Goal: Information Seeking & Learning: Learn about a topic

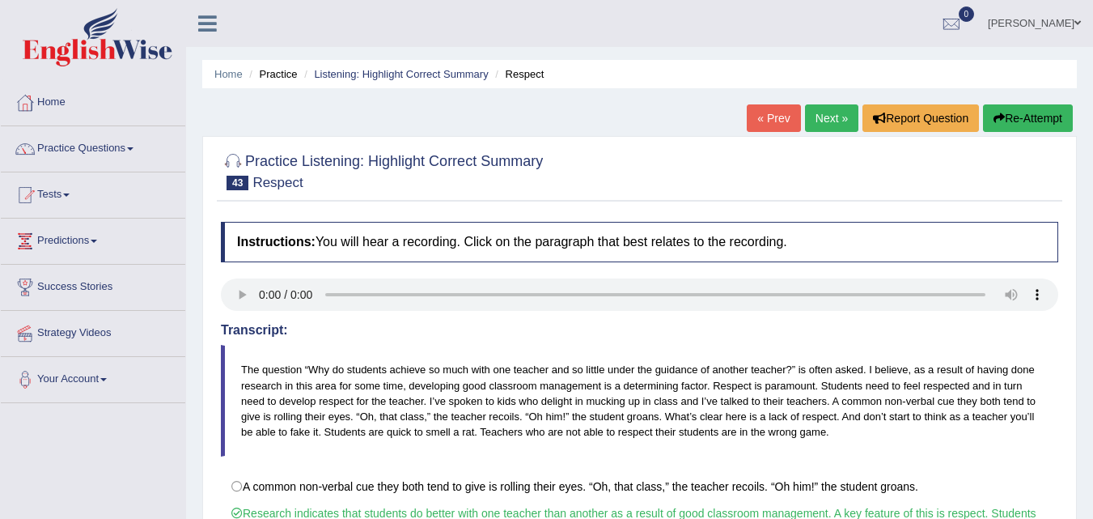
click at [104, 149] on link "Practice Questions" at bounding box center [93, 146] width 184 height 40
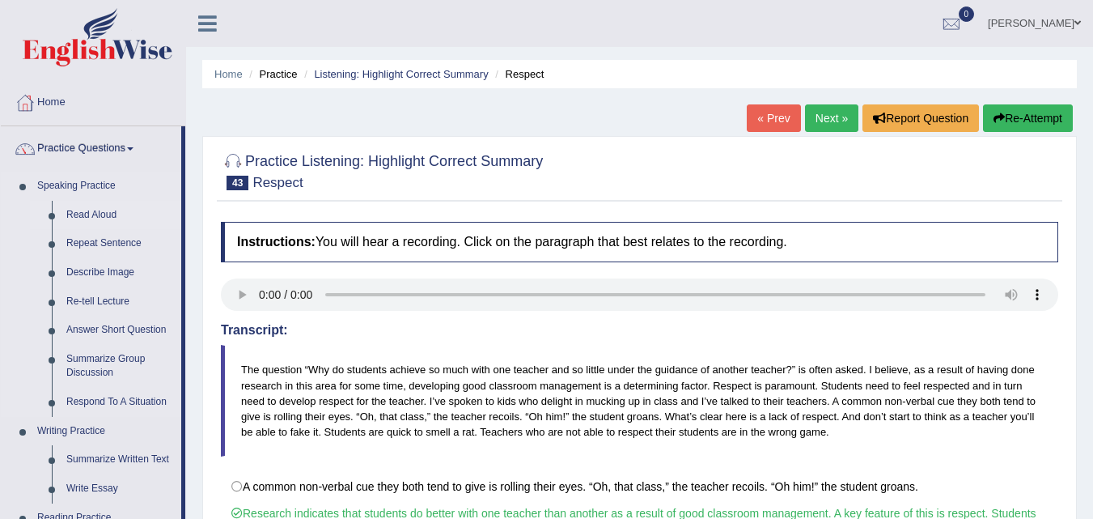
click at [95, 214] on link "Read Aloud" at bounding box center [120, 215] width 122 height 29
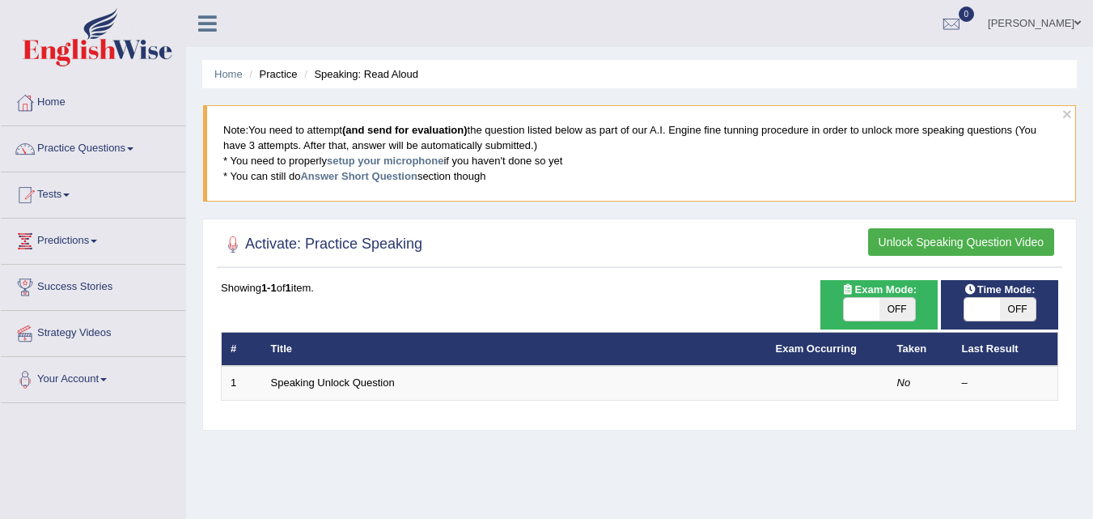
click at [1033, 28] on link "[PERSON_NAME]" at bounding box center [1034, 21] width 117 height 42
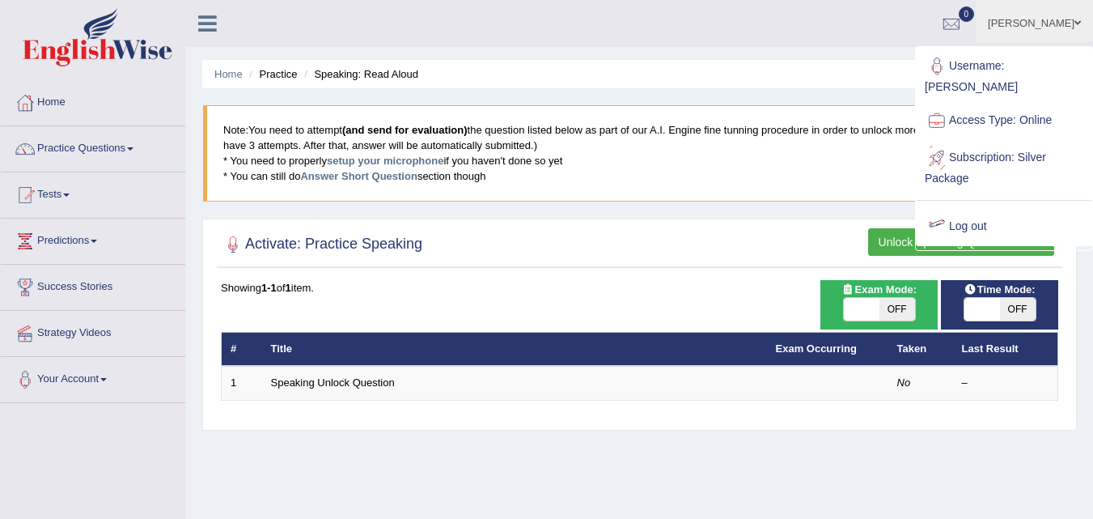
click at [968, 208] on link "Log out" at bounding box center [1004, 226] width 175 height 37
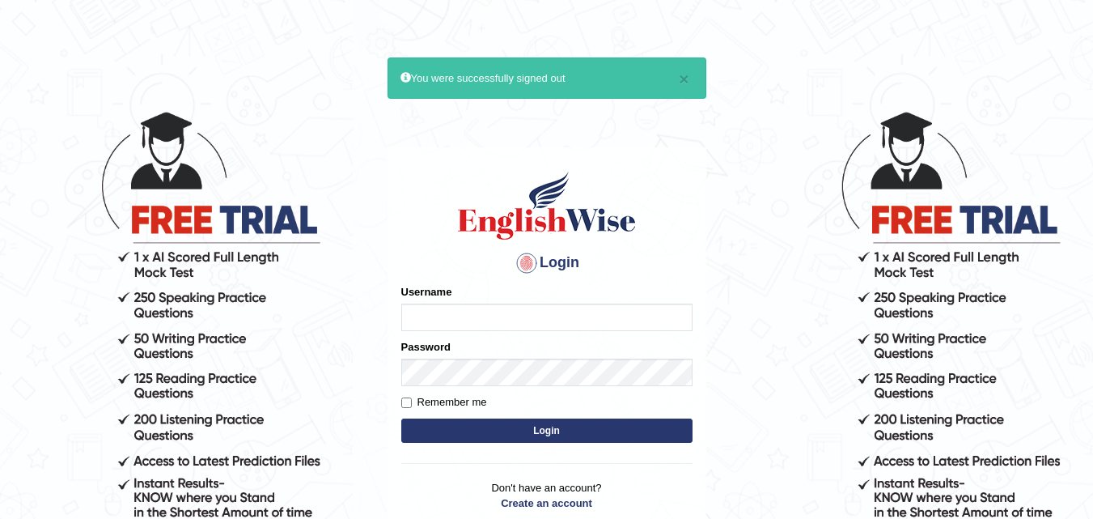
type input "Nicolas_pte"
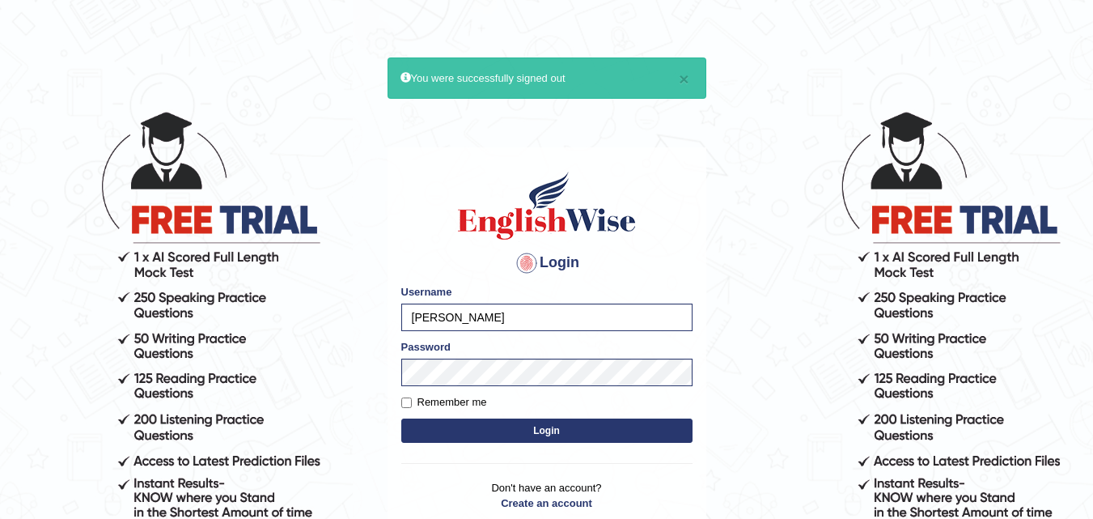
click at [755, 369] on body "× You were successfully signed out Login Please fix the following errors: Usern…" at bounding box center [546, 314] width 1093 height 519
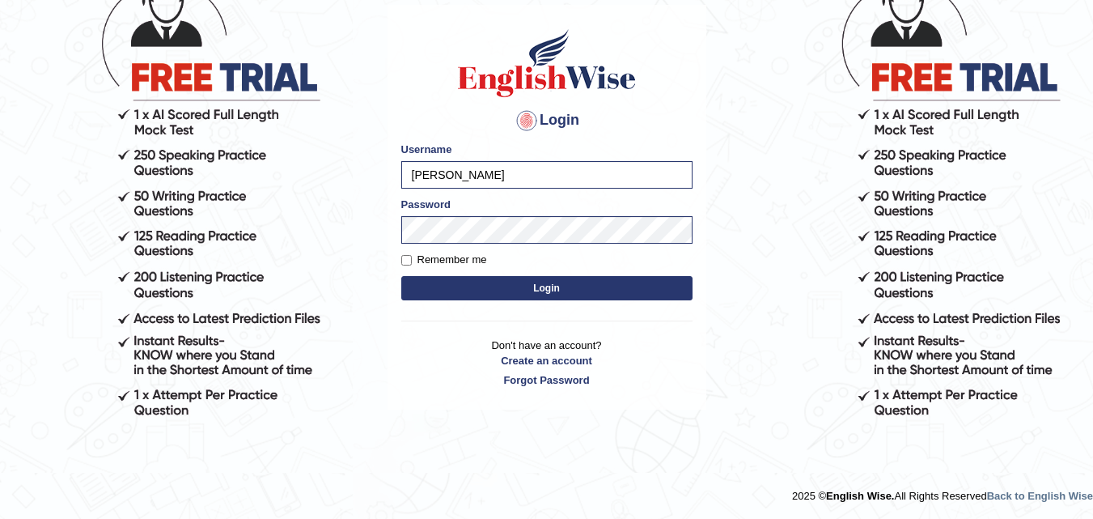
click at [567, 290] on button "Login" at bounding box center [546, 288] width 291 height 24
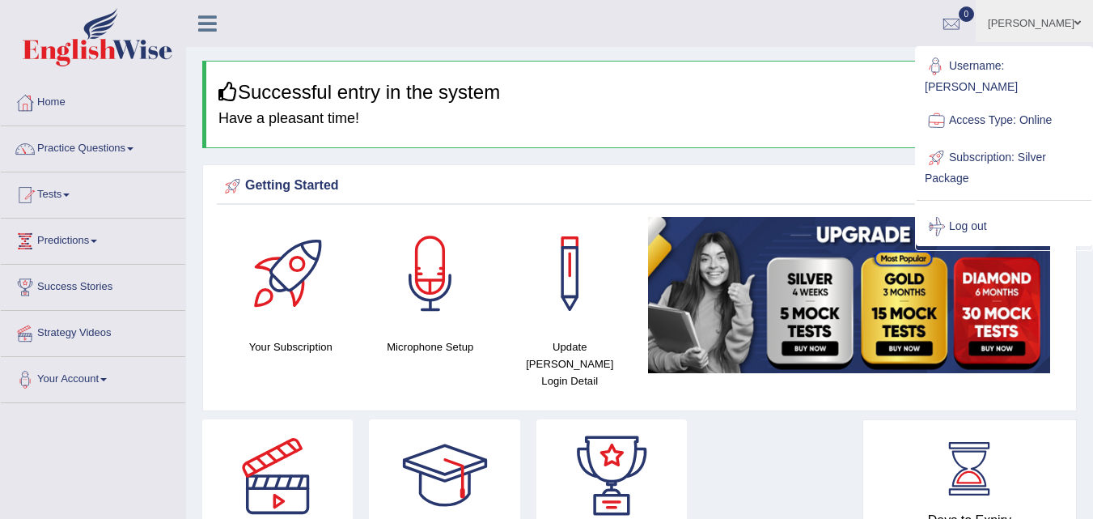
click at [802, 72] on div "× Successful entry in the system Have a pleasant time!" at bounding box center [639, 104] width 875 height 87
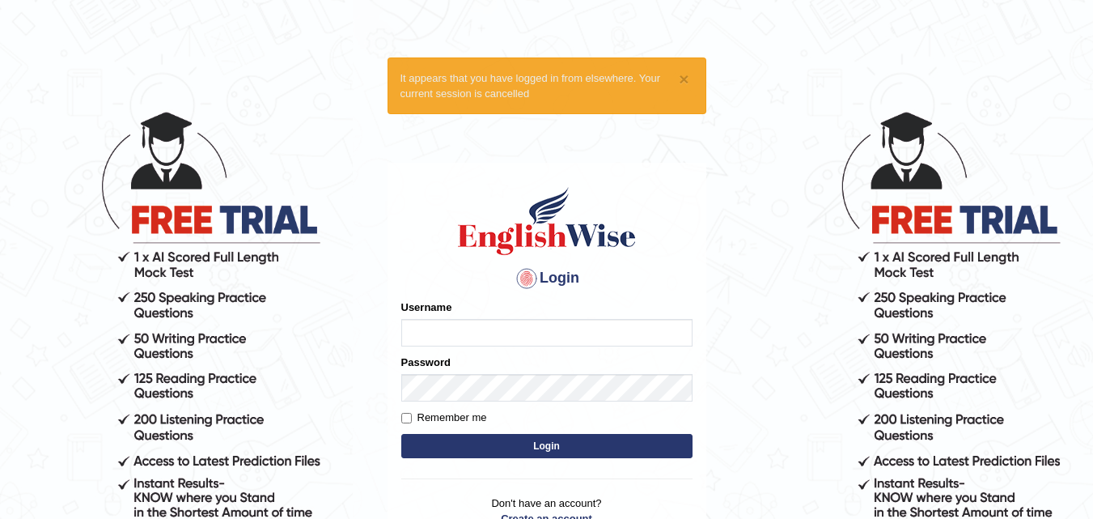
type input "[PERSON_NAME]"
click at [544, 443] on button "Login" at bounding box center [546, 446] width 291 height 24
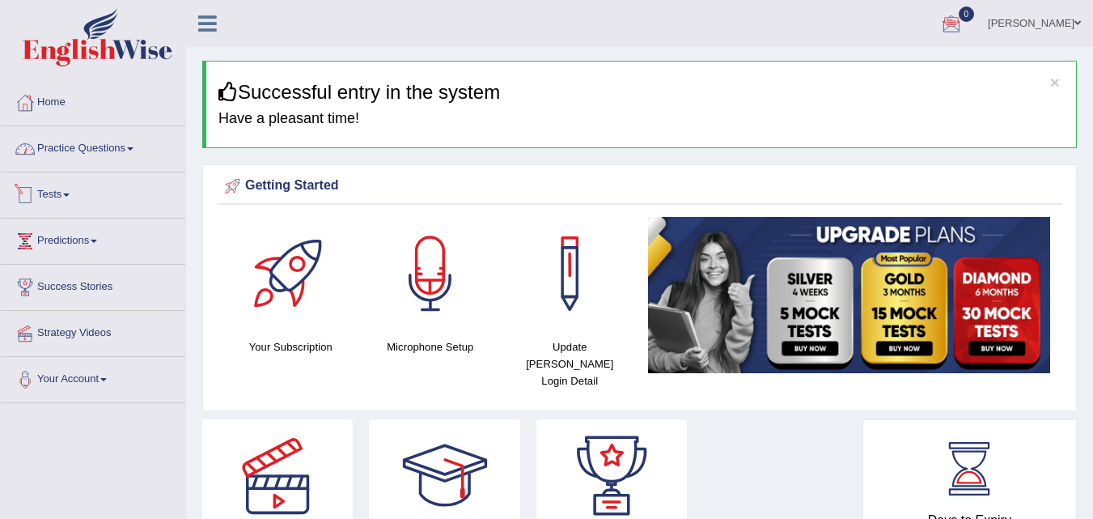
click at [78, 154] on link "Practice Questions" at bounding box center [93, 146] width 184 height 40
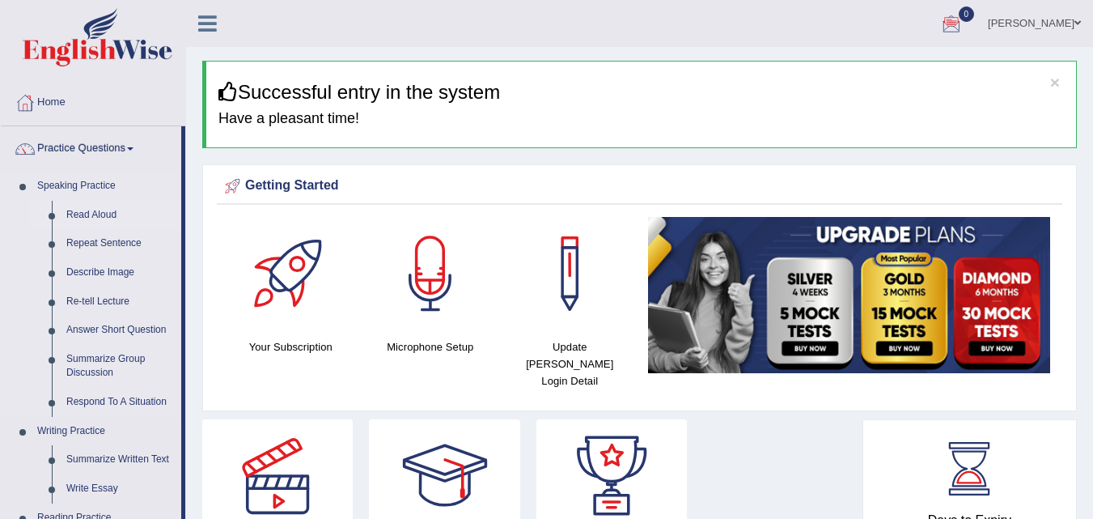
click at [96, 214] on link "Read Aloud" at bounding box center [120, 215] width 122 height 29
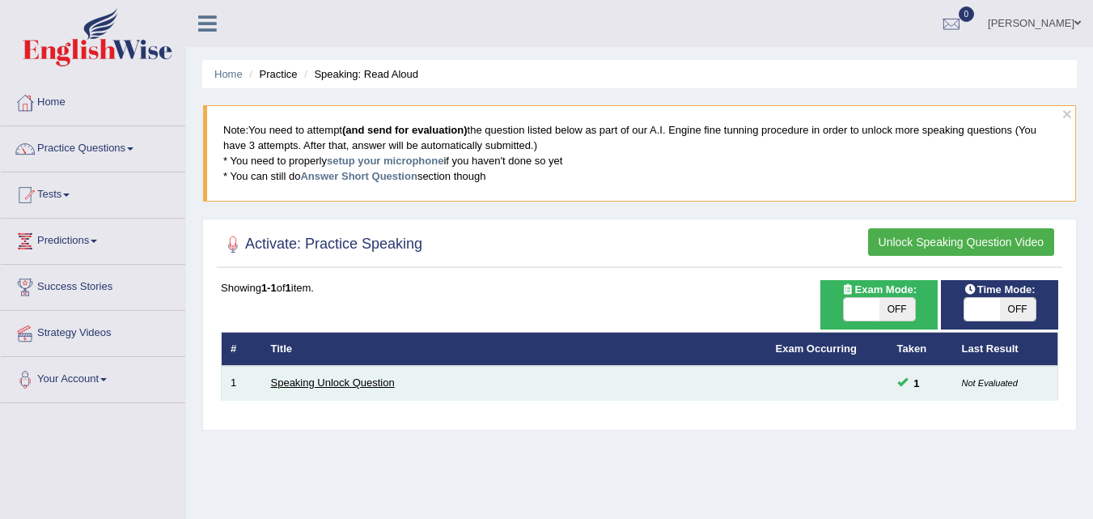
click at [330, 378] on link "Speaking Unlock Question" at bounding box center [333, 382] width 124 height 12
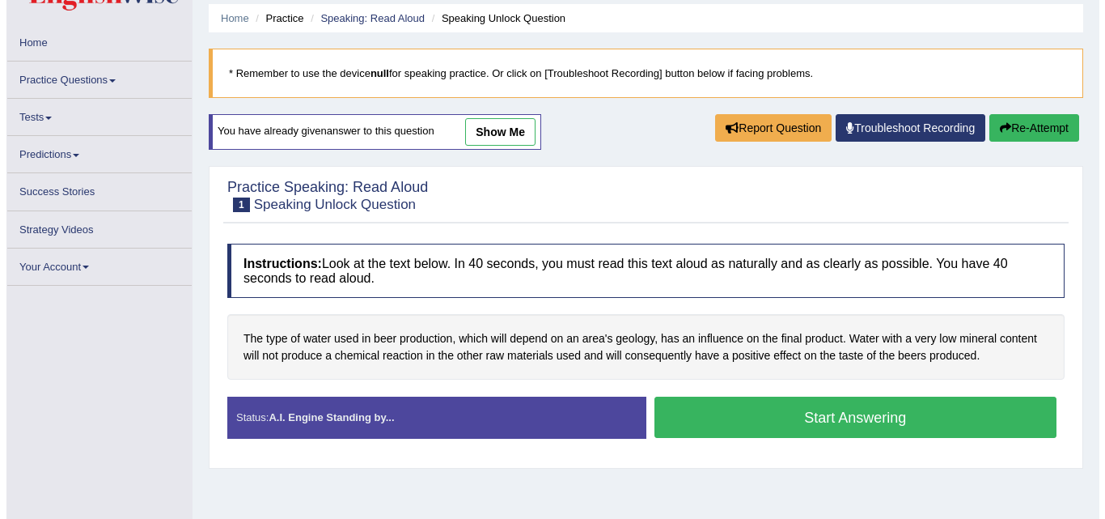
scroll to position [81, 0]
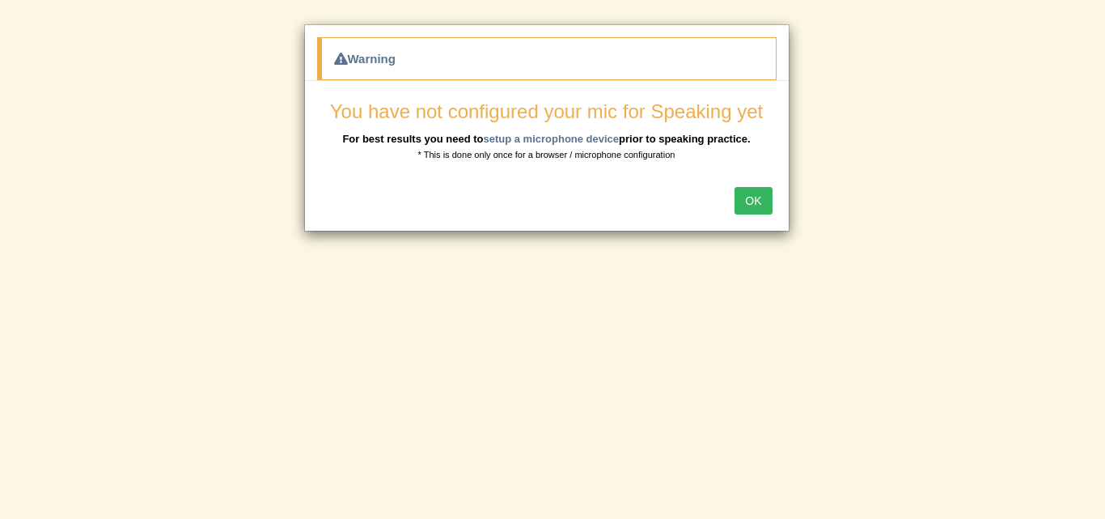
click at [762, 198] on button "OK" at bounding box center [753, 201] width 37 height 28
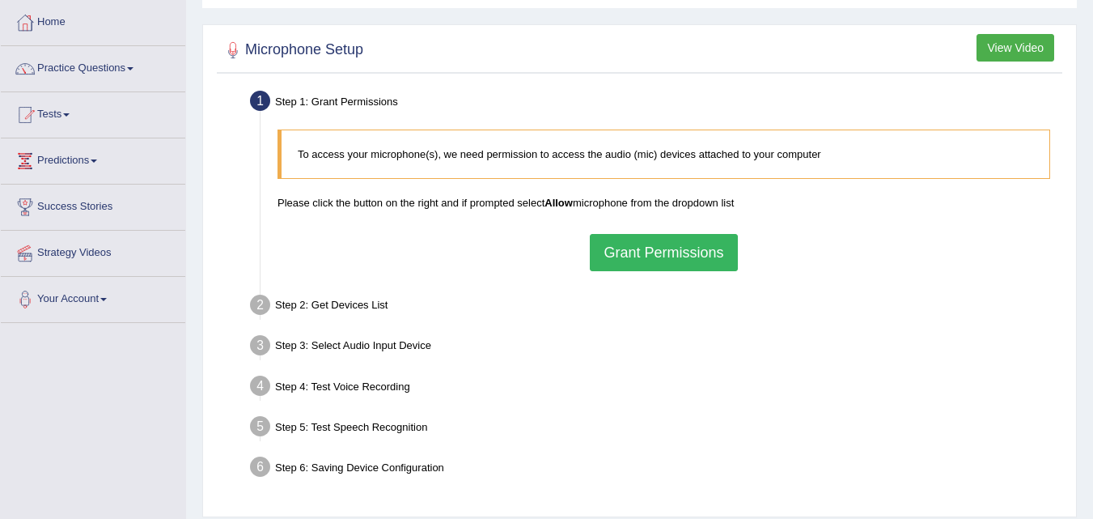
scroll to position [81, 0]
click at [624, 246] on button "Grant Permissions" at bounding box center [663, 251] width 147 height 37
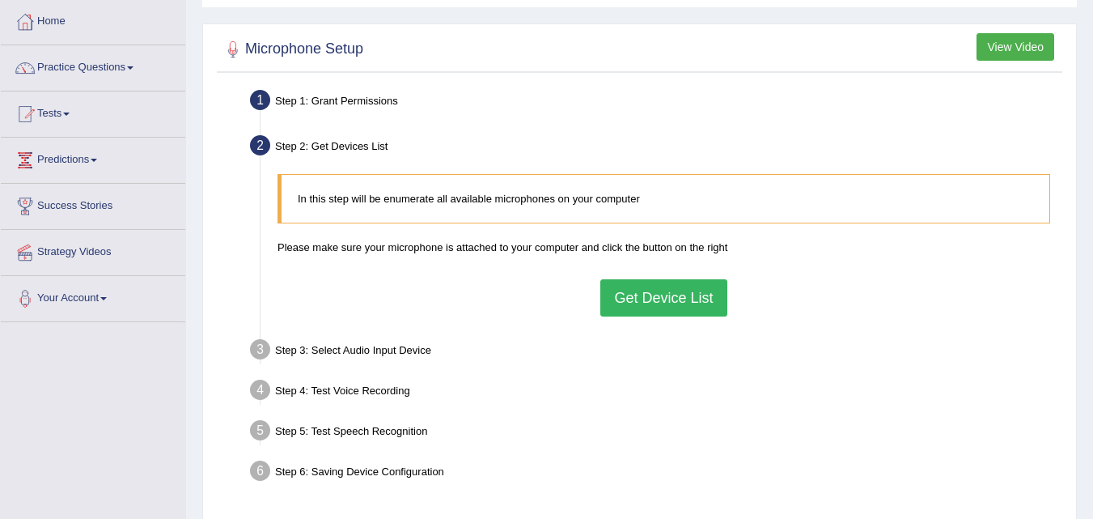
click at [643, 299] on button "Get Device List" at bounding box center [663, 297] width 126 height 37
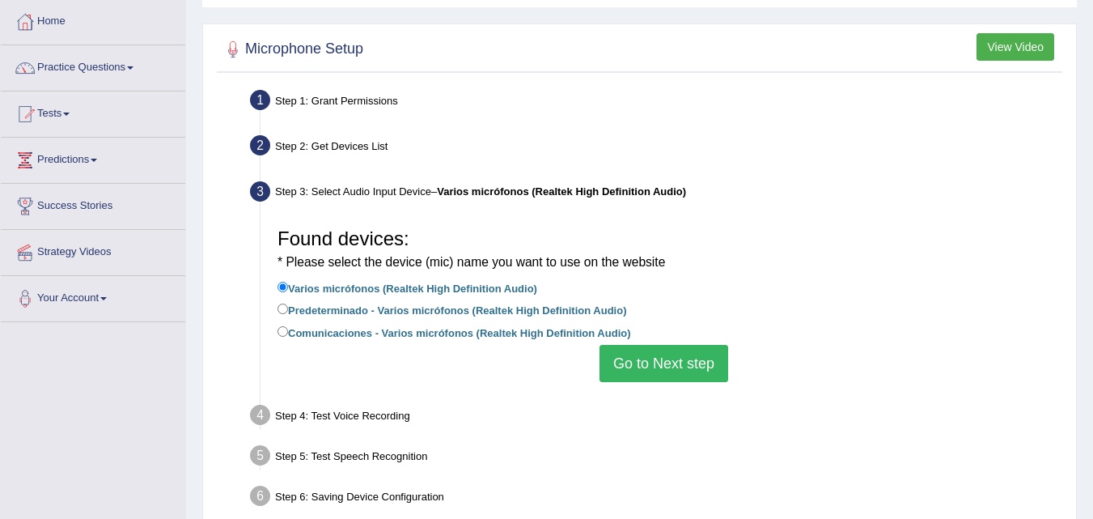
click at [665, 358] on button "Go to Next step" at bounding box center [664, 363] width 129 height 37
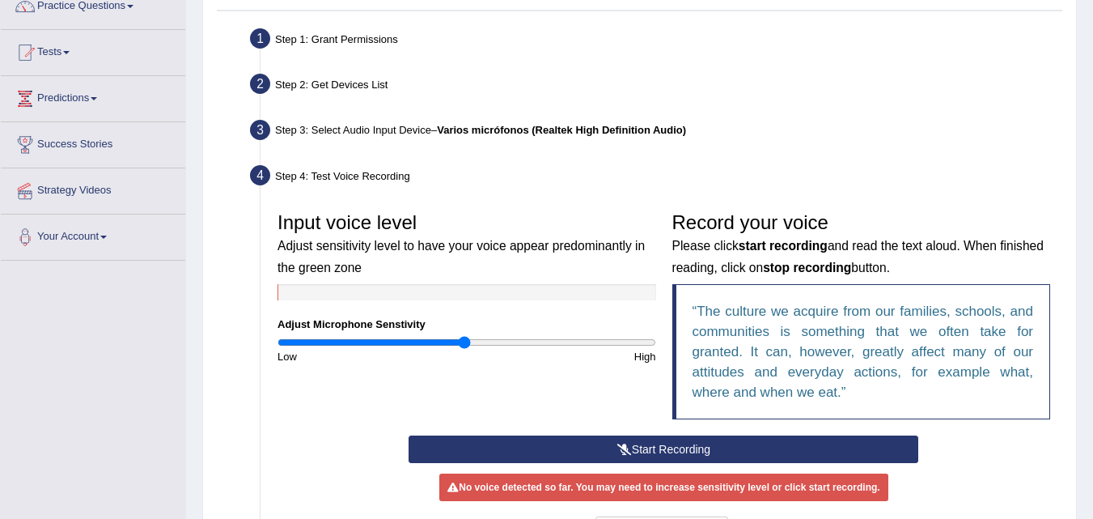
scroll to position [243, 0]
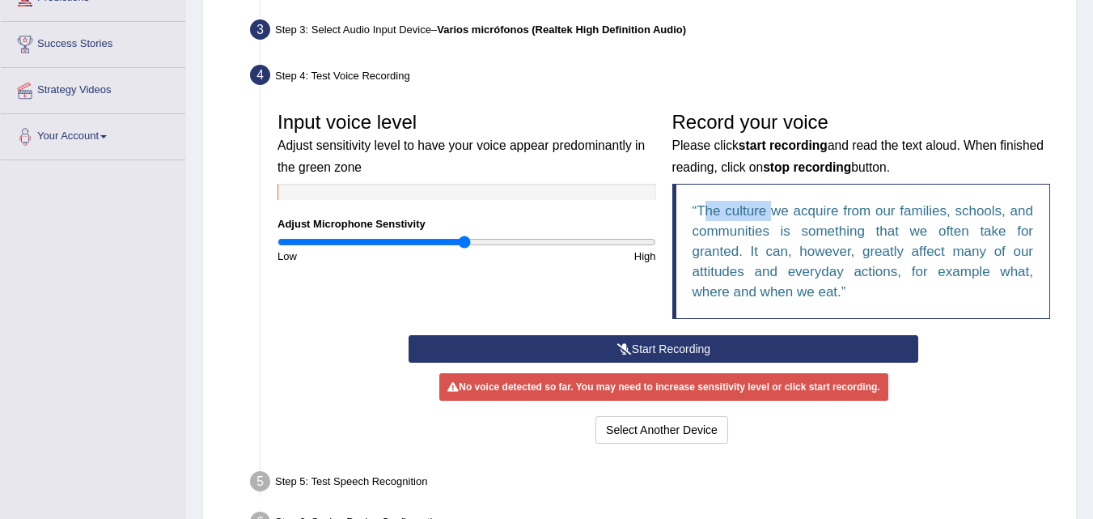
drag, startPoint x: 702, startPoint y: 209, endPoint x: 776, endPoint y: 195, distance: 74.9
click at [776, 195] on blockquote "The culture we acquire from our families, schools, and communities is something…" at bounding box center [861, 251] width 379 height 135
click at [768, 210] on q "The culture we acquire from our families, schools, and communities is something…" at bounding box center [863, 251] width 341 height 96
click at [668, 346] on button "Start Recording" at bounding box center [664, 349] width 510 height 28
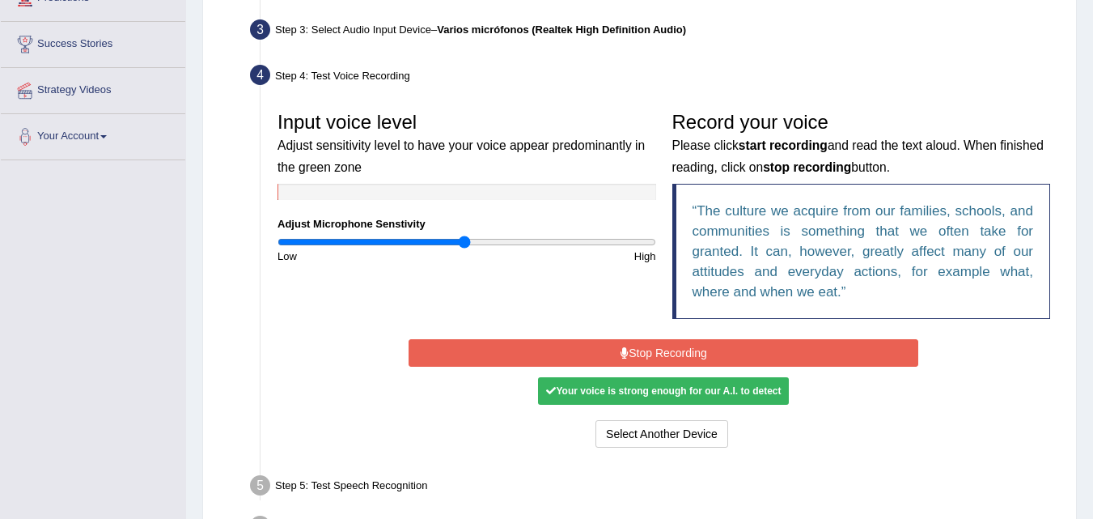
click at [698, 356] on button "Stop Recording" at bounding box center [664, 353] width 510 height 28
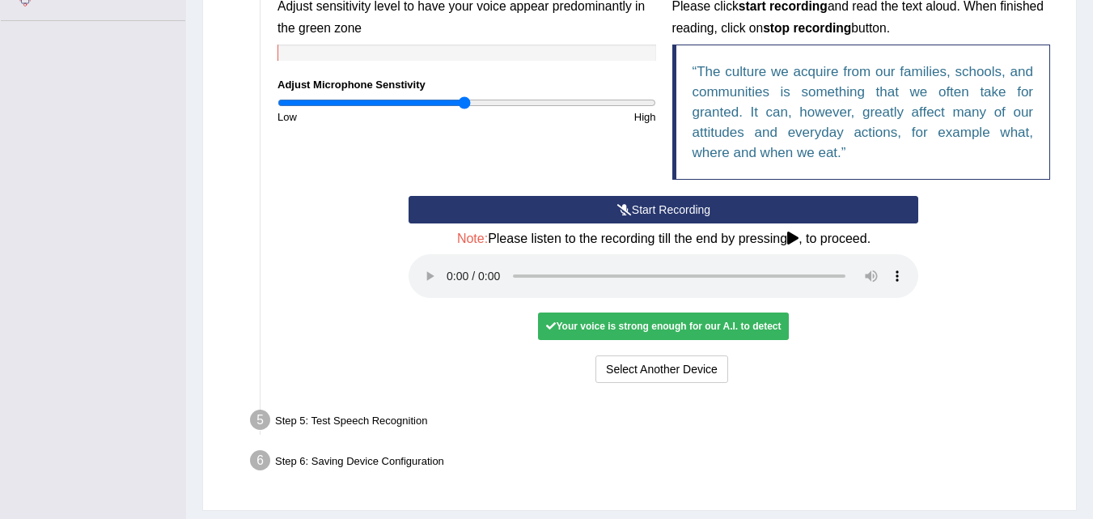
scroll to position [405, 0]
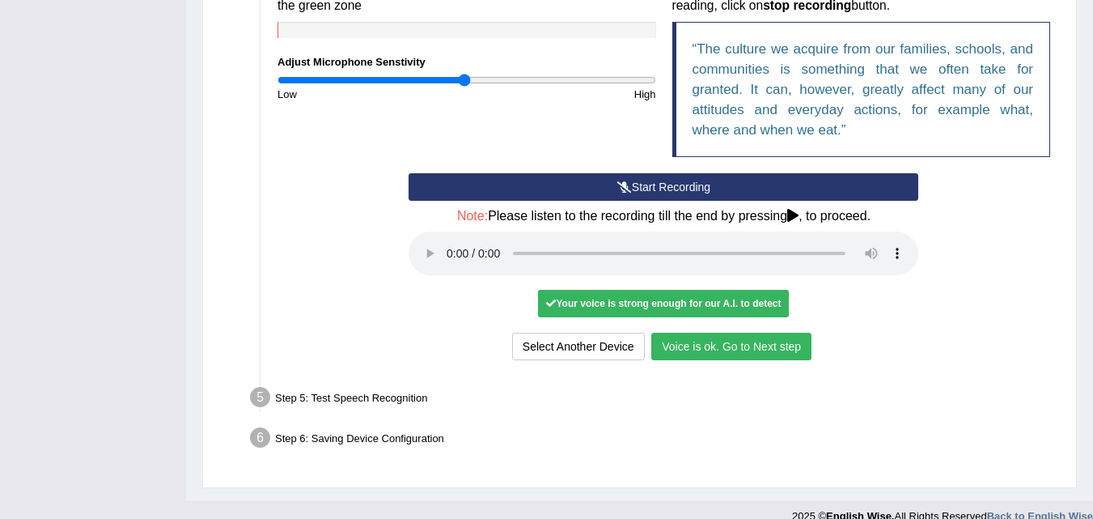
click at [718, 342] on button "Voice is ok. Go to Next step" at bounding box center [731, 347] width 160 height 28
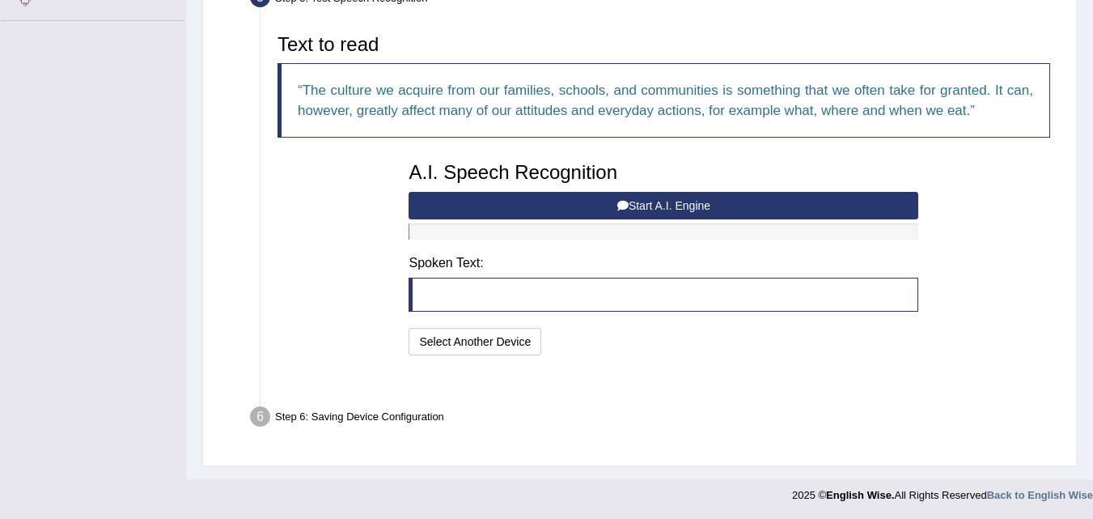
scroll to position [343, 0]
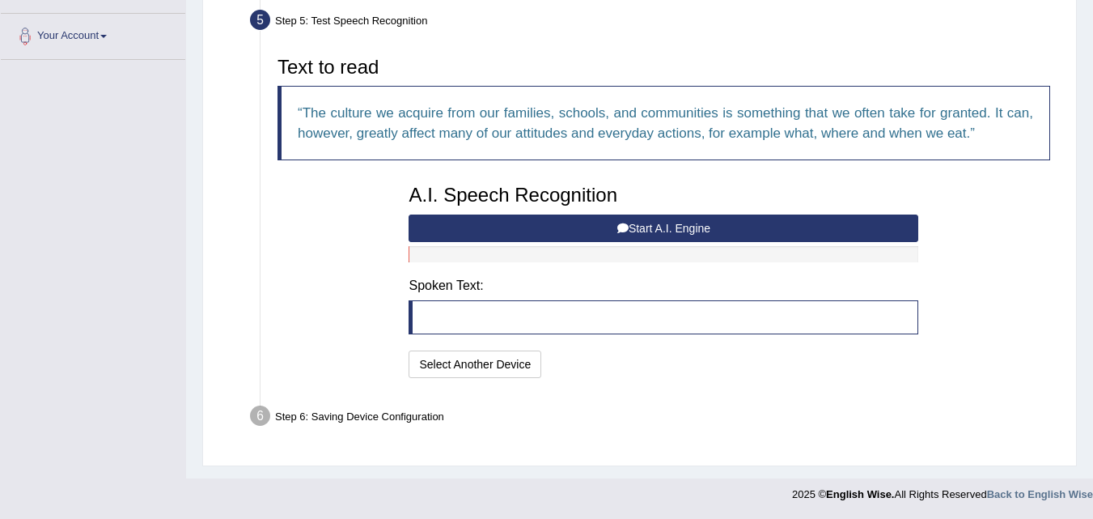
click at [656, 227] on button "Start A.I. Engine" at bounding box center [664, 228] width 510 height 28
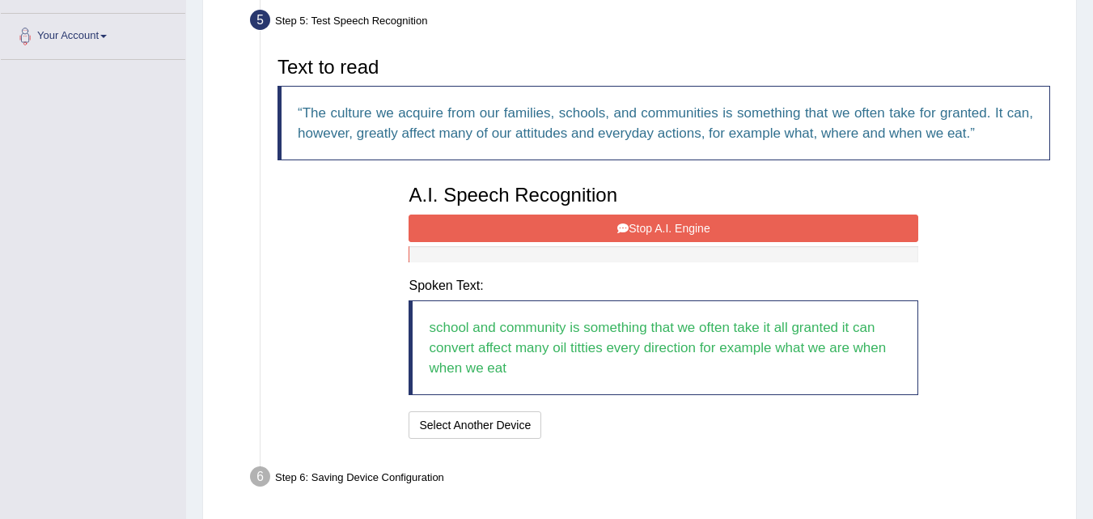
click at [556, 227] on button "Stop A.I. Engine" at bounding box center [664, 228] width 510 height 28
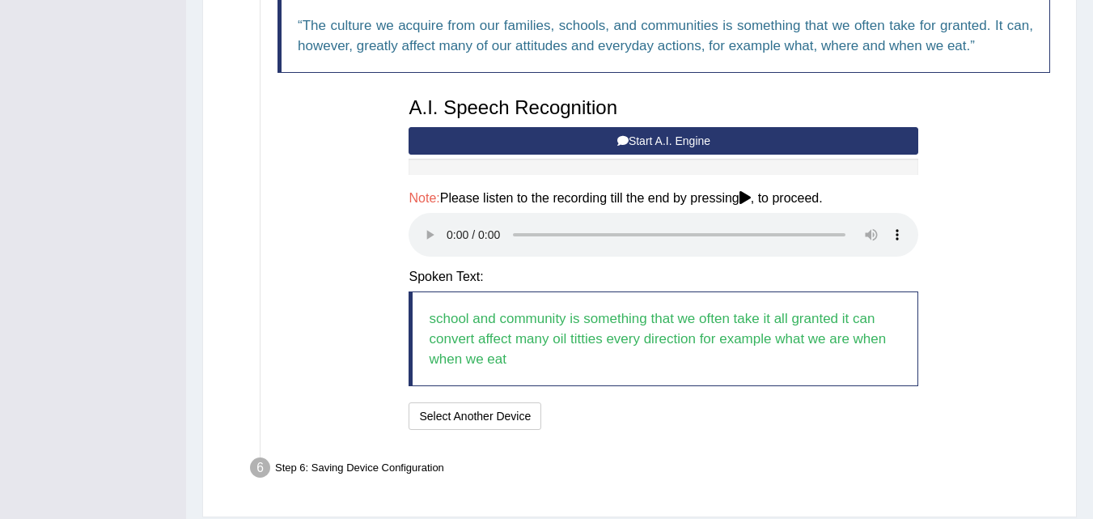
scroll to position [401, 0]
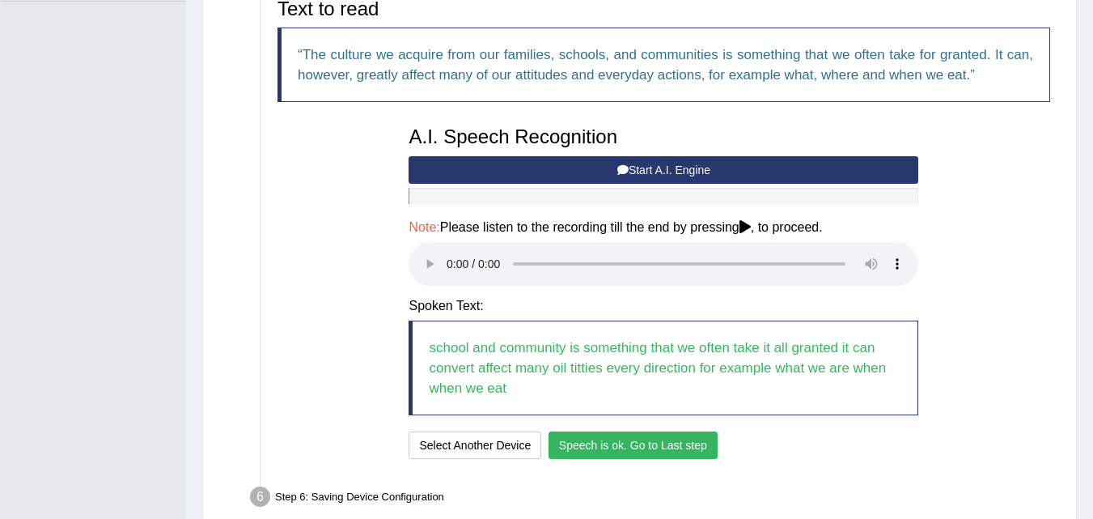
click at [664, 446] on button "Speech is ok. Go to Last step" at bounding box center [633, 445] width 169 height 28
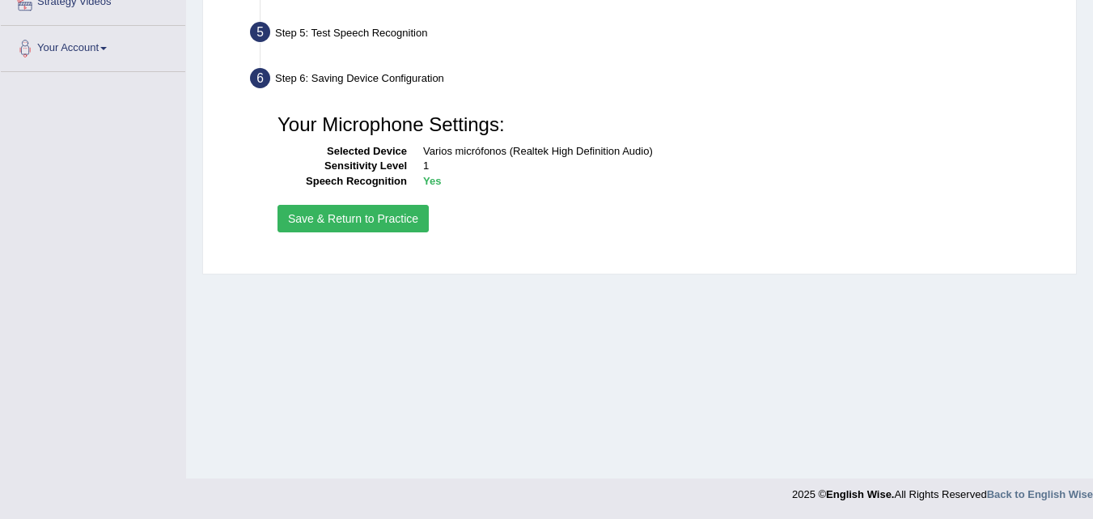
click at [371, 218] on button "Save & Return to Practice" at bounding box center [353, 219] width 151 height 28
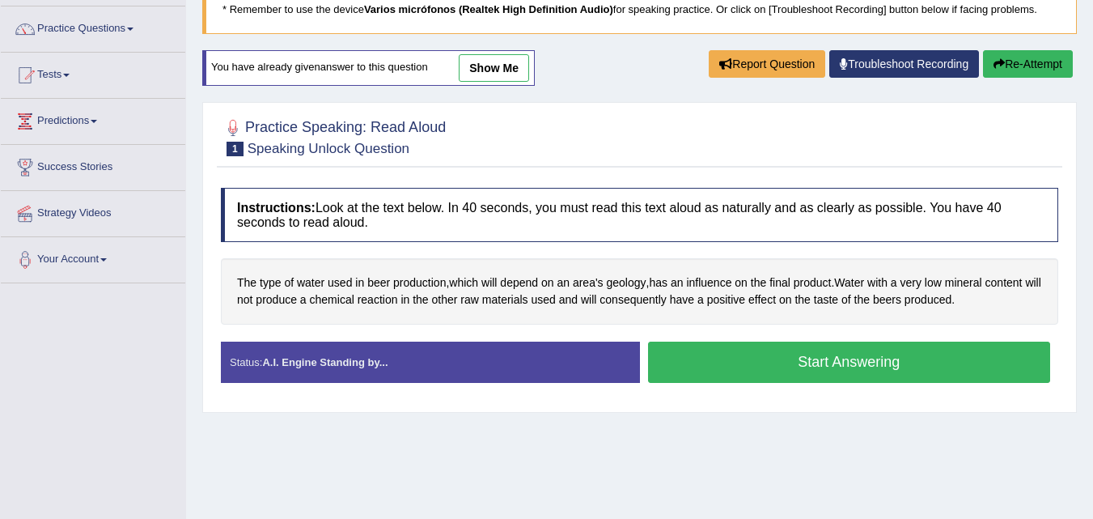
scroll to position [81, 0]
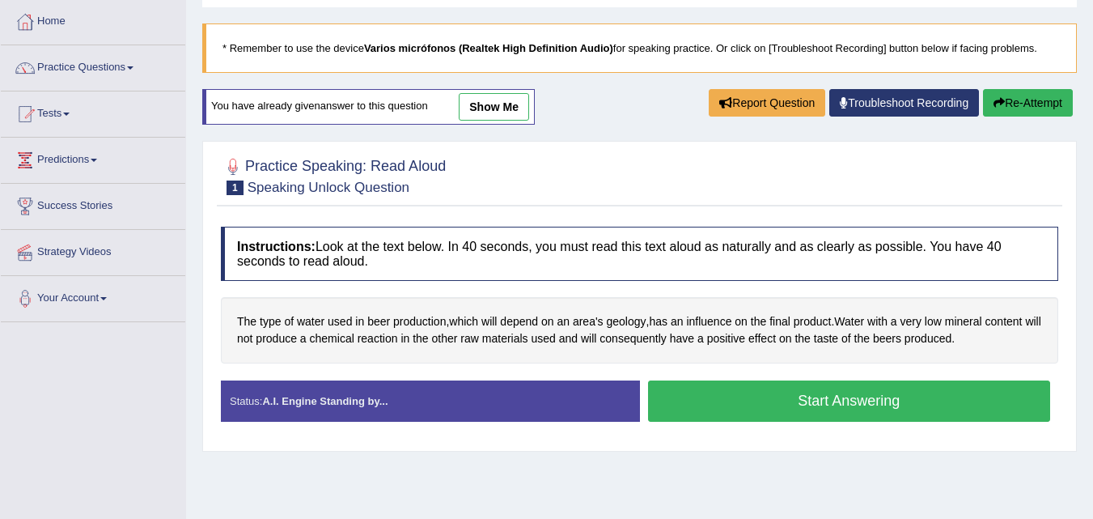
drag, startPoint x: 242, startPoint y: 317, endPoint x: 178, endPoint y: 366, distance: 80.3
click at [178, 366] on div "Toggle navigation Home Practice Questions Speaking Practice Read Aloud Repeat S…" at bounding box center [546, 340] width 1093 height 842
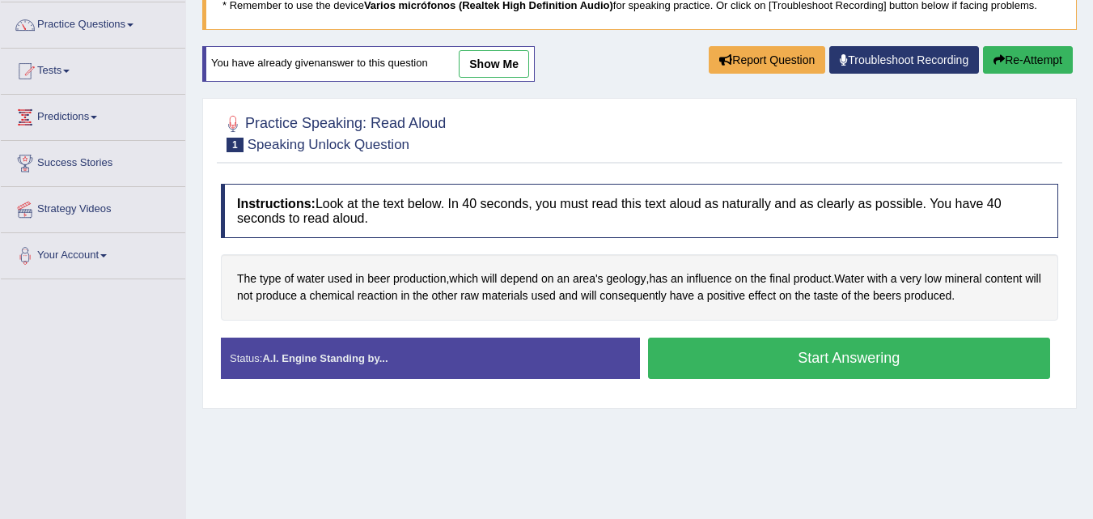
scroll to position [162, 0]
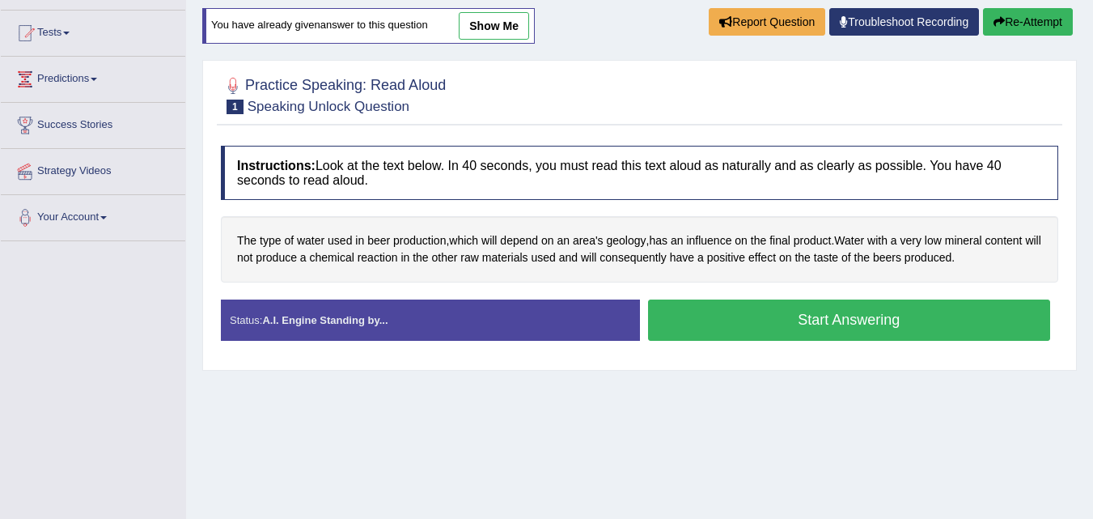
click at [821, 324] on button "Start Answering" at bounding box center [849, 319] width 403 height 41
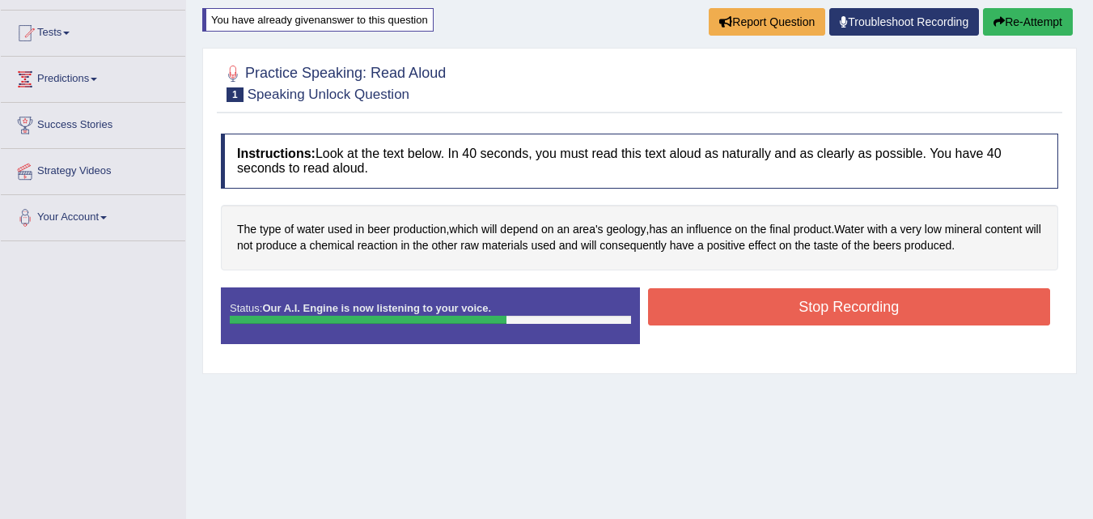
click at [829, 316] on button "Stop Recording" at bounding box center [849, 306] width 403 height 37
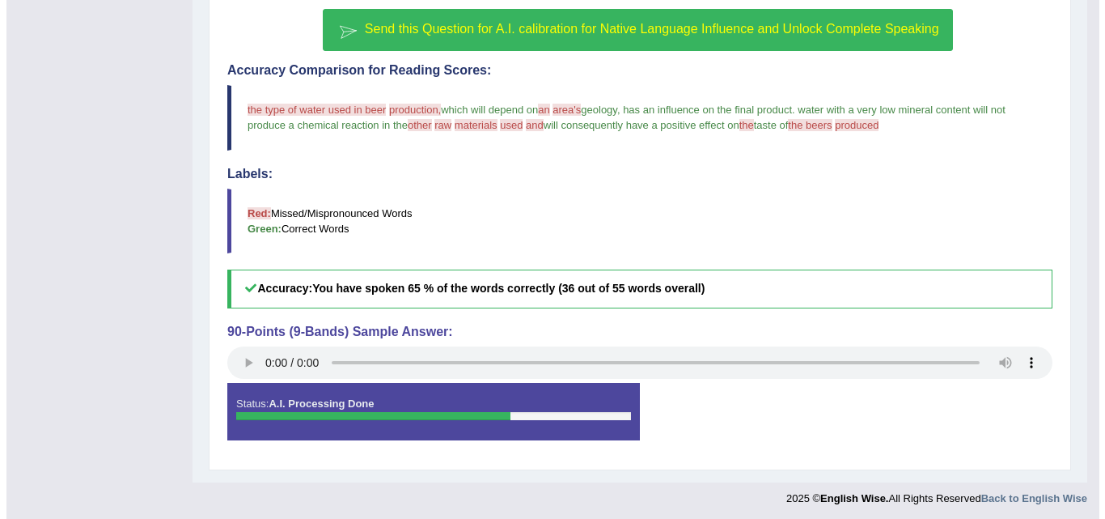
scroll to position [444, 0]
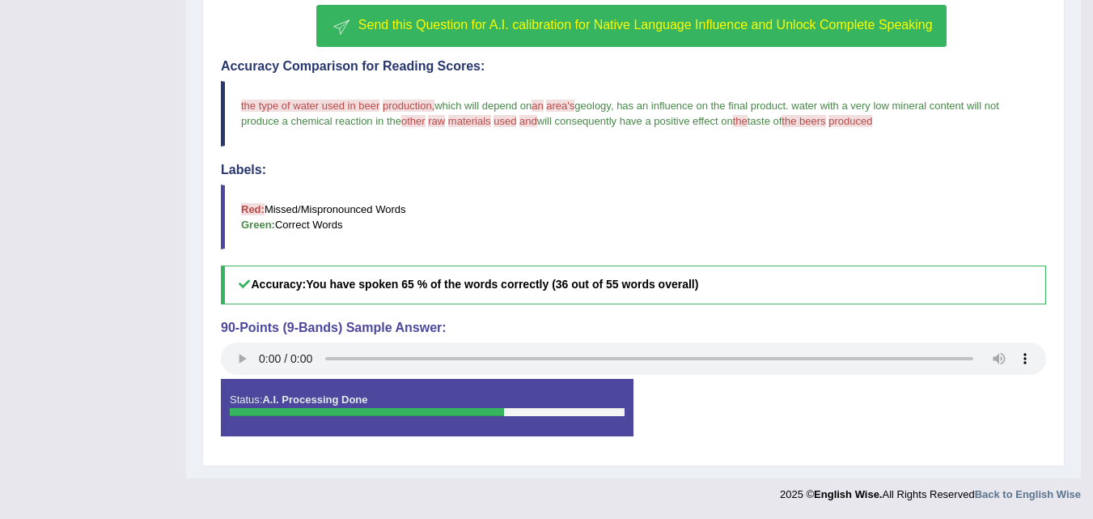
click at [444, 28] on span "Send this Question for A.I. calibration for Native Language Influence and Unloc…" at bounding box center [645, 25] width 575 height 14
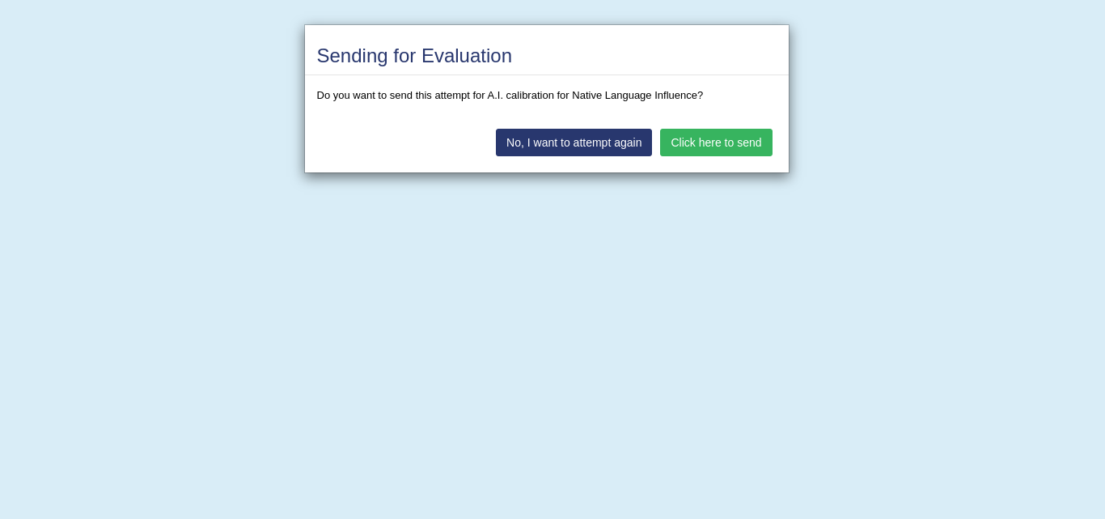
click at [726, 139] on button "Click here to send" at bounding box center [716, 143] width 112 height 28
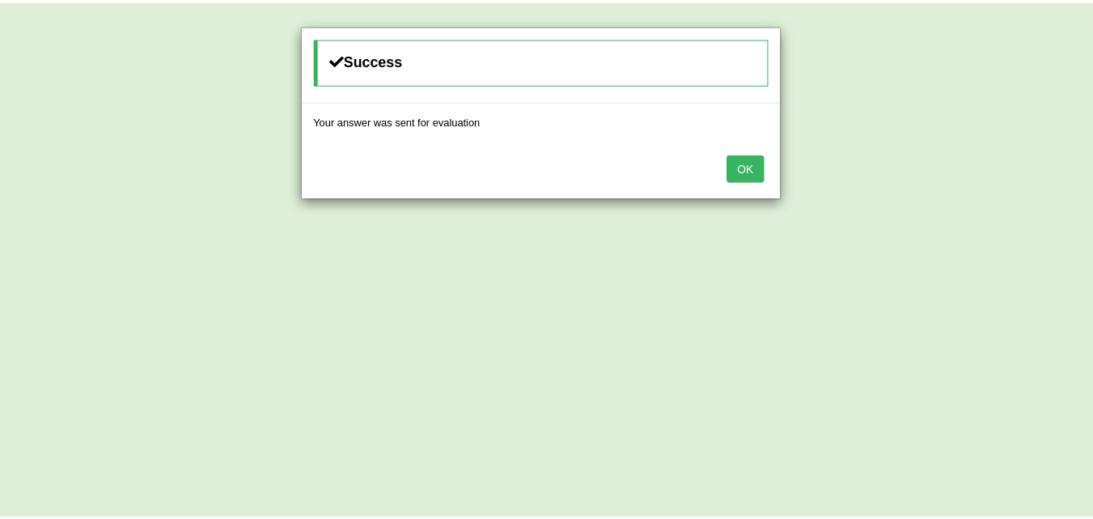
scroll to position [460, 0]
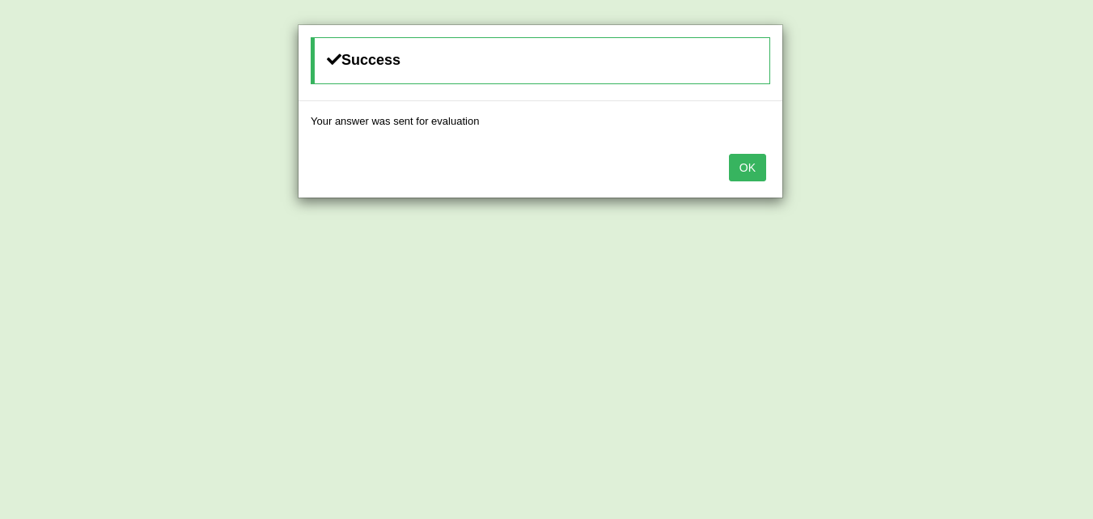
click at [750, 167] on button "OK" at bounding box center [747, 168] width 37 height 28
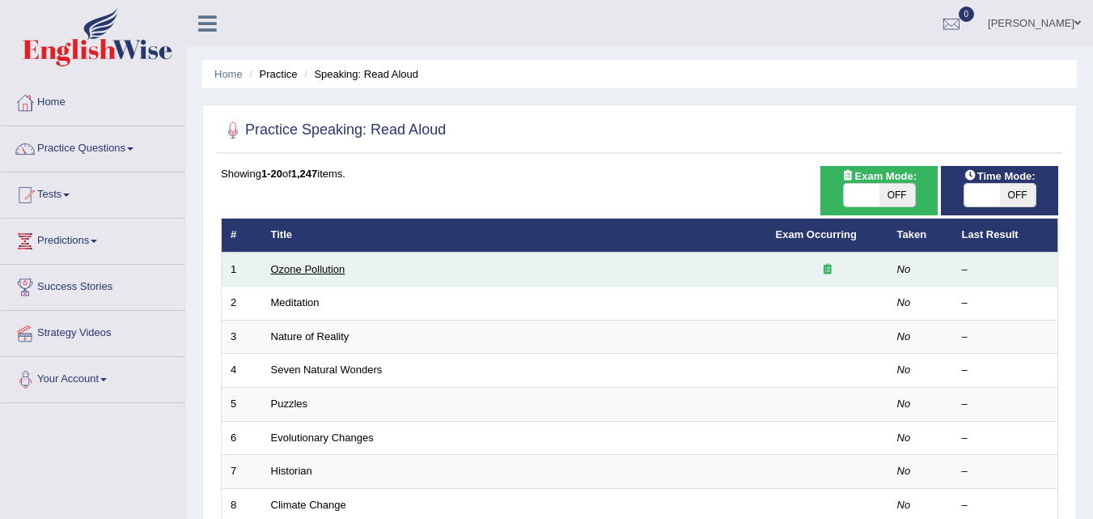
click at [303, 269] on link "Ozone Pollution" at bounding box center [308, 269] width 74 height 12
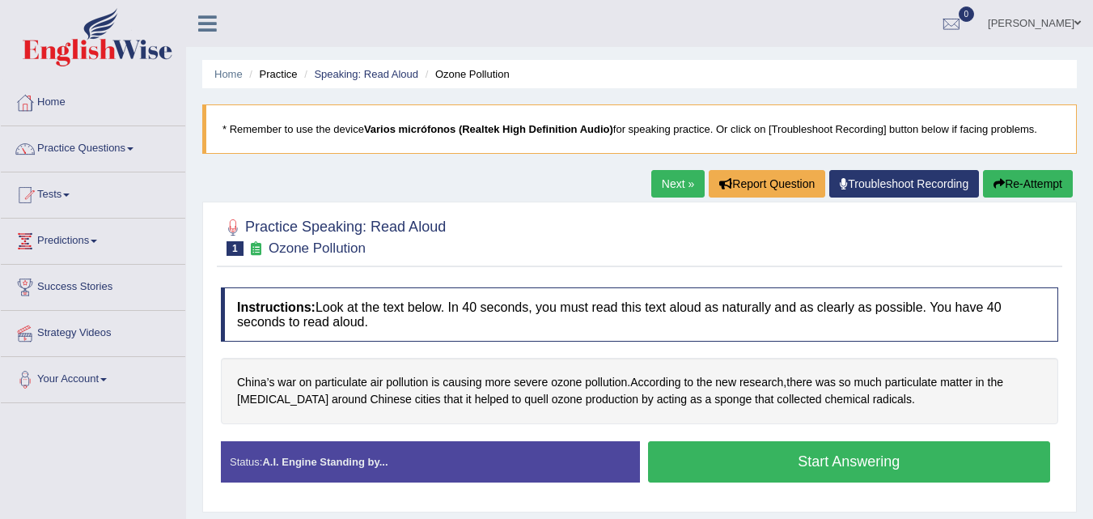
click at [603, 248] on div at bounding box center [639, 235] width 837 height 49
click at [796, 248] on div at bounding box center [639, 235] width 837 height 49
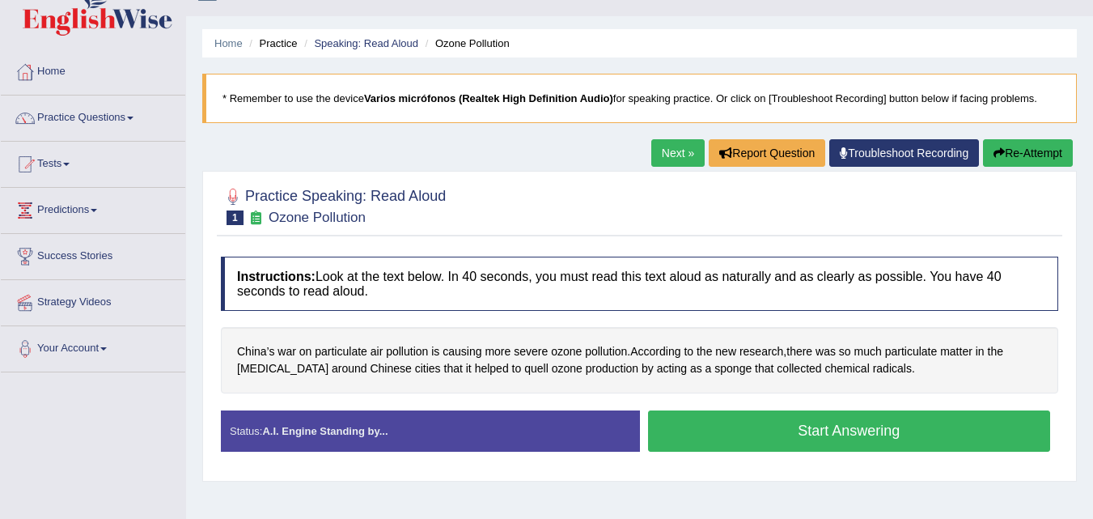
scroll to position [81, 0]
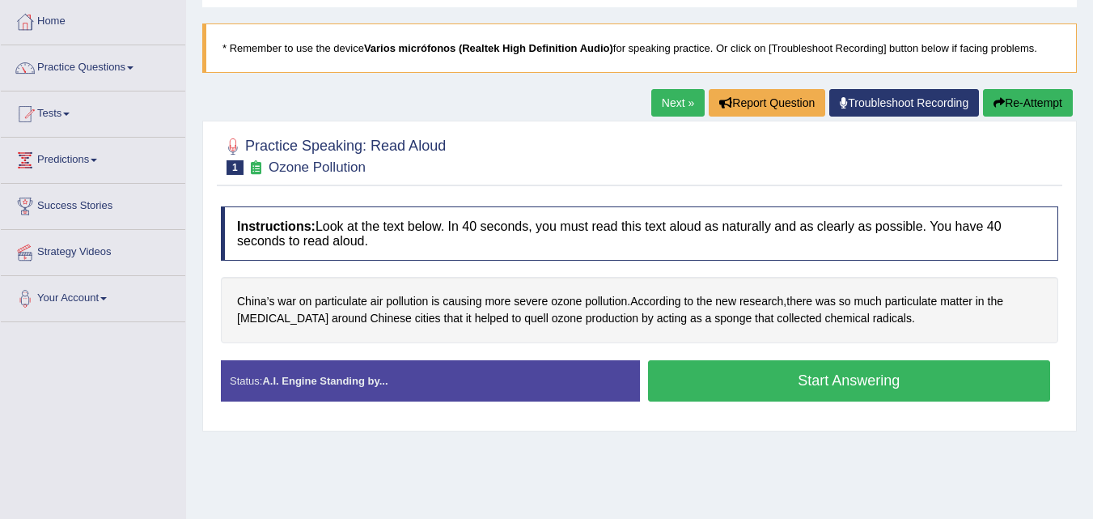
click at [774, 434] on div "Home Practice Speaking: Read Aloud Ozone Pollution * Remember to use the device…" at bounding box center [639, 323] width 907 height 809
click at [625, 268] on div "Instructions: Look at the text below. In 40 seconds, you must read this text al…" at bounding box center [640, 309] width 846 height 223
click at [776, 335] on div "China’s war on particulate air pollution is causing more severe ozone pollution…" at bounding box center [639, 310] width 837 height 66
click at [824, 379] on button "Start Answering" at bounding box center [849, 380] width 403 height 41
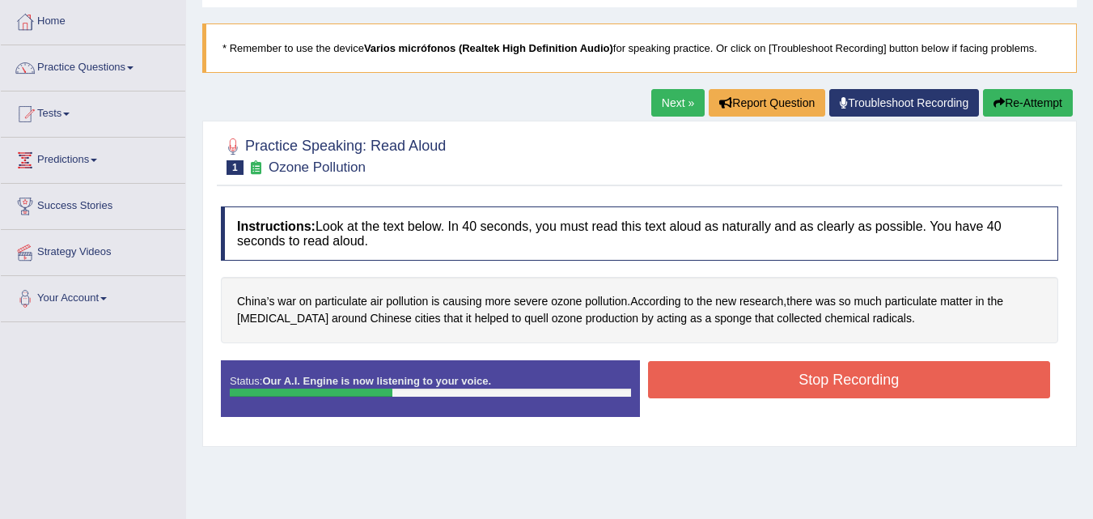
click at [809, 372] on button "Stop Recording" at bounding box center [849, 379] width 403 height 37
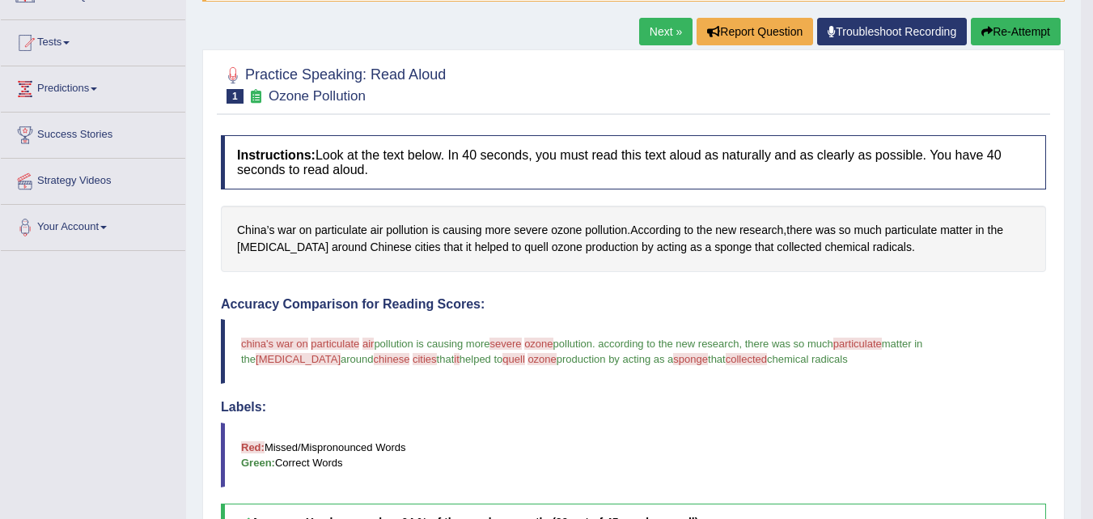
scroll to position [0, 0]
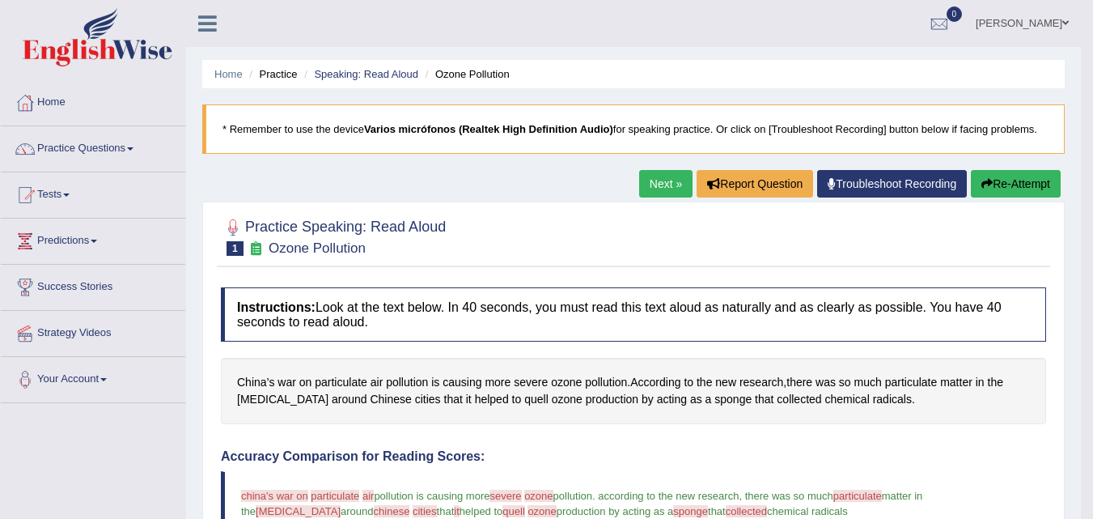
click at [659, 189] on link "Next »" at bounding box center [665, 184] width 53 height 28
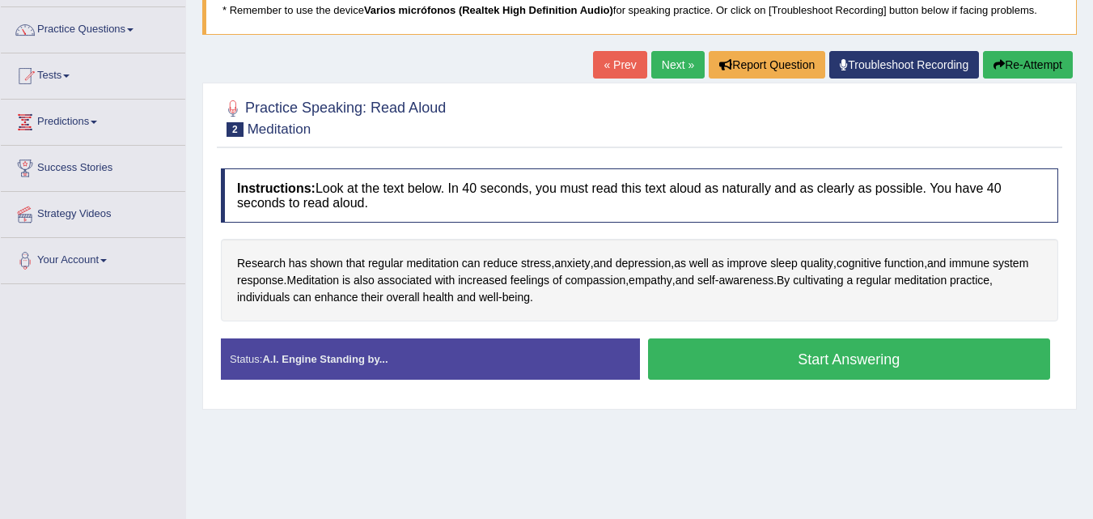
scroll to position [81, 0]
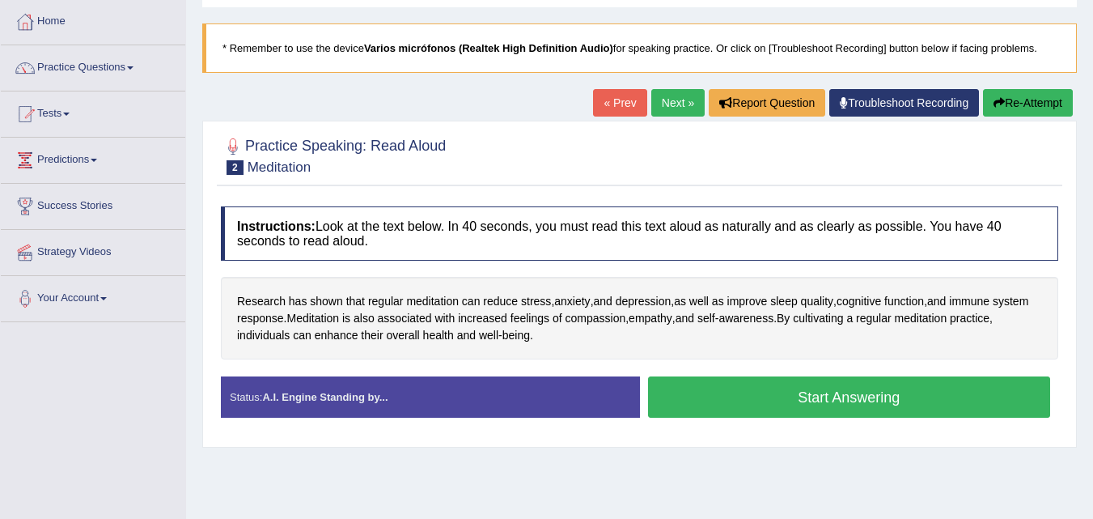
click at [801, 398] on button "Start Answering" at bounding box center [849, 396] width 403 height 41
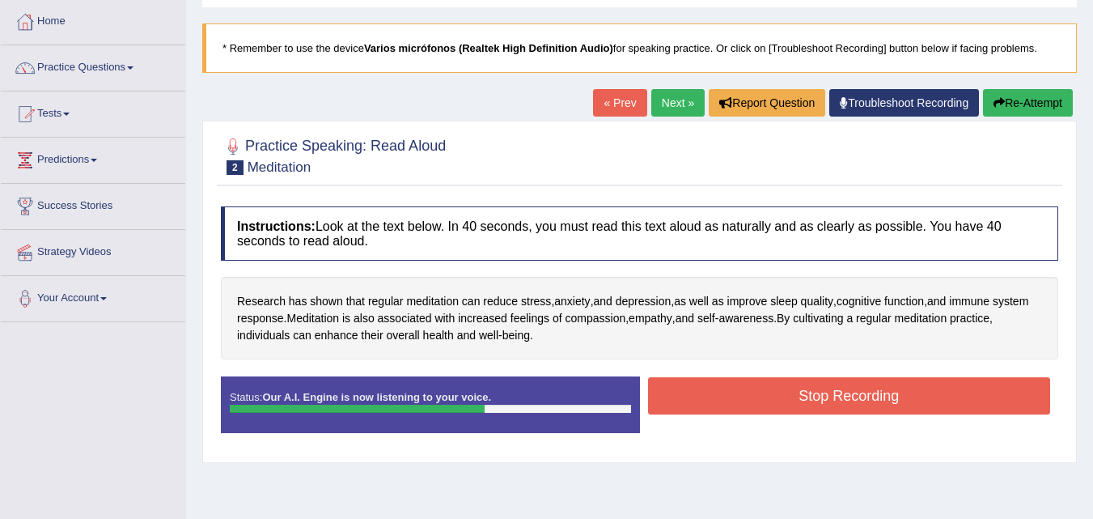
click at [808, 400] on button "Stop Recording" at bounding box center [849, 395] width 403 height 37
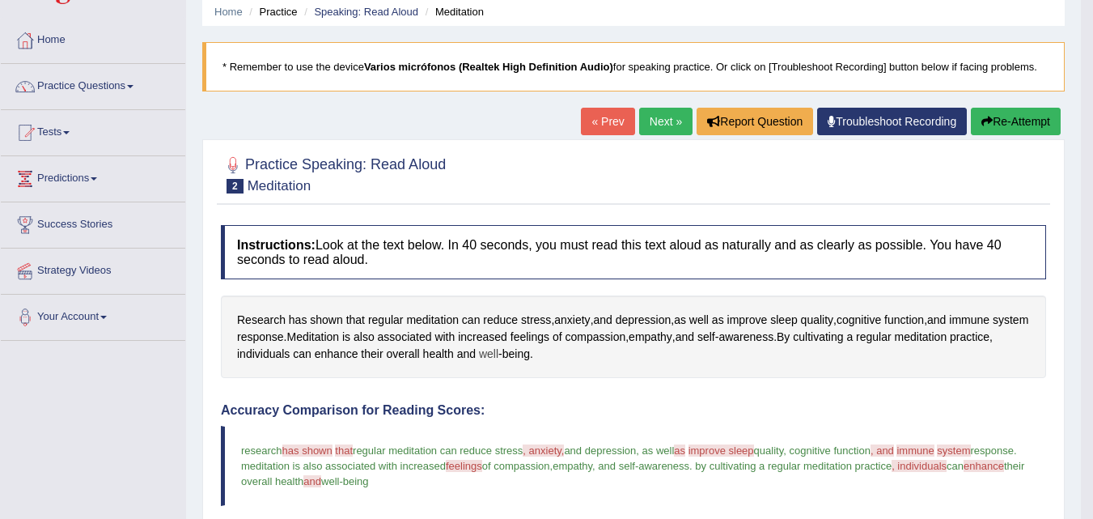
scroll to position [100, 0]
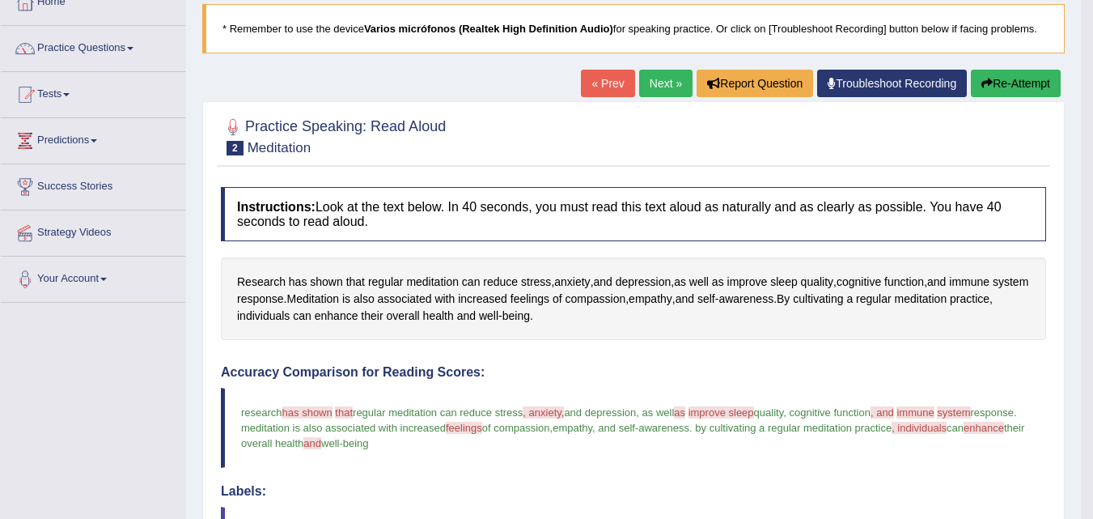
click at [1020, 81] on button "Re-Attempt" at bounding box center [1016, 84] width 90 height 28
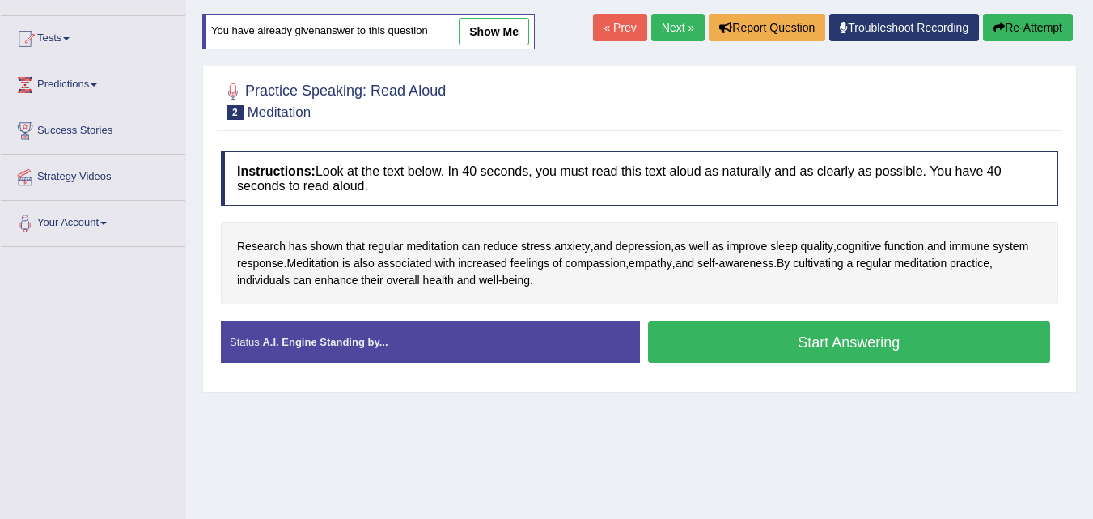
scroll to position [184, 0]
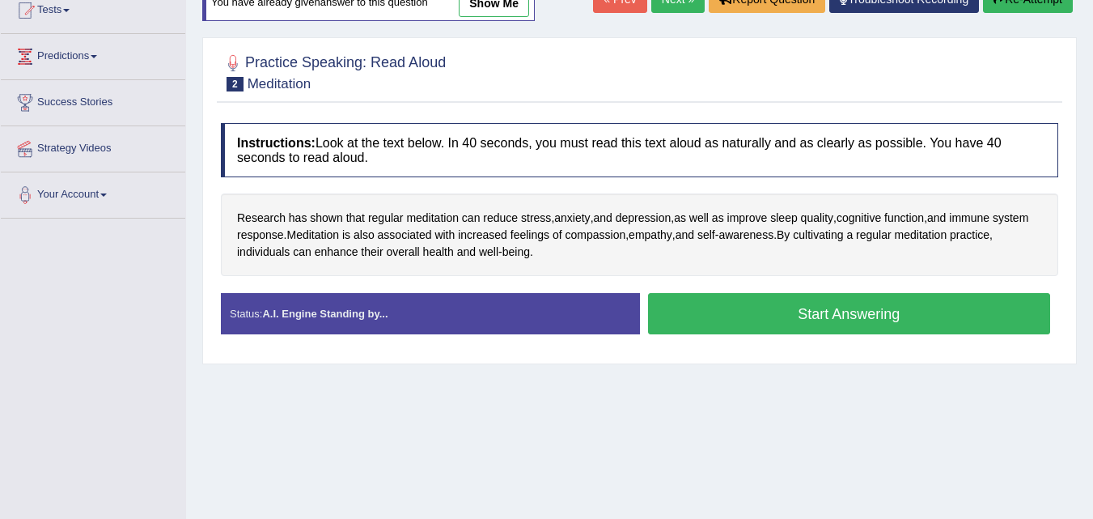
click at [803, 316] on button "Start Answering" at bounding box center [849, 313] width 403 height 41
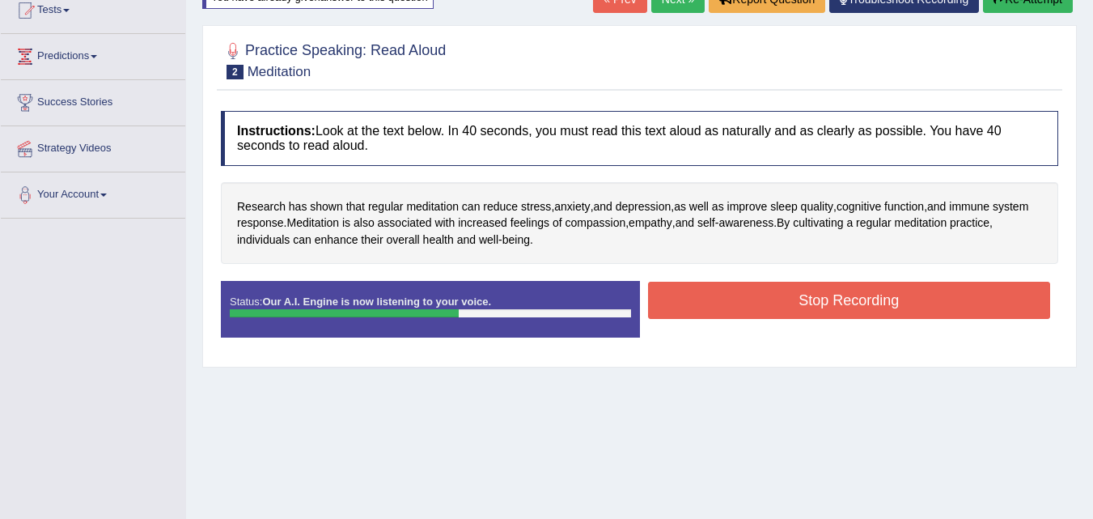
click at [793, 310] on button "Stop Recording" at bounding box center [849, 300] width 403 height 37
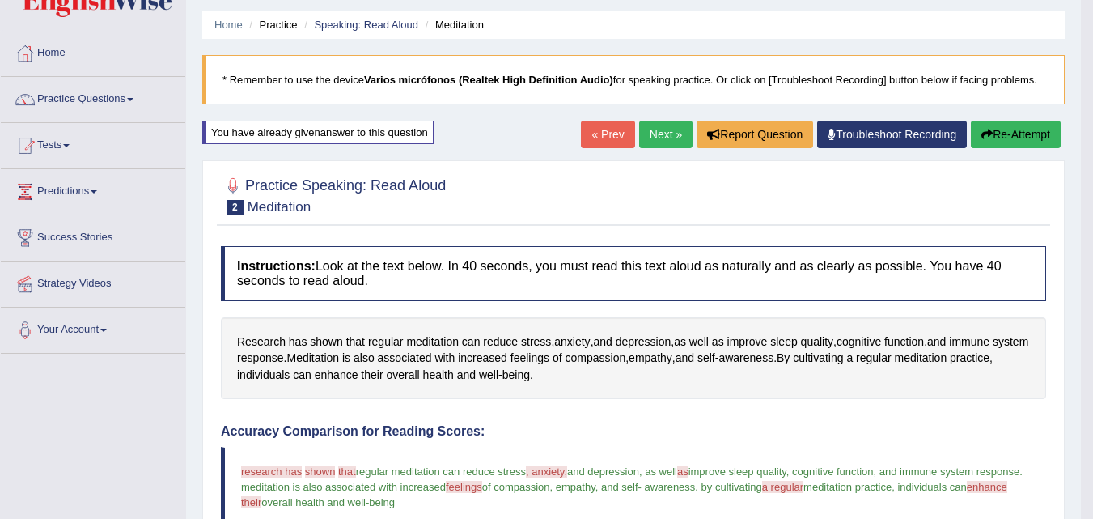
scroll to position [48, 0]
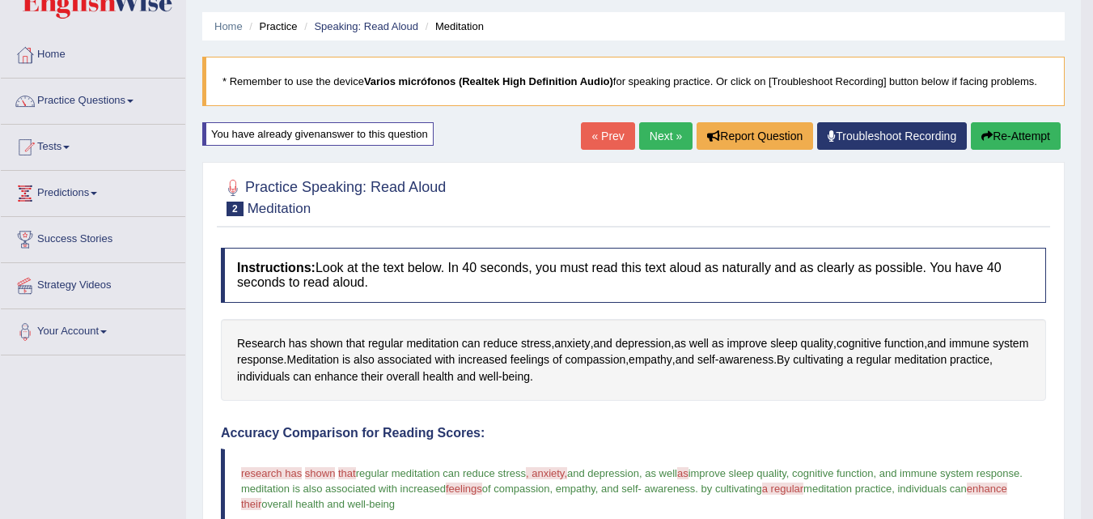
click at [667, 139] on link "Next »" at bounding box center [665, 136] width 53 height 28
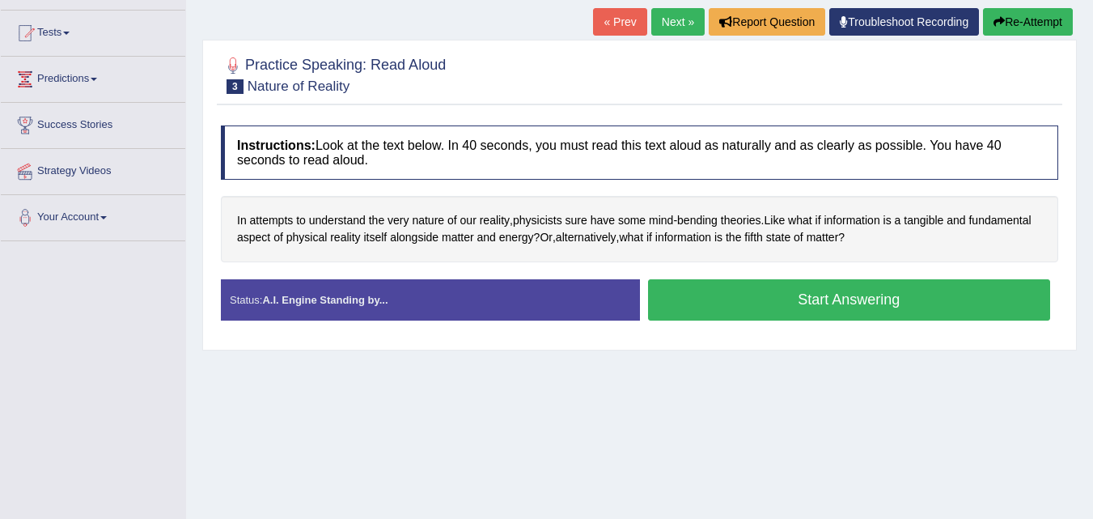
scroll to position [162, 0]
click at [803, 299] on button "Start Answering" at bounding box center [849, 299] width 403 height 41
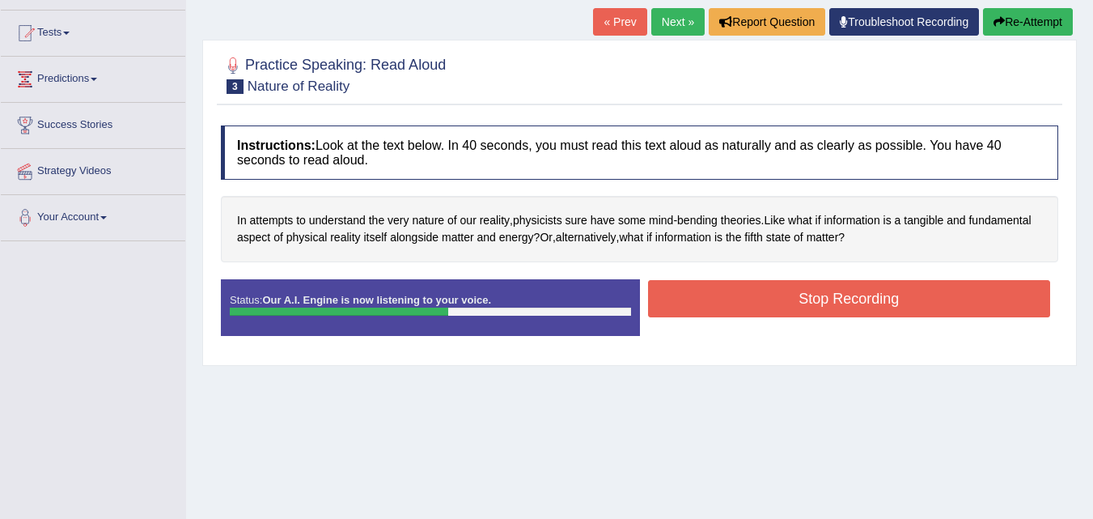
click at [799, 298] on button "Stop Recording" at bounding box center [849, 298] width 403 height 37
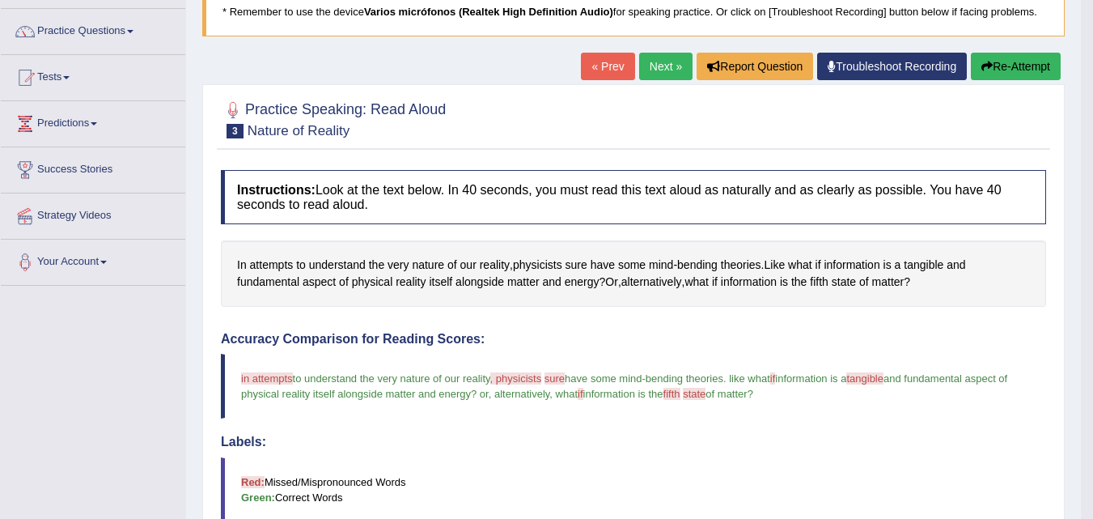
scroll to position [81, 0]
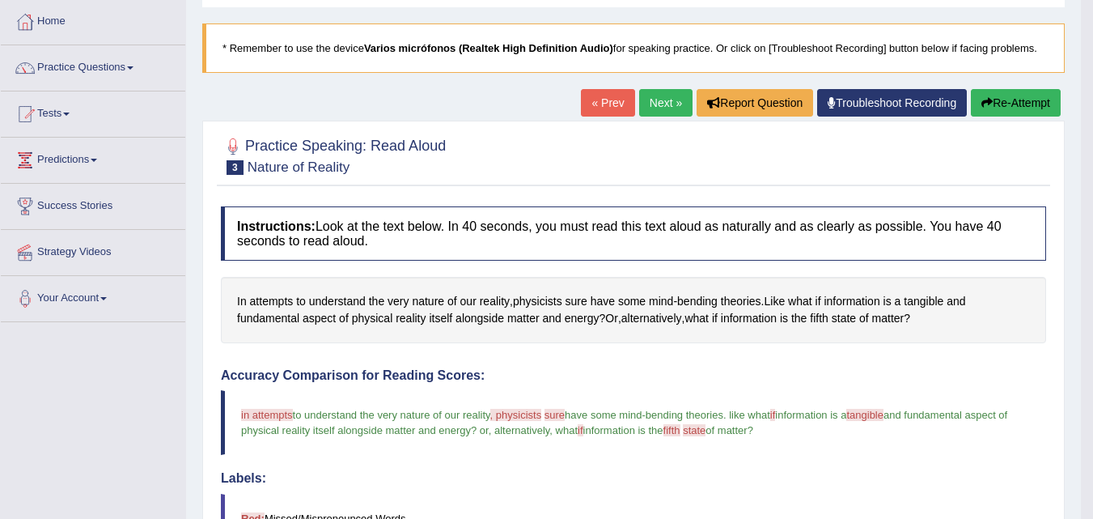
click at [661, 104] on link "Next »" at bounding box center [665, 103] width 53 height 28
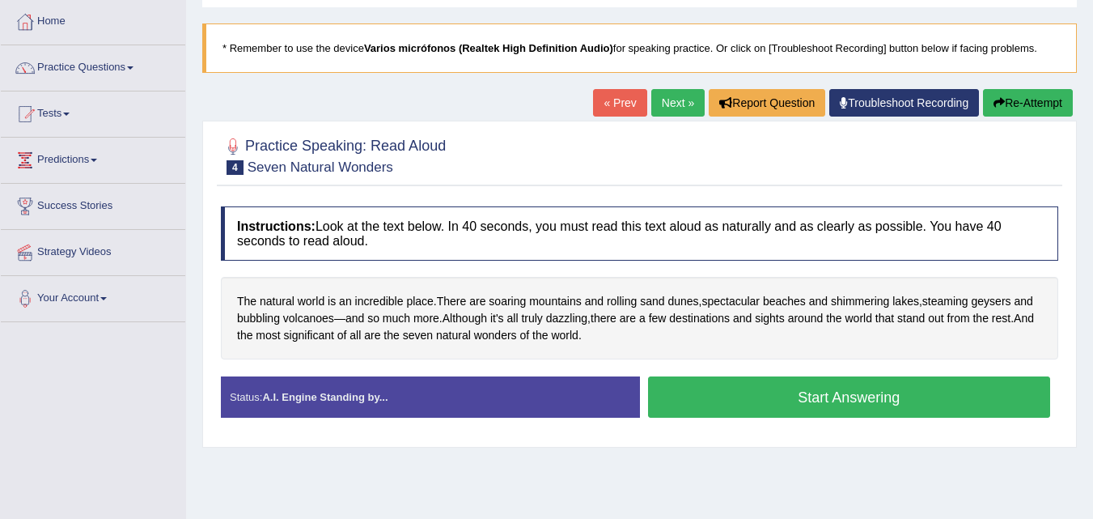
click at [813, 392] on button "Start Answering" at bounding box center [849, 396] width 403 height 41
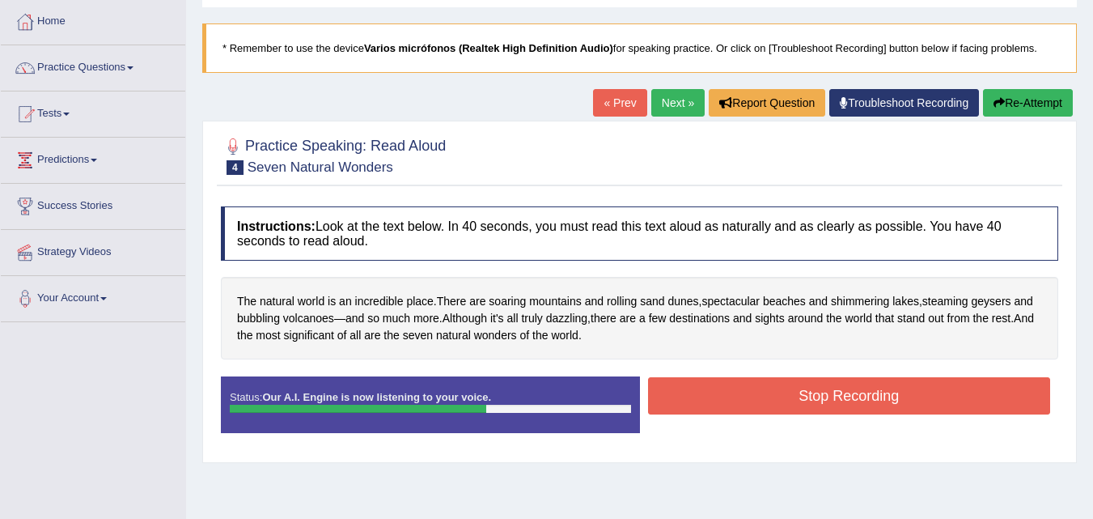
click at [781, 396] on button "Stop Recording" at bounding box center [849, 395] width 403 height 37
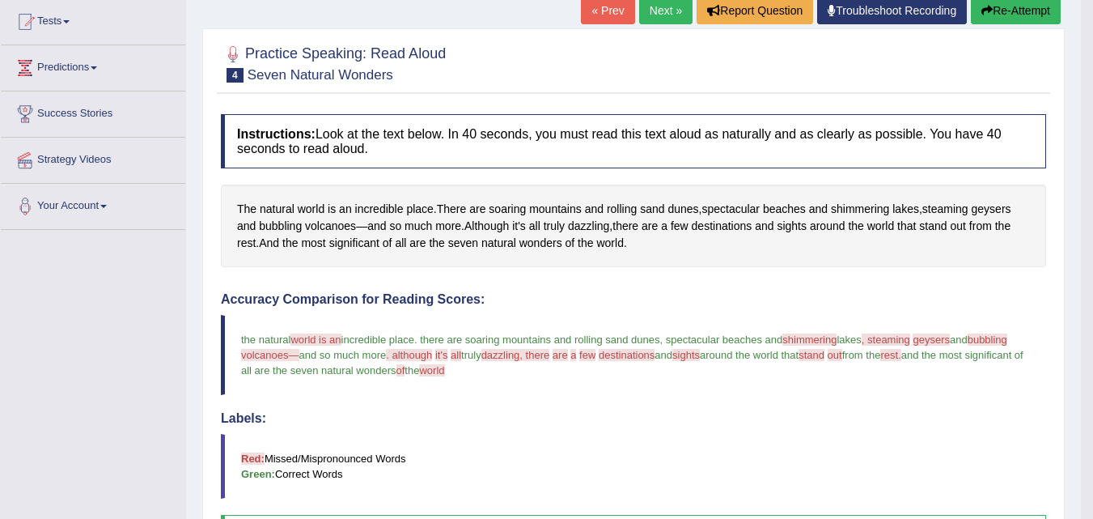
scroll to position [100, 0]
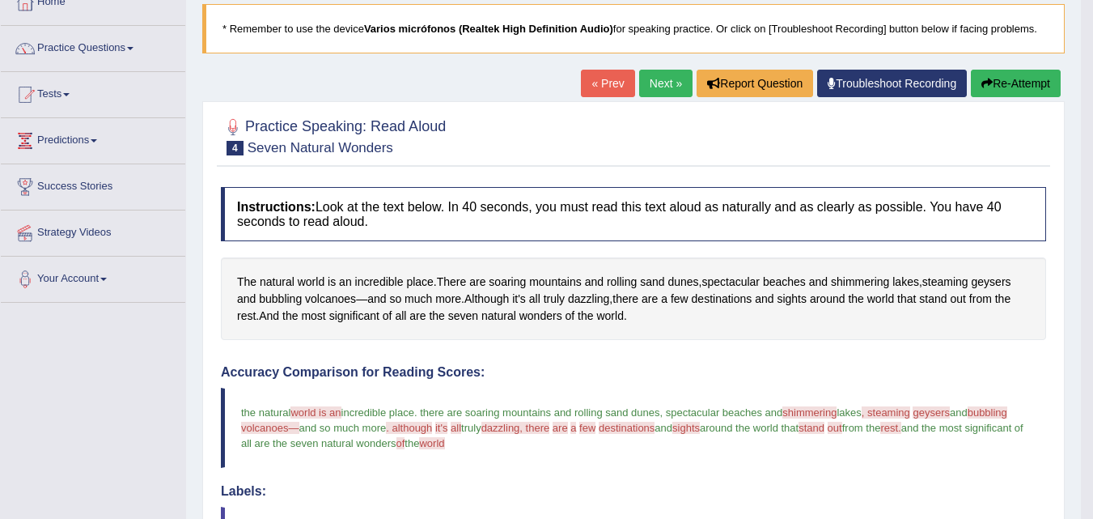
click at [1018, 85] on button "Re-Attempt" at bounding box center [1016, 84] width 90 height 28
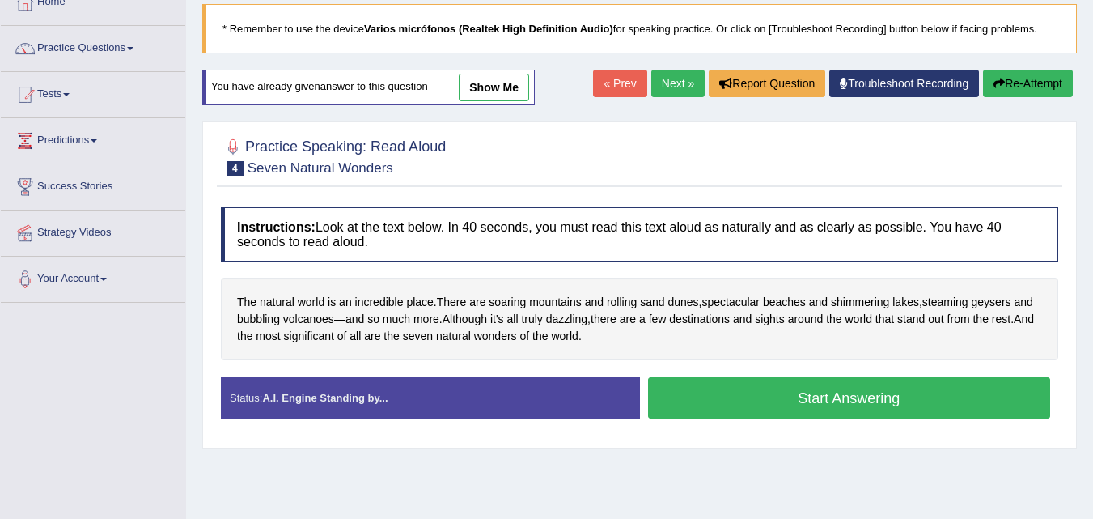
click at [831, 402] on button "Start Answering" at bounding box center [849, 397] width 403 height 41
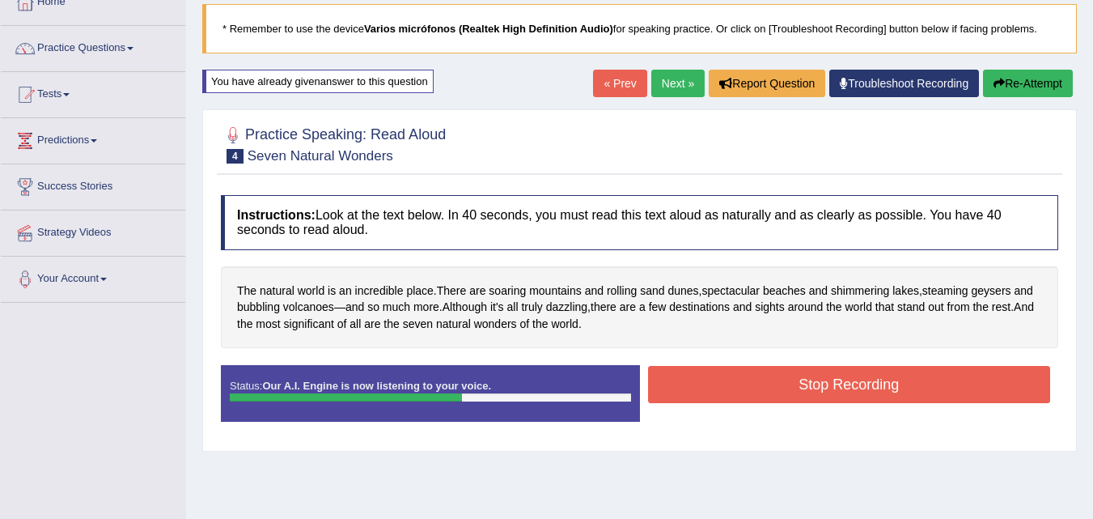
click at [852, 379] on button "Stop Recording" at bounding box center [849, 384] width 403 height 37
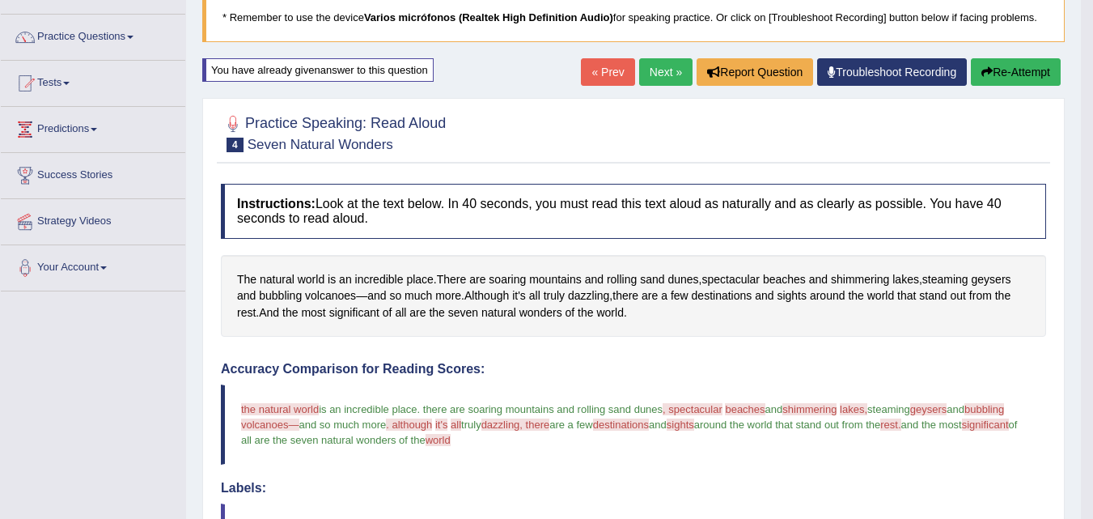
scroll to position [19, 0]
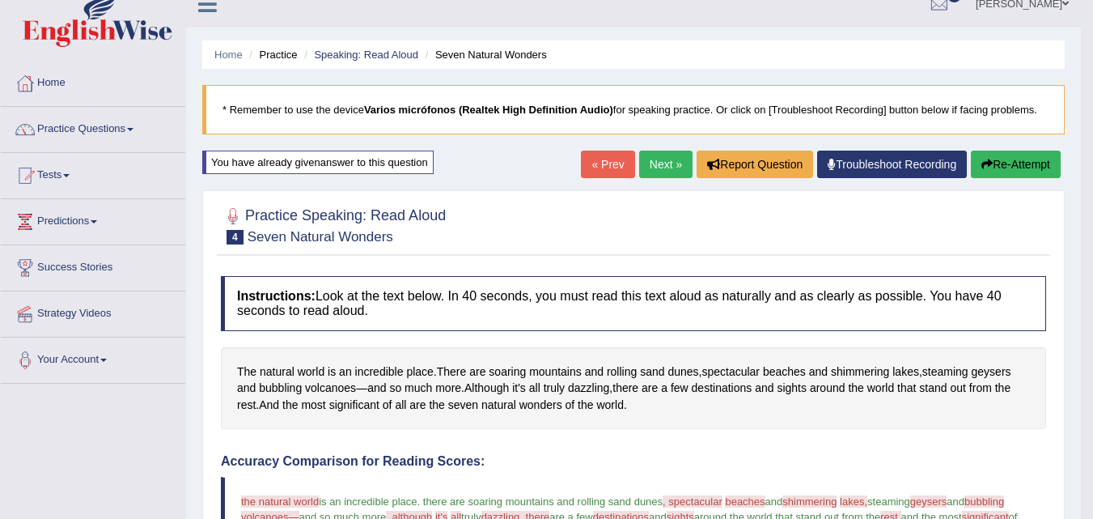
click at [655, 168] on link "Next »" at bounding box center [665, 165] width 53 height 28
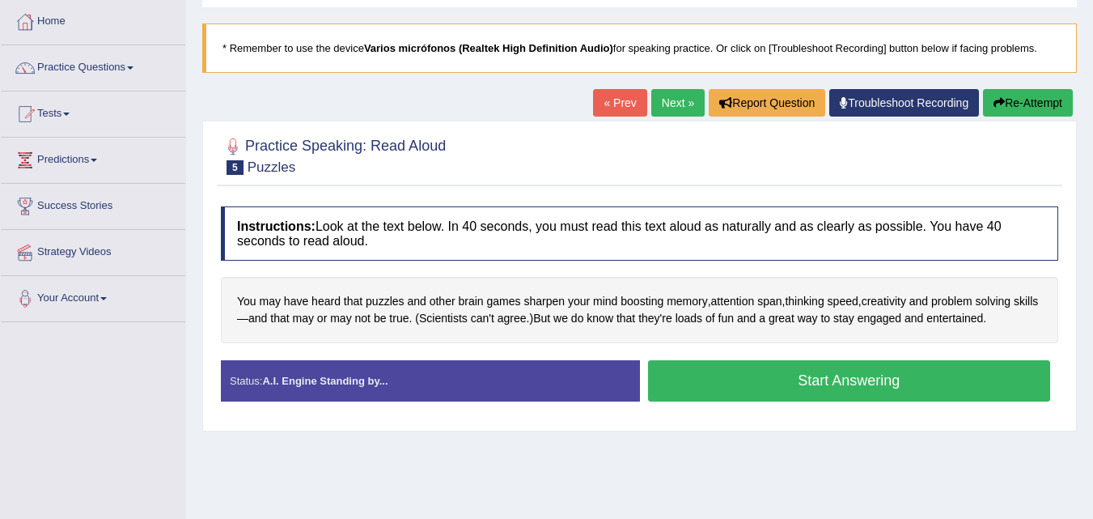
click at [794, 385] on button "Start Answering" at bounding box center [849, 380] width 403 height 41
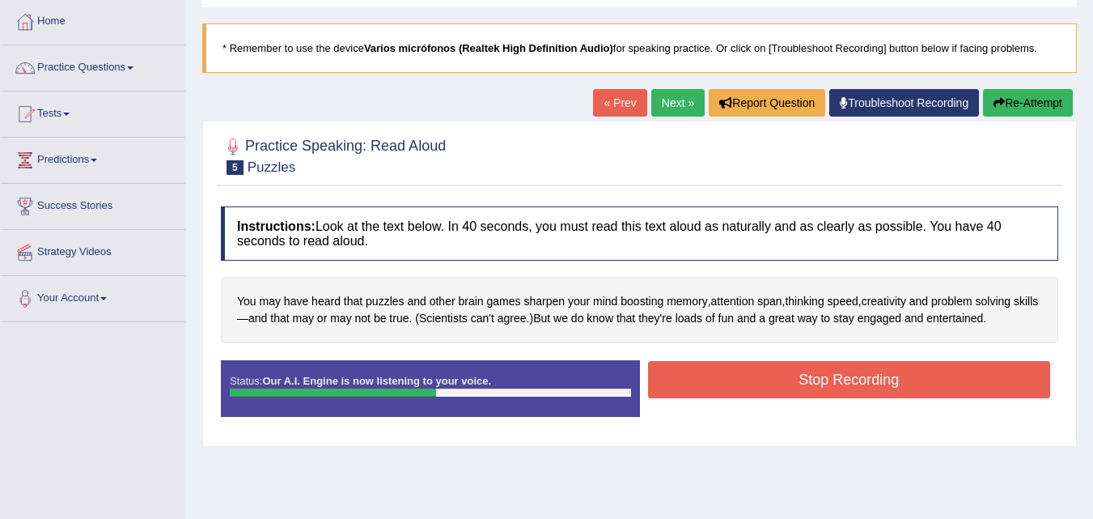
click at [770, 382] on button "Stop Recording" at bounding box center [849, 379] width 403 height 37
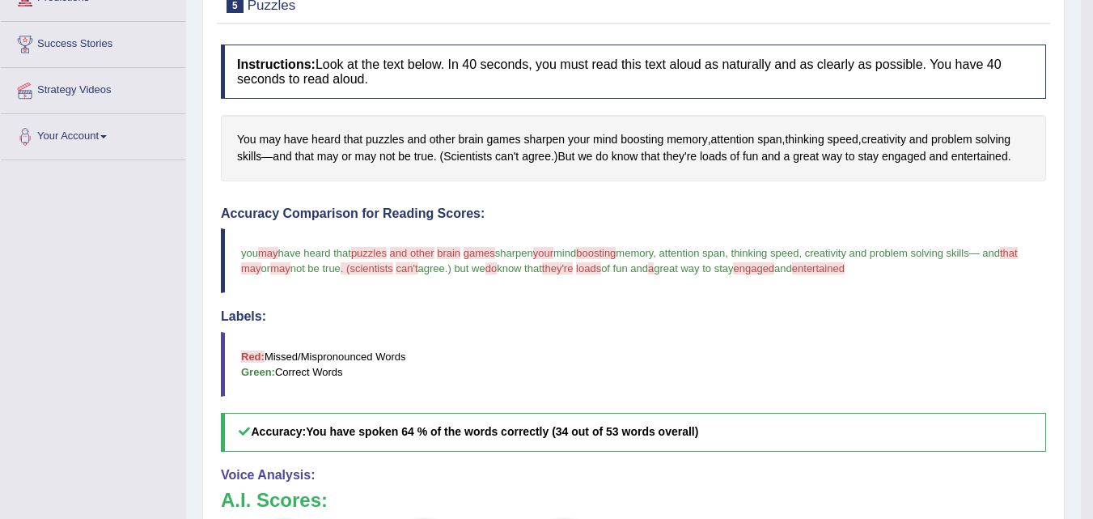
scroll to position [162, 0]
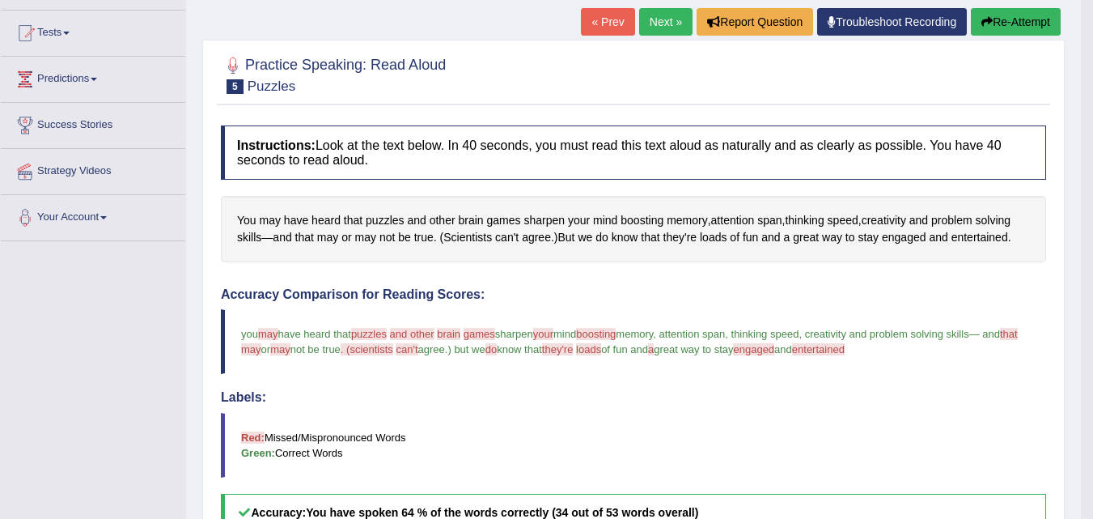
click at [495, 270] on div "Instructions: Look at the text below. In 40 seconds, you must read this text al…" at bounding box center [633, 482] width 833 height 731
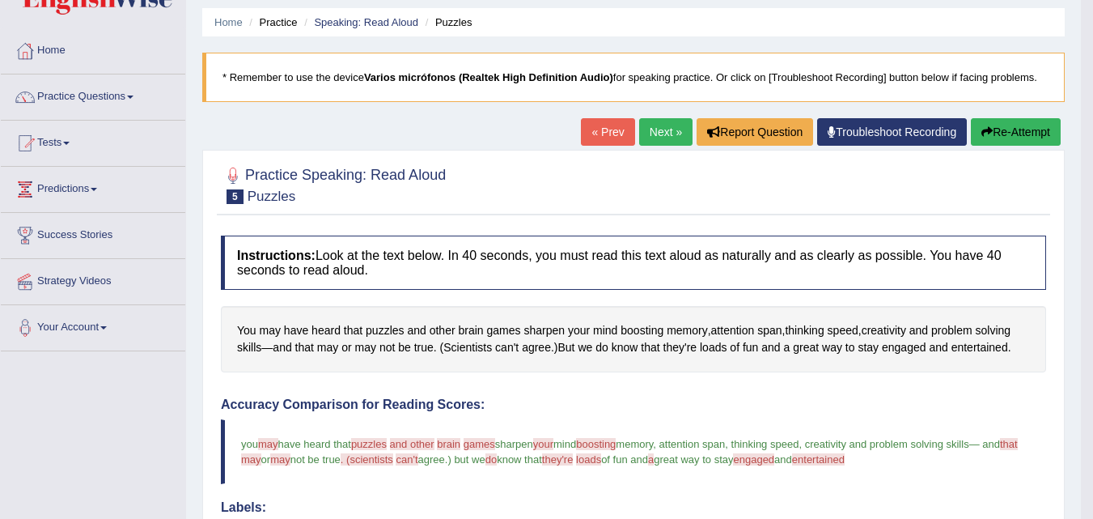
scroll to position [81, 0]
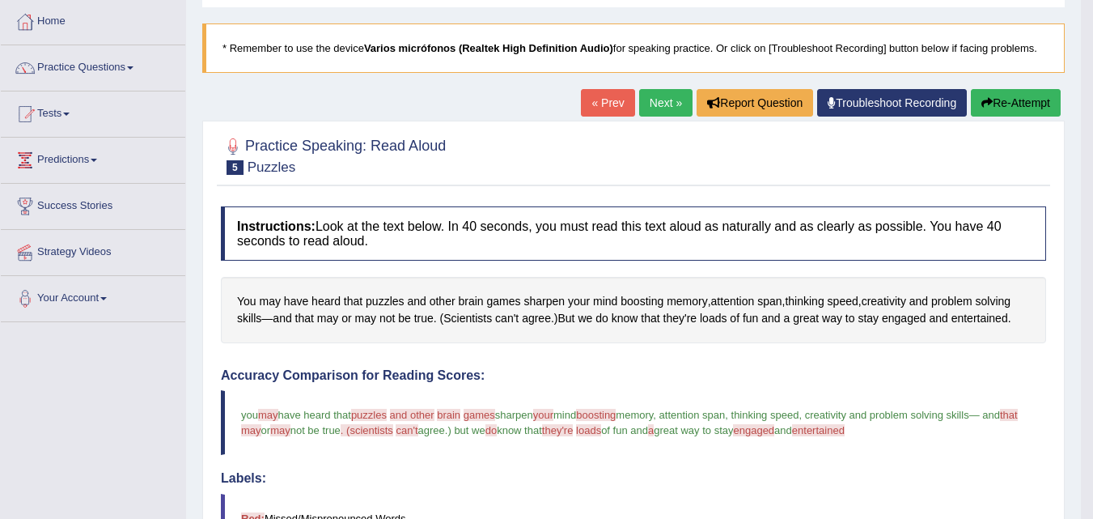
click at [654, 106] on link "Next »" at bounding box center [665, 103] width 53 height 28
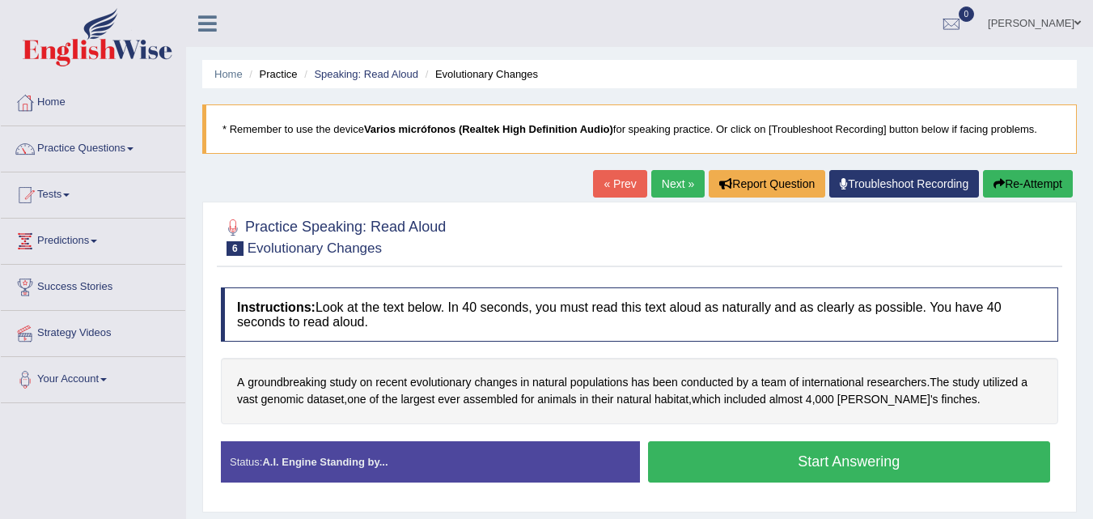
scroll to position [81, 0]
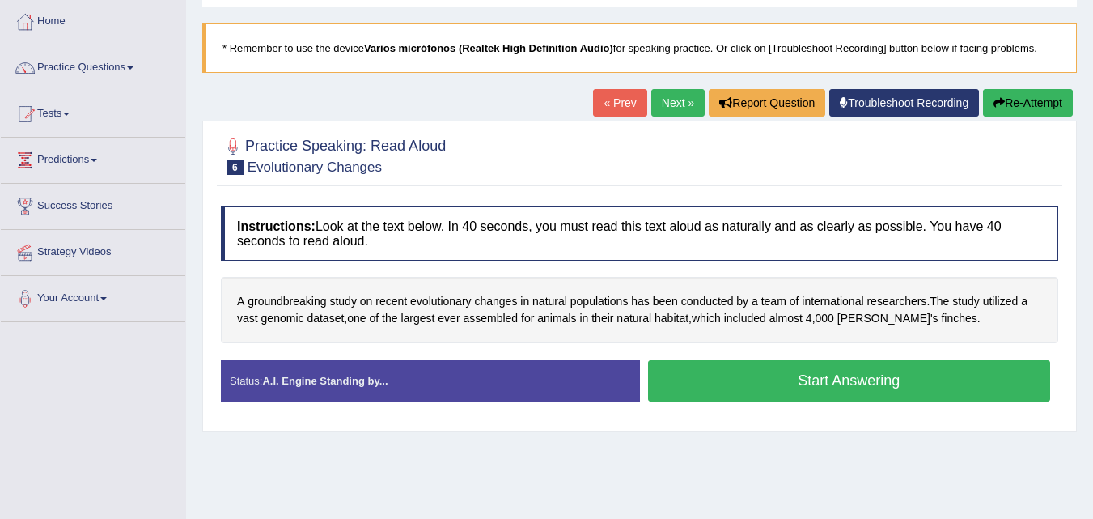
click at [812, 384] on button "Start Answering" at bounding box center [849, 380] width 403 height 41
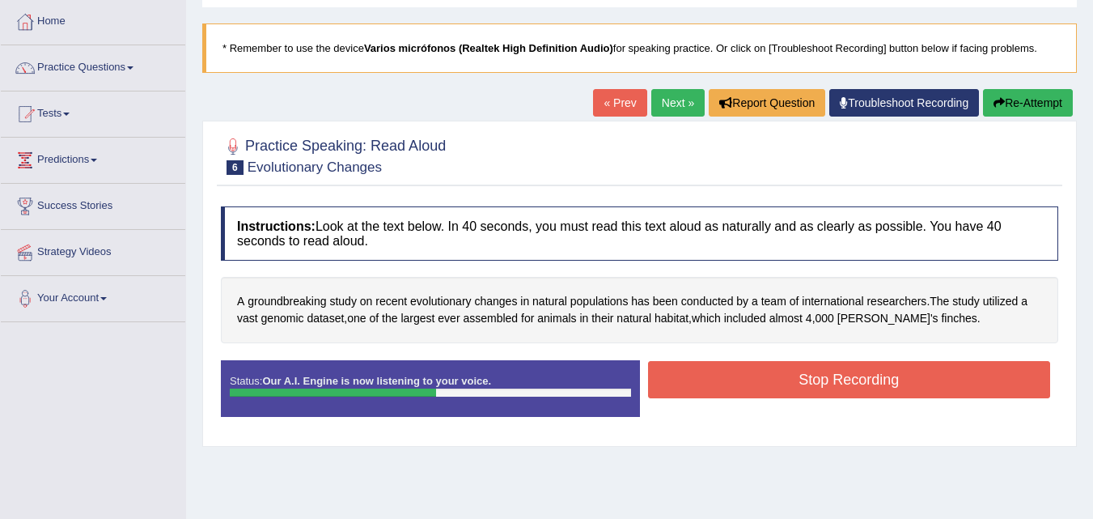
click at [794, 373] on button "Stop Recording" at bounding box center [849, 379] width 403 height 37
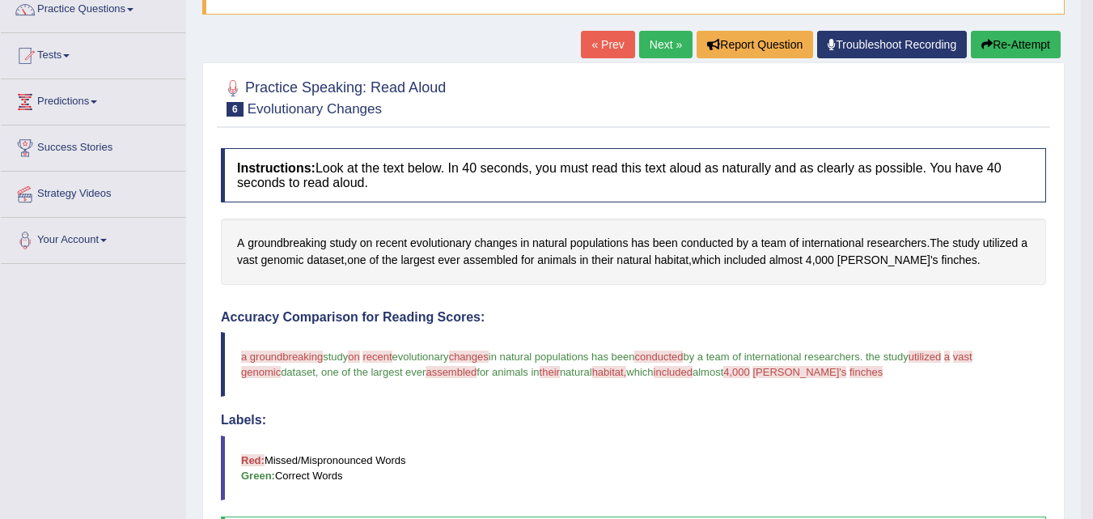
scroll to position [0, 0]
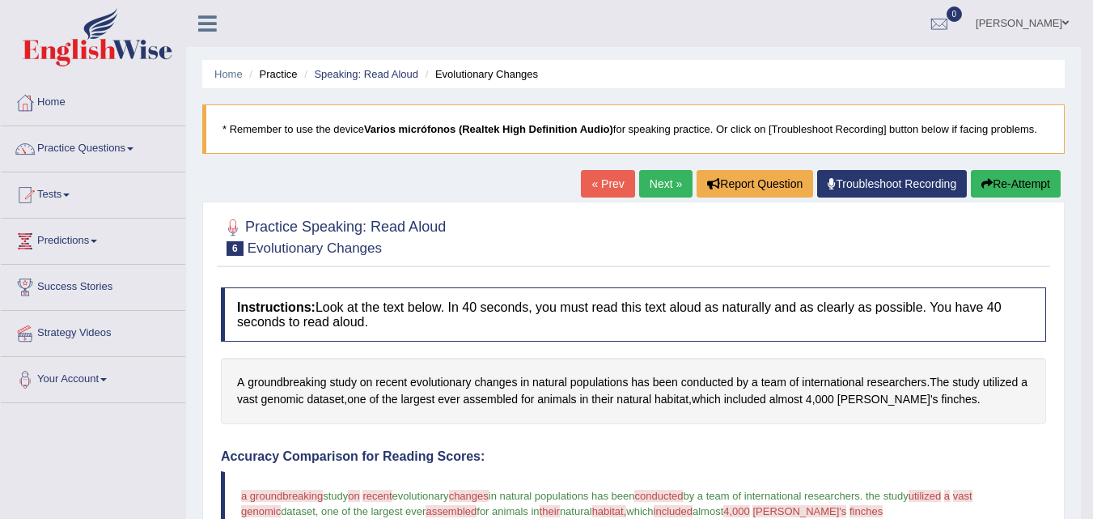
click at [1001, 182] on button "Re-Attempt" at bounding box center [1016, 184] width 90 height 28
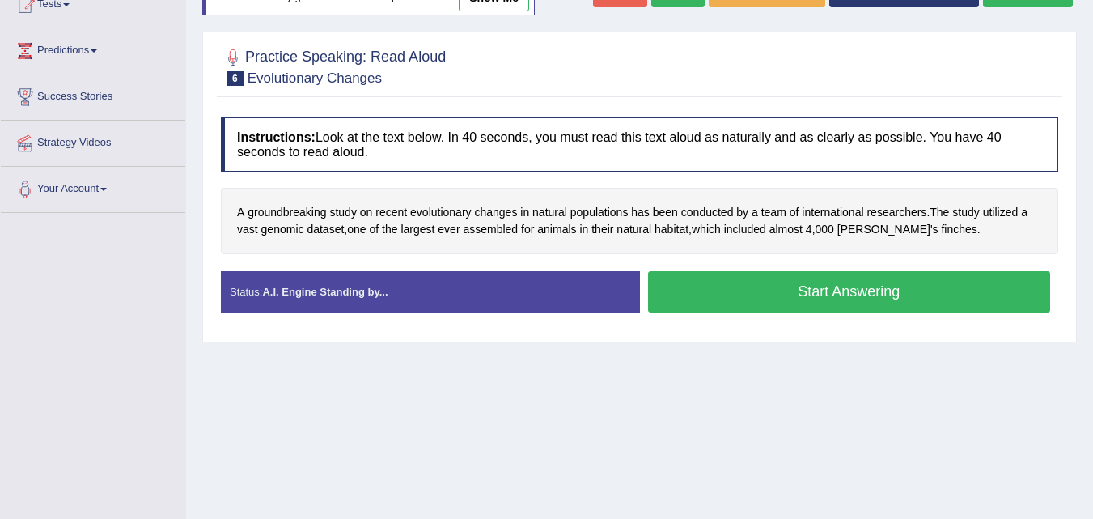
scroll to position [162, 0]
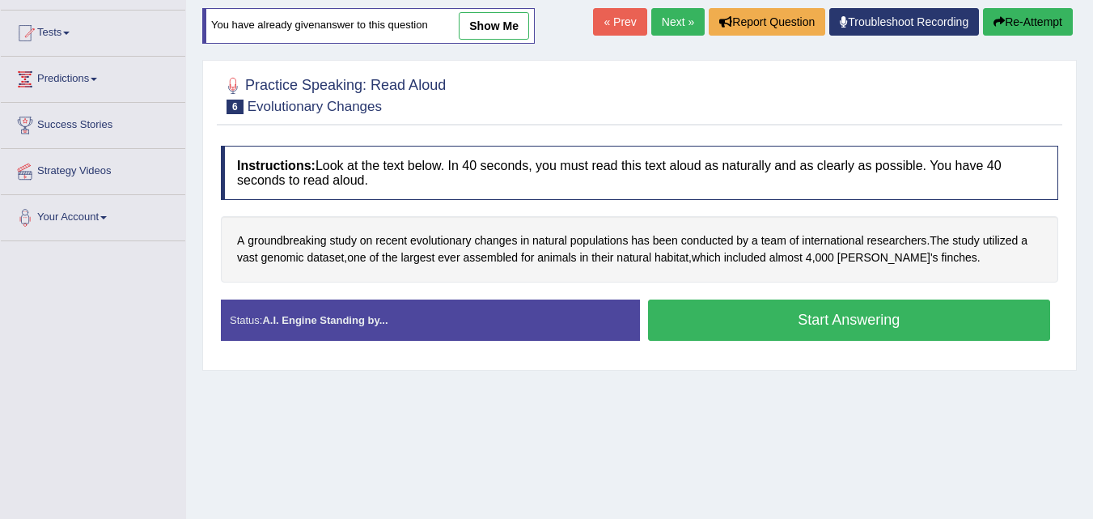
click at [802, 324] on button "Start Answering" at bounding box center [849, 319] width 403 height 41
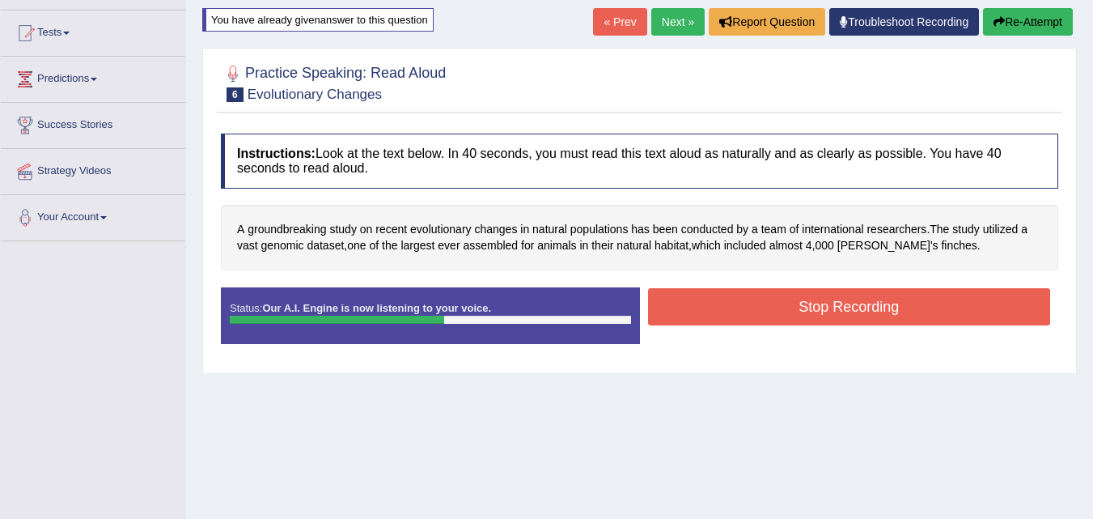
click at [775, 302] on button "Stop Recording" at bounding box center [849, 306] width 403 height 37
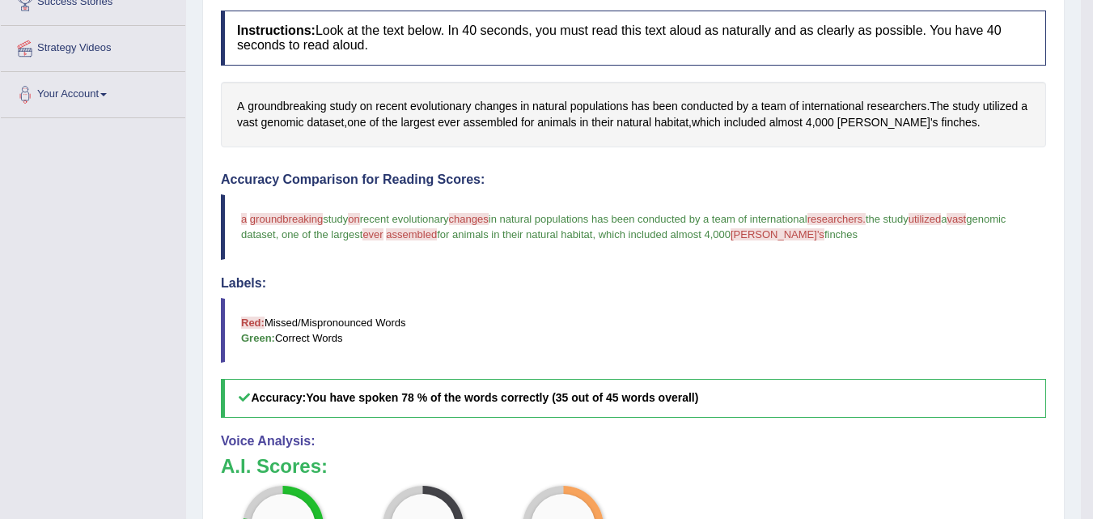
scroll to position [405, 0]
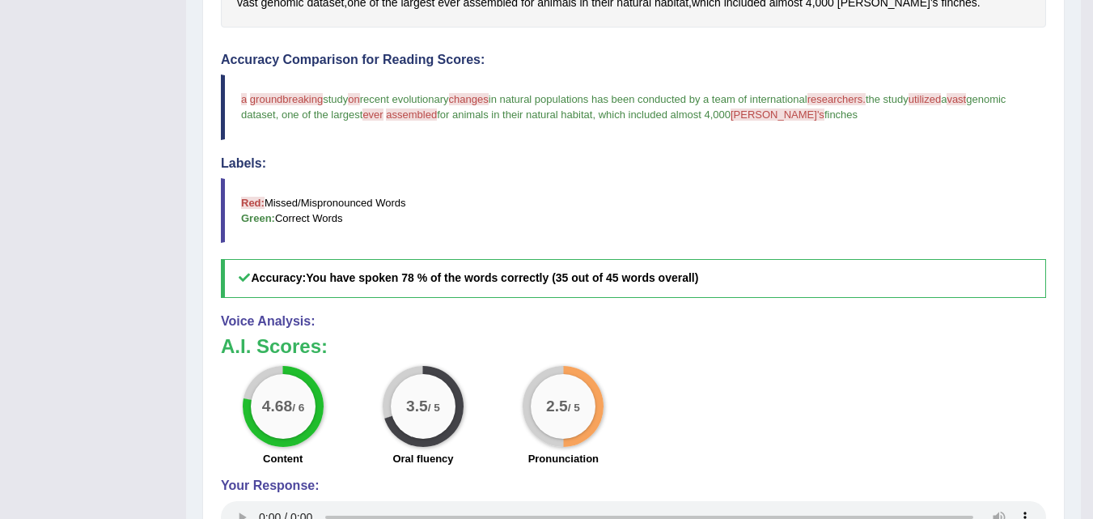
click at [373, 385] on div "3.5 / 5 Oral fluency" at bounding box center [423, 418] width 140 height 104
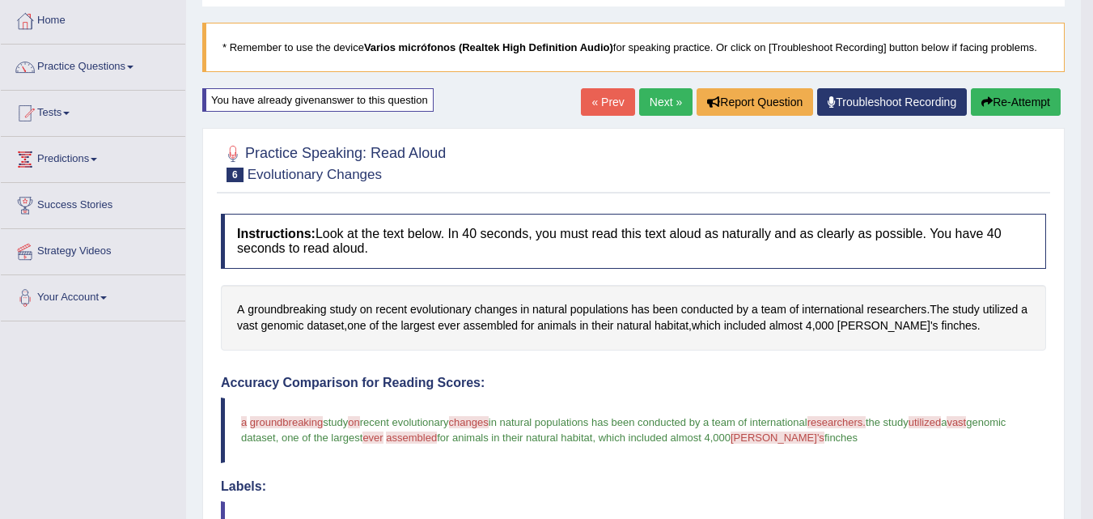
scroll to position [81, 0]
click at [91, 67] on link "Practice Questions" at bounding box center [93, 65] width 184 height 40
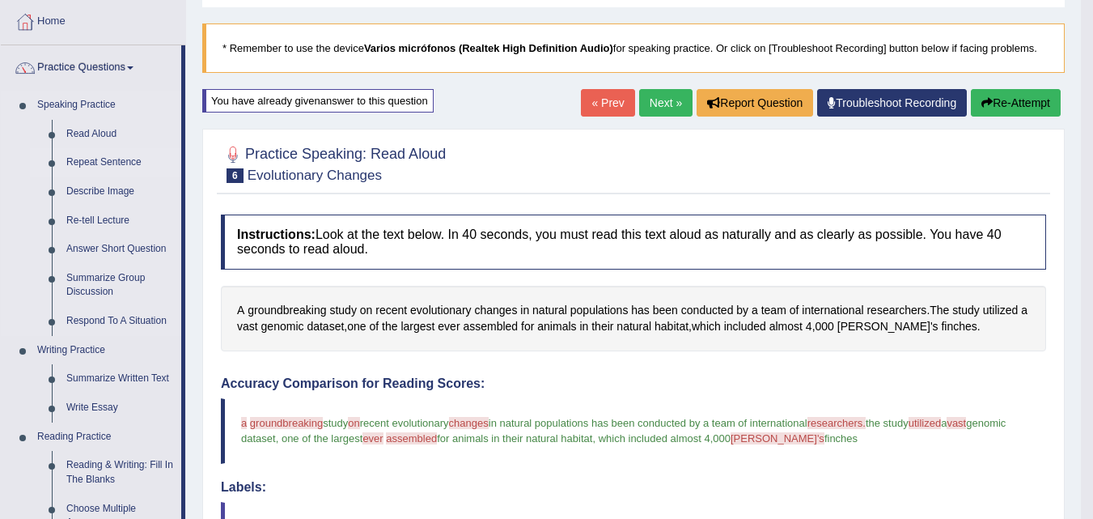
click at [114, 162] on link "Repeat Sentence" at bounding box center [120, 162] width 122 height 29
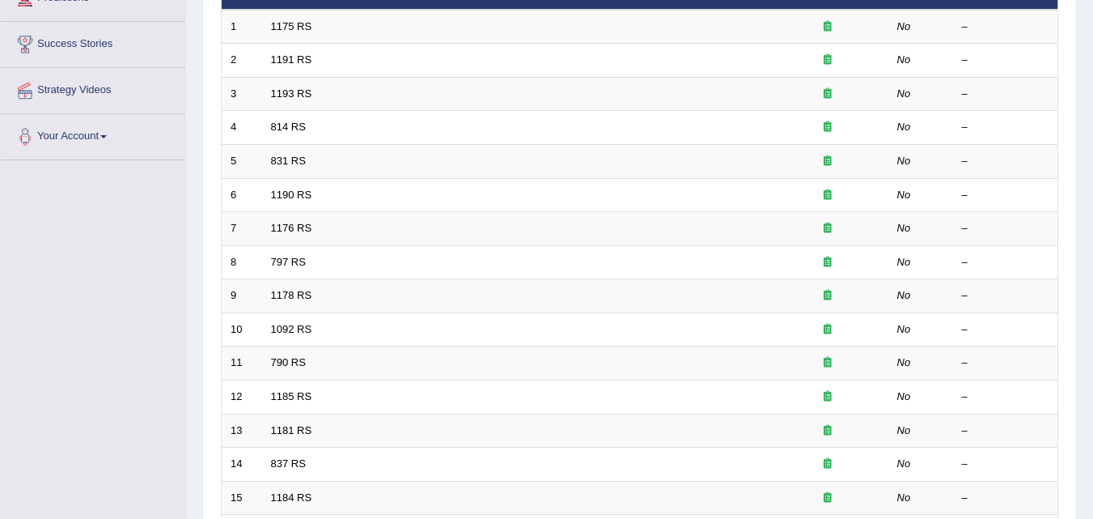
scroll to position [243, 0]
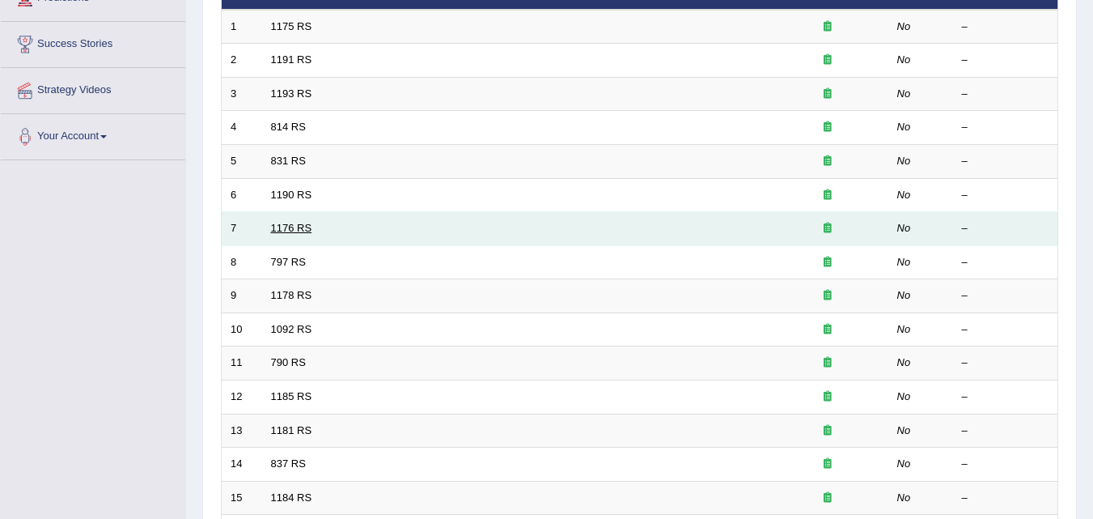
click at [287, 227] on link "1176 RS" at bounding box center [291, 228] width 41 height 12
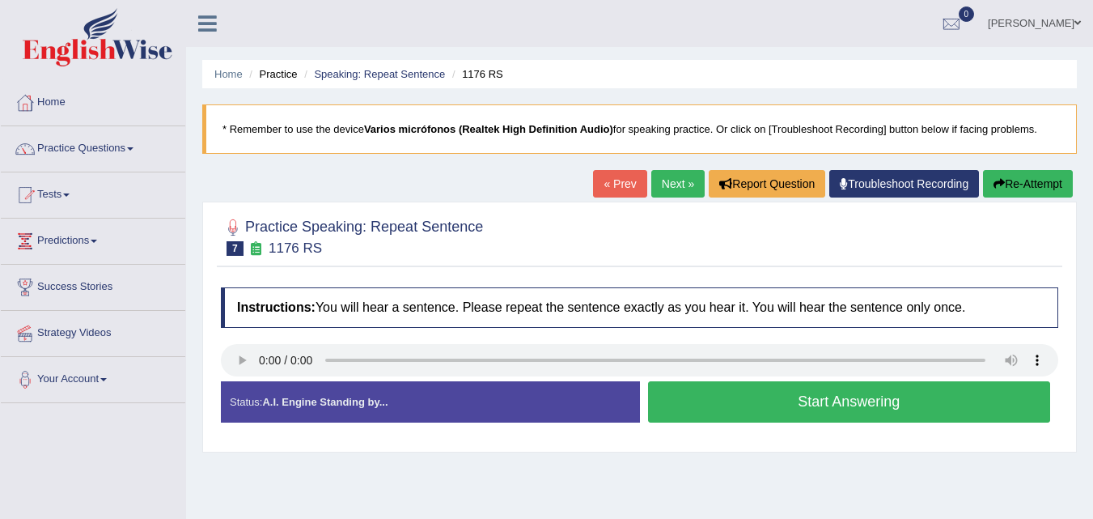
click at [778, 404] on button "Start Answering" at bounding box center [849, 401] width 403 height 41
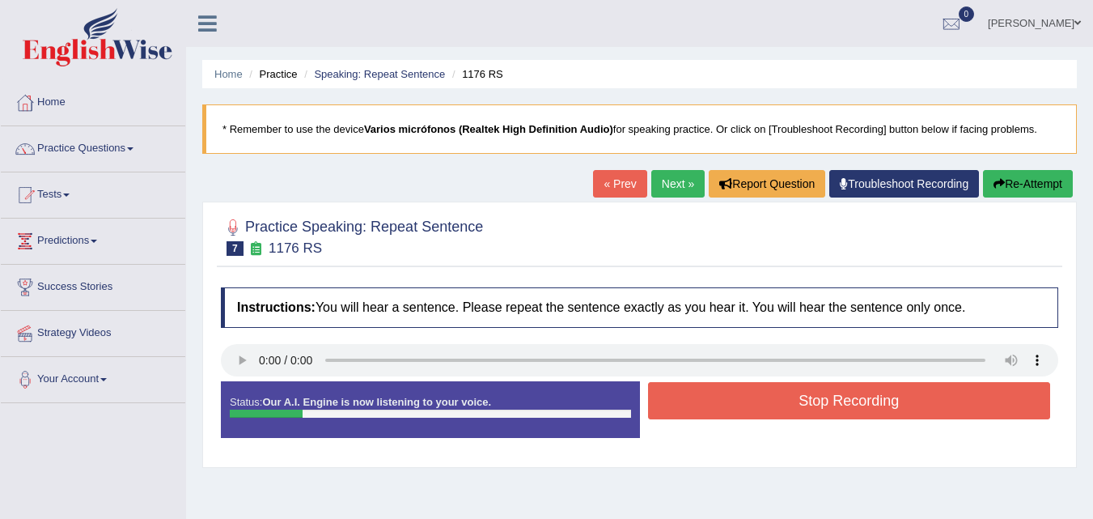
click at [778, 404] on button "Stop Recording" at bounding box center [849, 400] width 403 height 37
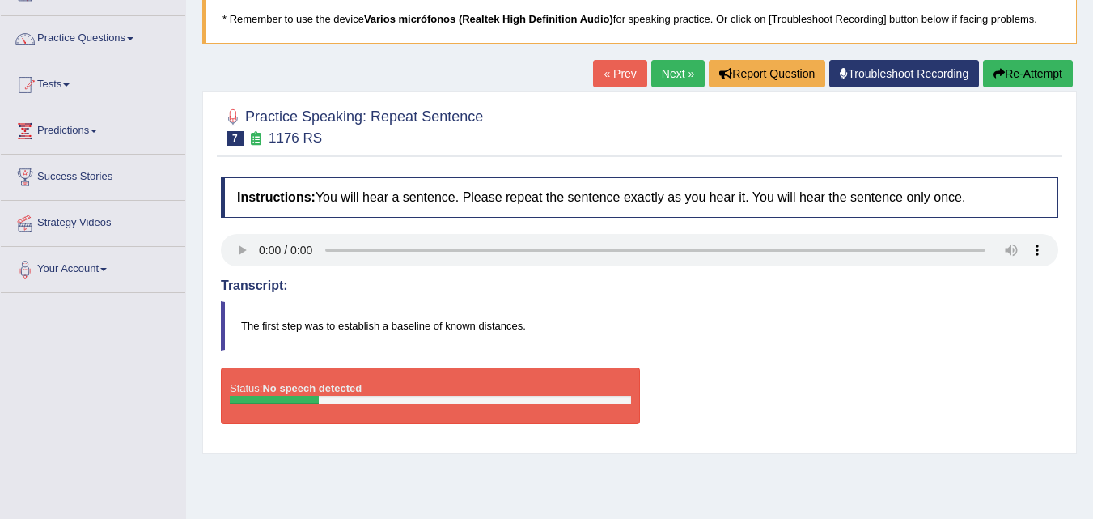
scroll to position [81, 0]
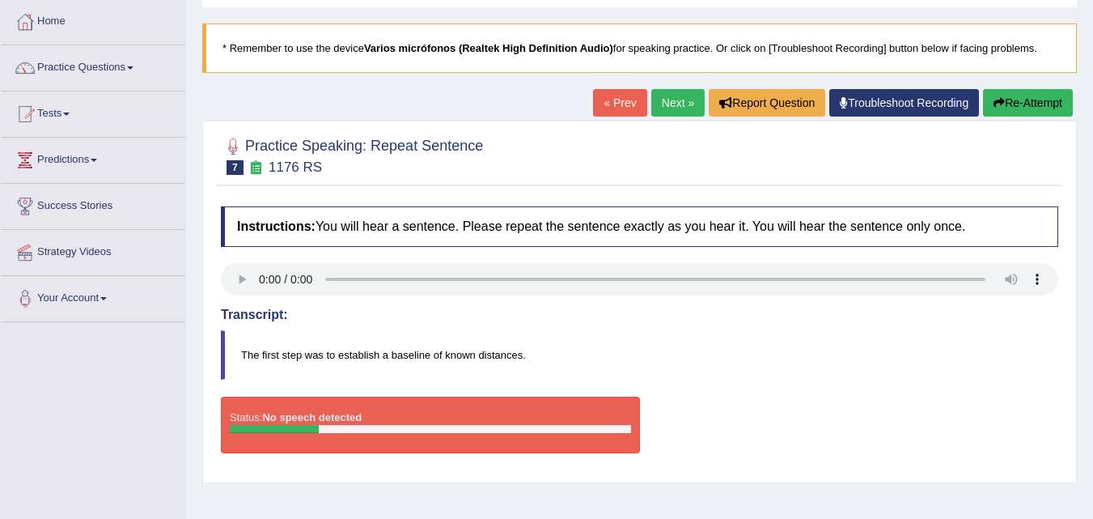
click at [1018, 103] on button "Re-Attempt" at bounding box center [1028, 103] width 90 height 28
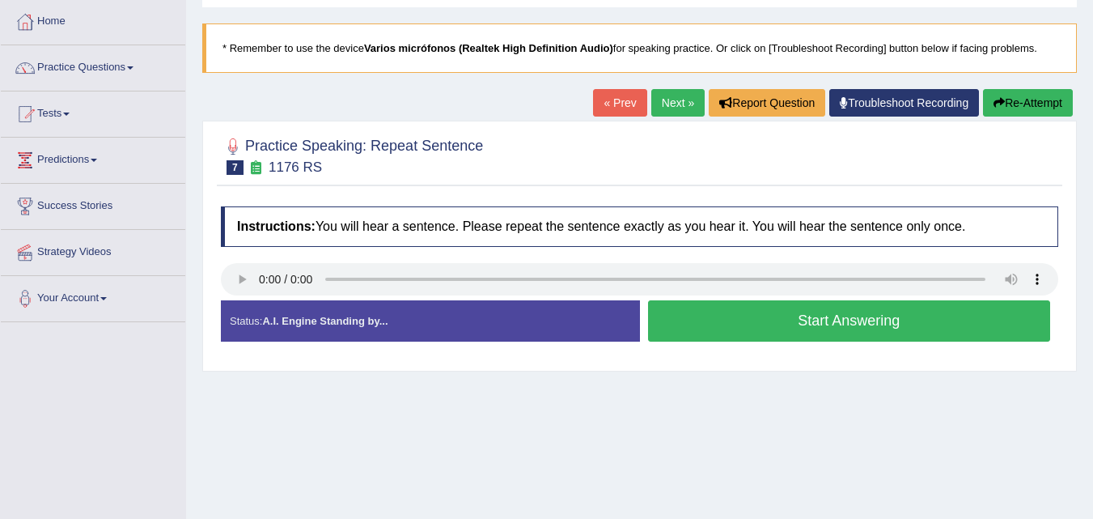
click at [794, 316] on button "Start Answering" at bounding box center [849, 320] width 403 height 41
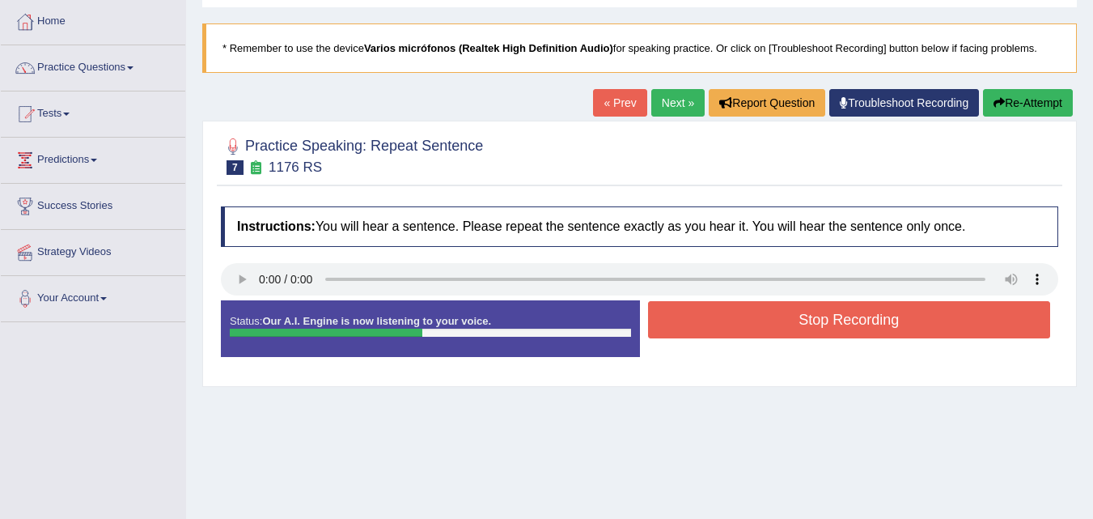
click at [798, 329] on button "Stop Recording" at bounding box center [849, 319] width 403 height 37
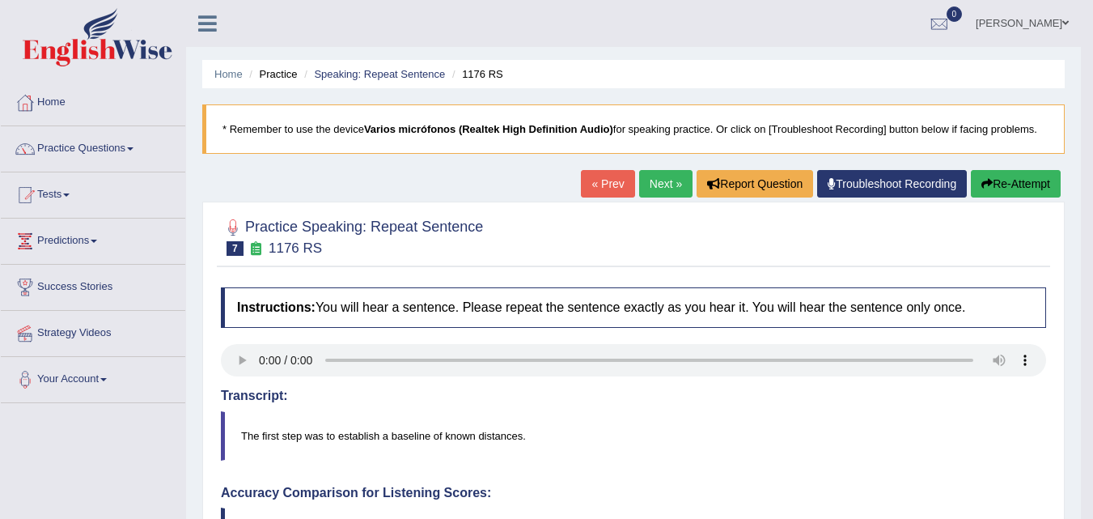
click at [663, 180] on link "Next »" at bounding box center [665, 184] width 53 height 28
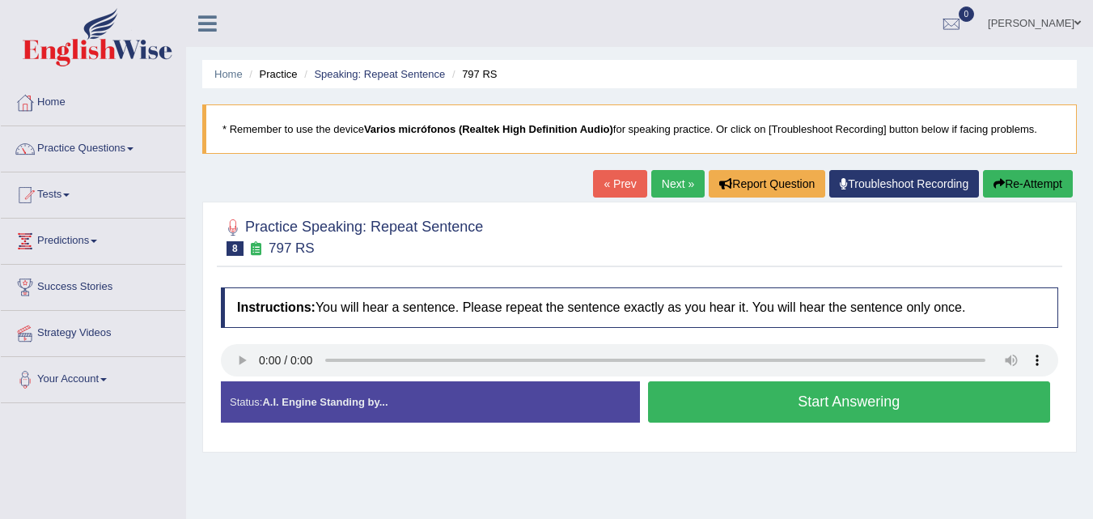
click at [803, 408] on button "Start Answering" at bounding box center [849, 401] width 403 height 41
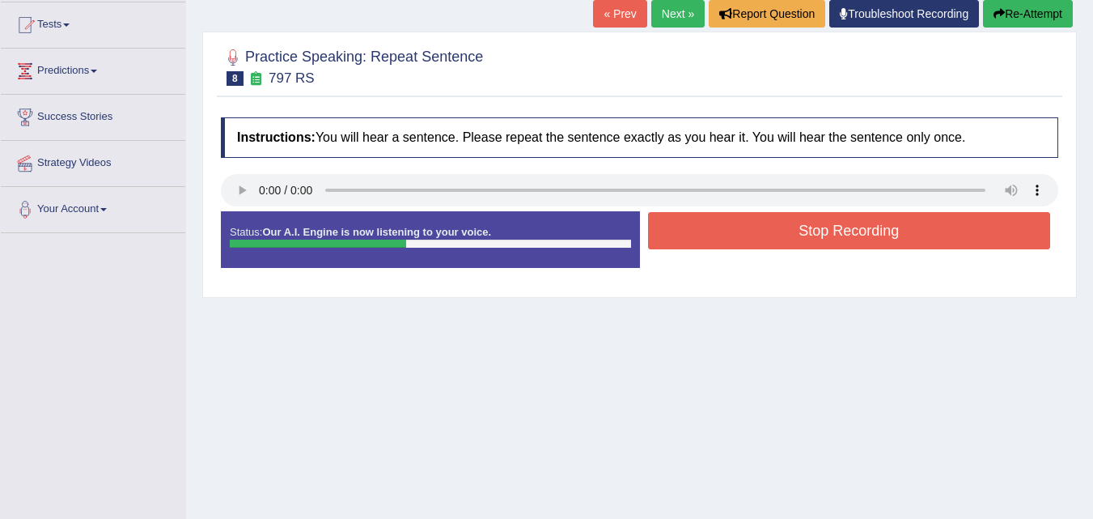
scroll to position [331, 0]
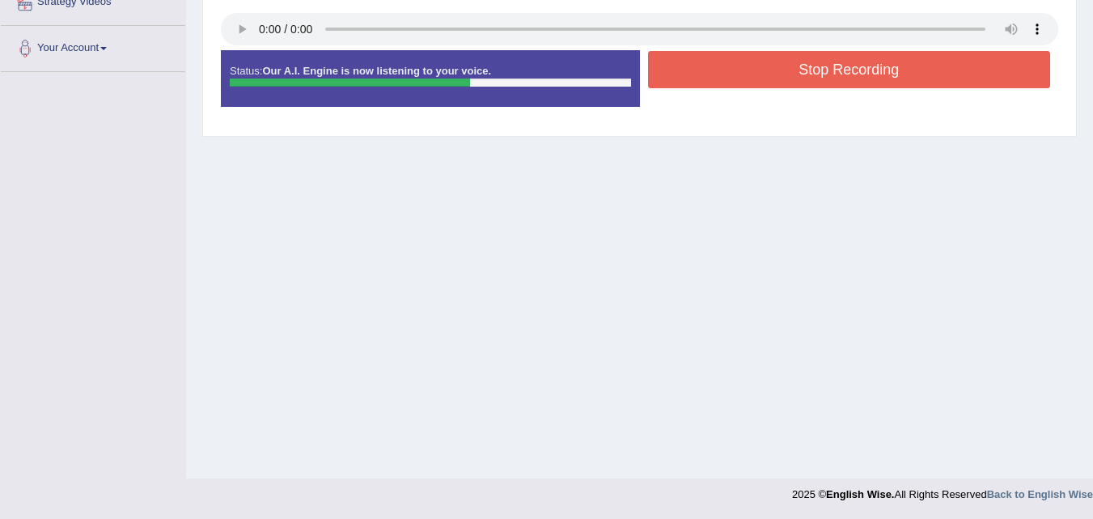
click at [795, 64] on button "Stop Recording" at bounding box center [849, 69] width 403 height 37
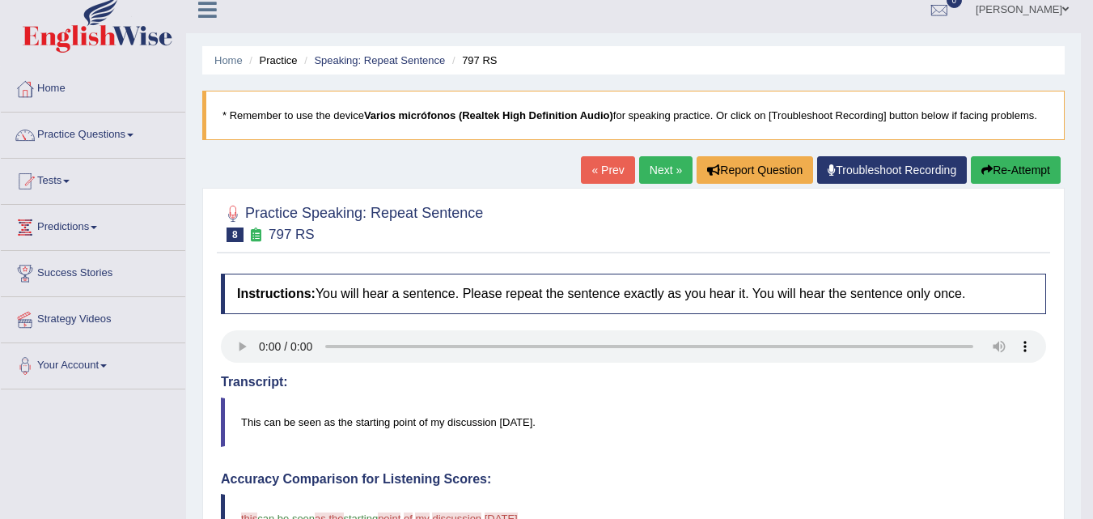
scroll to position [7, 0]
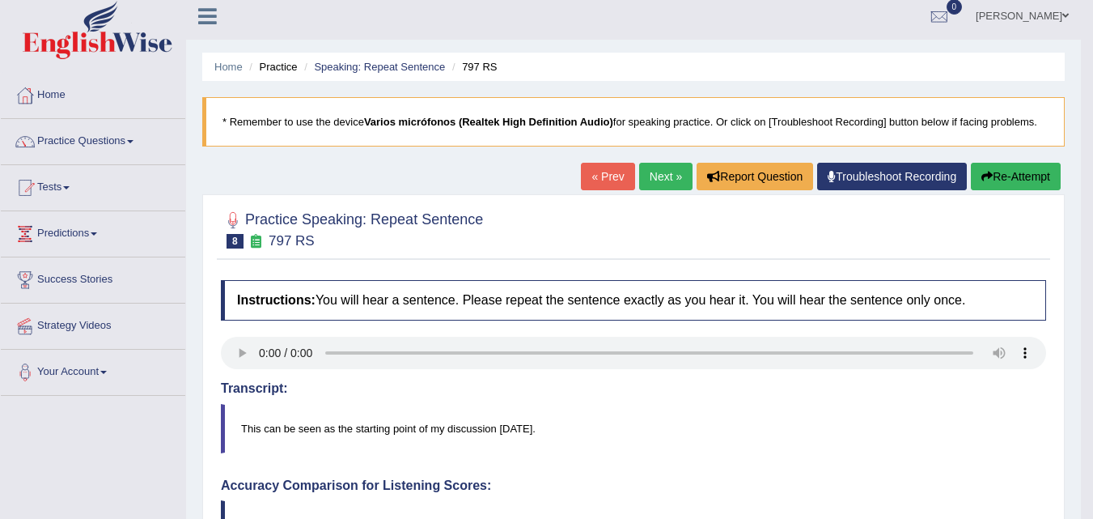
click at [642, 183] on link "Next »" at bounding box center [665, 177] width 53 height 28
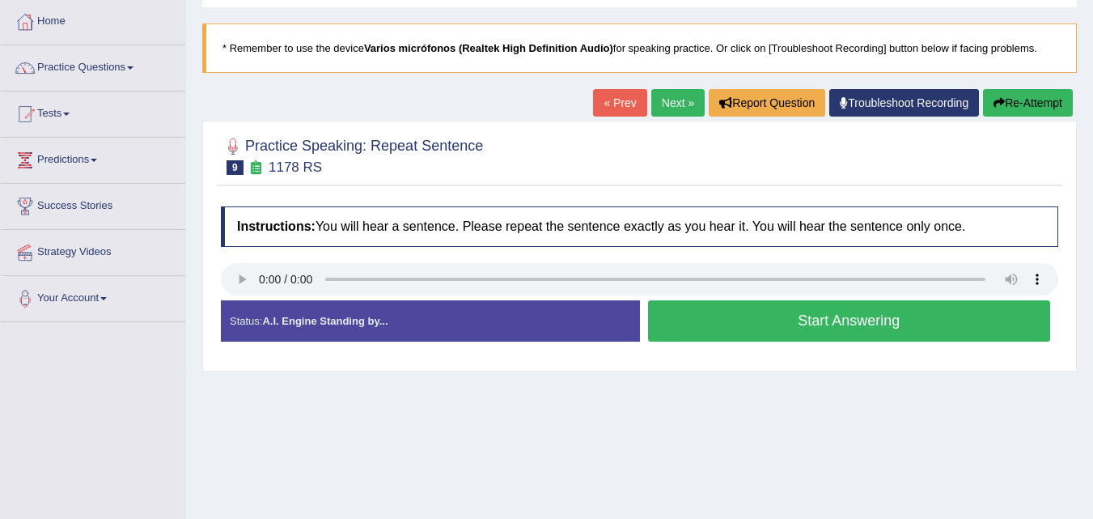
click at [799, 324] on button "Start Answering" at bounding box center [849, 320] width 403 height 41
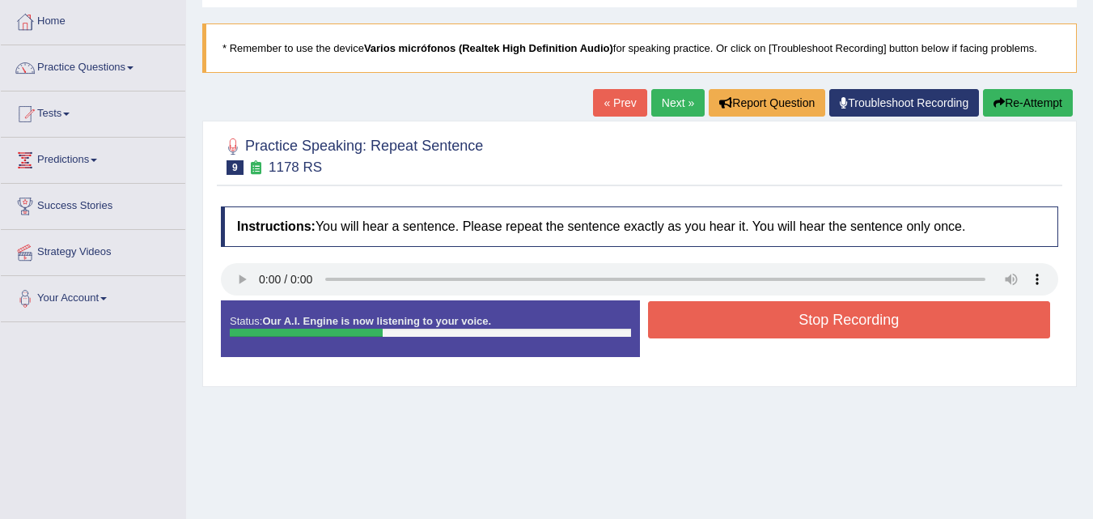
click at [799, 316] on button "Stop Recording" at bounding box center [849, 319] width 403 height 37
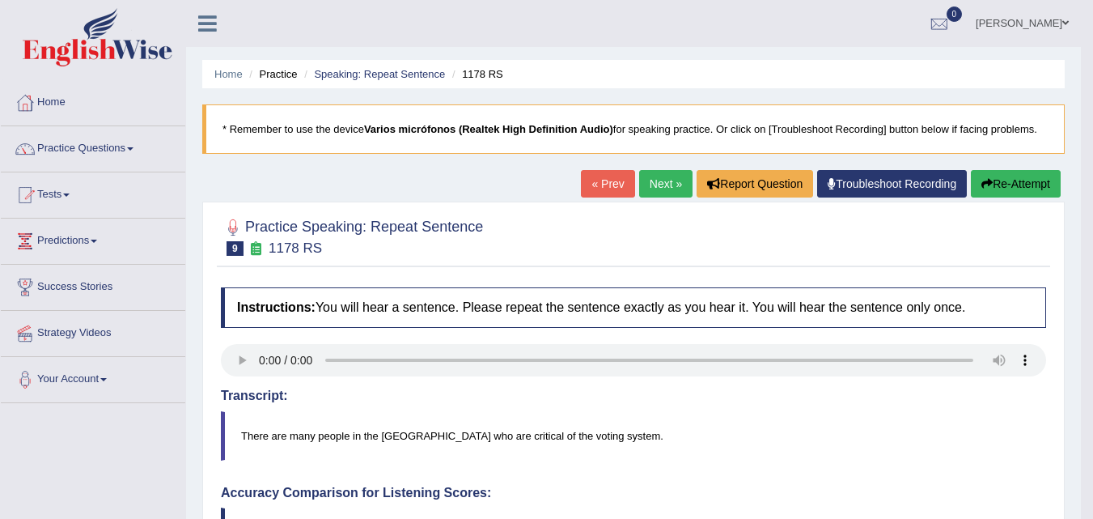
click at [647, 183] on link "Next »" at bounding box center [665, 184] width 53 height 28
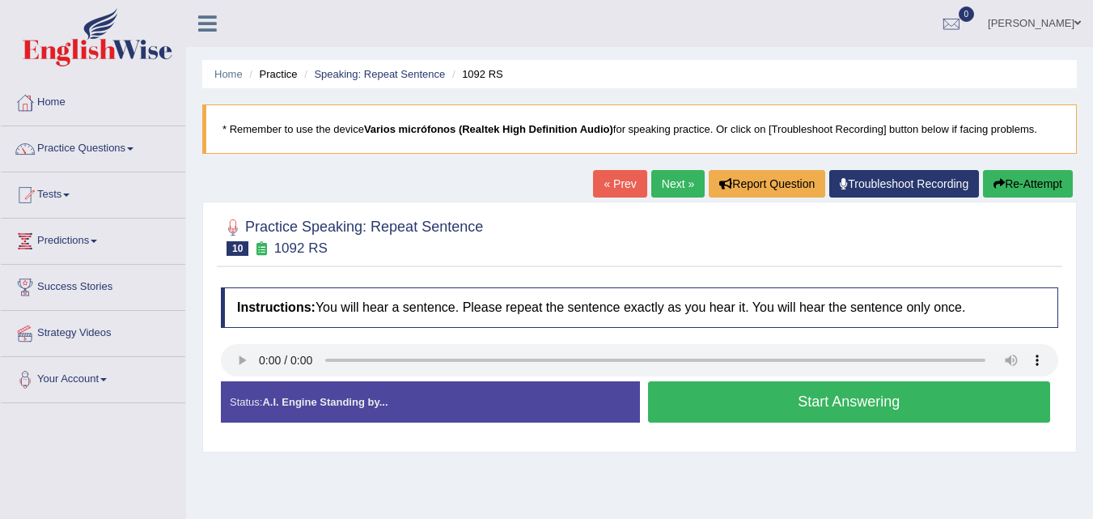
click at [871, 405] on button "Start Answering" at bounding box center [849, 401] width 403 height 41
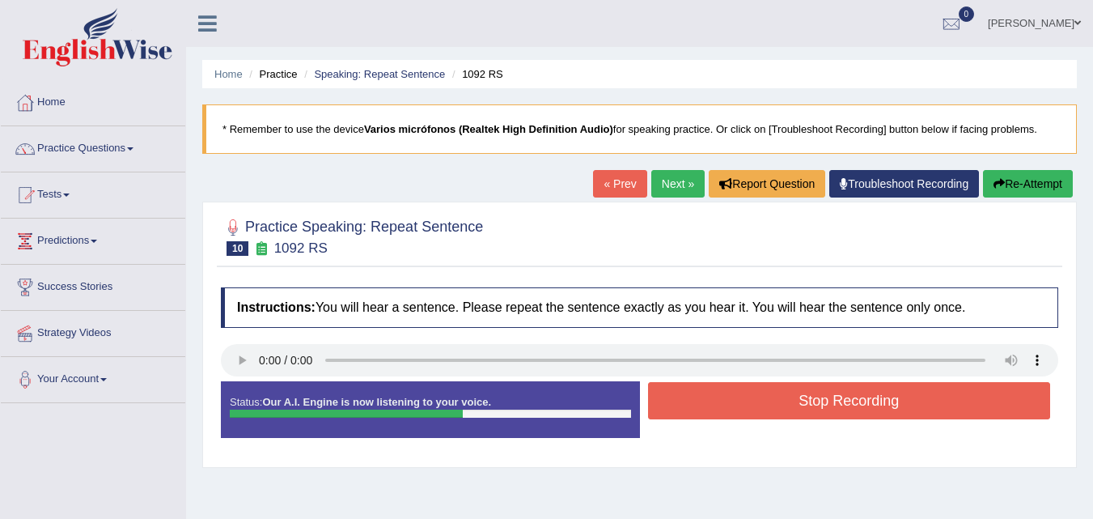
click at [842, 396] on button "Stop Recording" at bounding box center [849, 400] width 403 height 37
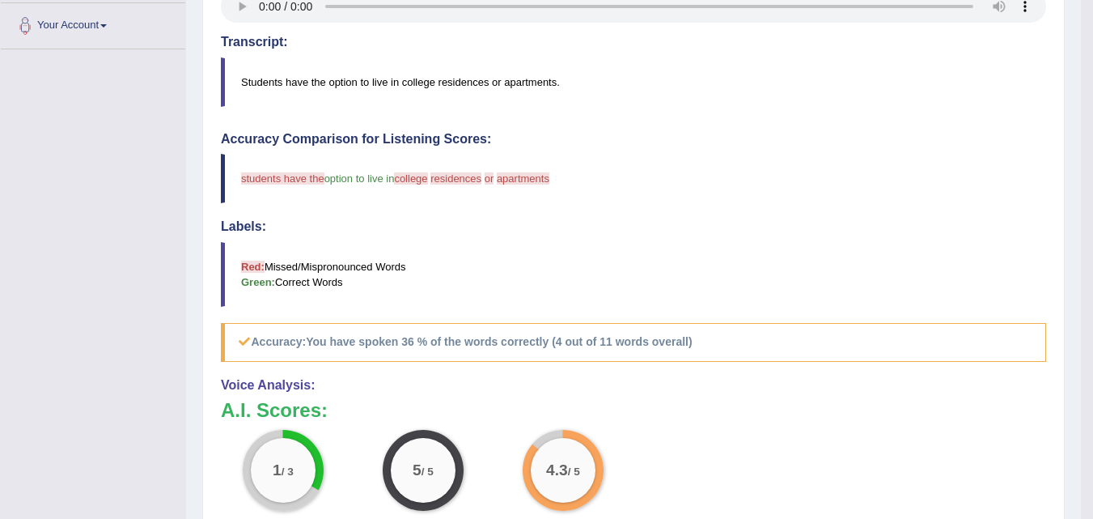
scroll to position [81, 0]
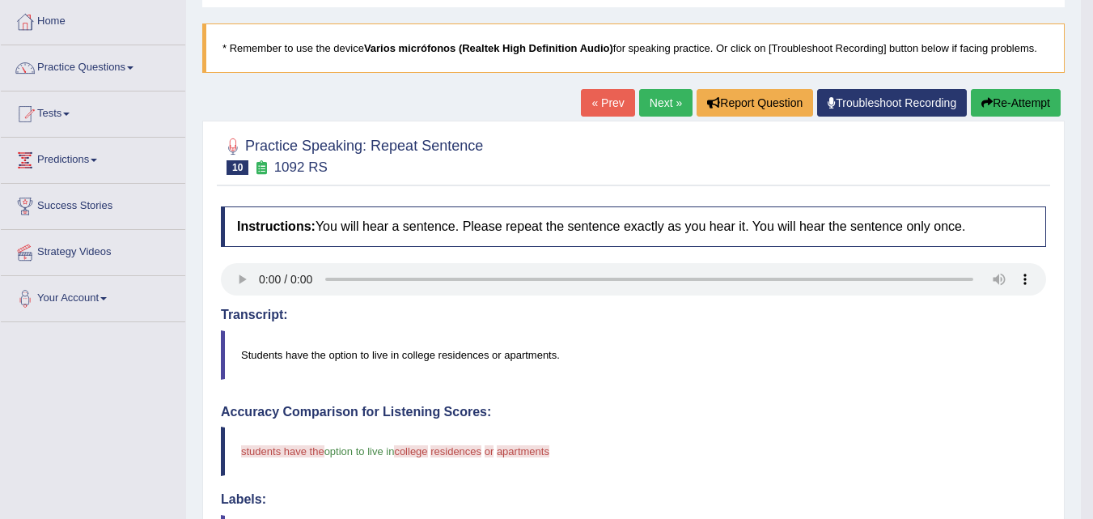
click at [659, 103] on link "Next »" at bounding box center [665, 103] width 53 height 28
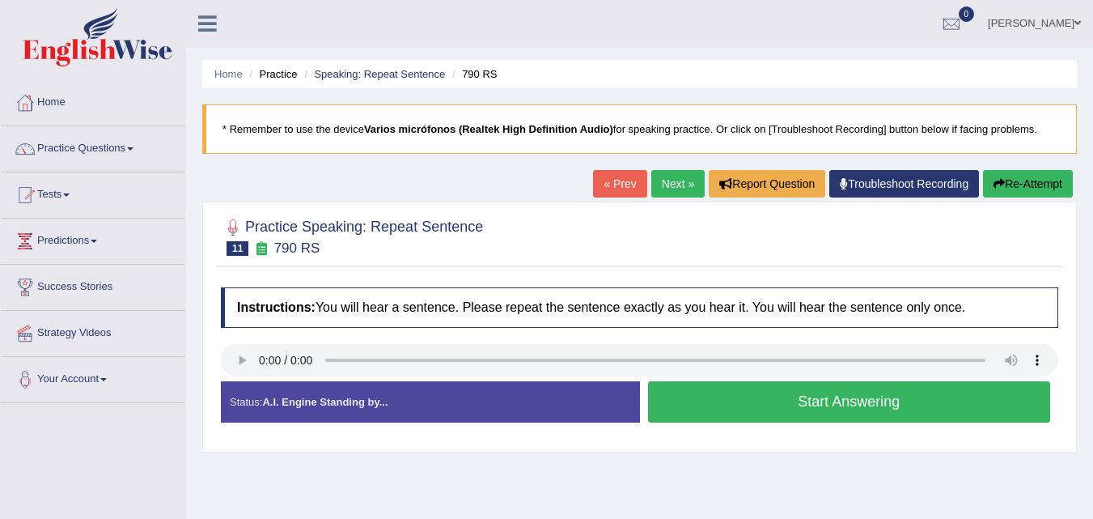
click at [820, 401] on button "Start Answering" at bounding box center [849, 401] width 403 height 41
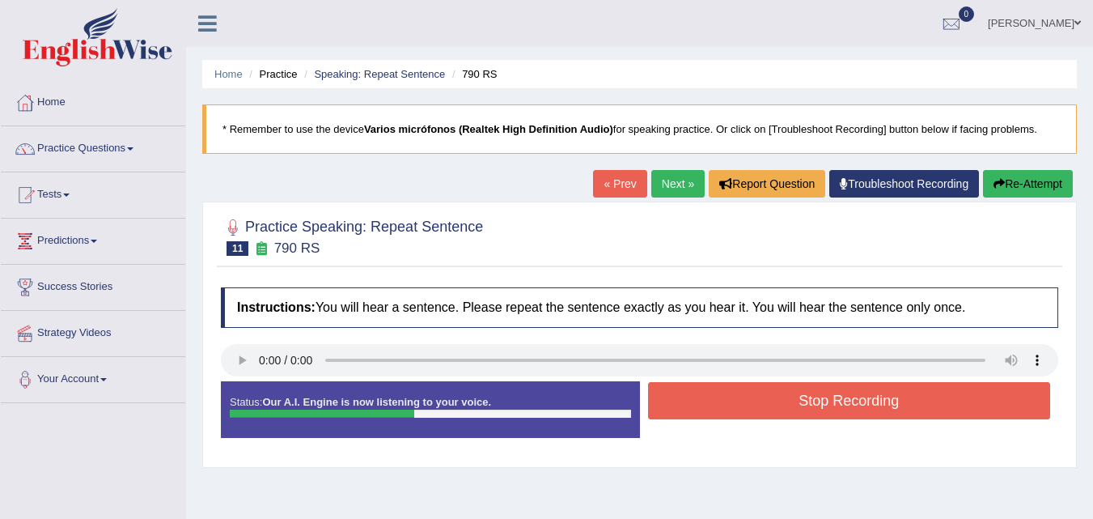
click at [778, 401] on button "Stop Recording" at bounding box center [849, 400] width 403 height 37
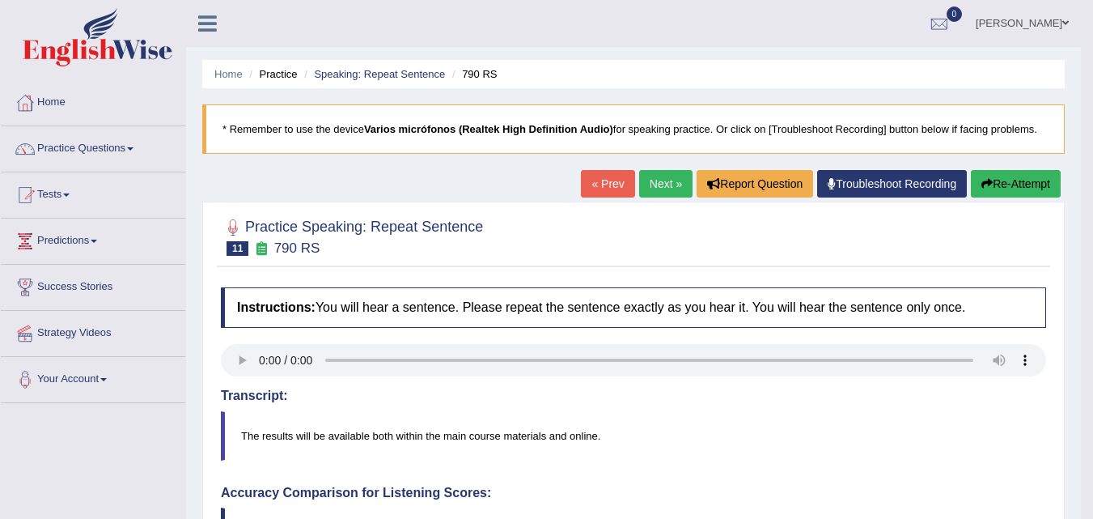
click at [657, 186] on link "Next »" at bounding box center [665, 184] width 53 height 28
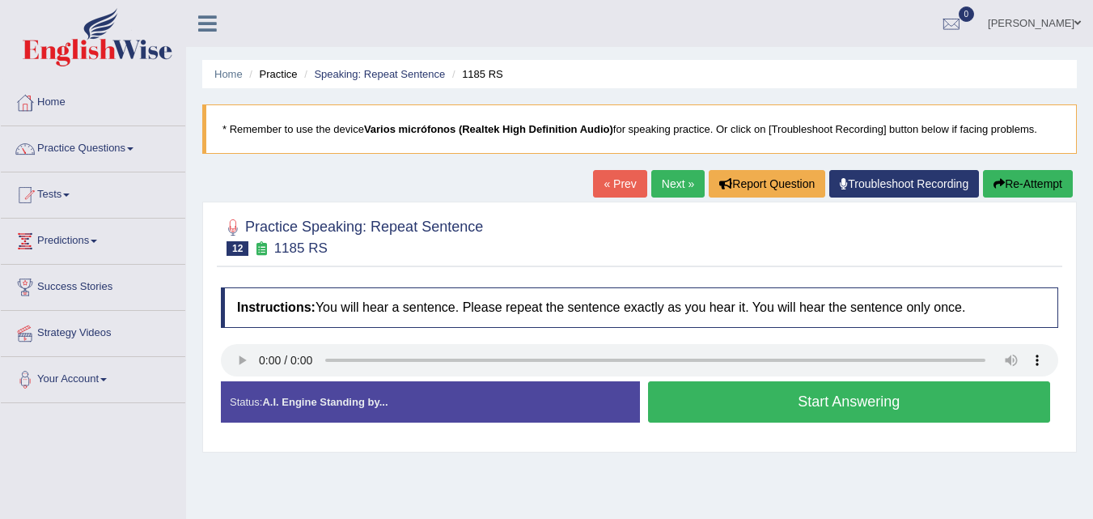
click at [829, 404] on button "Start Answering" at bounding box center [849, 401] width 403 height 41
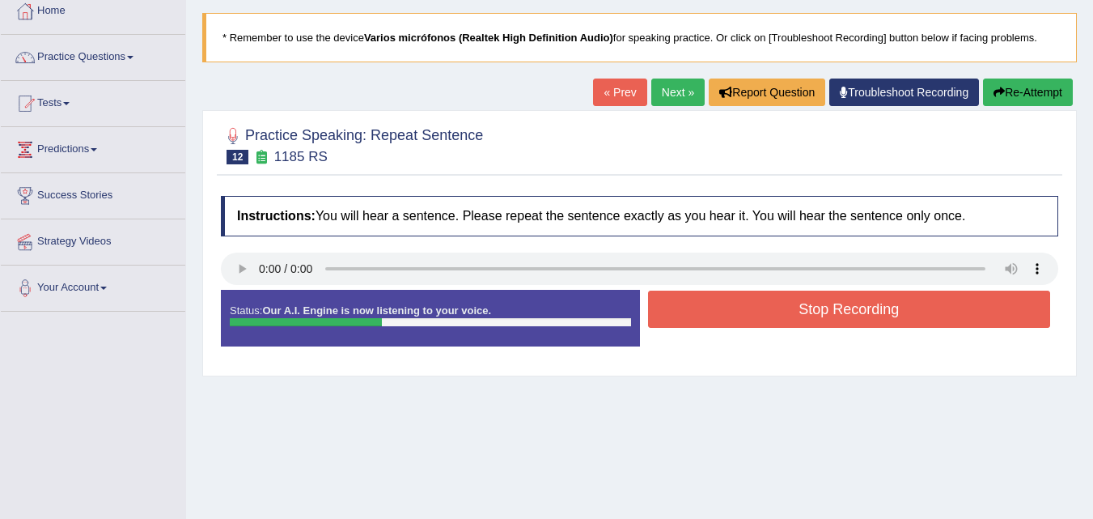
scroll to position [243, 0]
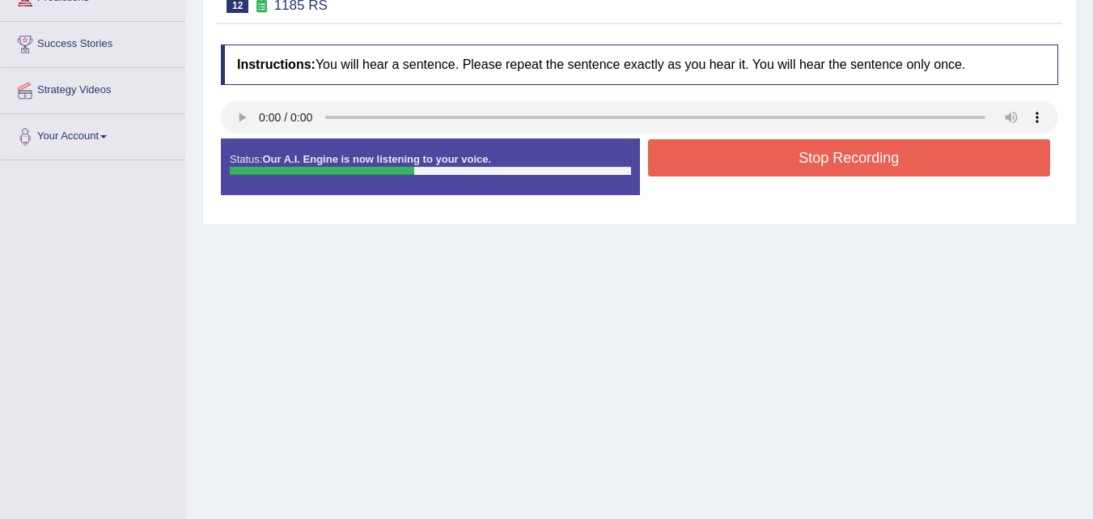
click at [841, 151] on button "Stop Recording" at bounding box center [849, 157] width 403 height 37
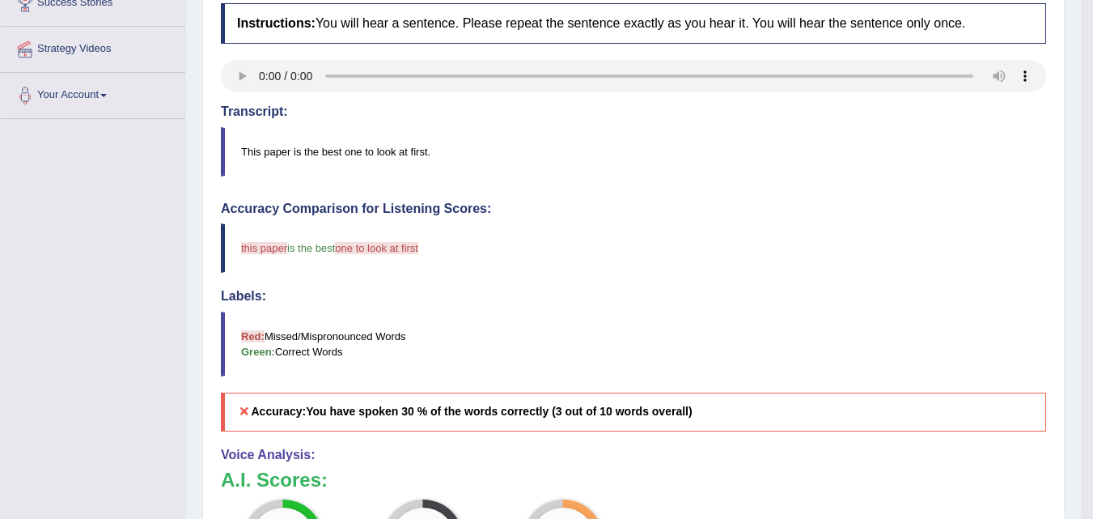
scroll to position [81, 0]
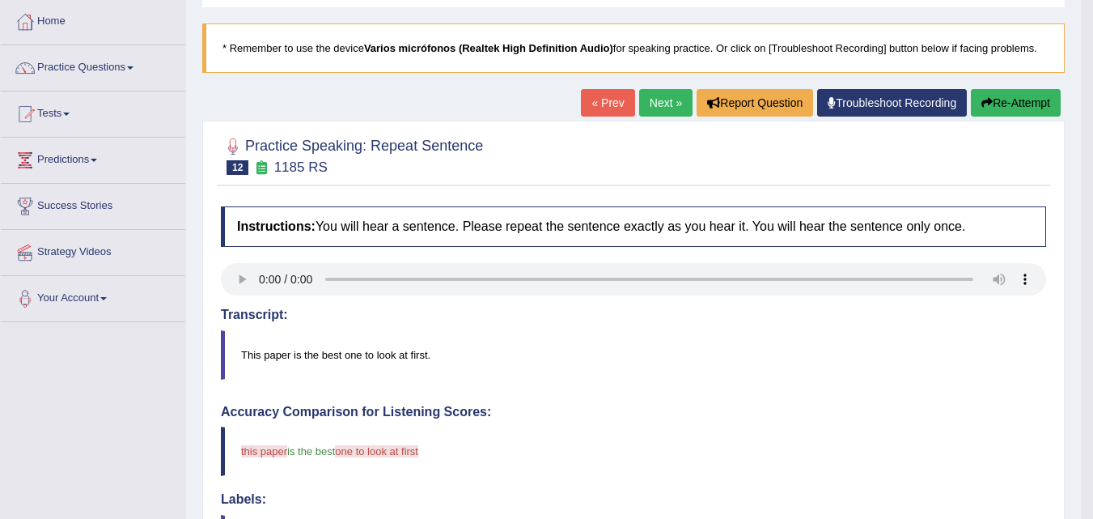
click at [652, 100] on link "Next »" at bounding box center [665, 103] width 53 height 28
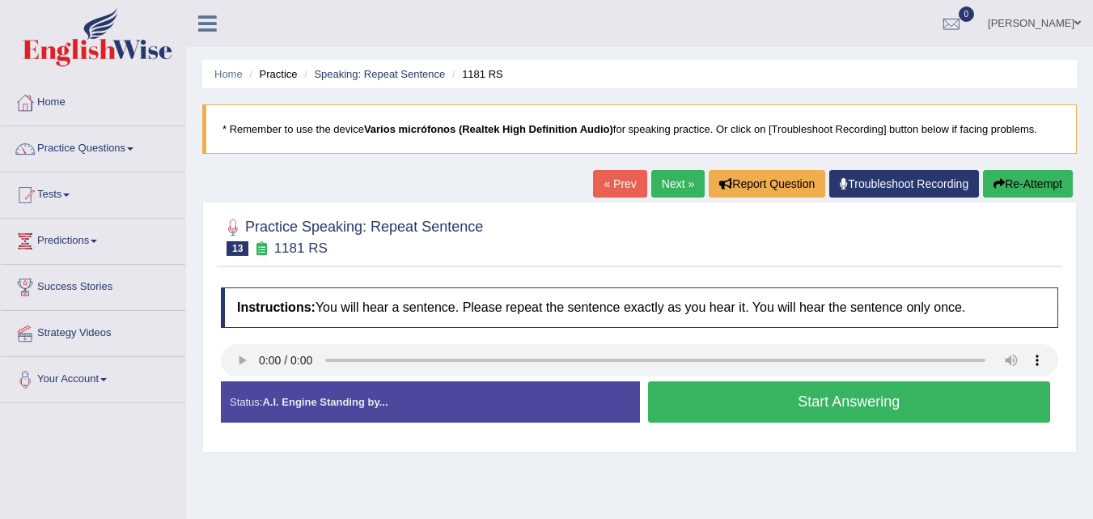
click at [801, 397] on button "Start Answering" at bounding box center [849, 401] width 403 height 41
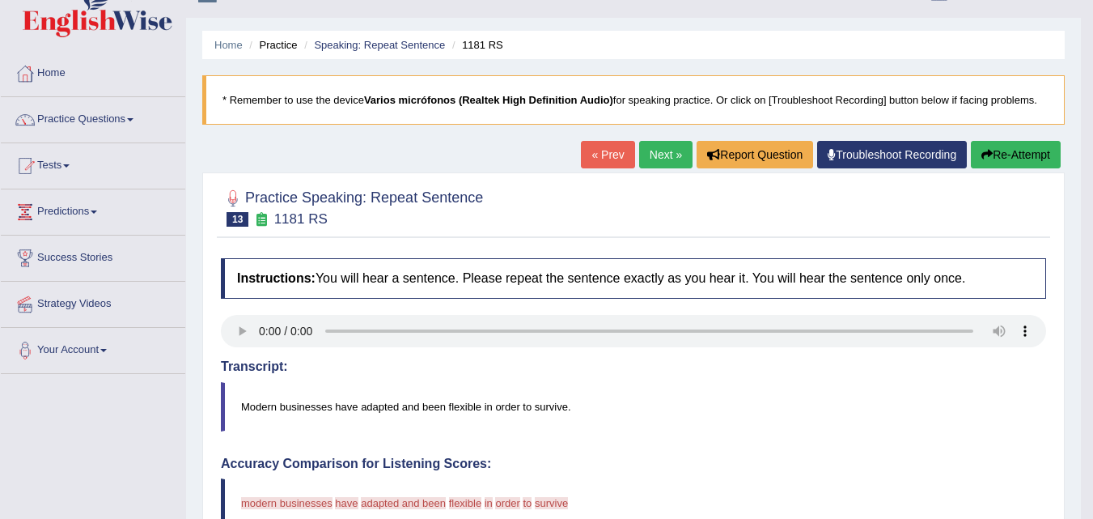
scroll to position [28, 0]
click at [668, 161] on link "Next »" at bounding box center [665, 156] width 53 height 28
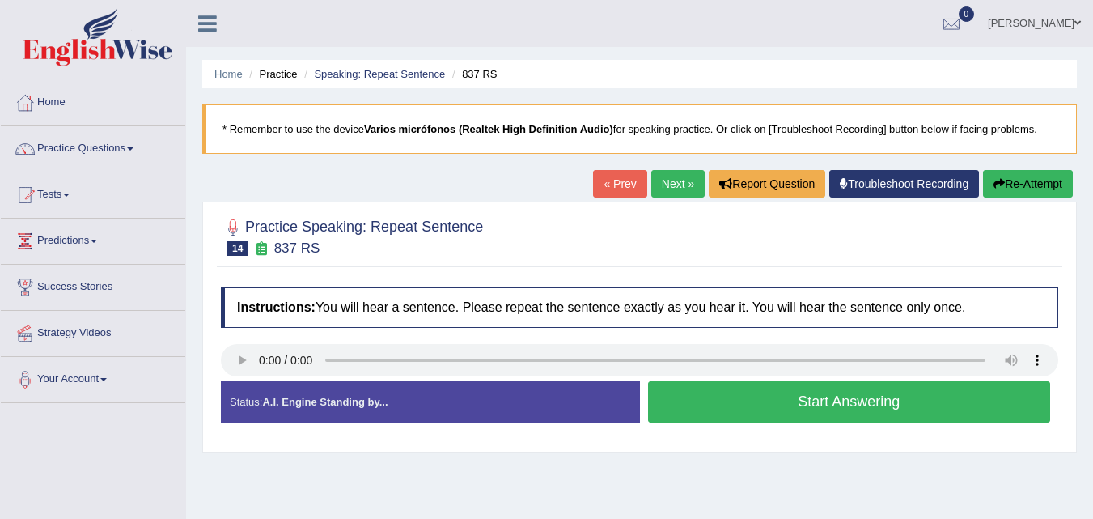
click at [859, 401] on button "Start Answering" at bounding box center [849, 401] width 403 height 41
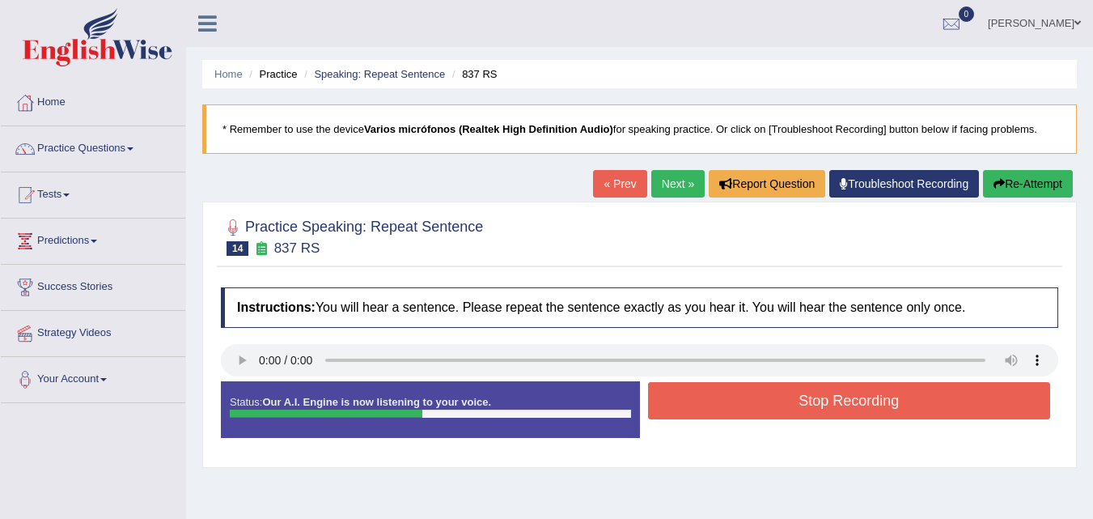
click at [830, 396] on button "Stop Recording" at bounding box center [849, 400] width 403 height 37
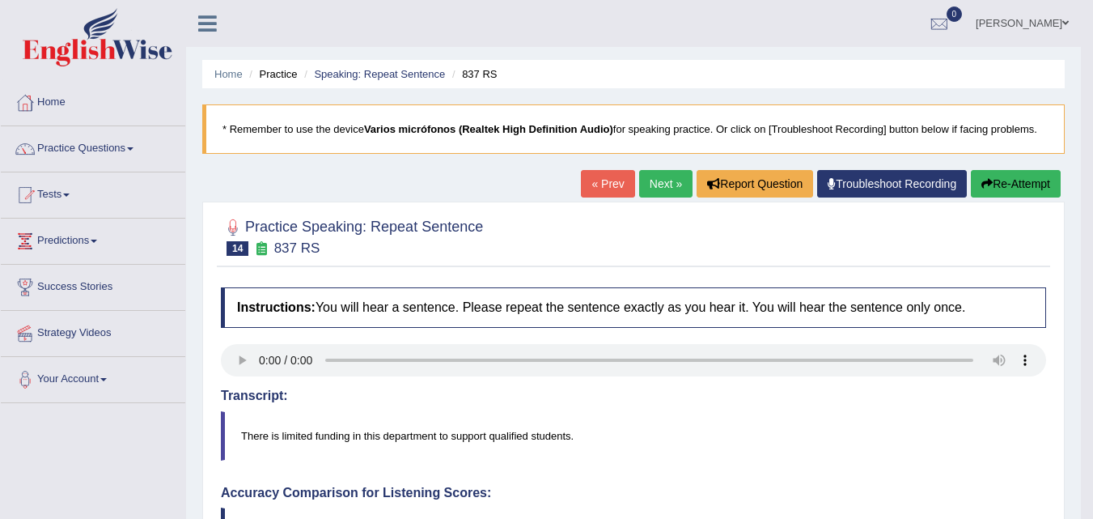
click at [659, 188] on link "Next »" at bounding box center [665, 184] width 53 height 28
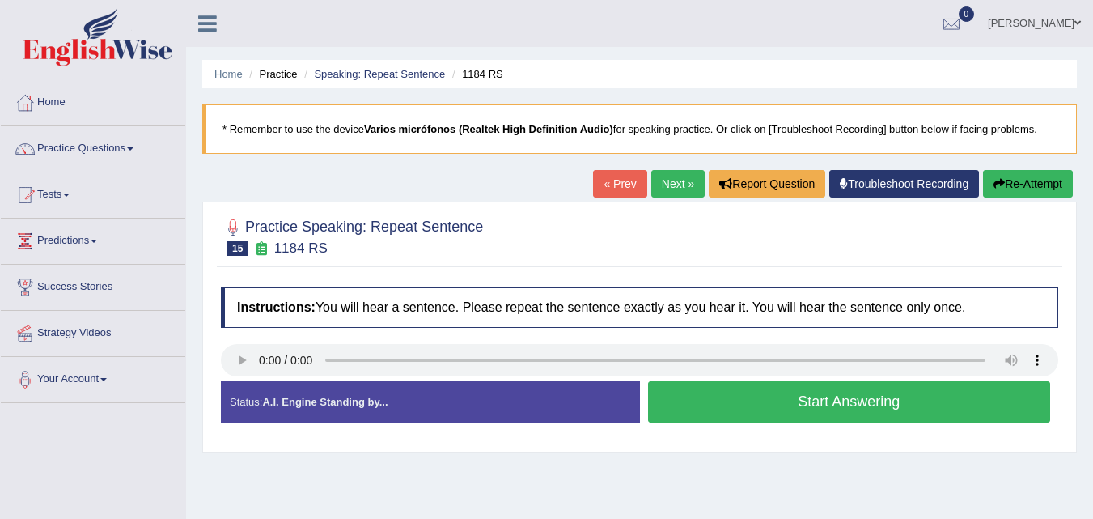
click at [802, 401] on button "Start Answering" at bounding box center [849, 401] width 403 height 41
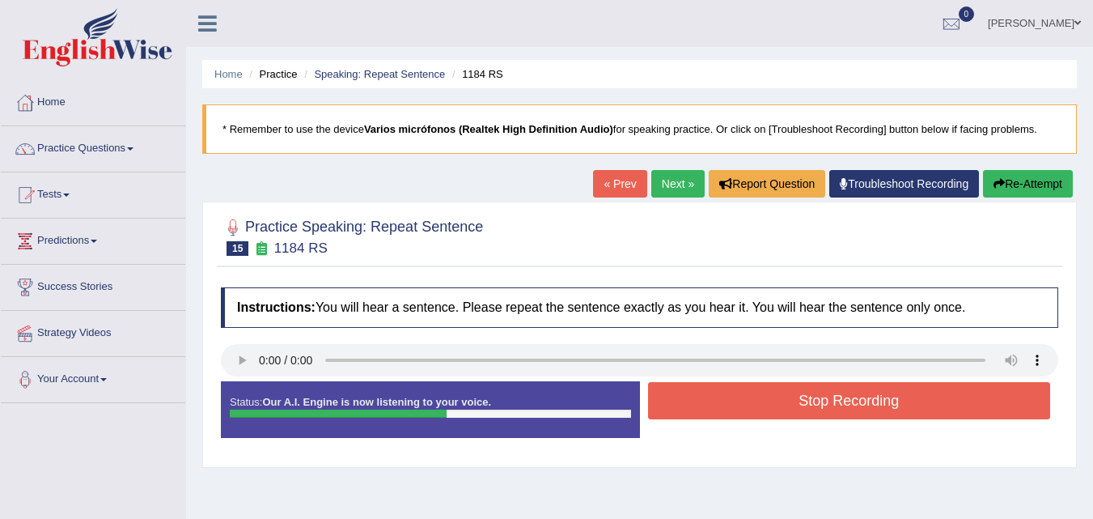
click at [818, 407] on button "Stop Recording" at bounding box center [849, 400] width 403 height 37
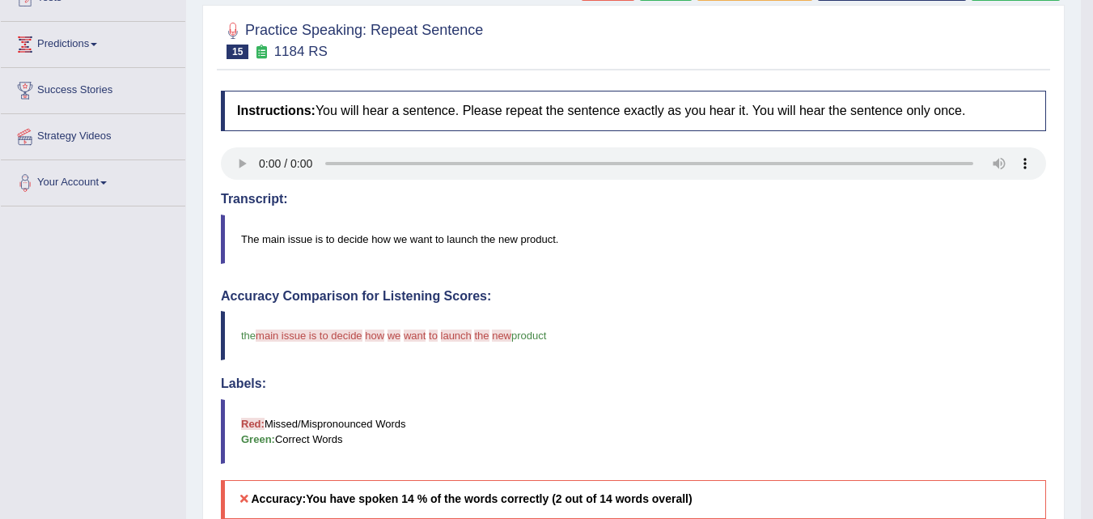
scroll to position [162, 0]
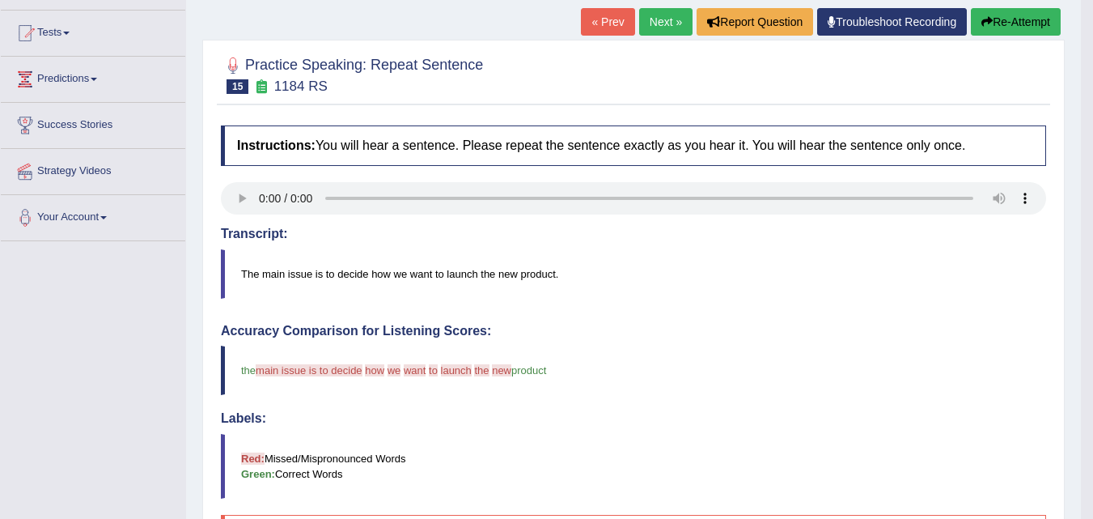
click at [647, 26] on link "Next »" at bounding box center [665, 22] width 53 height 28
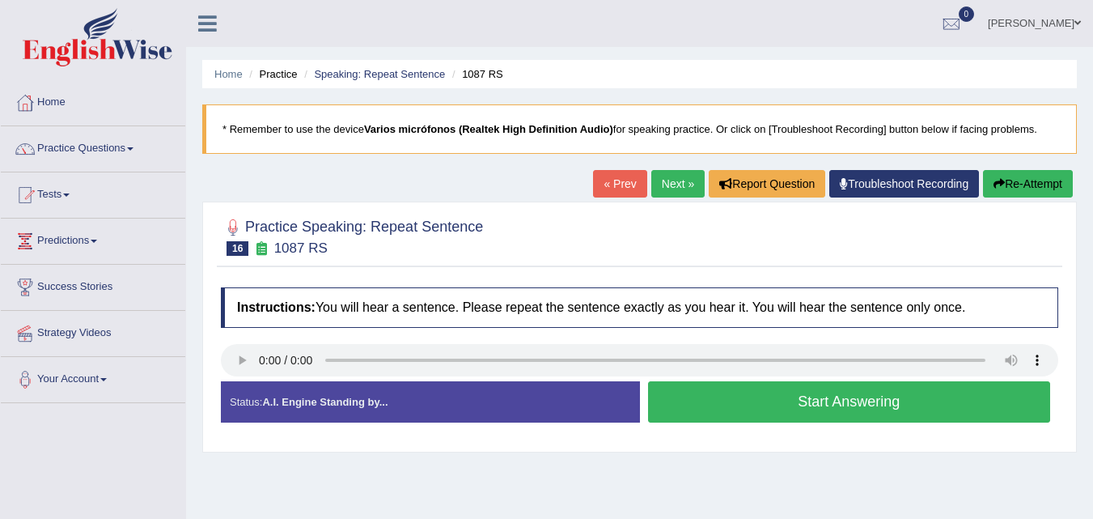
click at [785, 396] on button "Start Answering" at bounding box center [849, 401] width 403 height 41
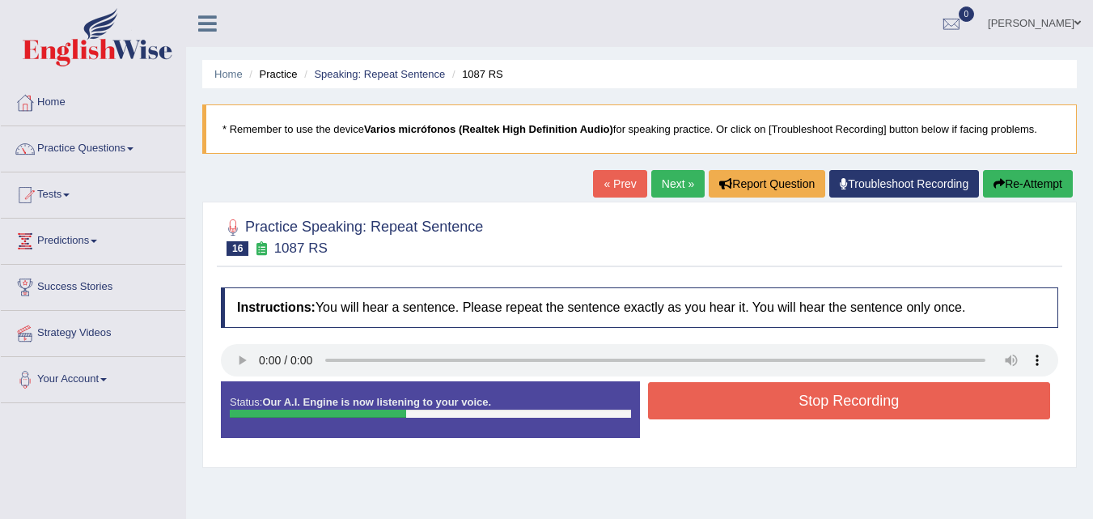
click at [816, 400] on button "Stop Recording" at bounding box center [849, 400] width 403 height 37
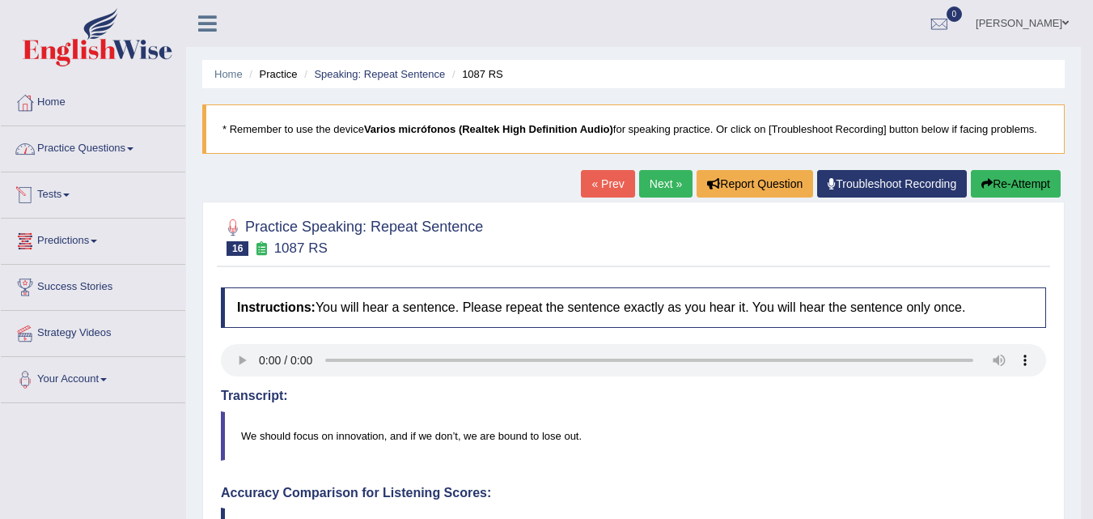
click at [91, 151] on link "Practice Questions" at bounding box center [93, 146] width 184 height 40
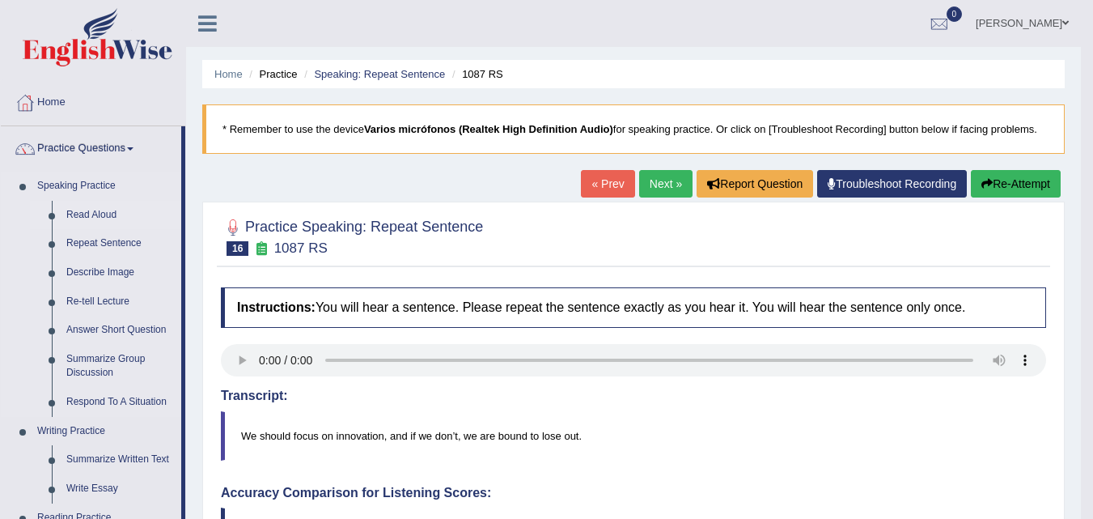
click at [88, 213] on link "Read Aloud" at bounding box center [120, 215] width 122 height 29
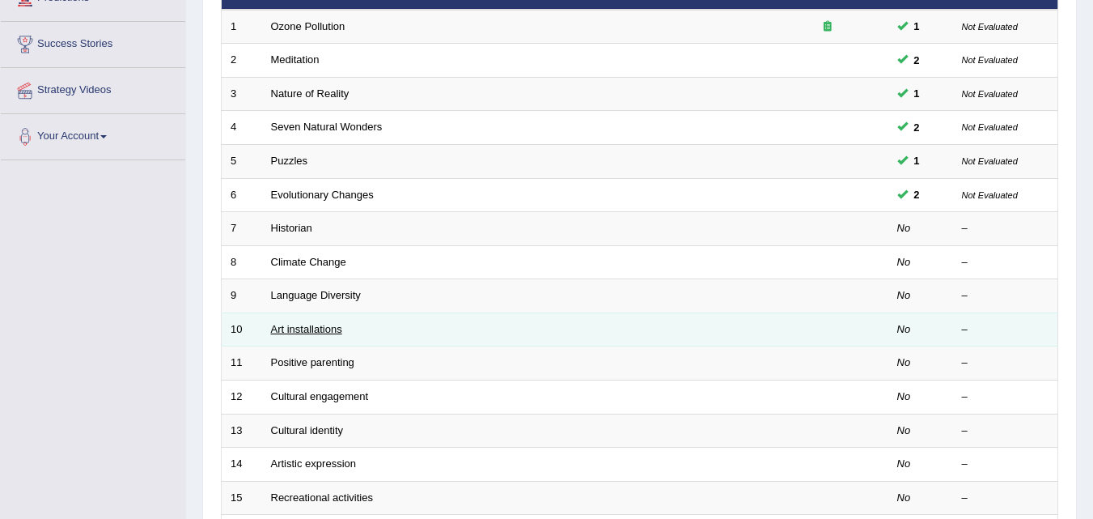
click at [300, 331] on link "Art installations" at bounding box center [306, 329] width 71 height 12
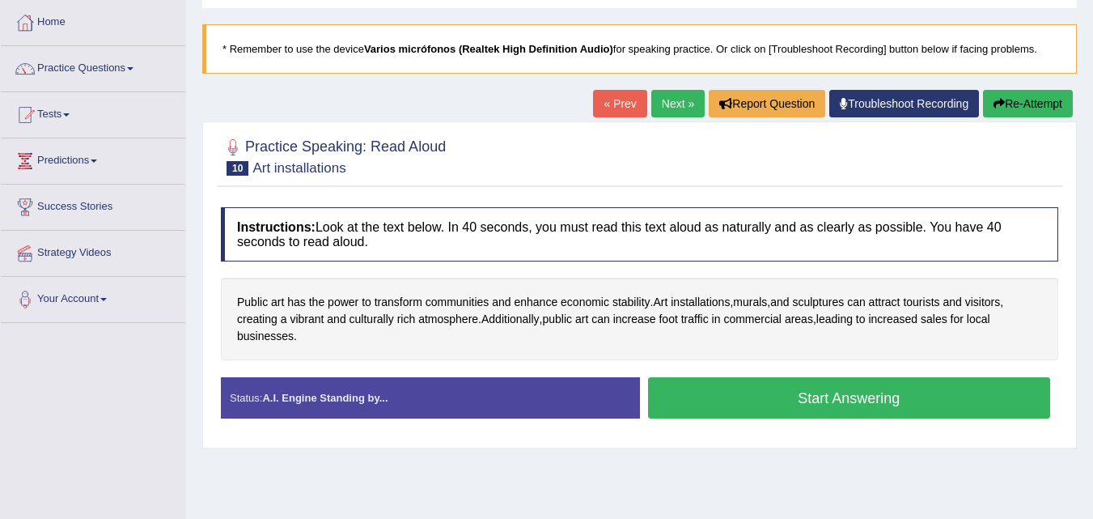
scroll to position [81, 0]
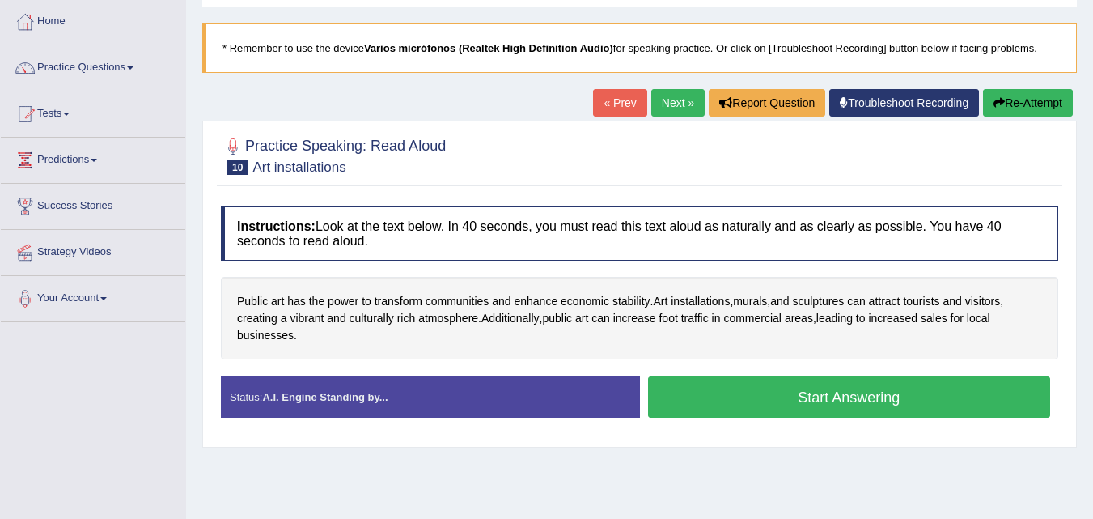
click at [803, 397] on button "Start Answering" at bounding box center [849, 396] width 403 height 41
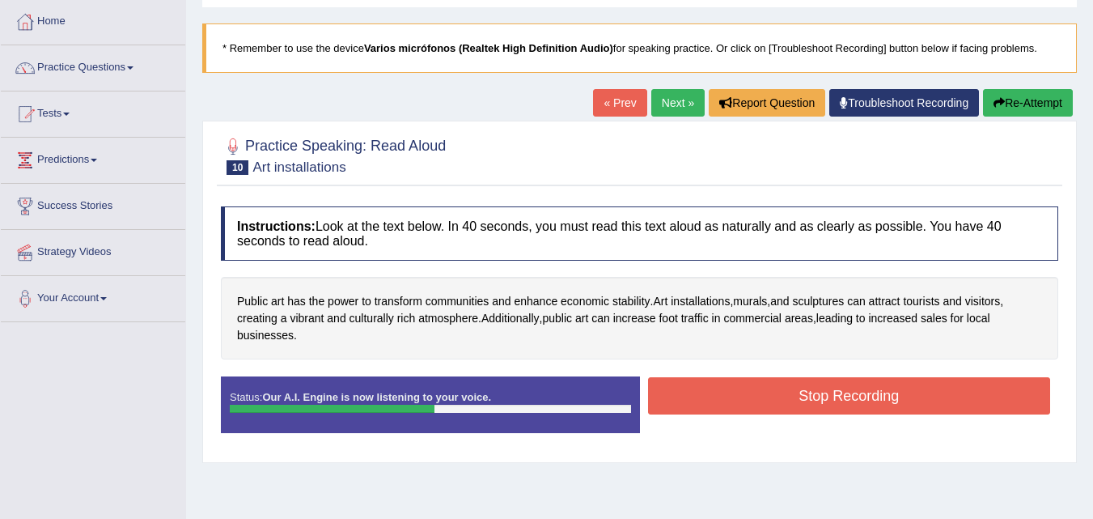
click at [780, 401] on button "Stop Recording" at bounding box center [849, 395] width 403 height 37
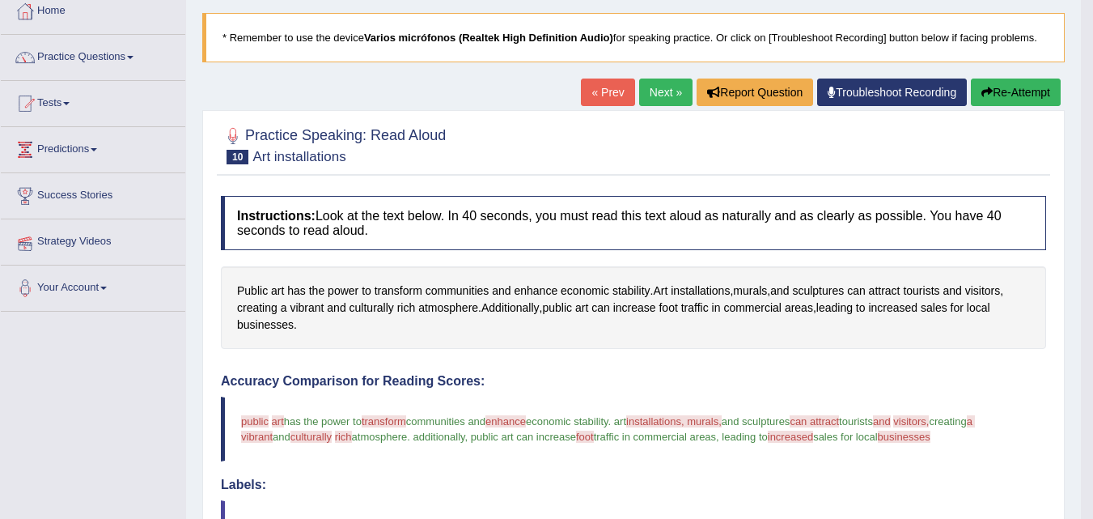
scroll to position [0, 0]
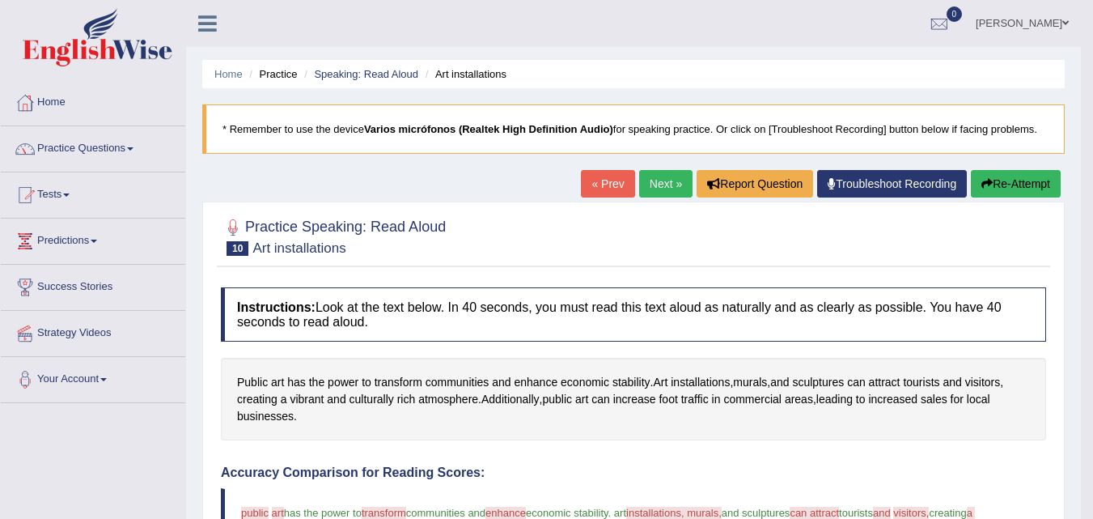
click at [50, 147] on link "Practice Questions" at bounding box center [93, 146] width 184 height 40
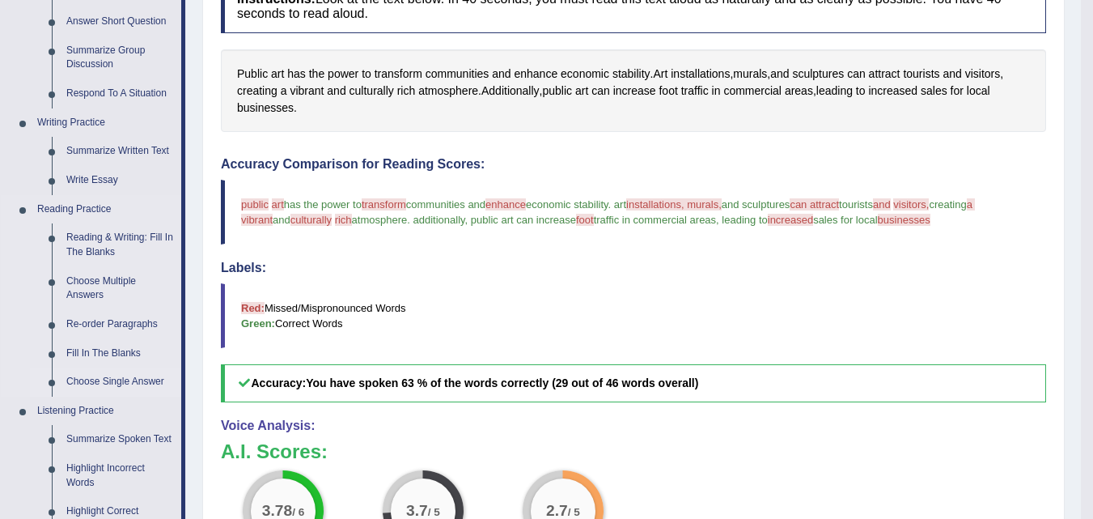
scroll to position [324, 0]
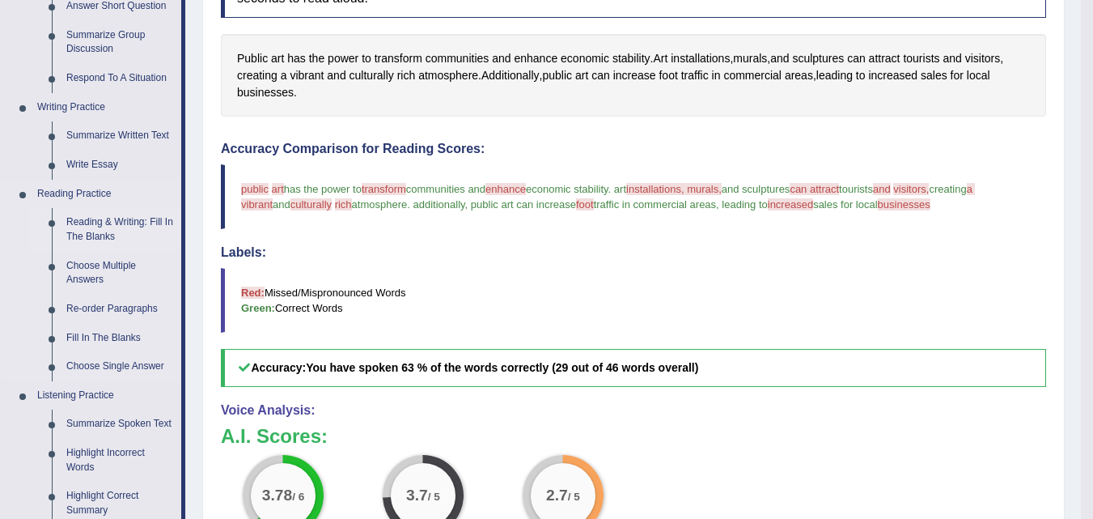
click at [82, 227] on link "Reading & Writing: Fill In The Blanks" at bounding box center [120, 229] width 122 height 43
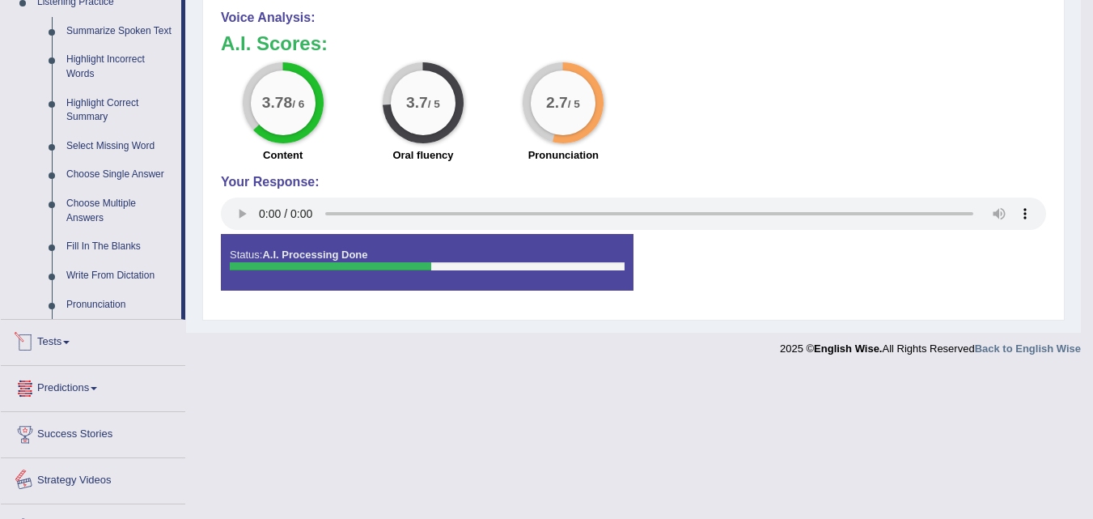
scroll to position [640, 0]
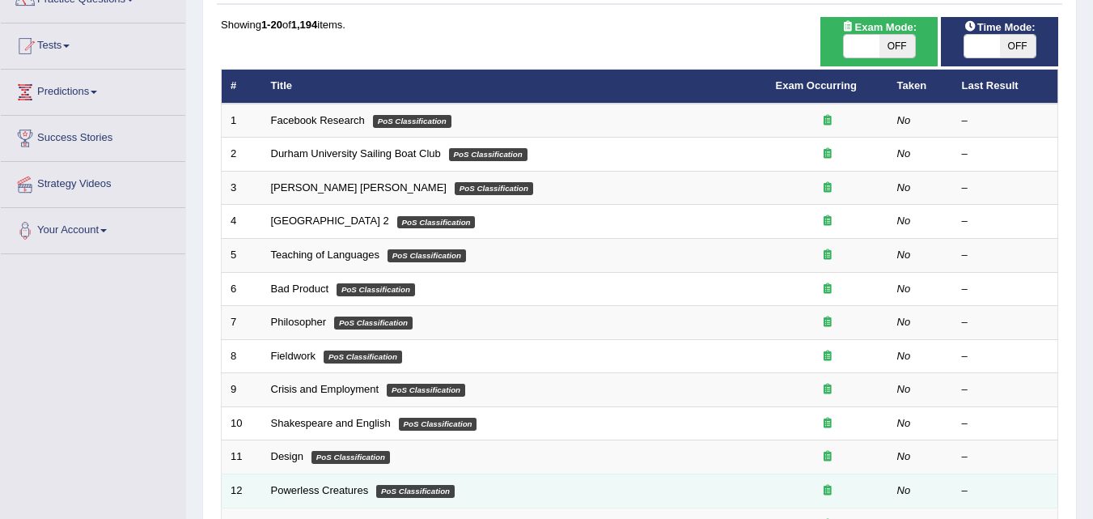
scroll to position [148, 0]
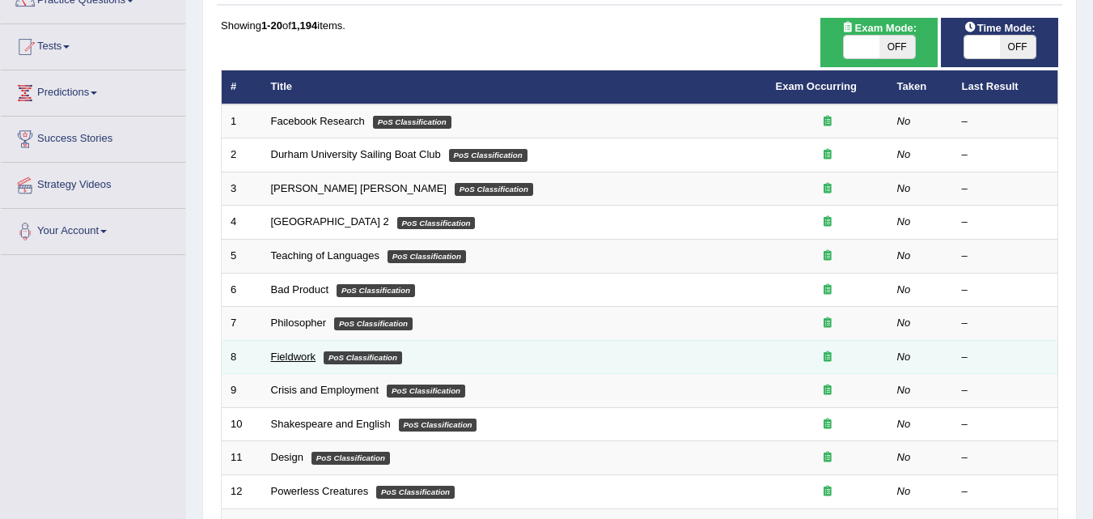
click at [294, 354] on link "Fieldwork" at bounding box center [293, 356] width 45 height 12
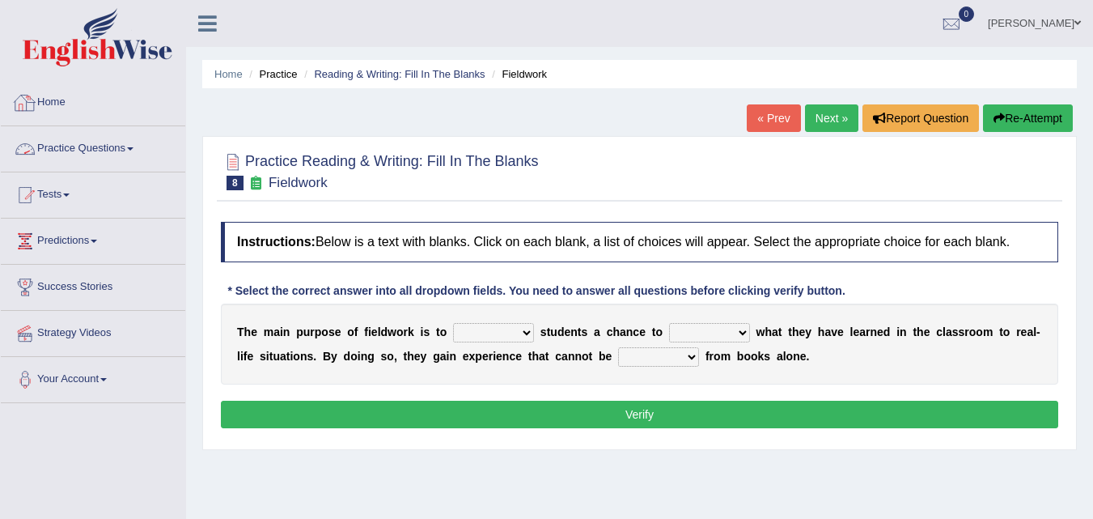
click at [62, 104] on link "Home" at bounding box center [93, 100] width 184 height 40
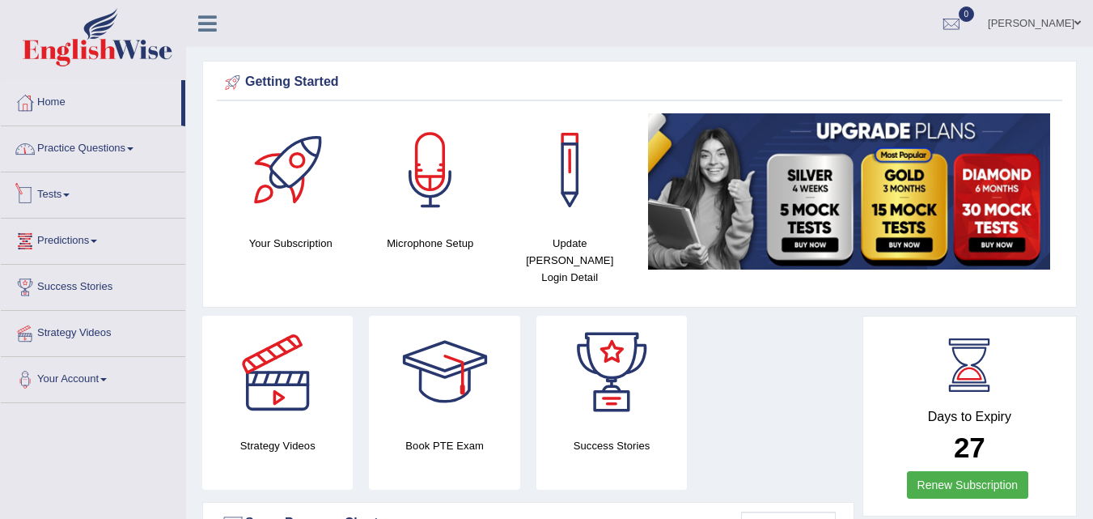
click at [74, 154] on link "Practice Questions" at bounding box center [93, 146] width 184 height 40
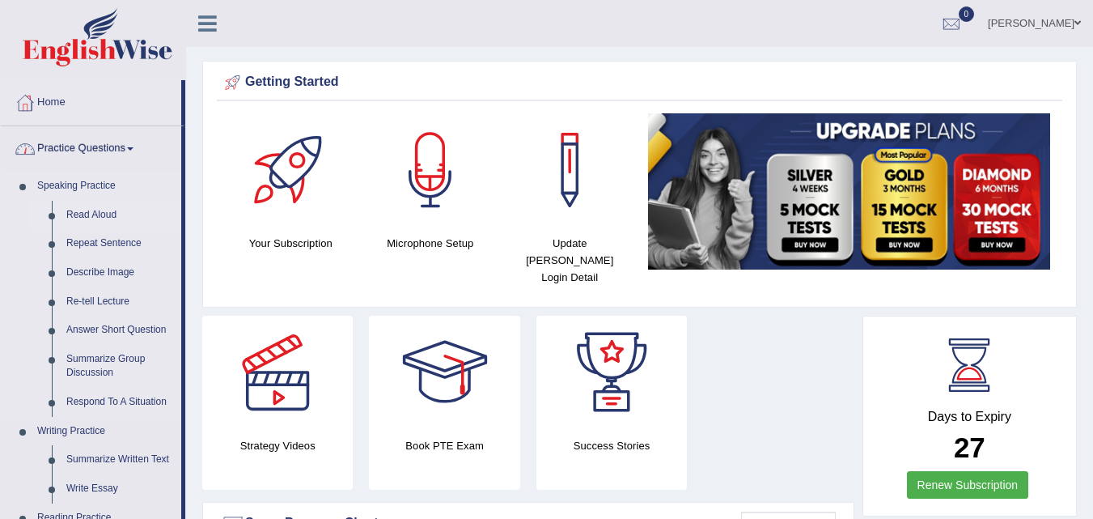
click at [96, 212] on link "Read Aloud" at bounding box center [120, 215] width 122 height 29
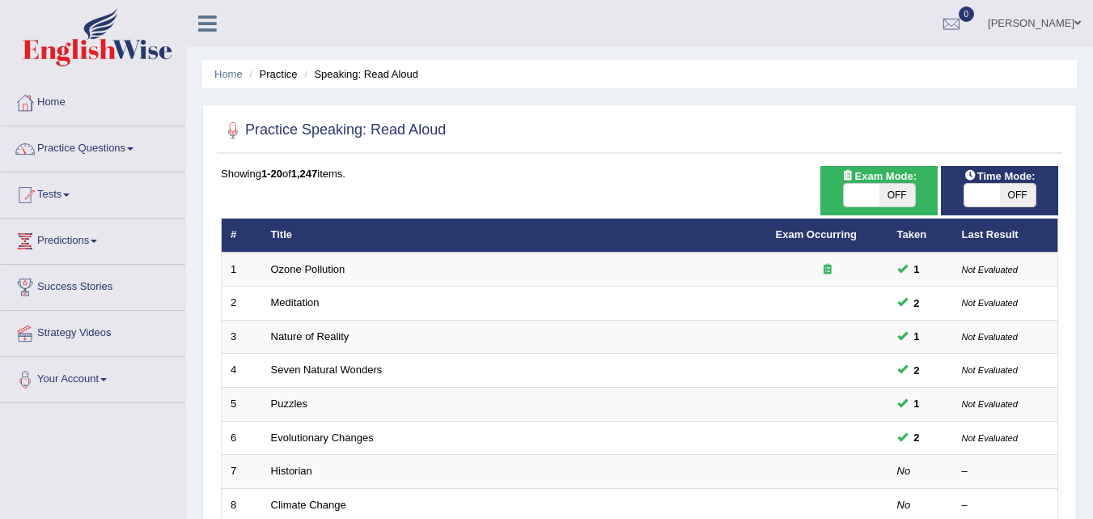
click at [892, 187] on span "OFF" at bounding box center [898, 195] width 36 height 23
checkbox input "true"
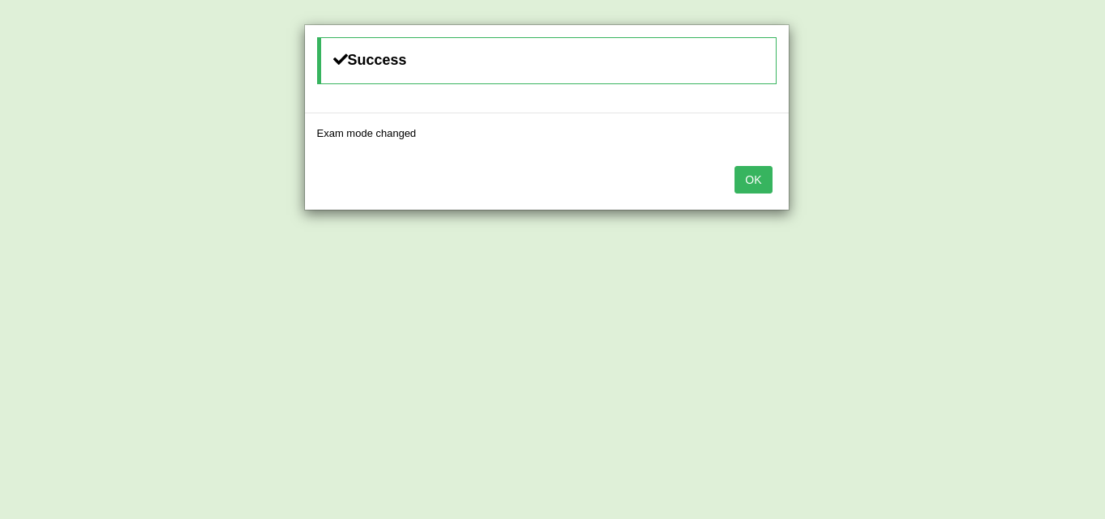
click at [750, 184] on button "OK" at bounding box center [753, 180] width 37 height 28
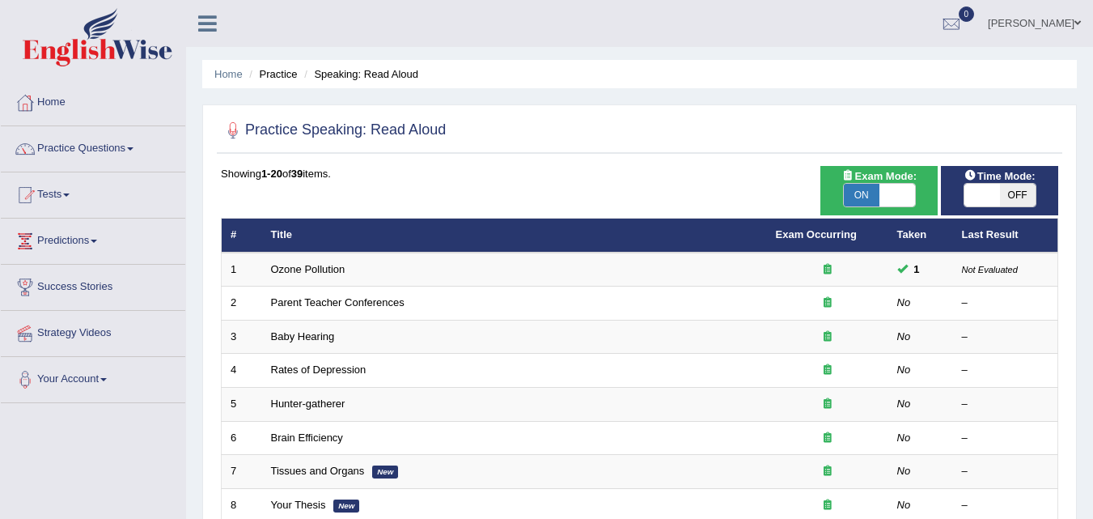
click at [1017, 196] on span "OFF" at bounding box center [1018, 195] width 36 height 23
checkbox input "true"
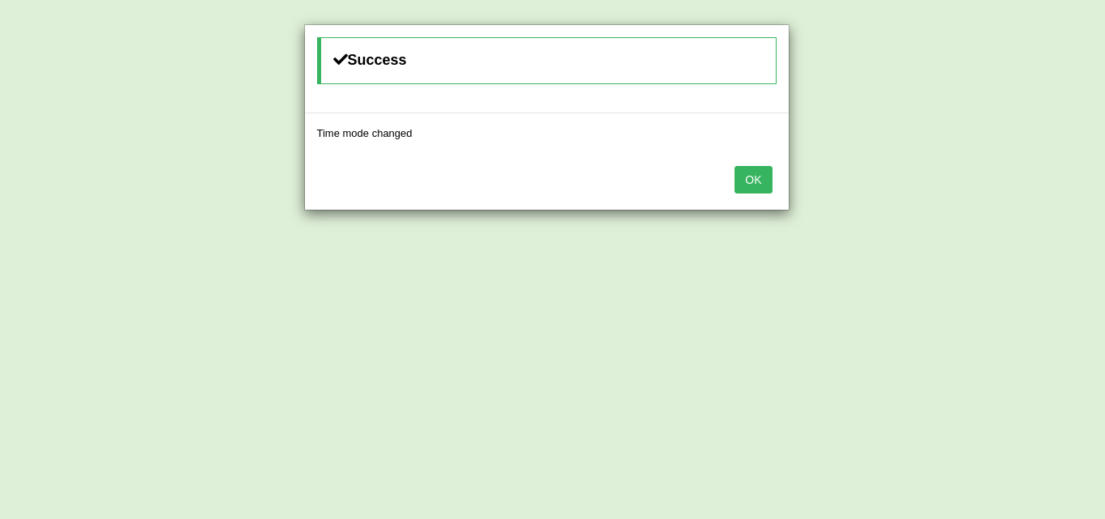
click at [745, 183] on button "OK" at bounding box center [753, 180] width 37 height 28
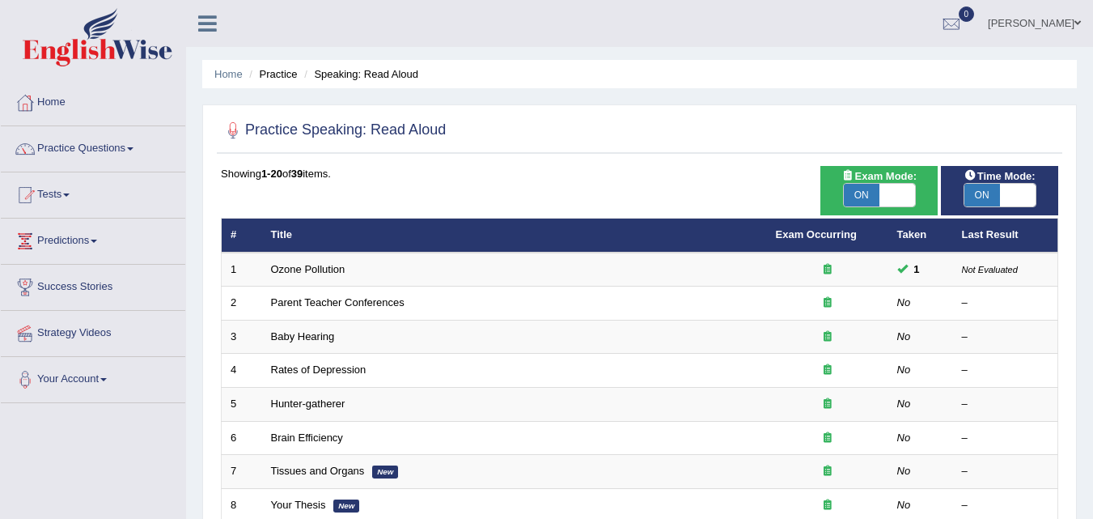
click at [868, 201] on span "ON" at bounding box center [862, 195] width 36 height 23
checkbox input "false"
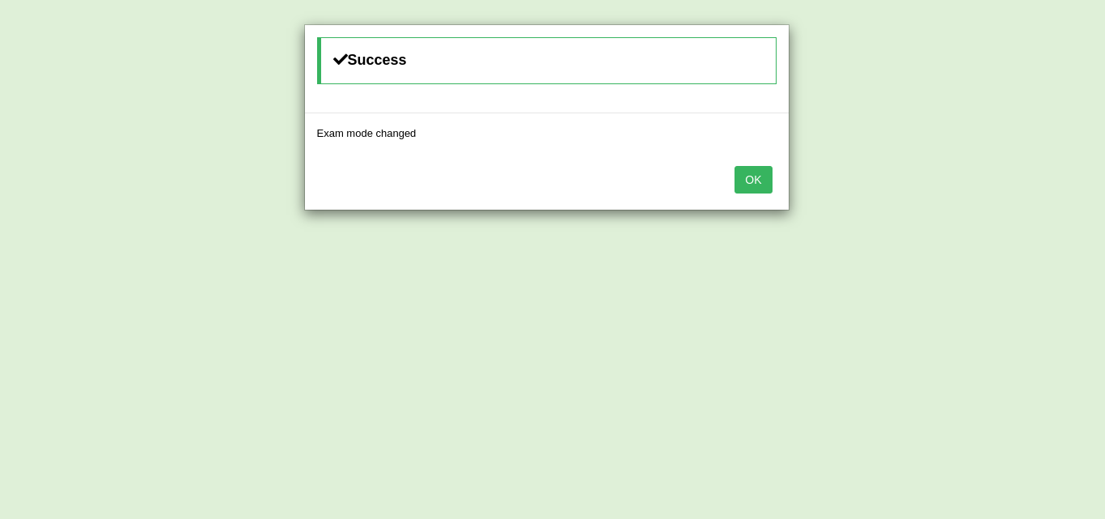
click at [752, 187] on button "OK" at bounding box center [753, 180] width 37 height 28
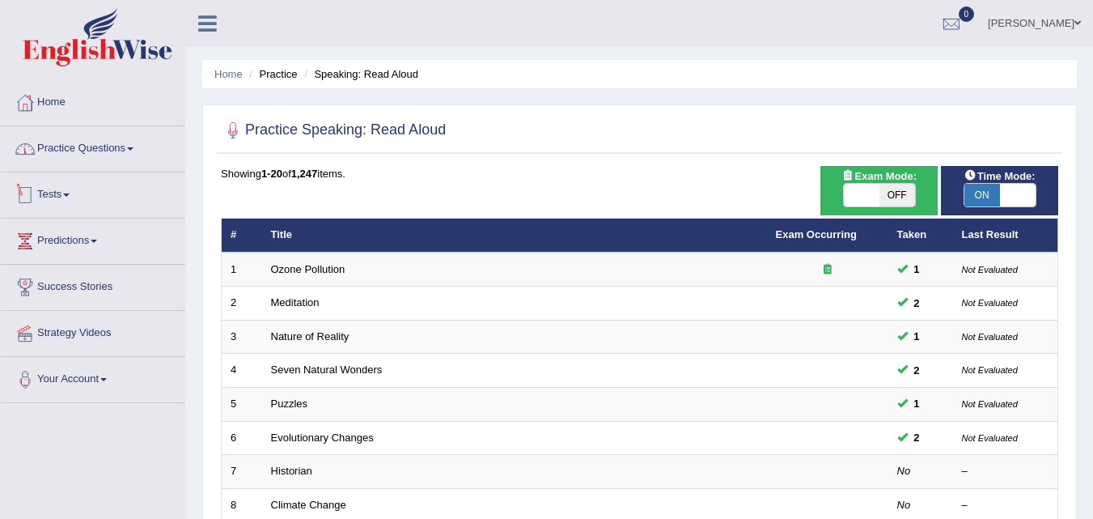
click at [96, 151] on link "Practice Questions" at bounding box center [93, 146] width 184 height 40
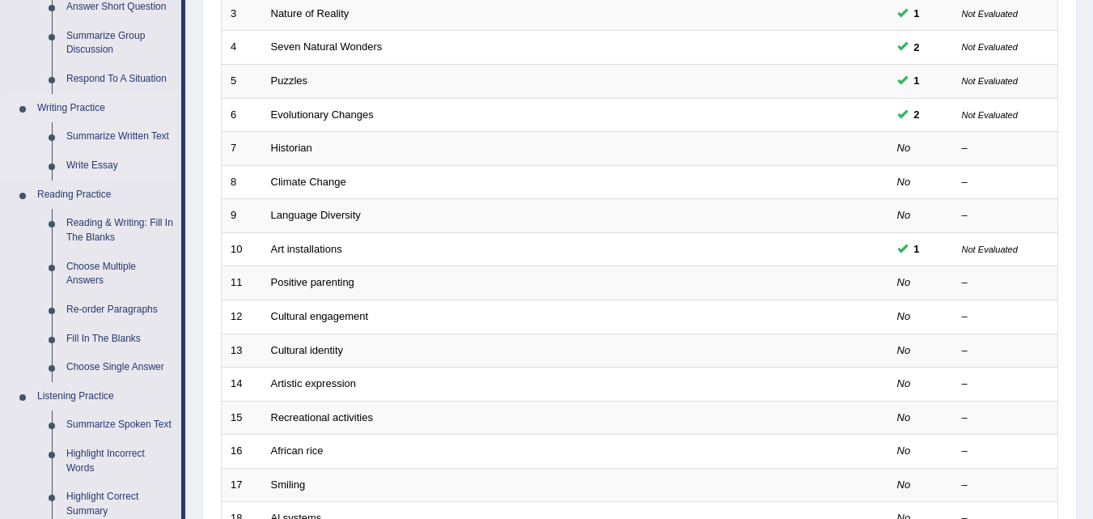
scroll to position [324, 0]
click at [100, 223] on link "Reading & Writing: Fill In The Blanks" at bounding box center [120, 229] width 122 height 43
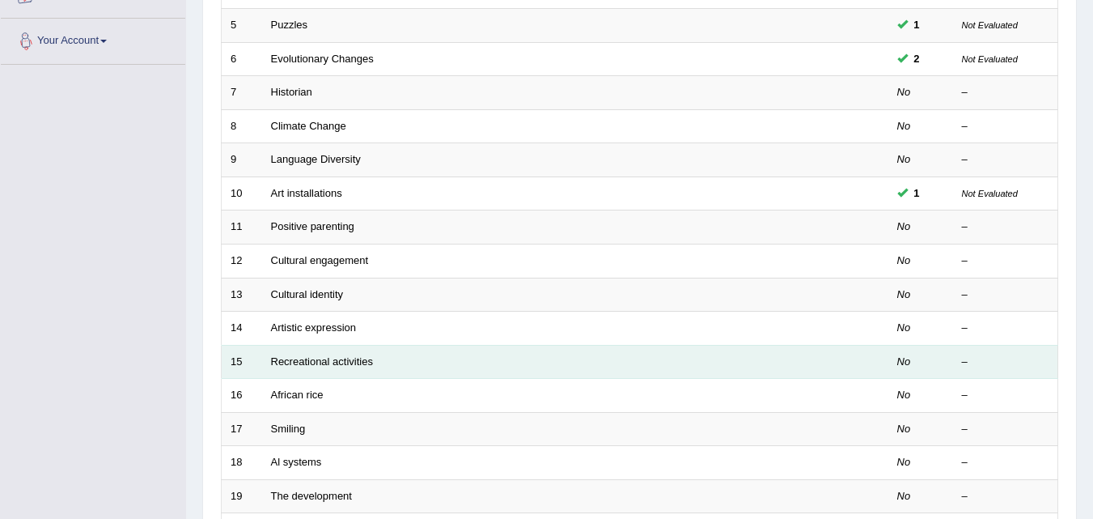
scroll to position [553, 0]
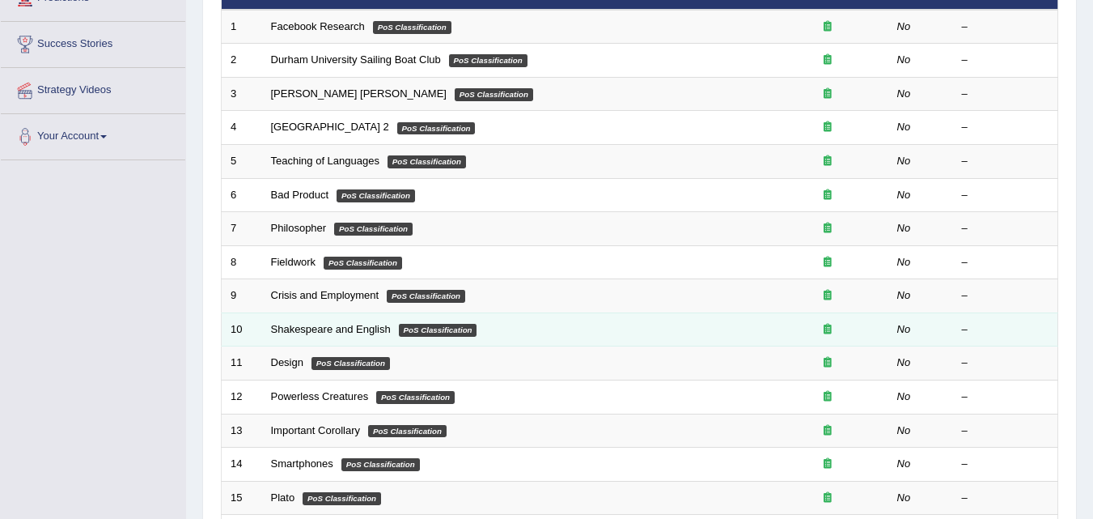
click at [301, 320] on td "Shakespeare and English PoS Classification" at bounding box center [514, 329] width 505 height 34
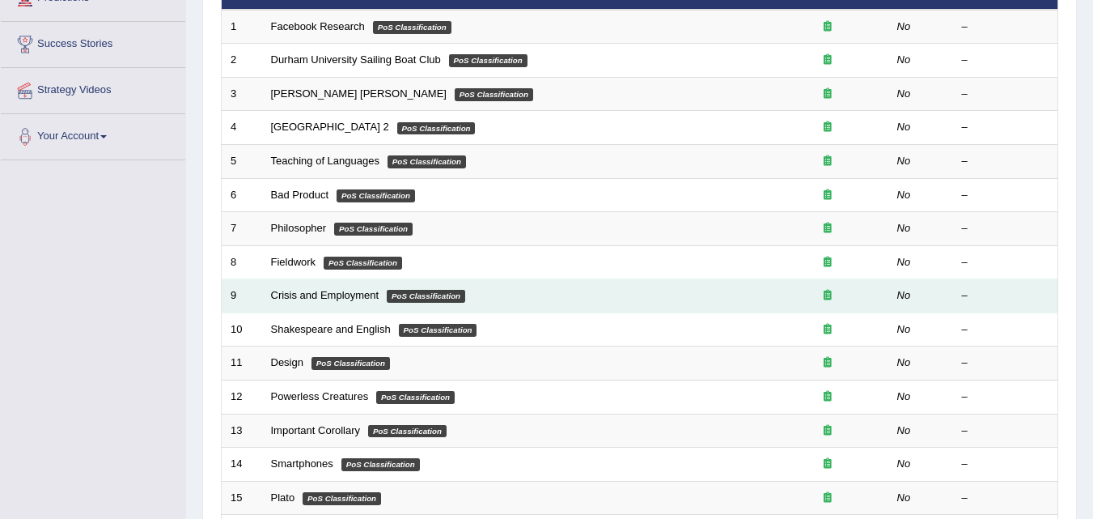
click at [296, 304] on td "Crisis and Employment PoS Classification" at bounding box center [514, 296] width 505 height 34
click at [295, 297] on link "Crisis and Employment" at bounding box center [325, 295] width 108 height 12
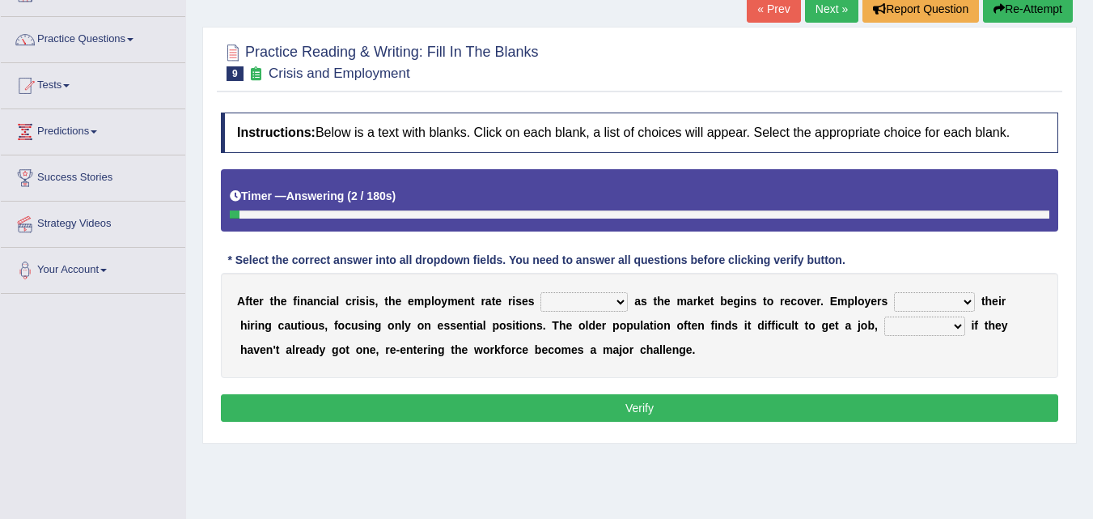
scroll to position [81, 0]
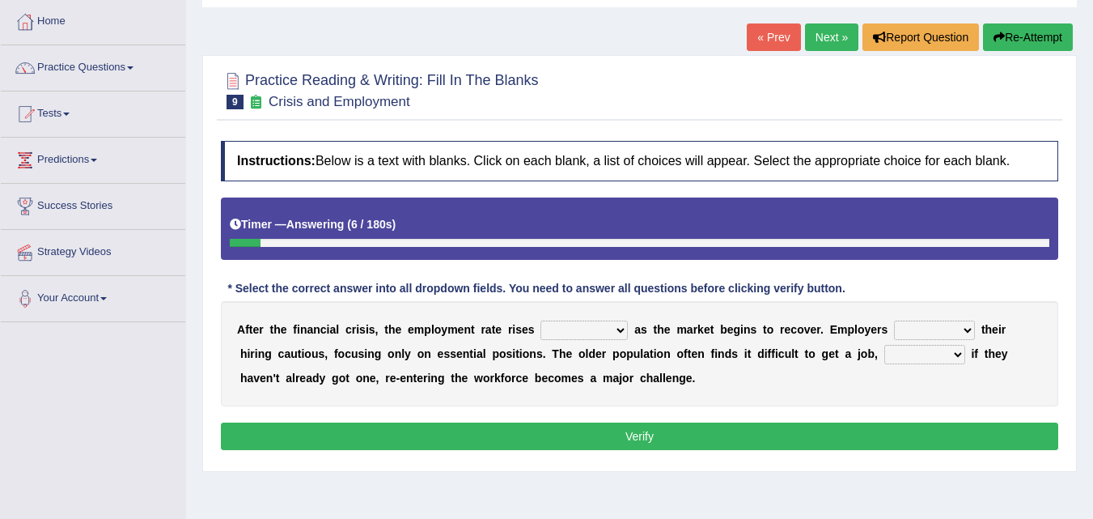
click at [1005, 38] on button "Re-Attempt" at bounding box center [1028, 37] width 90 height 28
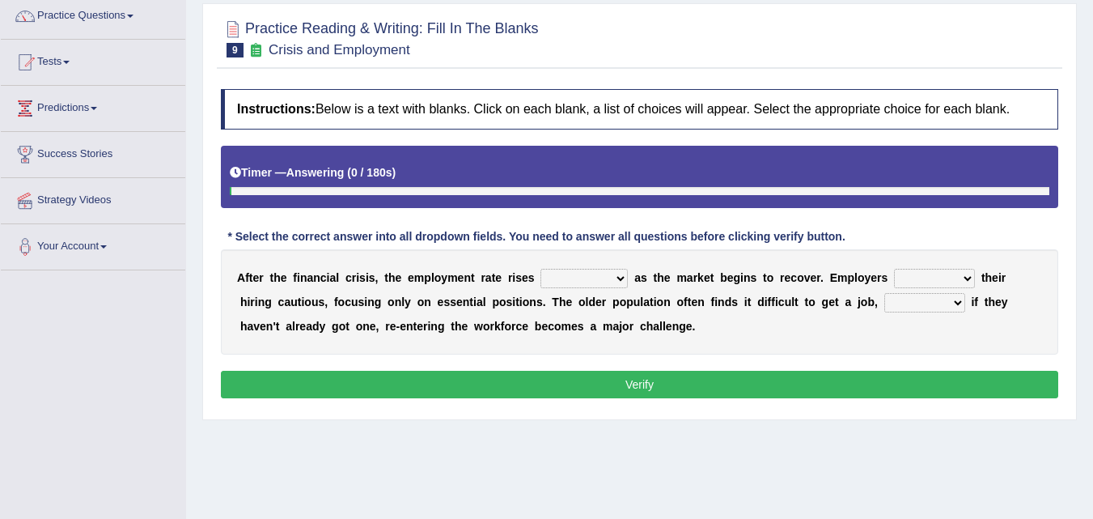
scroll to position [162, 0]
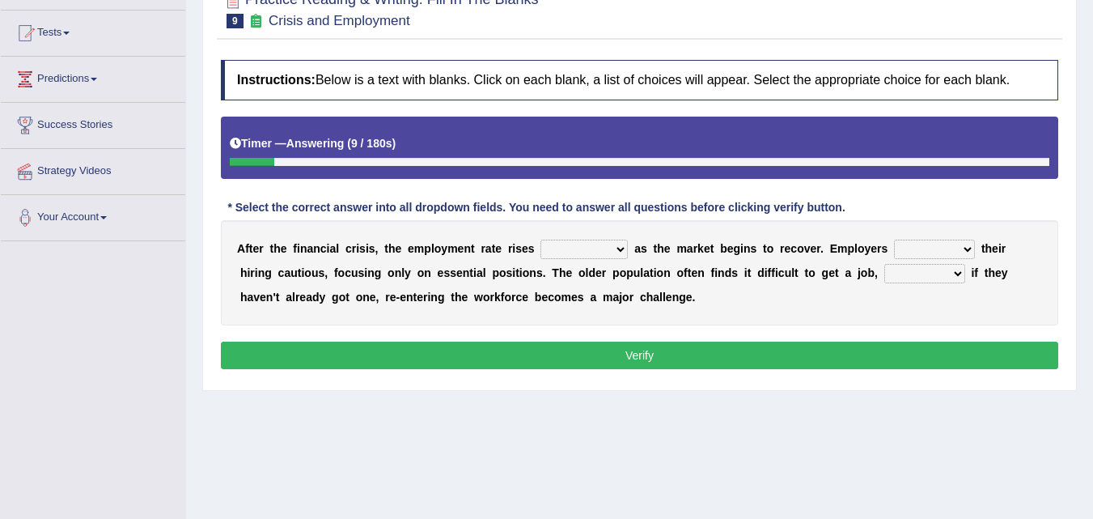
click at [614, 248] on select "normally conversely strenuously sharply" at bounding box center [584, 249] width 87 height 19
select select "strenuously"
click at [541, 240] on select "normally conversely strenuously sharply" at bounding box center [584, 249] width 87 height 19
click at [963, 255] on select "keeping kept keep are kept" at bounding box center [934, 249] width 81 height 19
select select "kept"
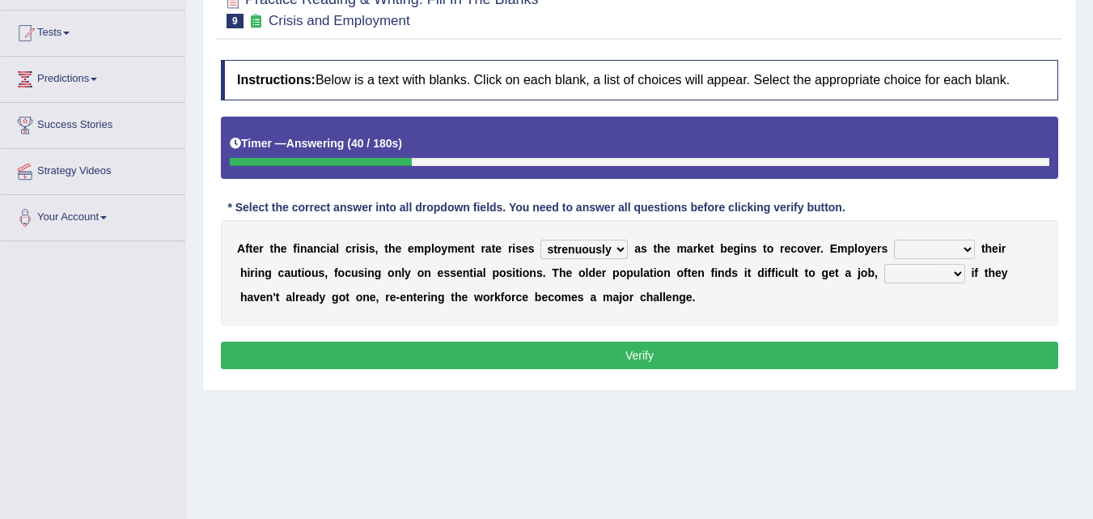
click at [894, 240] on select "keeping kept keep are kept" at bounding box center [934, 249] width 81 height 19
click at [935, 271] on select "although while then because" at bounding box center [924, 273] width 81 height 19
click at [935, 272] on select "although while then because" at bounding box center [924, 273] width 81 height 19
select select "although"
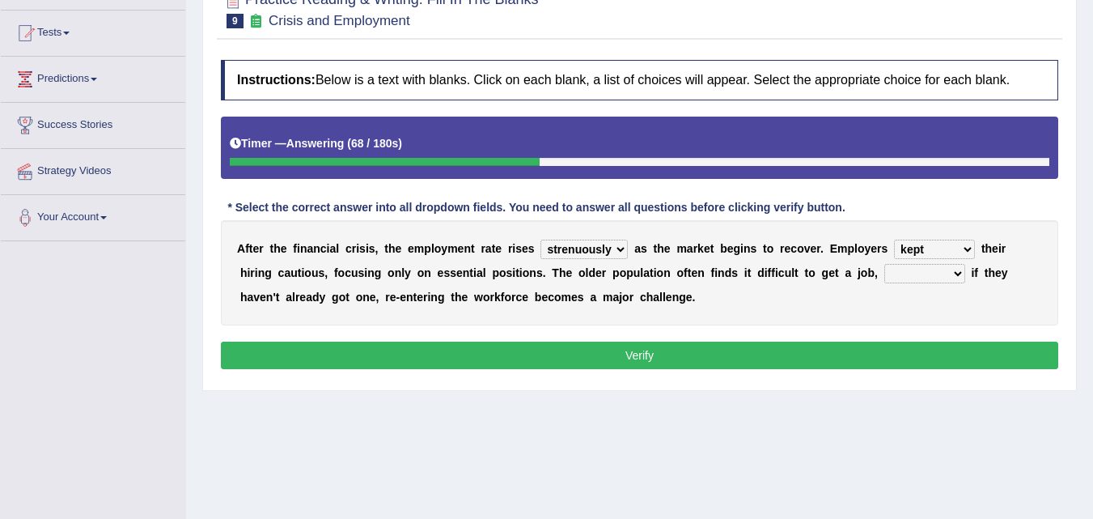
click at [884, 264] on select "although while then because" at bounding box center [924, 273] width 81 height 19
click at [655, 354] on button "Verify" at bounding box center [639, 355] width 837 height 28
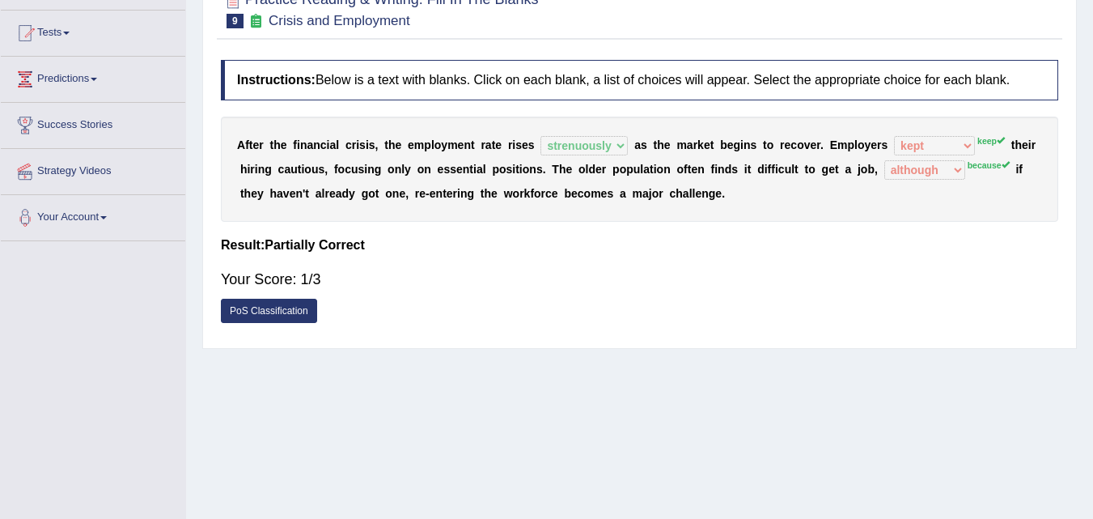
scroll to position [81, 0]
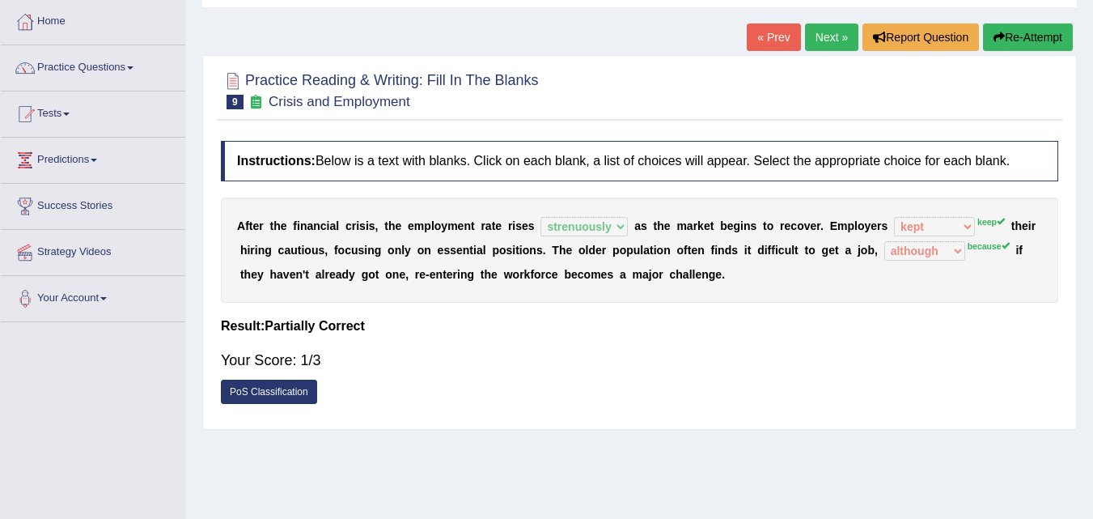
click at [818, 32] on link "Next »" at bounding box center [831, 37] width 53 height 28
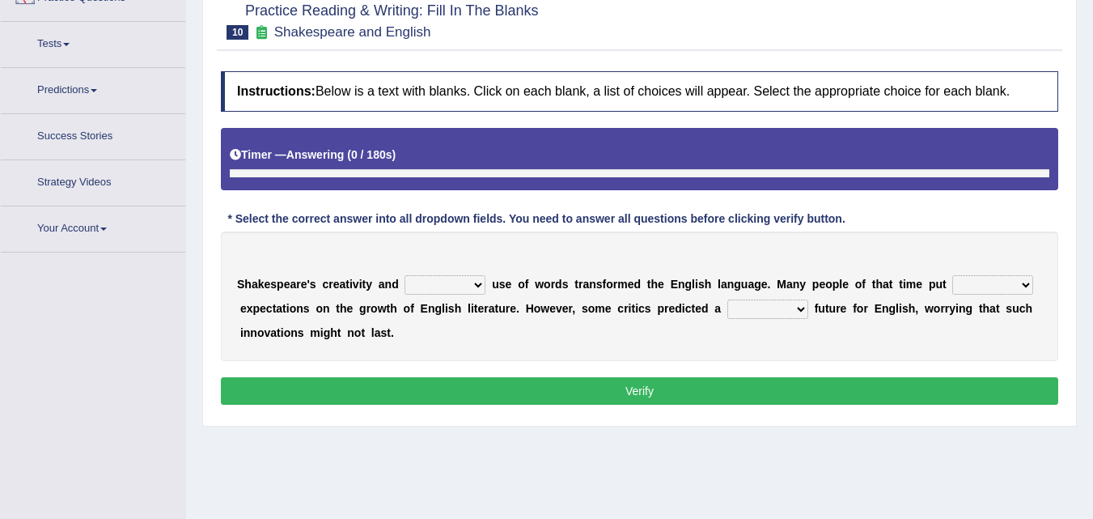
scroll to position [183, 0]
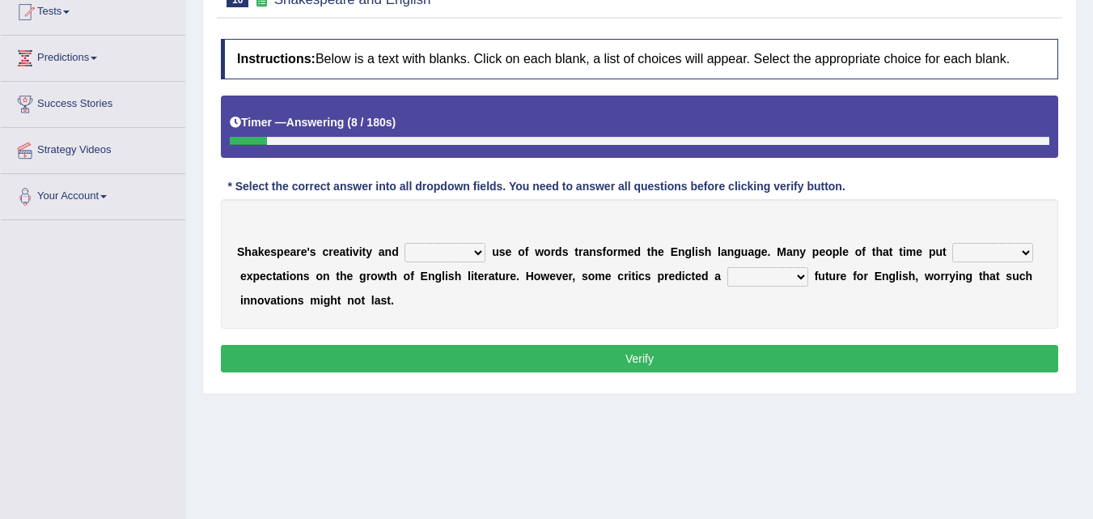
click at [456, 251] on select "idealized intensive fancied inventive" at bounding box center [445, 252] width 81 height 19
select select "inventive"
click at [405, 243] on select "idealized intensive fancied inventive" at bounding box center [445, 252] width 81 height 19
click at [1005, 251] on select "wide much high more" at bounding box center [992, 252] width 81 height 19
select select "much"
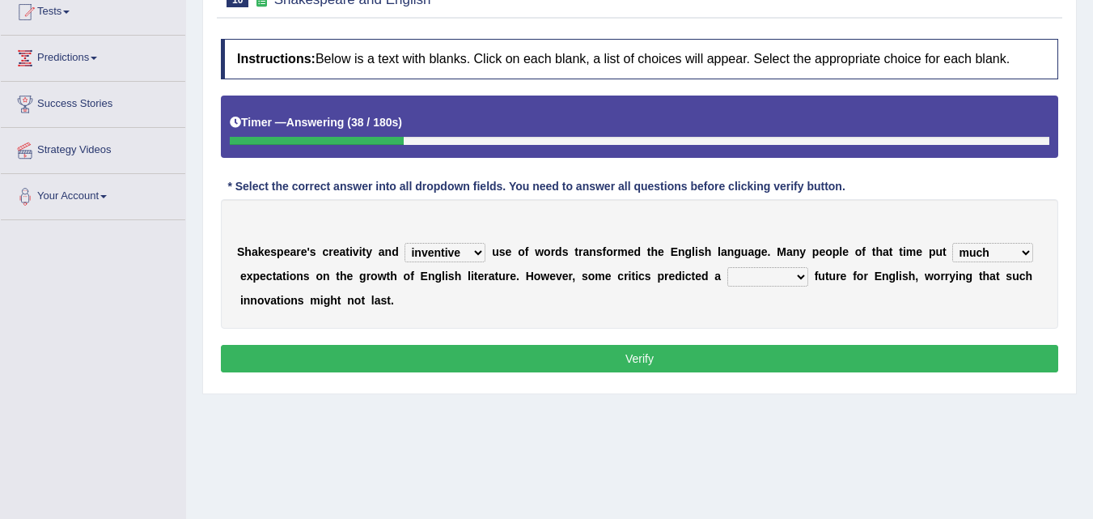
click at [952, 243] on select "wide much high more" at bounding box center [992, 252] width 81 height 19
click at [765, 275] on select "monetary promising irresistible daunting" at bounding box center [767, 276] width 81 height 19
select select "promising"
click at [727, 267] on select "monetary promising irresistible daunting" at bounding box center [767, 276] width 81 height 19
click at [778, 285] on select "monetary promising irresistible daunting" at bounding box center [767, 276] width 81 height 19
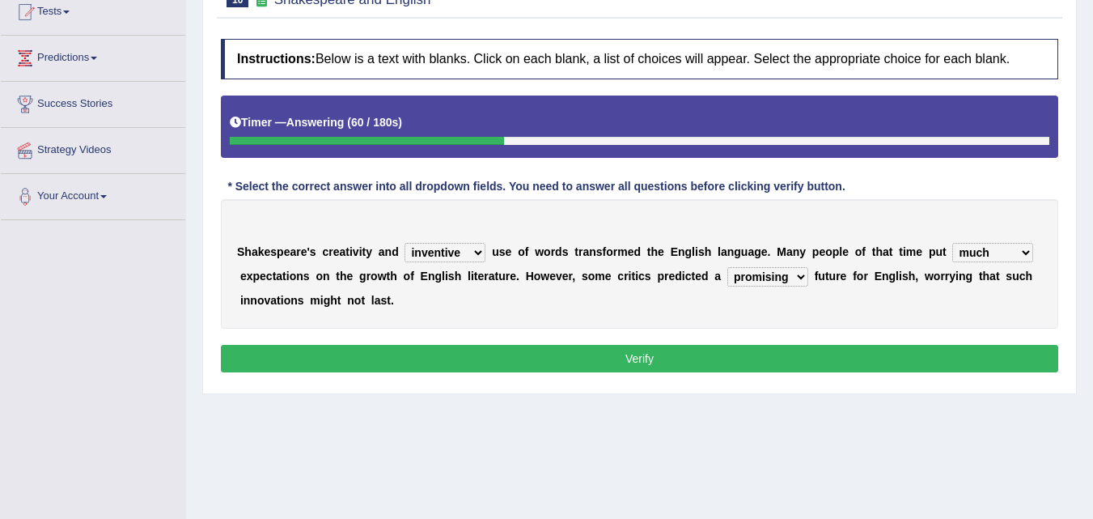
click at [727, 267] on select "monetary promising irresistible daunting" at bounding box center [767, 276] width 81 height 19
click at [679, 361] on button "Verify" at bounding box center [639, 359] width 837 height 28
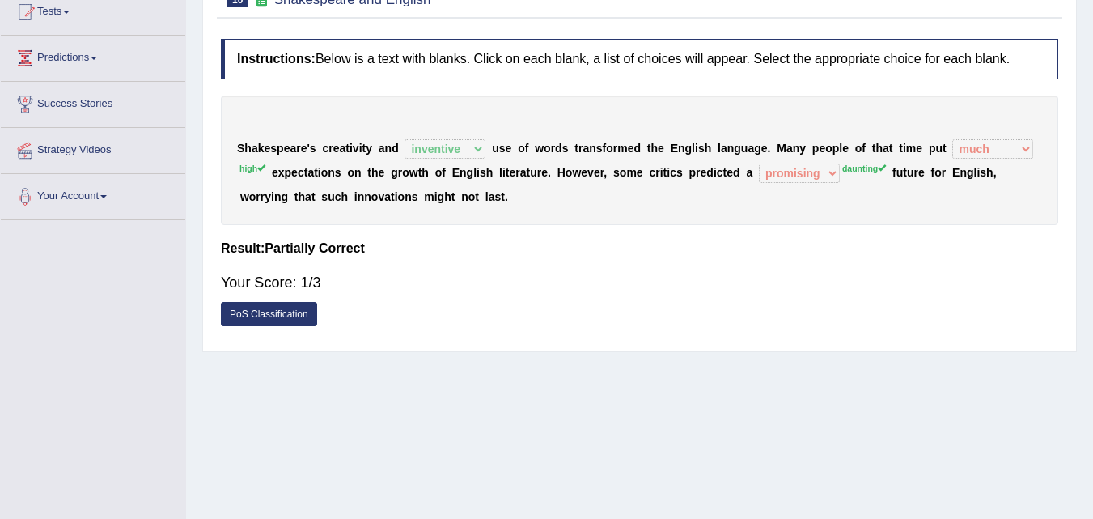
click at [847, 167] on sup "daunting" at bounding box center [864, 168] width 44 height 10
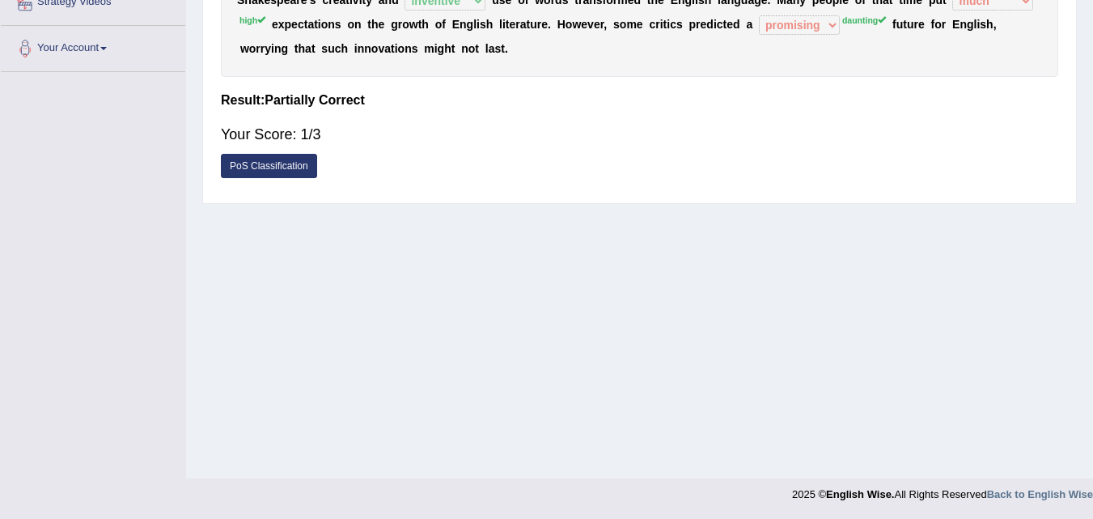
scroll to position [7, 0]
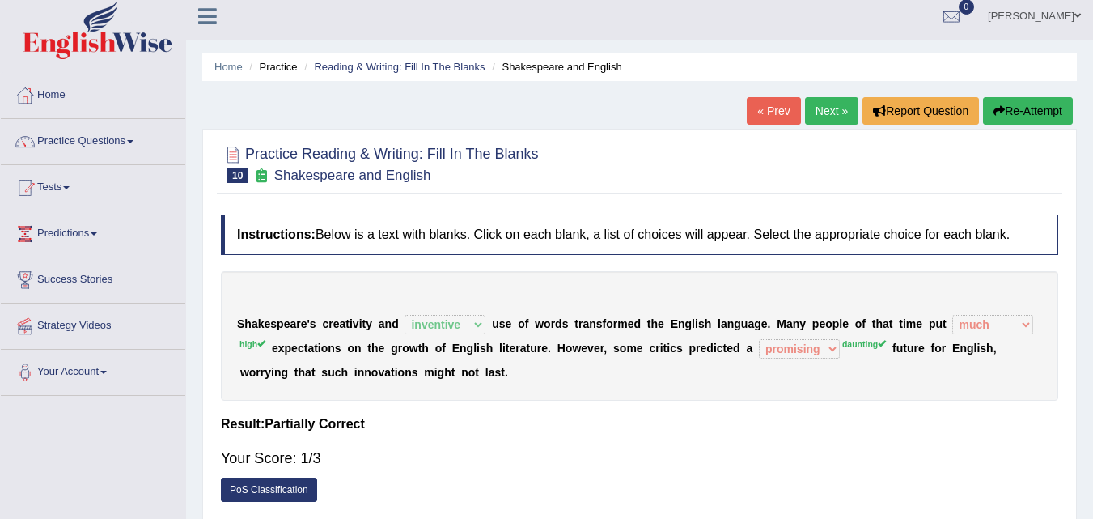
click at [816, 110] on link "Next »" at bounding box center [831, 111] width 53 height 28
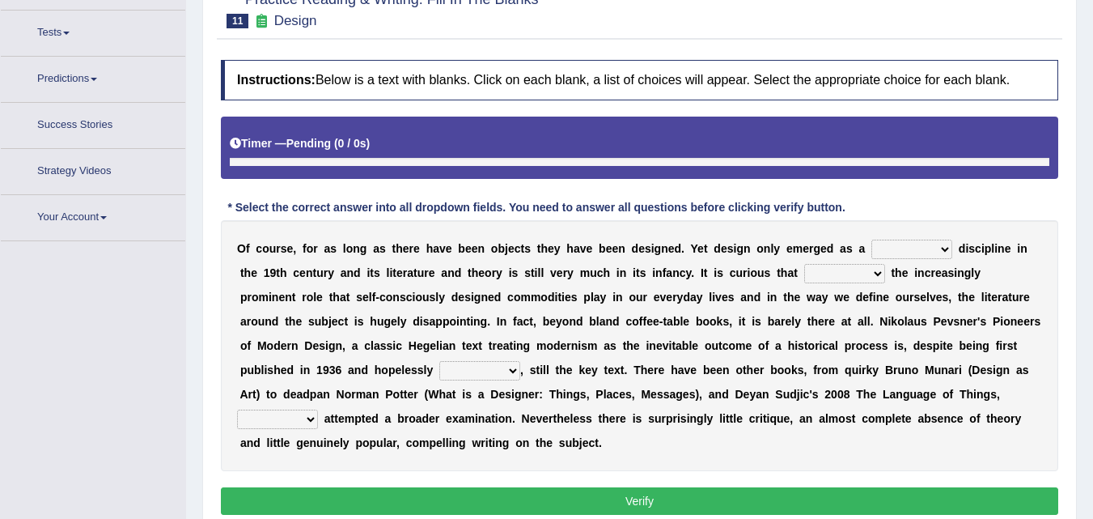
scroll to position [183, 0]
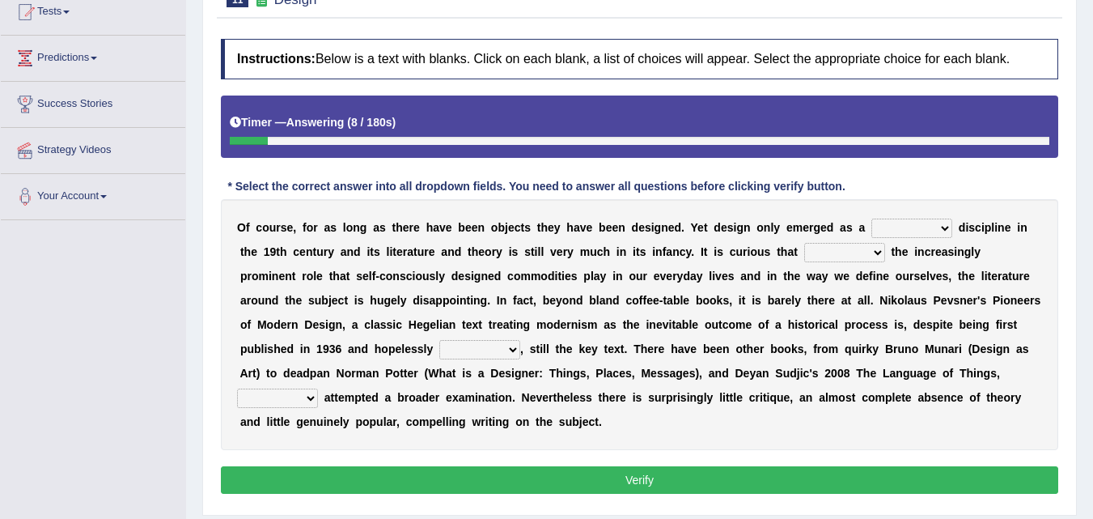
click at [922, 231] on select "bilateral ubiquitous foremost dedicated" at bounding box center [911, 227] width 81 height 19
select select "dedicated"
click at [871, 218] on select "bilateral ubiquitous foremost dedicated" at bounding box center [911, 227] width 81 height 19
click at [848, 249] on select "since despite within through" at bounding box center [844, 252] width 81 height 19
select select "since"
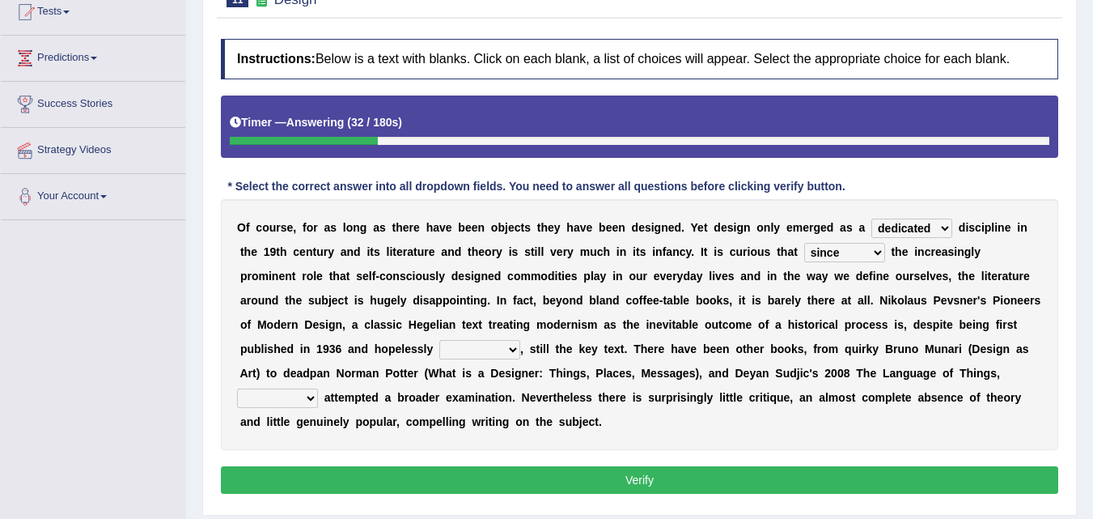
click at [804, 243] on select "since despite within through" at bounding box center [844, 252] width 81 height 19
click at [498, 351] on select "dates dating date dated" at bounding box center [479, 349] width 81 height 19
select select "date"
click at [439, 340] on select "dates dating date dated" at bounding box center [479, 349] width 81 height 19
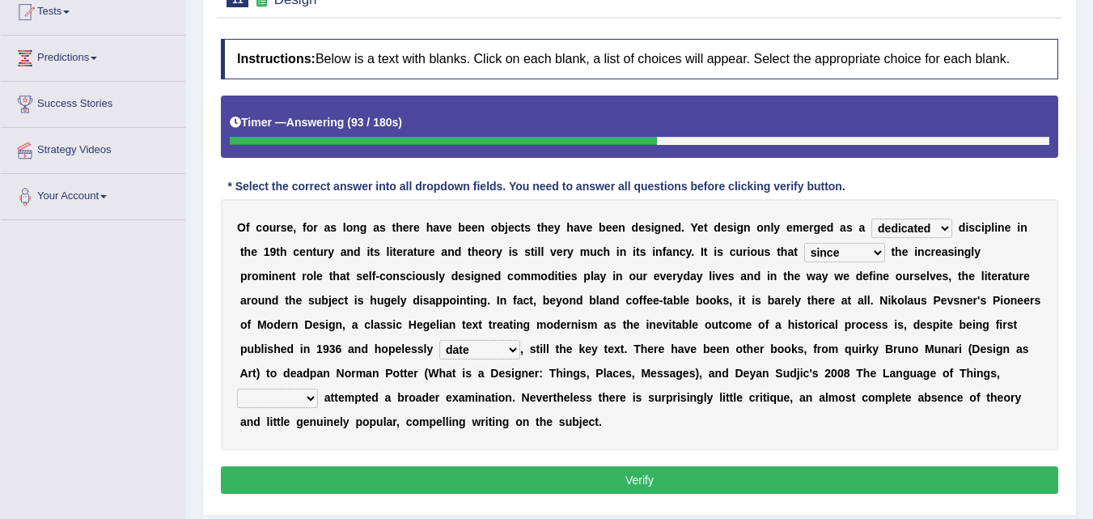
click at [308, 402] on select "which then however as" at bounding box center [277, 397] width 81 height 19
select select "which"
click at [237, 388] on select "which then however as" at bounding box center [277, 397] width 81 height 19
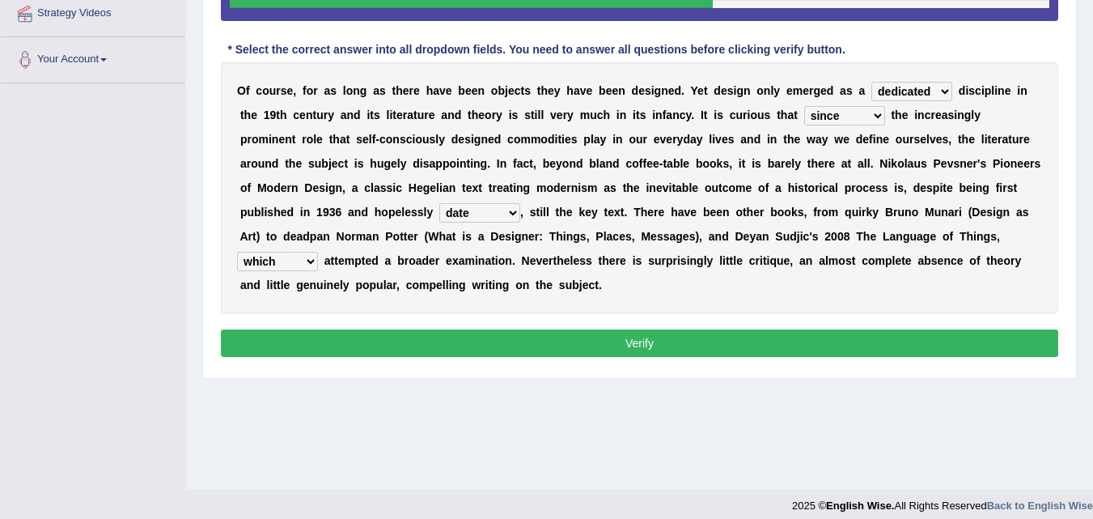
scroll to position [331, 0]
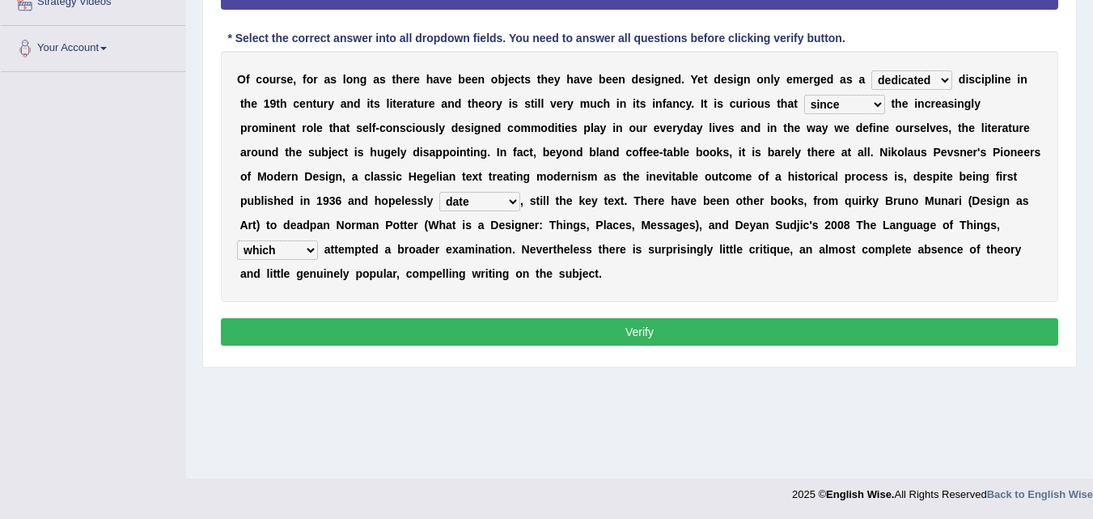
click at [688, 338] on button "Verify" at bounding box center [639, 332] width 837 height 28
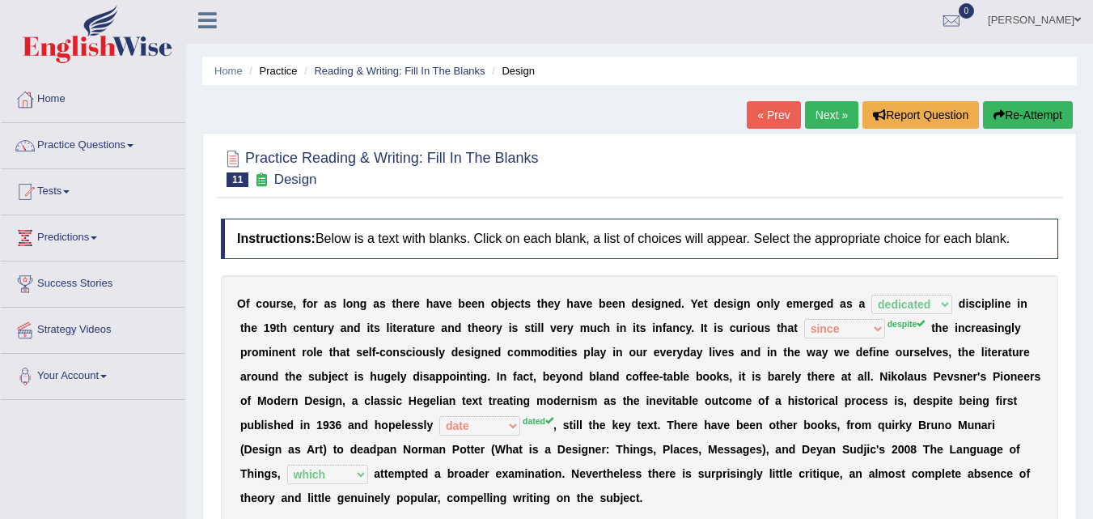
scroll to position [0, 0]
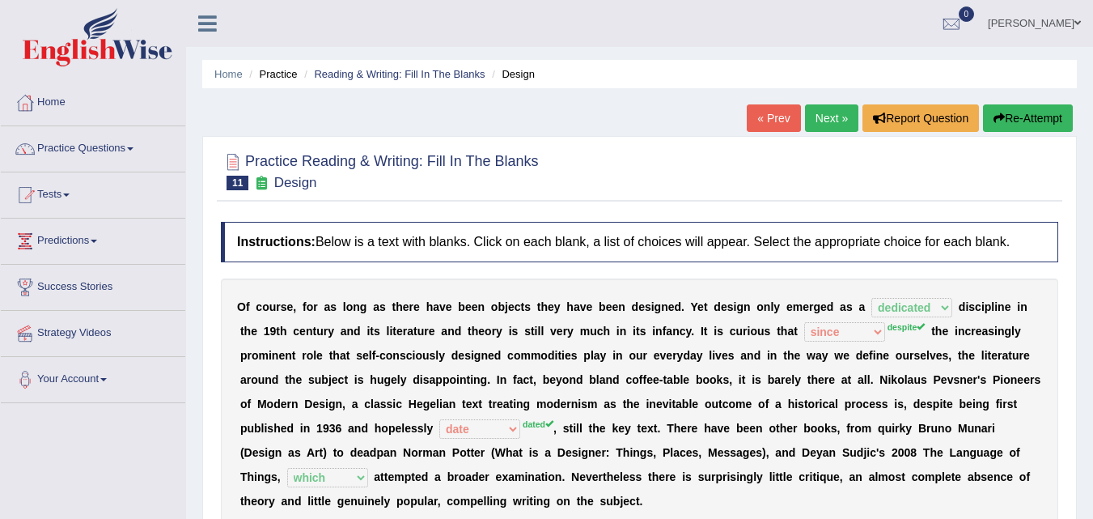
click at [829, 113] on link "Next »" at bounding box center [831, 118] width 53 height 28
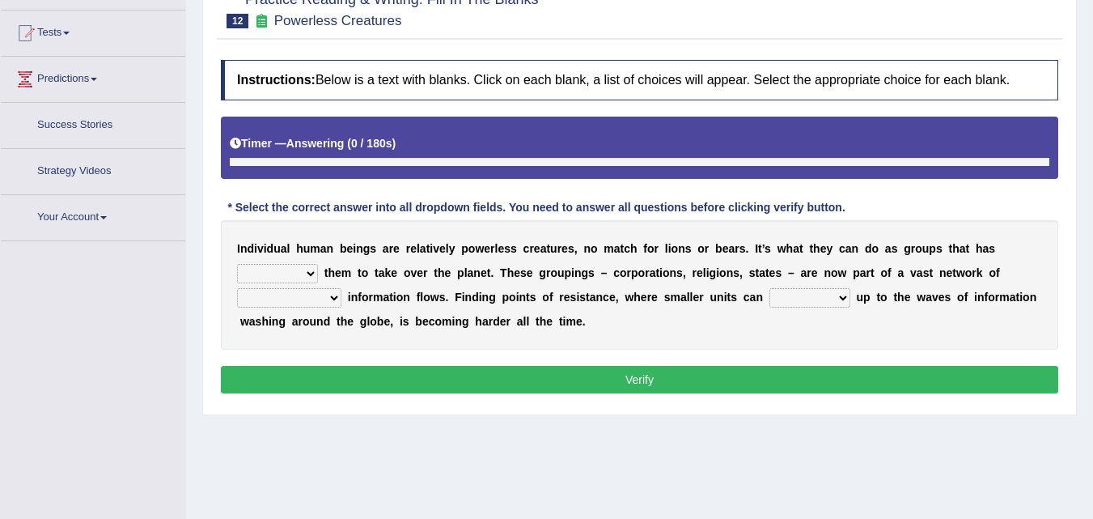
scroll to position [183, 0]
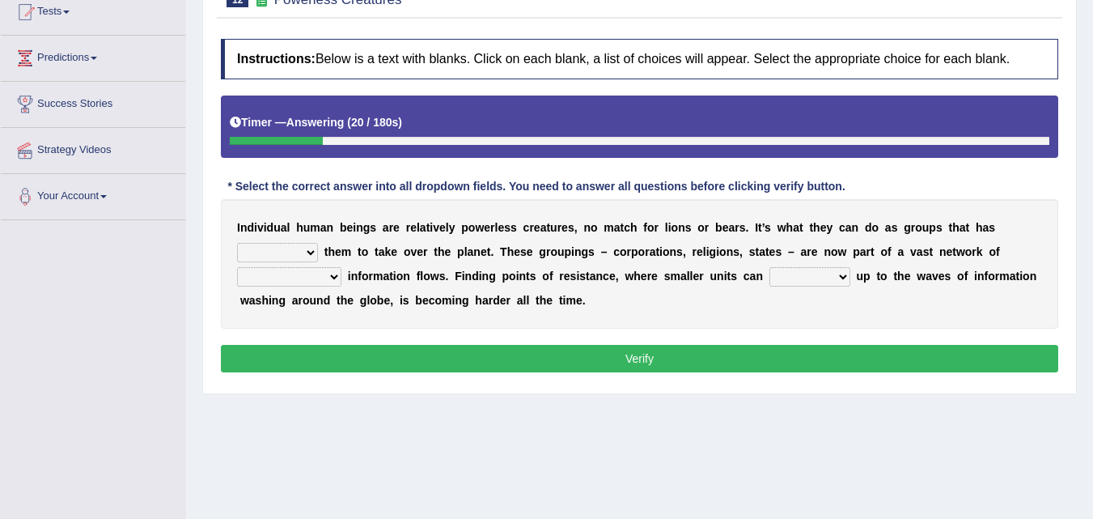
click at [299, 254] on select "enabled contended embodied conjured" at bounding box center [277, 252] width 81 height 19
select select "enabled"
click at [237, 243] on select "enabled contended embodied conjured" at bounding box center [277, 252] width 81 height 19
click at [324, 278] on select "interconnected overlapping fastened exploited" at bounding box center [289, 276] width 104 height 19
select select "interconnected"
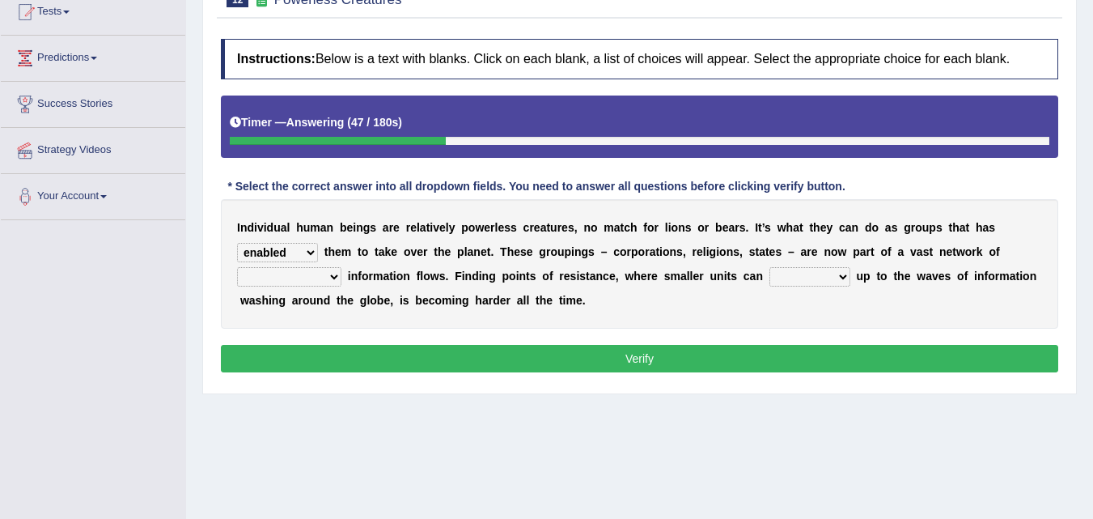
click at [237, 267] on select "interconnected overlapping fastened exploited" at bounding box center [289, 276] width 104 height 19
click at [823, 271] on select "stand raise hail pump" at bounding box center [810, 276] width 81 height 19
select select "raise"
click at [770, 267] on select "stand raise hail pump" at bounding box center [810, 276] width 81 height 19
click at [620, 367] on button "Verify" at bounding box center [639, 359] width 837 height 28
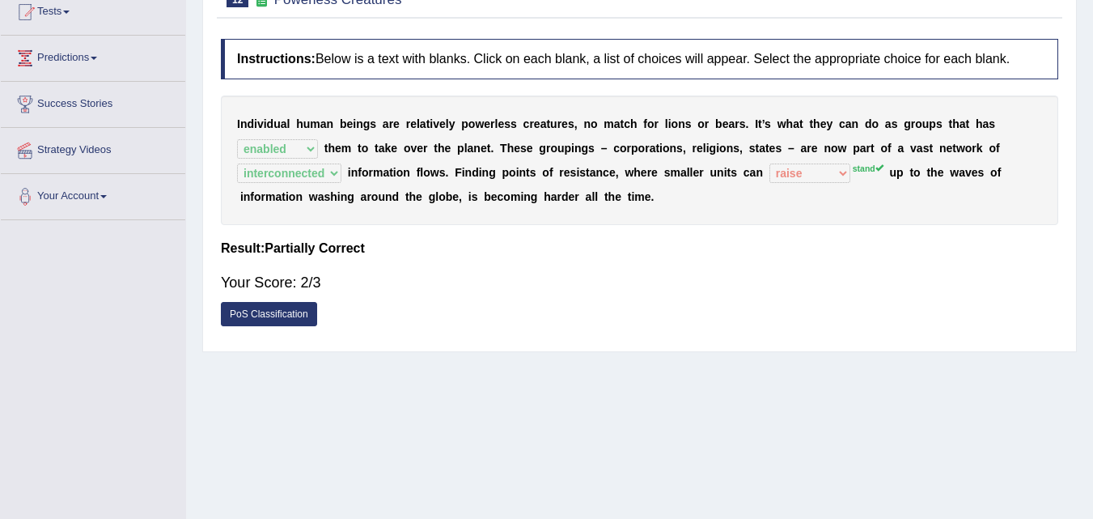
scroll to position [102, 0]
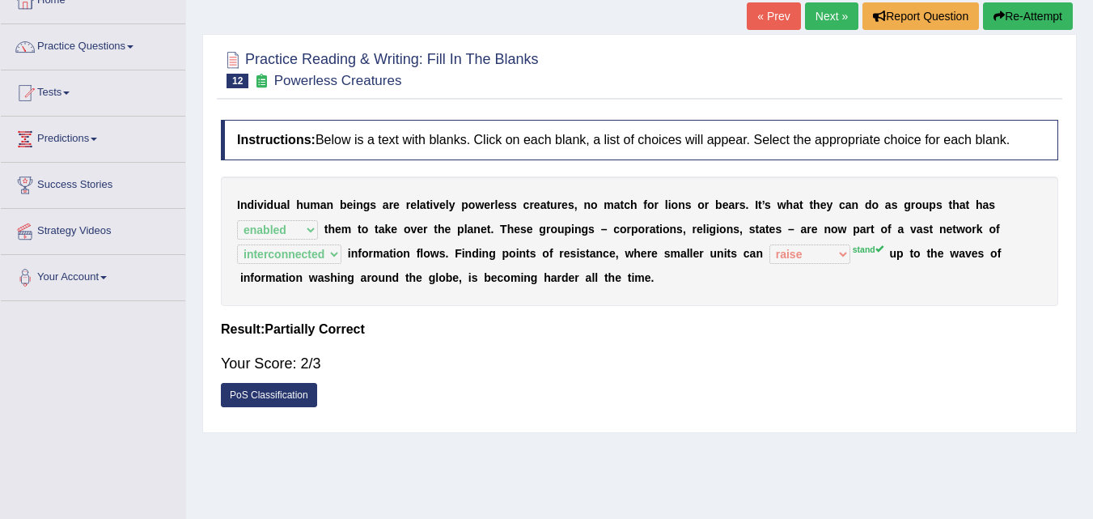
click at [820, 15] on link "Next »" at bounding box center [831, 16] width 53 height 28
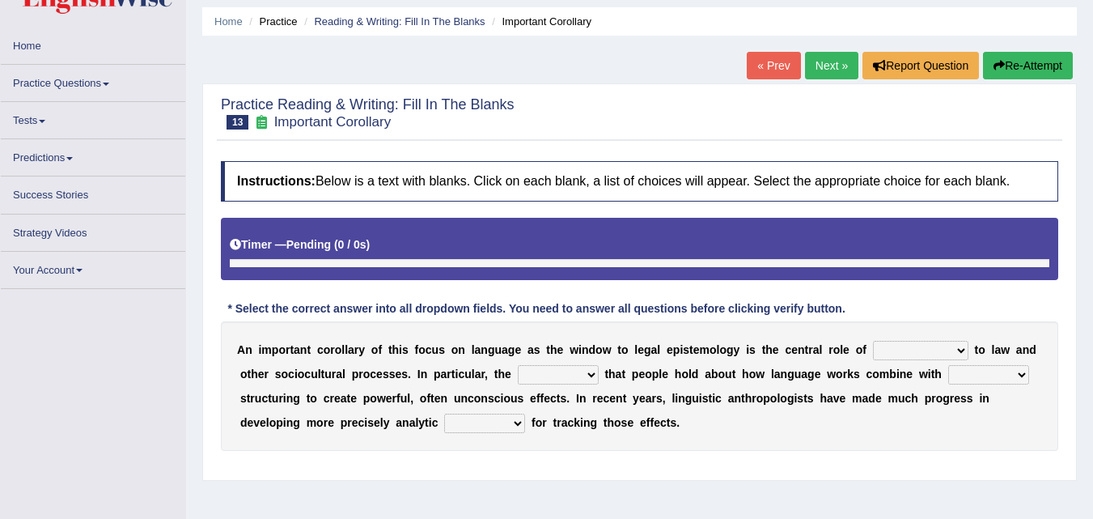
scroll to position [81, 0]
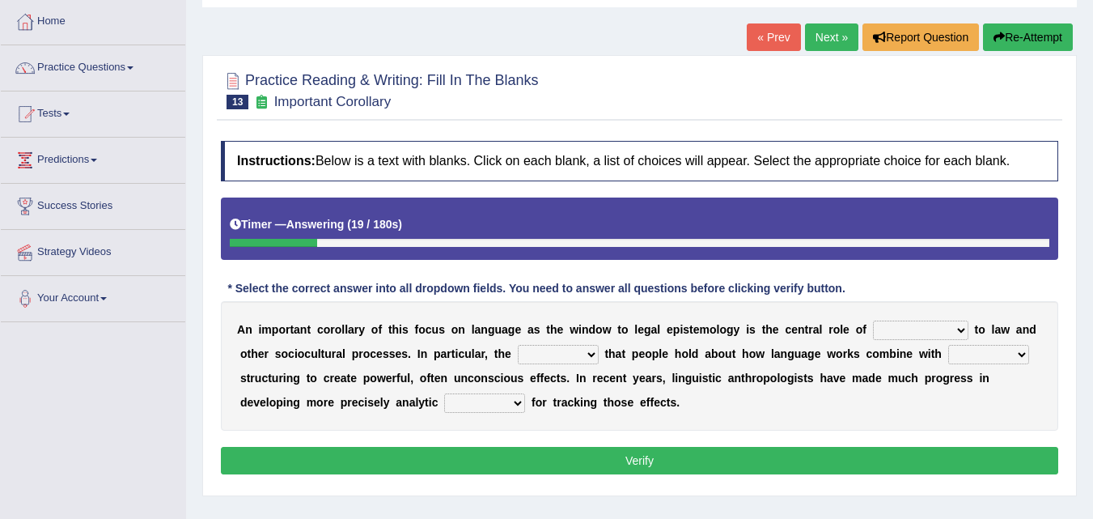
click at [932, 329] on select "discourse epoch dialect acquaintance" at bounding box center [920, 329] width 95 height 19
click at [873, 320] on select "discourse epoch dialect acquaintance" at bounding box center [920, 329] width 95 height 19
click at [906, 330] on select "discourse epoch dialect acquaintance" at bounding box center [920, 329] width 95 height 19
select select "discourse"
click at [873, 320] on select "discourse epoch dialect acquaintance" at bounding box center [920, 329] width 95 height 19
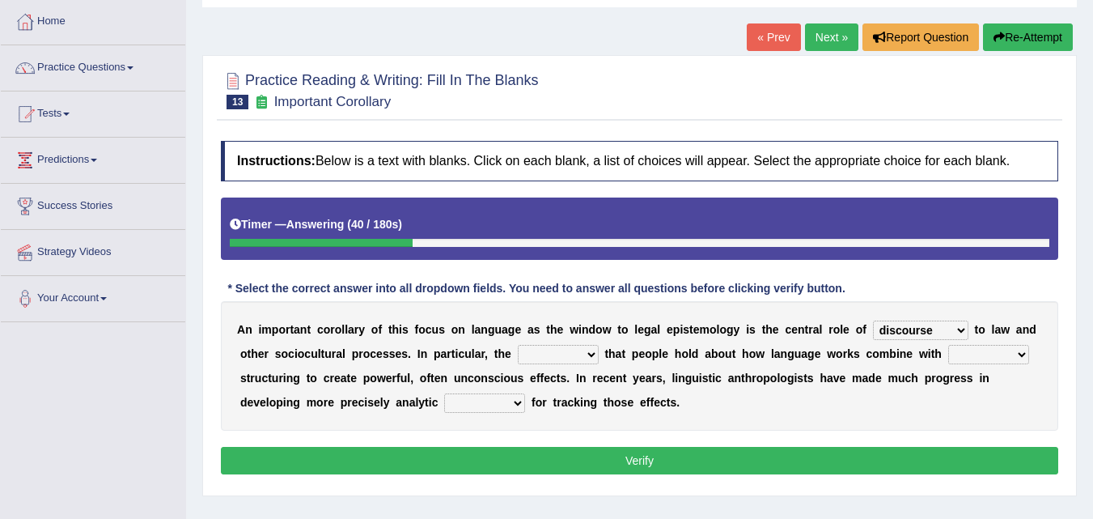
click at [560, 357] on select "deviation besmirch consent ideas" at bounding box center [558, 354] width 81 height 19
select select "ideas"
click at [518, 345] on select "deviation besmirch consent ideas" at bounding box center [558, 354] width 81 height 19
click at [984, 351] on select "mandatory linguistic legitimate customary" at bounding box center [988, 354] width 81 height 19
select select "linguistic"
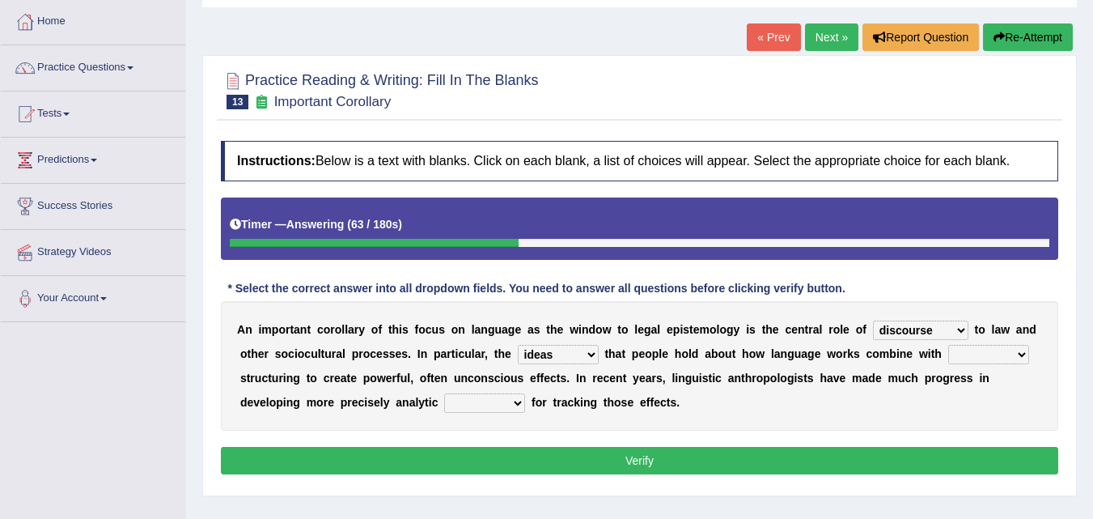
click at [948, 345] on select "mandatory linguistic legitimate customary" at bounding box center [988, 354] width 81 height 19
click at [510, 401] on select "tools appetite albums stroke" at bounding box center [484, 402] width 81 height 19
select select "tools"
click at [444, 393] on select "tools appetite albums stroke" at bounding box center [484, 402] width 81 height 19
click at [631, 459] on button "Verify" at bounding box center [639, 461] width 837 height 28
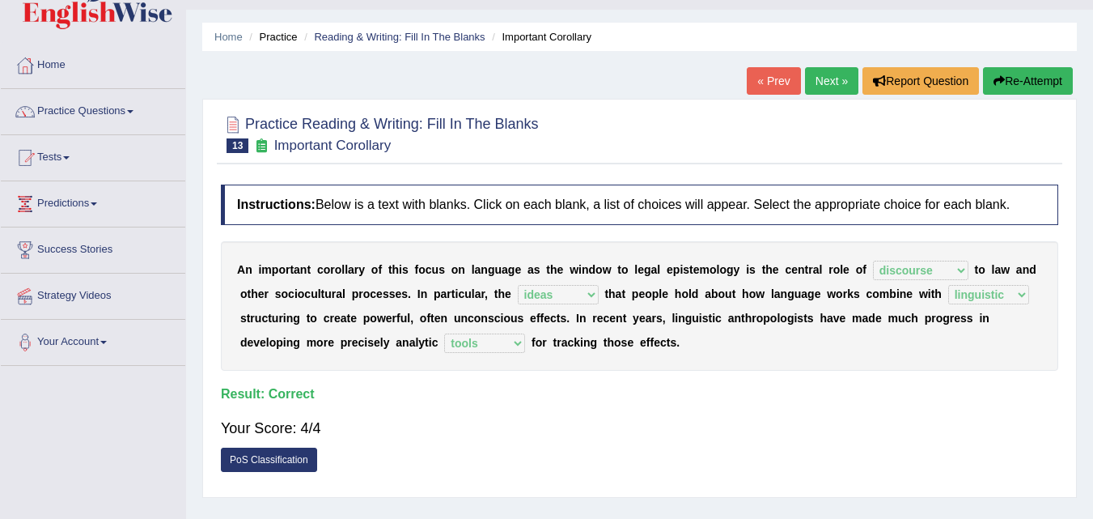
scroll to position [0, 0]
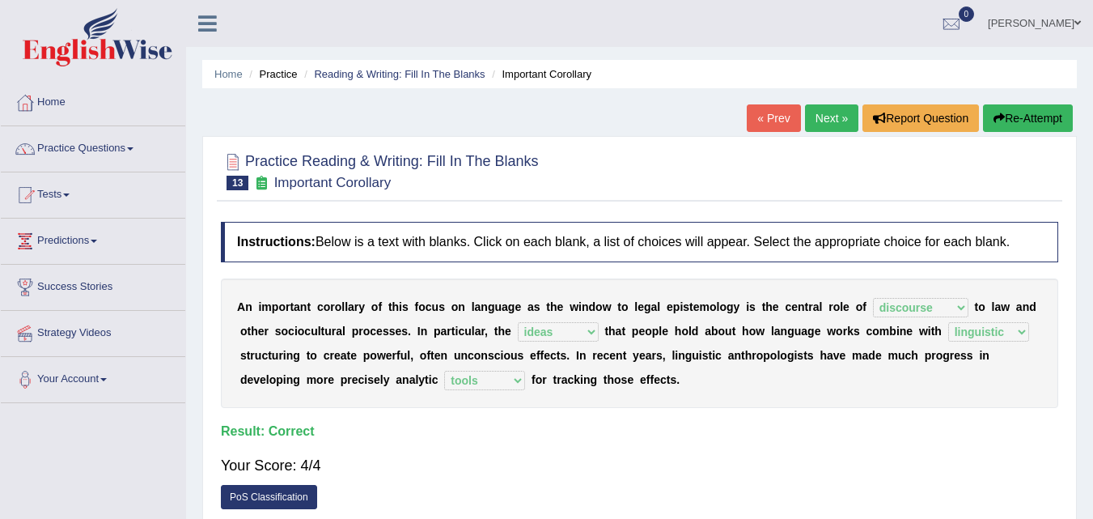
click at [824, 125] on link "Next »" at bounding box center [831, 118] width 53 height 28
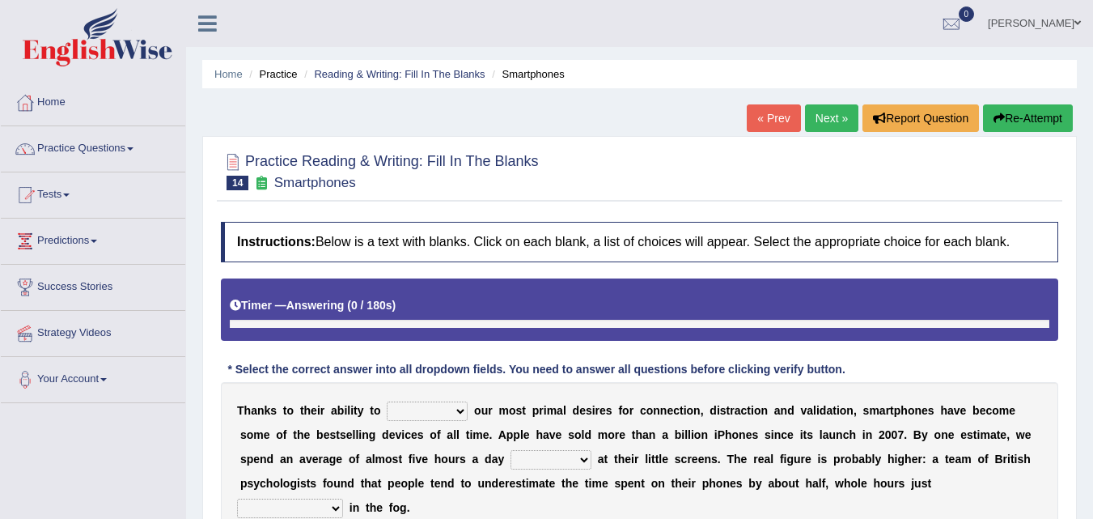
scroll to position [81, 0]
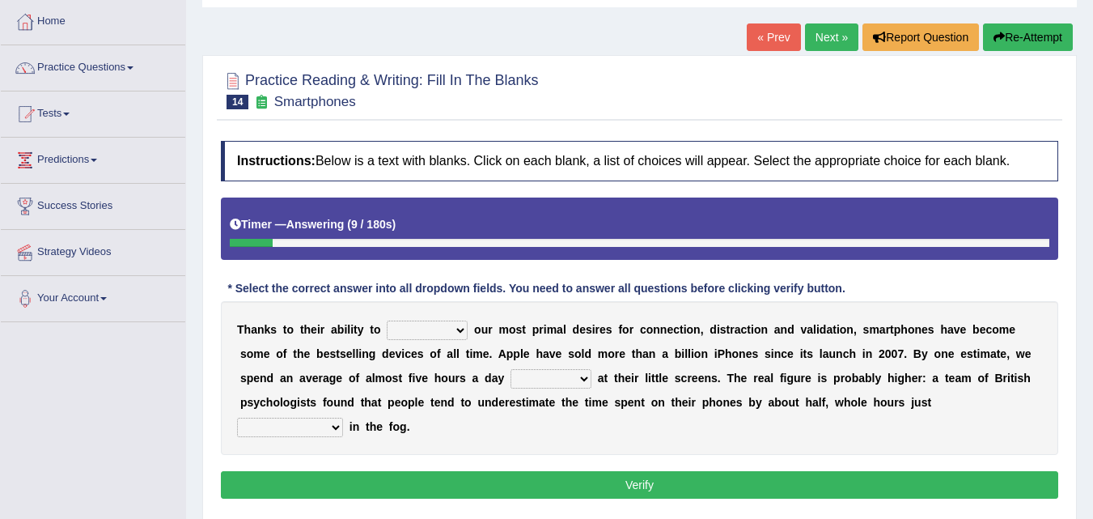
click at [445, 328] on select "hijack describe sharpen conserve" at bounding box center [427, 329] width 81 height 19
select select "describe"
click at [387, 320] on select "hijack describe sharpen conserve" at bounding box center [427, 329] width 81 height 19
click at [424, 329] on select "hijack describe sharpen conserve" at bounding box center [427, 329] width 81 height 19
click at [485, 307] on div "T [PERSON_NAME] t o t h e i r a b i l i t y t o hijack describe [PERSON_NAME] c…" at bounding box center [639, 378] width 837 height 154
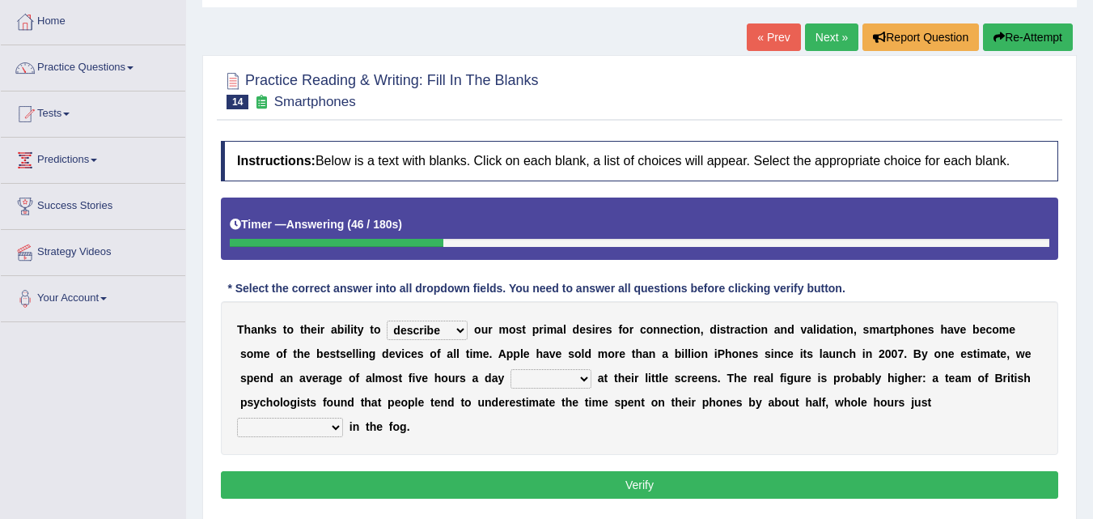
click at [545, 381] on select "watching waggling snoring staring" at bounding box center [551, 378] width 81 height 19
select select "watching"
click at [511, 369] on select "watching waggling snoring staring" at bounding box center [551, 378] width 81 height 19
click at [570, 381] on select "watching waggling snoring staring" at bounding box center [551, 378] width 81 height 19
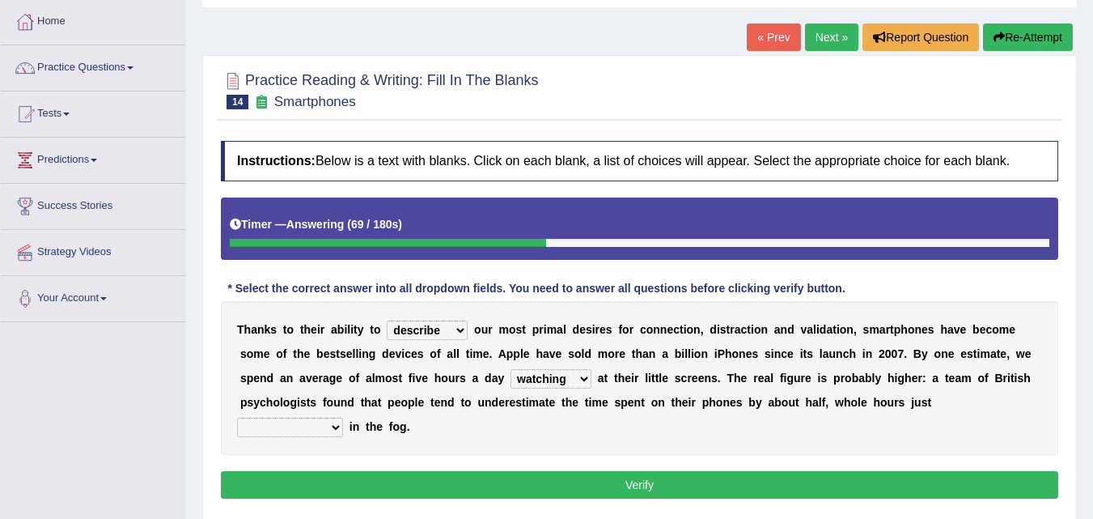
click at [317, 425] on select "has evaporated evaporating evaporate evaporates" at bounding box center [290, 427] width 106 height 19
select select "evaporating"
click at [237, 418] on select "has evaporated evaporating evaporate evaporates" at bounding box center [290, 427] width 106 height 19
click at [481, 475] on button "Verify" at bounding box center [639, 485] width 837 height 28
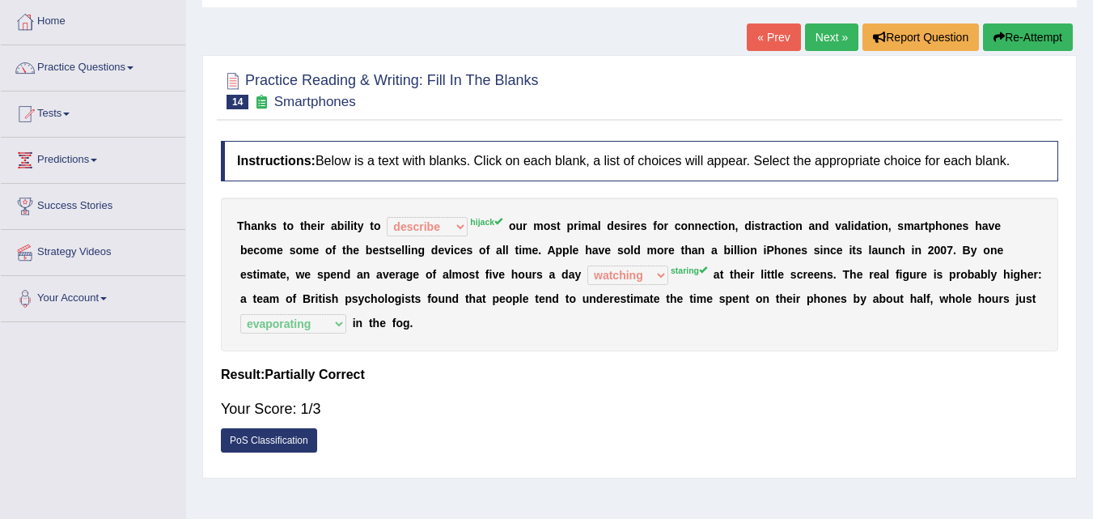
click at [829, 36] on link "Next »" at bounding box center [831, 37] width 53 height 28
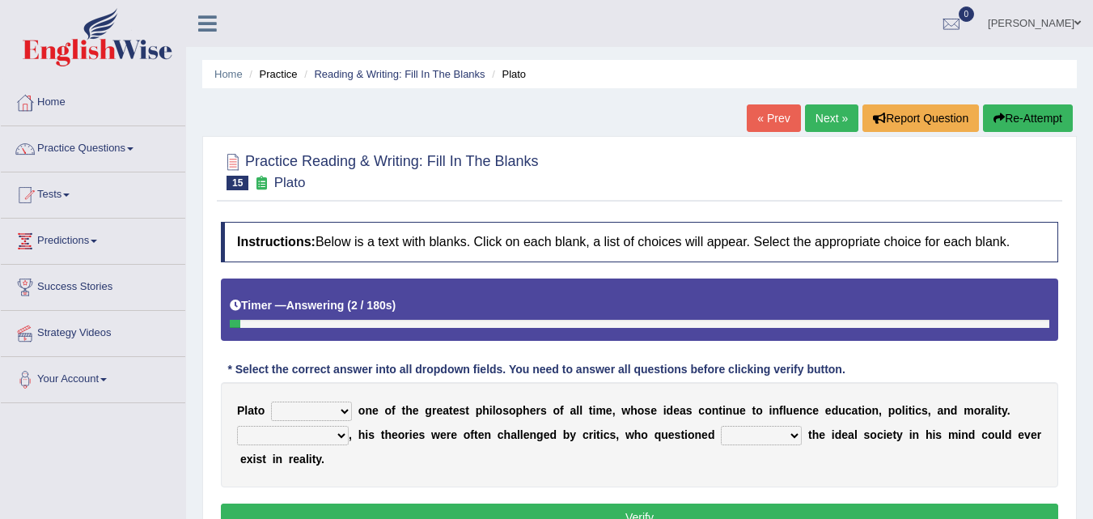
click at [331, 410] on select "keeps comes claims remains" at bounding box center [311, 410] width 81 height 19
select select "comes"
click at [271, 401] on select "keeps comes claims remains" at bounding box center [311, 410] width 81 height 19
click at [316, 406] on select "keeps comes claims remains" at bounding box center [311, 410] width 81 height 19
click at [271, 401] on select "keeps comes claims remains" at bounding box center [311, 410] width 81 height 19
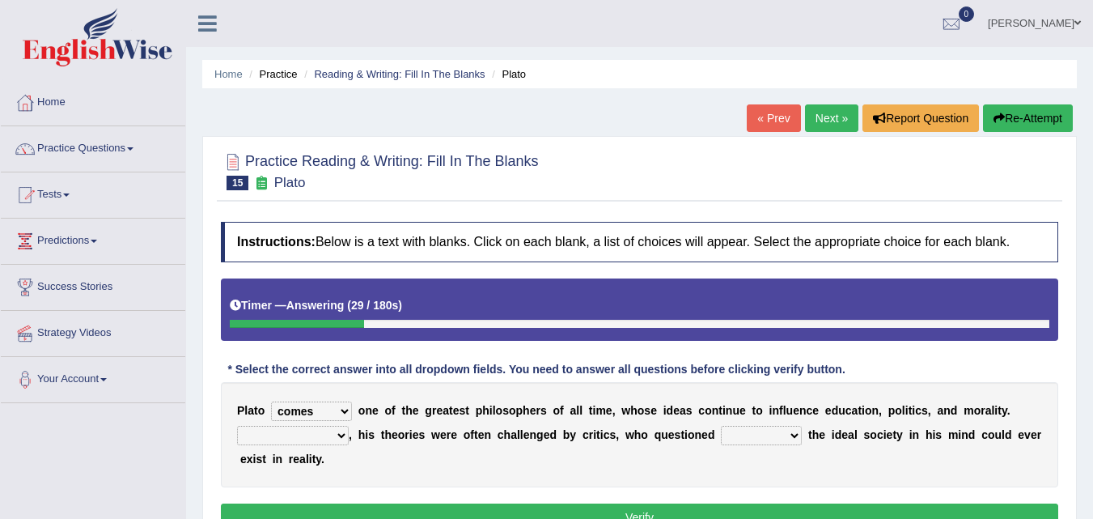
click at [329, 435] on select "Notwithstanding So However Whatever" at bounding box center [293, 435] width 112 height 19
select select "However"
click at [237, 426] on select "Notwithstanding So However Whatever" at bounding box center [293, 435] width 112 height 19
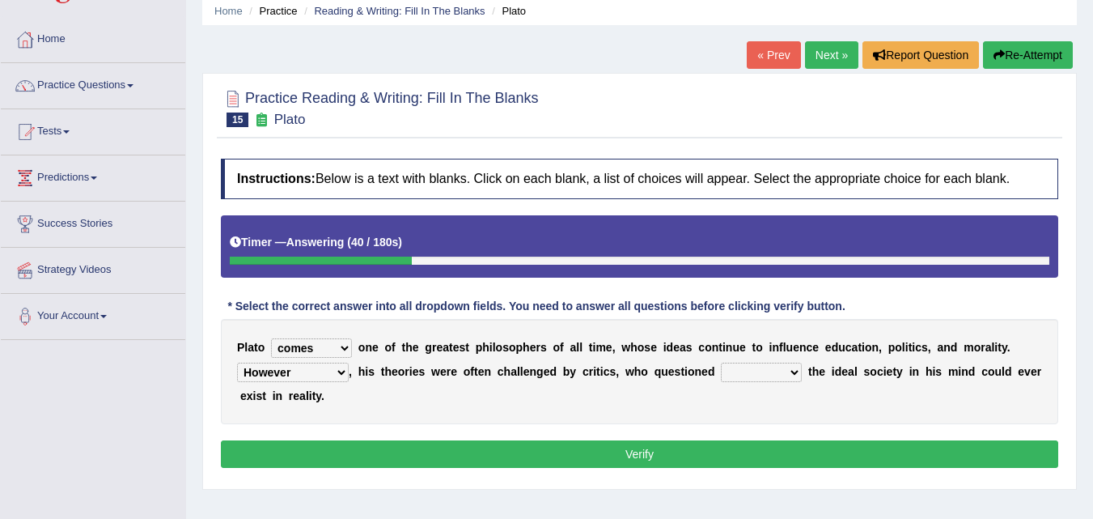
scroll to position [81, 0]
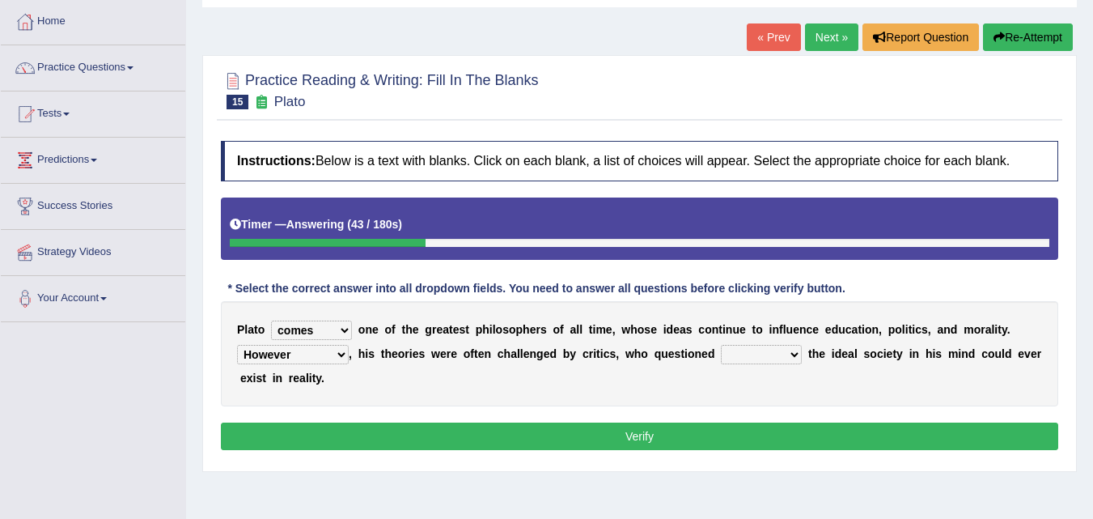
click at [761, 354] on select "which what that whether" at bounding box center [761, 354] width 81 height 19
select select "that"
click at [721, 345] on select "which what that whether" at bounding box center [761, 354] width 81 height 19
click at [623, 439] on button "Verify" at bounding box center [639, 436] width 837 height 28
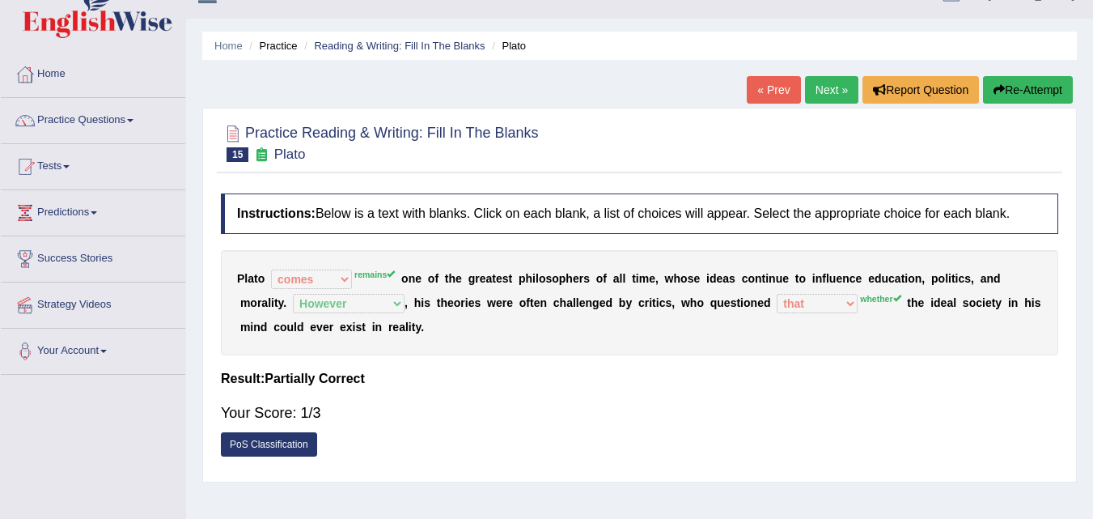
scroll to position [0, 0]
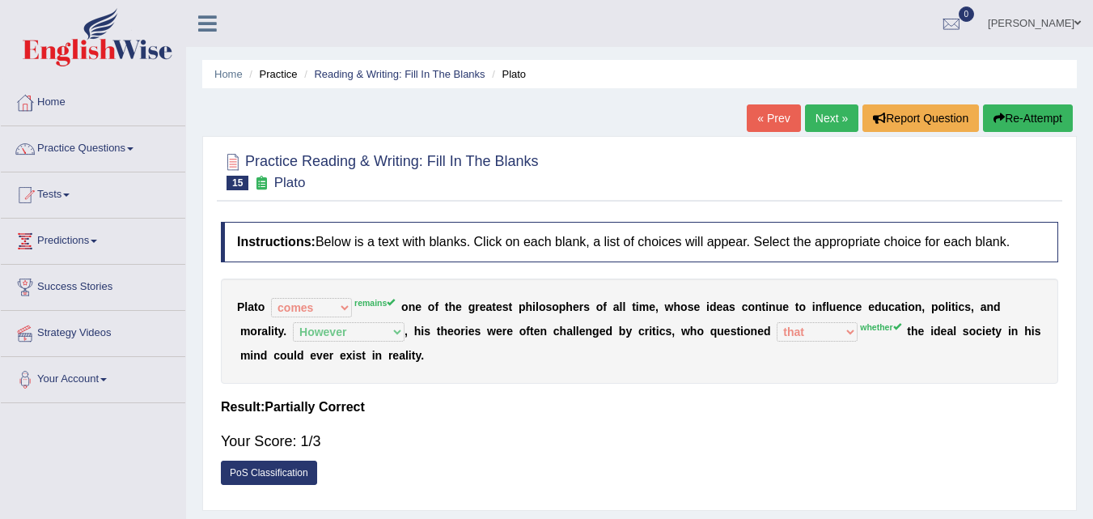
click at [814, 115] on link "Next »" at bounding box center [831, 118] width 53 height 28
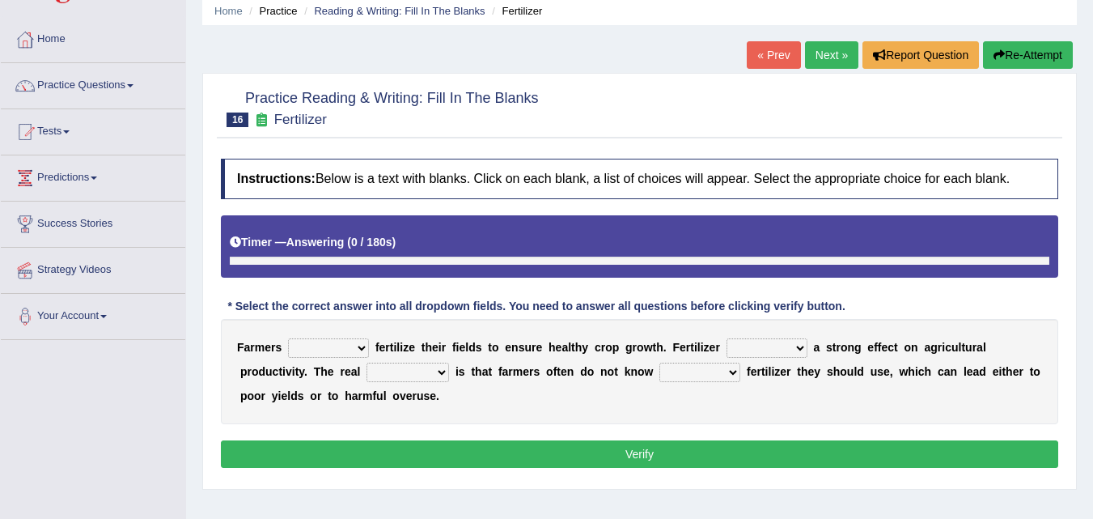
scroll to position [81, 0]
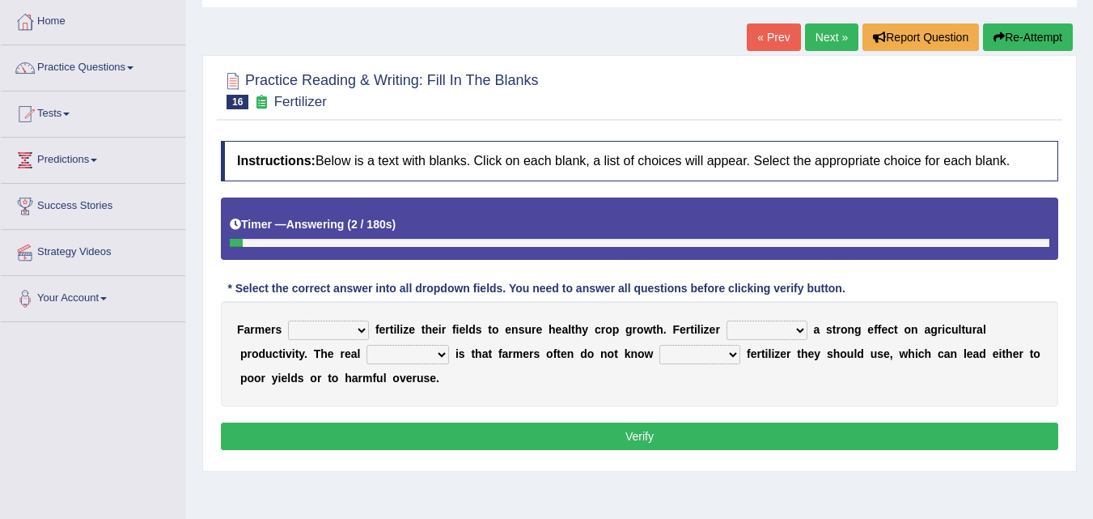
click at [355, 332] on select "must should need can" at bounding box center [328, 329] width 81 height 19
select select "need"
click at [288, 320] on select "must should need can" at bounding box center [328, 329] width 81 height 19
click at [785, 331] on select "has had have having" at bounding box center [767, 329] width 81 height 19
select select "have"
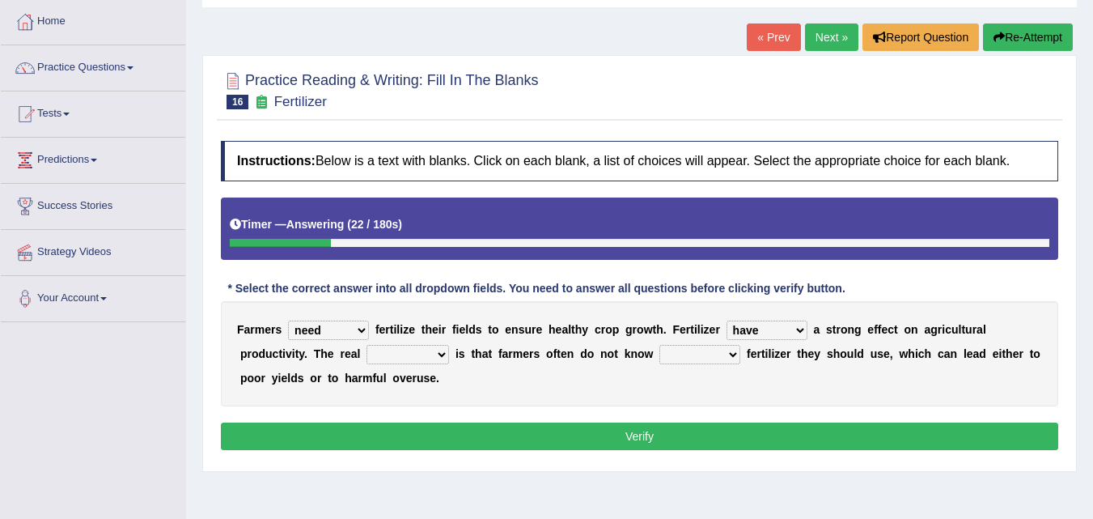
click at [727, 320] on select "has had have having" at bounding box center [767, 329] width 81 height 19
click at [397, 354] on select "problem question conclusion answer" at bounding box center [408, 354] width 83 height 19
select select "problem"
click at [367, 345] on select "problem question conclusion answer" at bounding box center [408, 354] width 83 height 19
click at [693, 352] on select "how much how many however so much" at bounding box center [699, 354] width 81 height 19
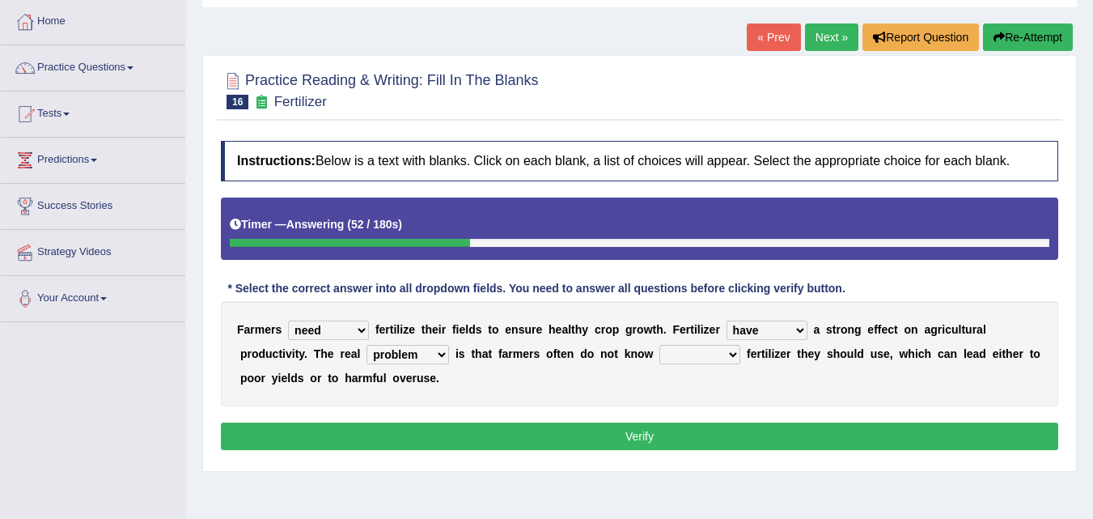
select select "how much"
click at [659, 345] on select "how much how many however so much" at bounding box center [699, 354] width 81 height 19
click at [657, 432] on button "Verify" at bounding box center [639, 436] width 837 height 28
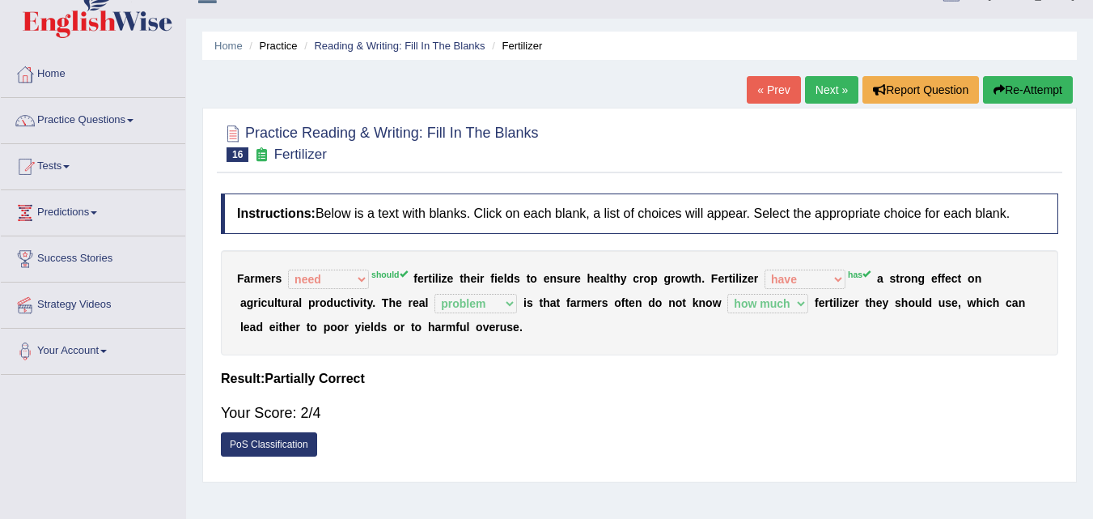
scroll to position [0, 0]
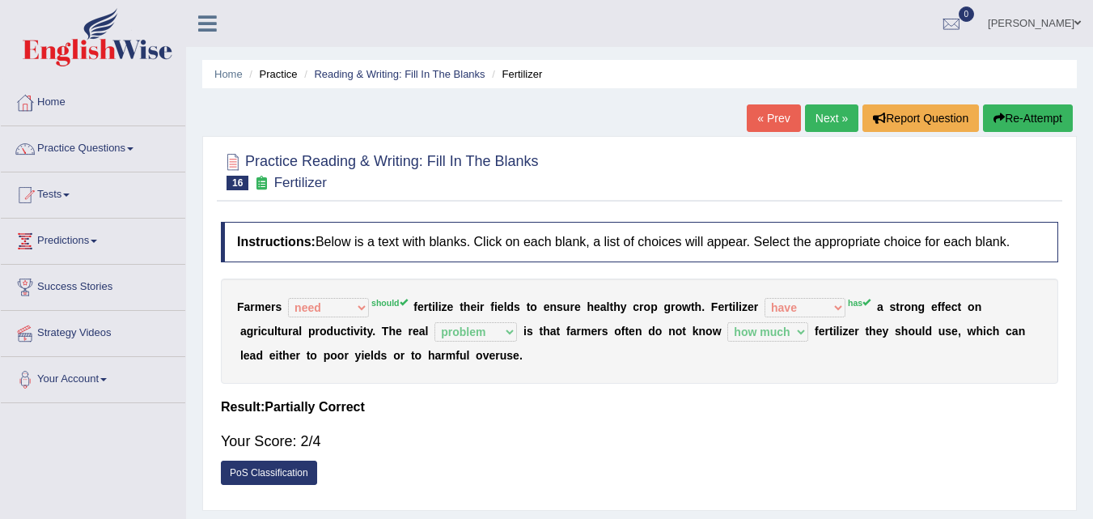
click at [821, 120] on link "Next »" at bounding box center [831, 118] width 53 height 28
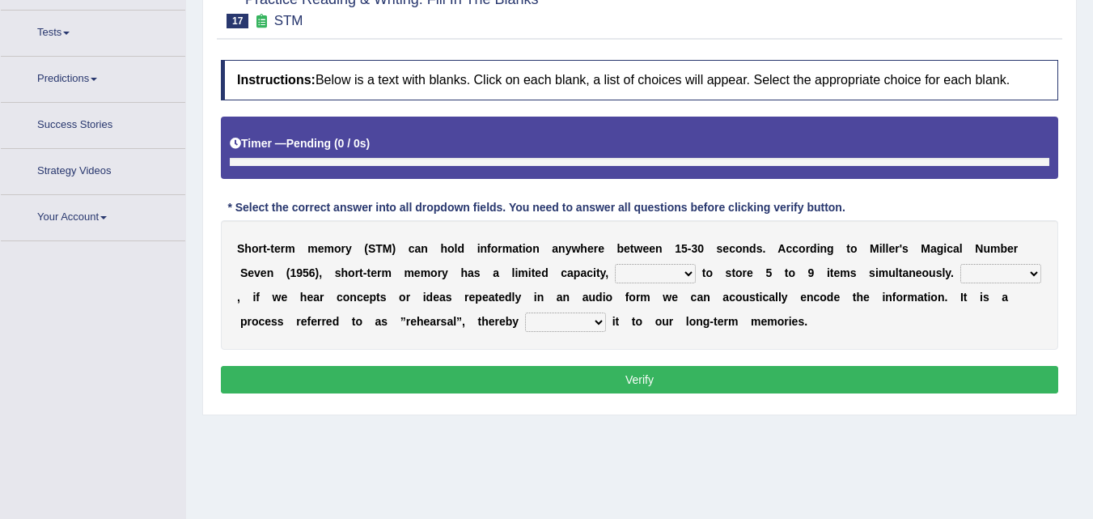
scroll to position [183, 0]
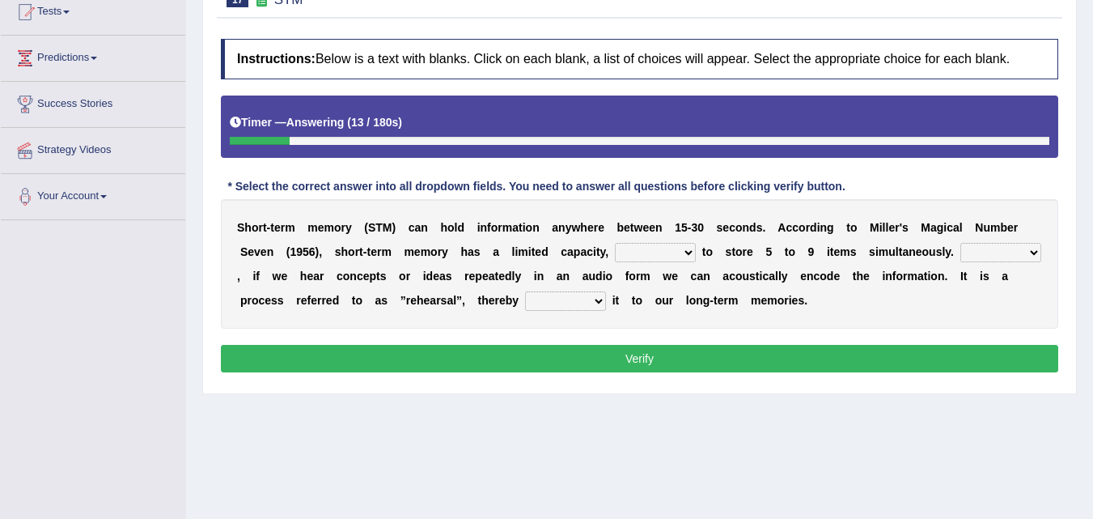
click at [677, 257] on select "being able is able be able unable" at bounding box center [655, 252] width 81 height 19
select select "unable"
click at [615, 243] on select "being able is able be able unable" at bounding box center [655, 252] width 81 height 19
click at [656, 253] on select "being able is able be able unable" at bounding box center [655, 252] width 81 height 19
click at [744, 403] on div "Home Practice Reading & Writing: Fill In The Blanks STM « Prev Next » Report Qu…" at bounding box center [639, 221] width 907 height 809
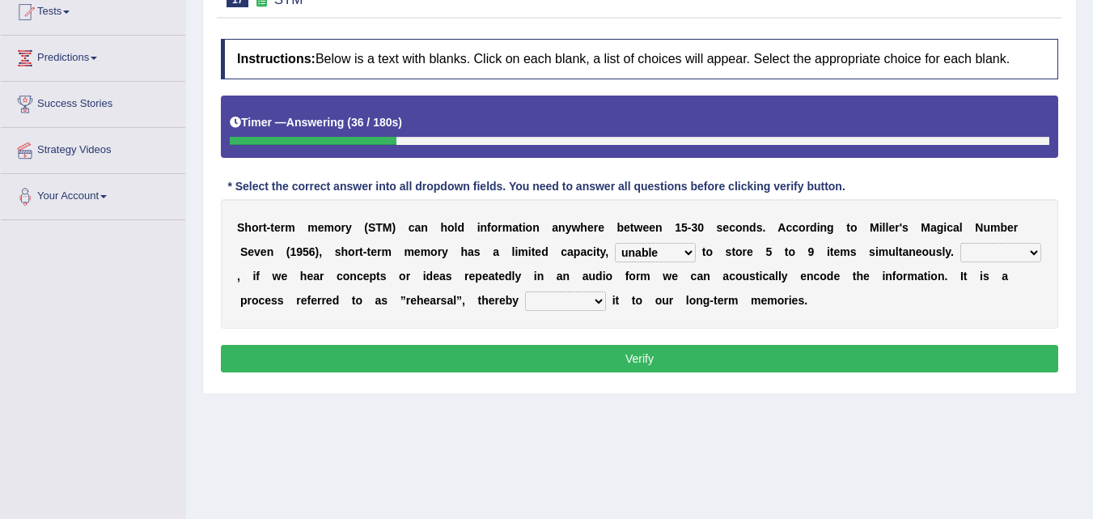
click at [1001, 255] on select "However So Moreover Therefore" at bounding box center [1000, 252] width 81 height 19
select select "However"
click at [960, 243] on select "However So Moreover Therefore" at bounding box center [1000, 252] width 81 height 19
click at [583, 299] on select "commit commits commiting commited" at bounding box center [565, 300] width 81 height 19
select select "commits"
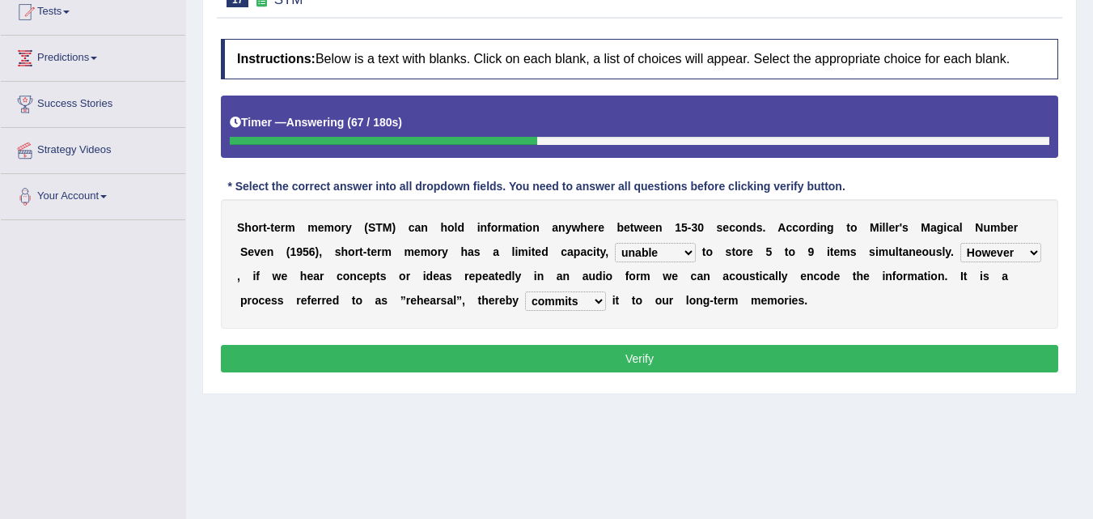
click at [525, 291] on select "commit commits commiting commited" at bounding box center [565, 300] width 81 height 19
click at [623, 350] on button "Verify" at bounding box center [639, 359] width 837 height 28
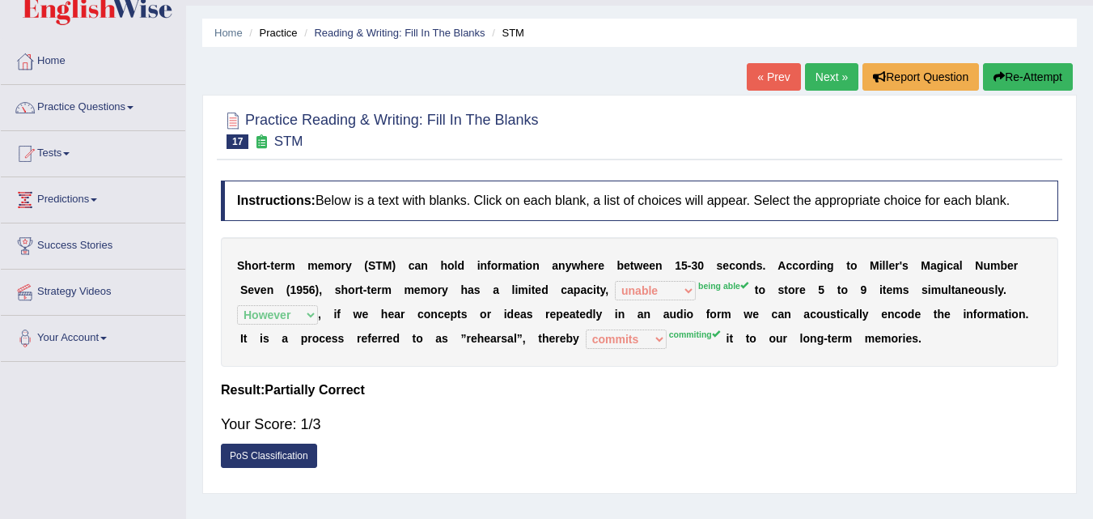
scroll to position [21, 0]
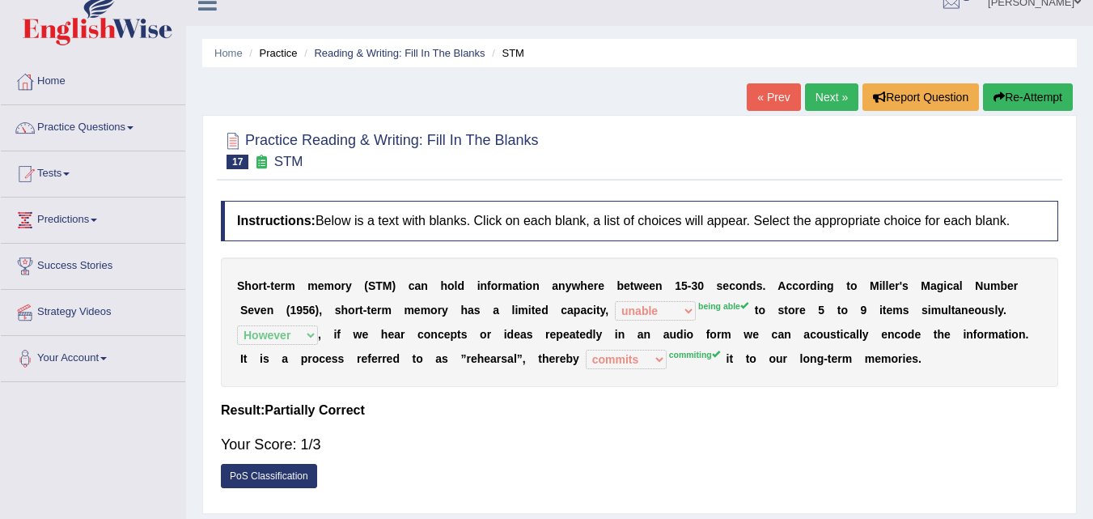
click at [825, 94] on link "Next »" at bounding box center [831, 97] width 53 height 28
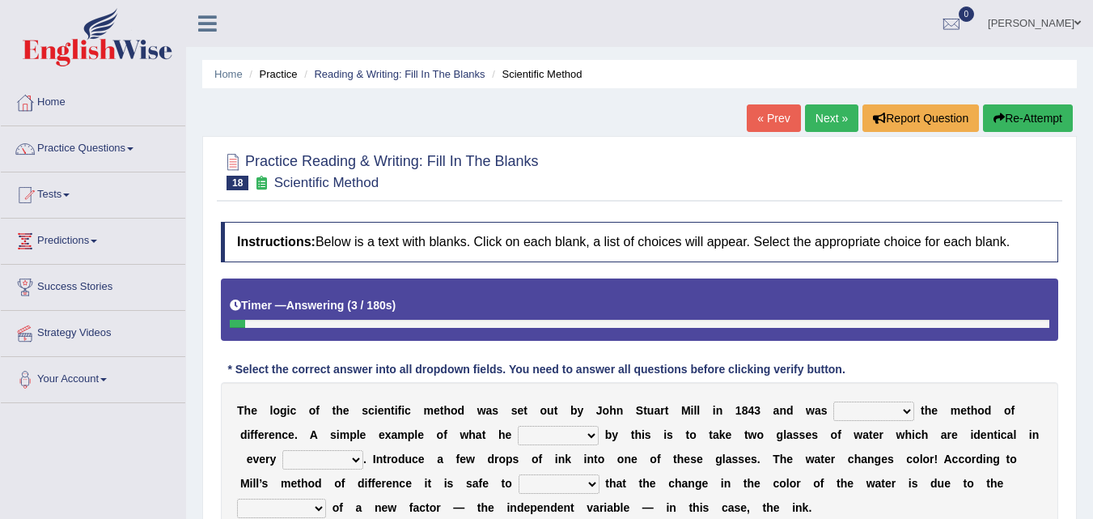
click at [235, 298] on div "Timer — Answering ( 3 / 180s ) Skip" at bounding box center [640, 305] width 820 height 28
click at [295, 301] on b "Answering" at bounding box center [315, 305] width 58 height 13
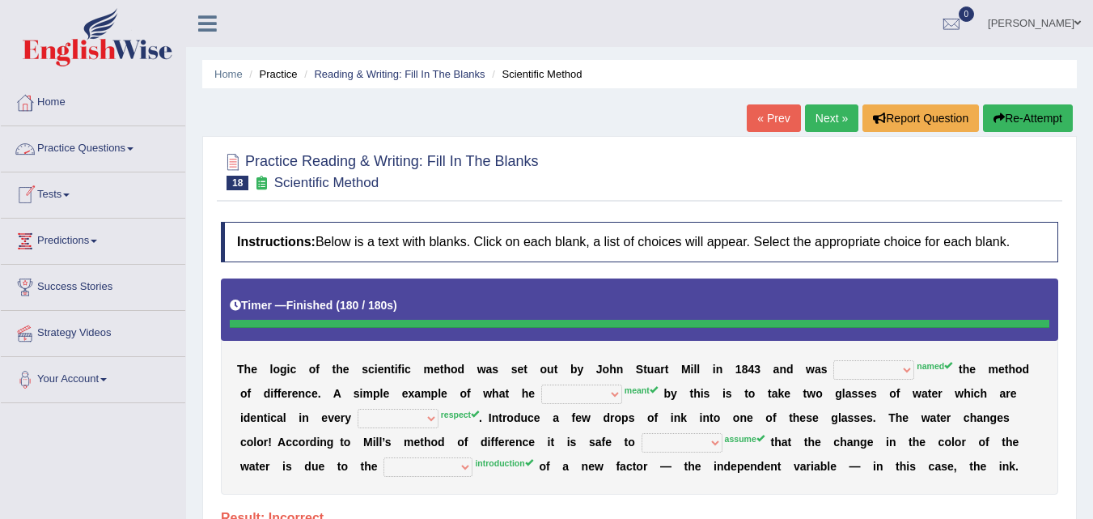
click at [829, 112] on link "Next »" at bounding box center [831, 118] width 53 height 28
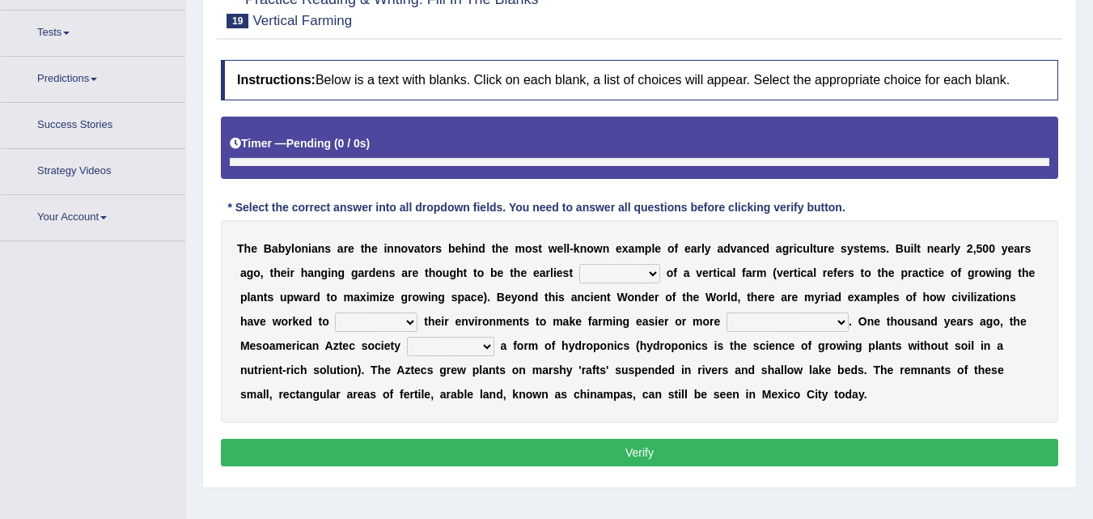
scroll to position [183, 0]
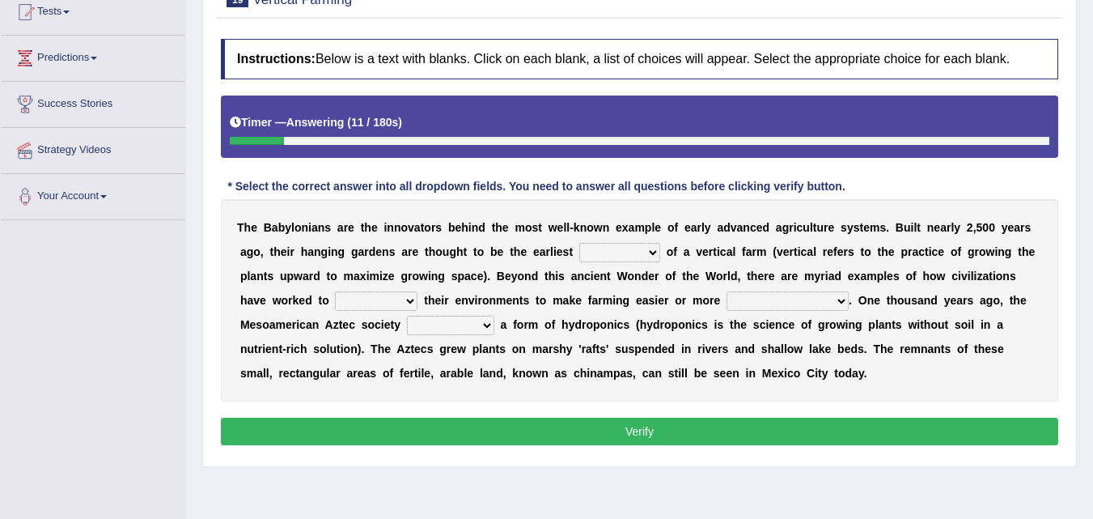
click at [623, 247] on select "prototype failure discredit protocol" at bounding box center [619, 252] width 81 height 19
select select "prototype"
click at [579, 243] on select "prototype failure discredit protocol" at bounding box center [619, 252] width 81 height 19
click at [404, 303] on select "manipulate escape respect disarrange" at bounding box center [376, 300] width 83 height 19
select select "manipulate"
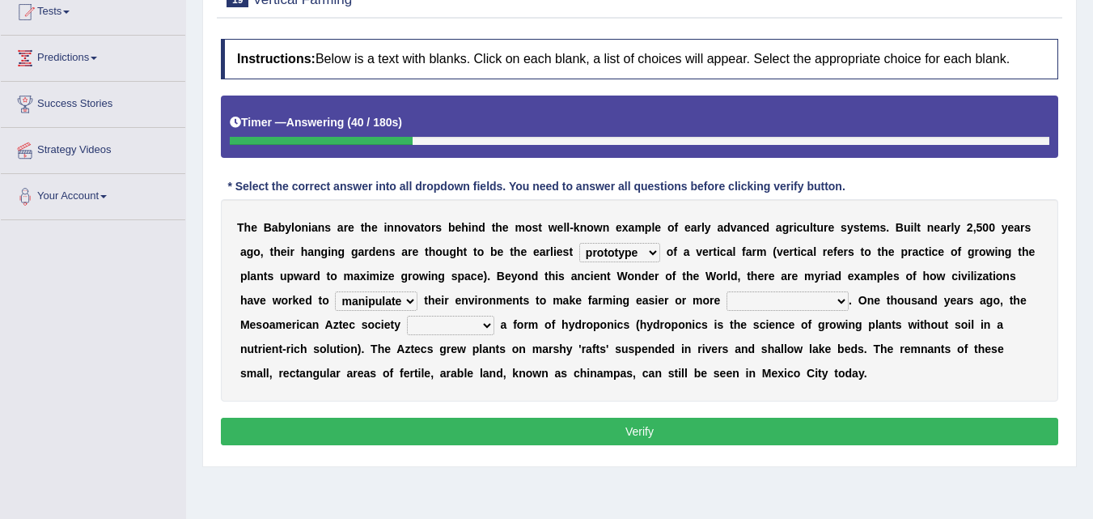
click at [335, 291] on select "manipulate escape respect disarrange" at bounding box center [376, 300] width 83 height 19
click at [764, 297] on select "productive constructive connective counterproductive" at bounding box center [788, 300] width 122 height 19
select select "productive"
click at [727, 291] on select "productive constructive connective counterproductive" at bounding box center [788, 300] width 122 height 19
click at [460, 325] on select "domineered volunteered pioneered engineered" at bounding box center [450, 325] width 87 height 19
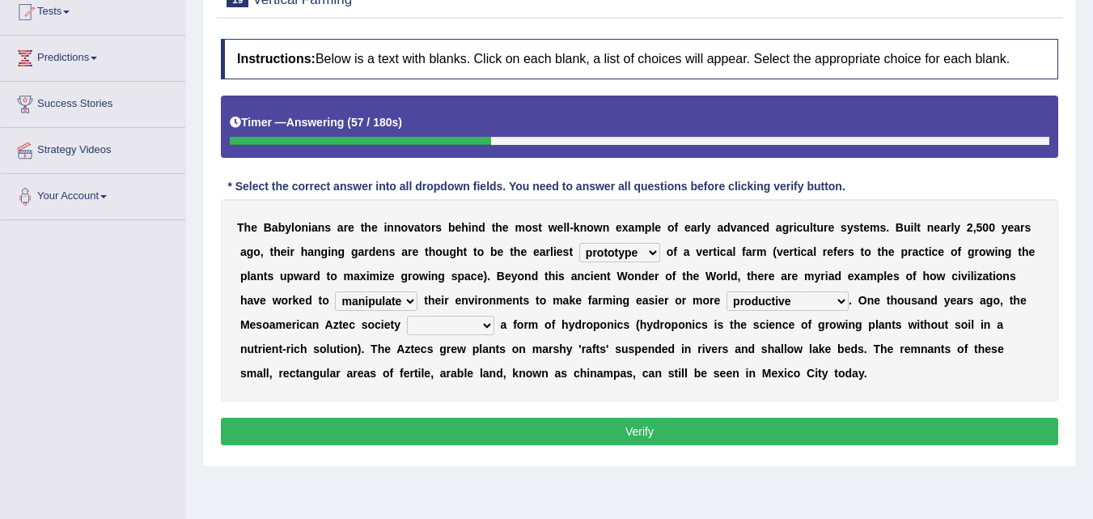
select select "engineered"
click at [407, 316] on select "domineered volunteered pioneered engineered" at bounding box center [450, 325] width 87 height 19
click at [681, 426] on button "Verify" at bounding box center [639, 432] width 837 height 28
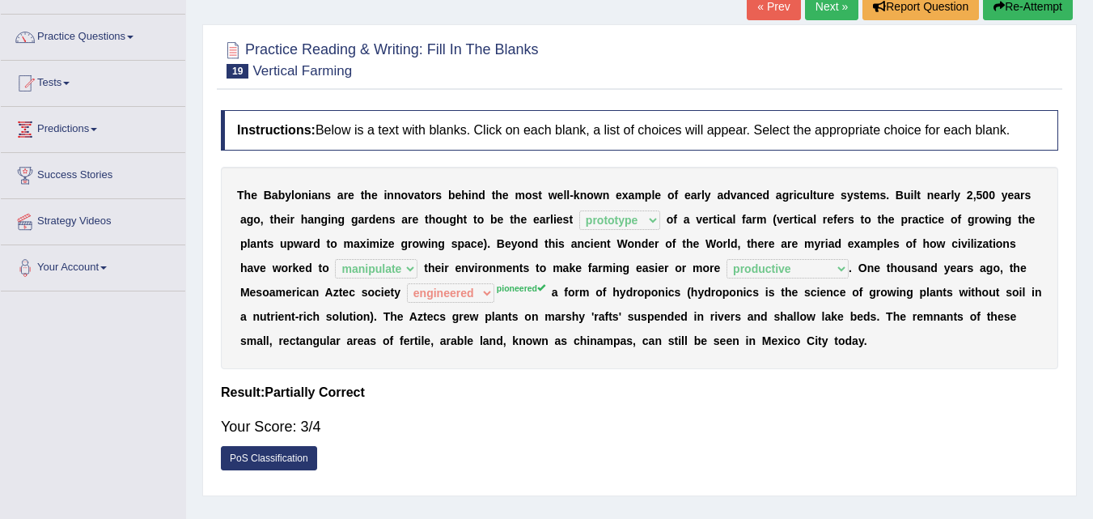
scroll to position [21, 0]
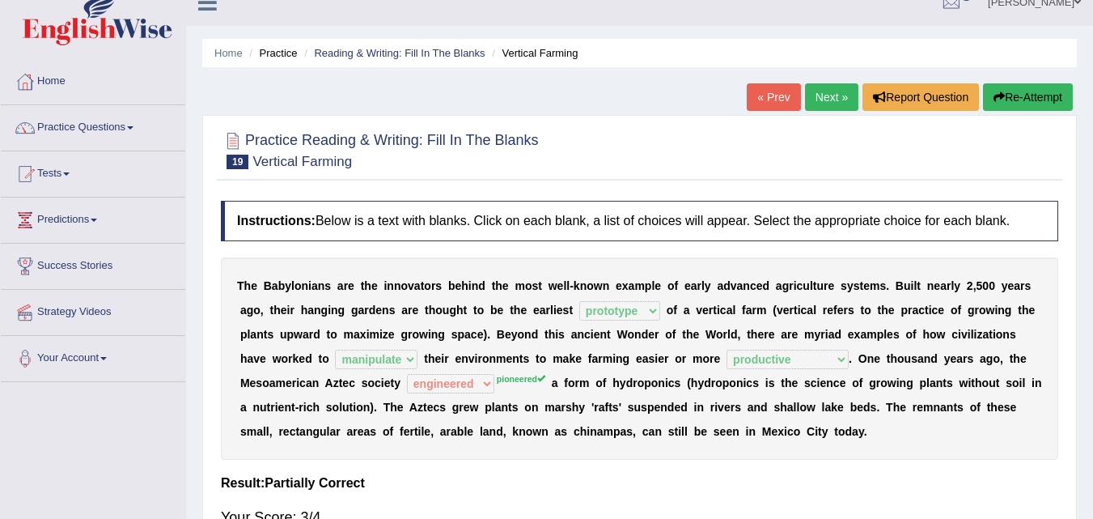
click at [825, 94] on link "Next »" at bounding box center [831, 97] width 53 height 28
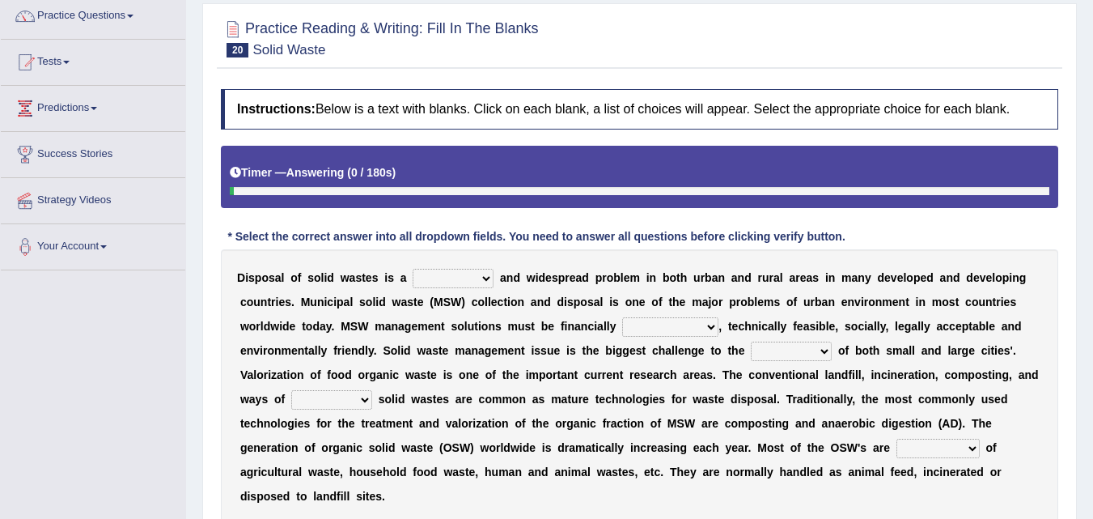
scroll to position [162, 0]
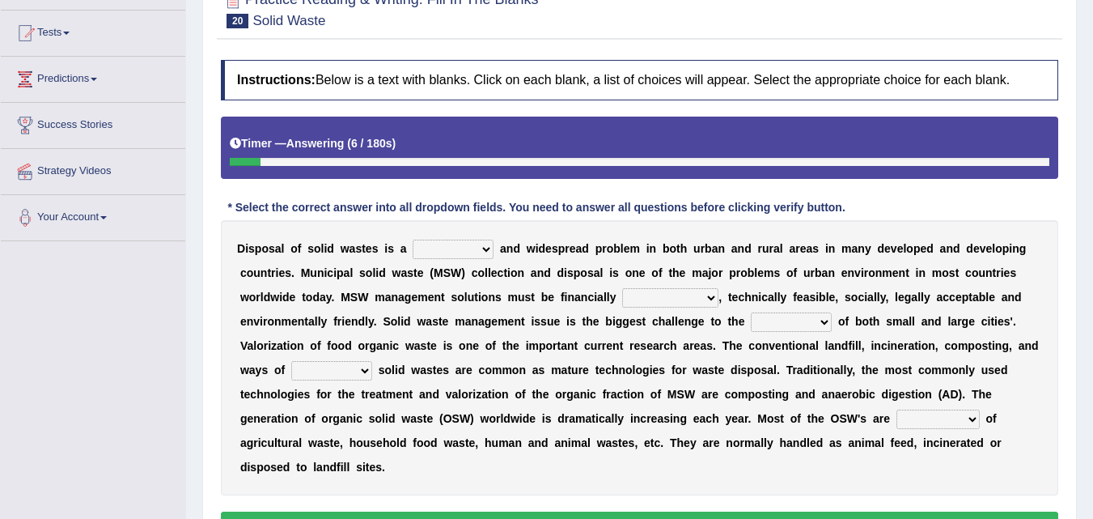
click at [462, 248] on select "slanting stinging stalling shafting" at bounding box center [453, 249] width 81 height 19
select select "stinging"
click at [413, 240] on select "slanting stinging stalling shafting" at bounding box center [453, 249] width 81 height 19
click at [706, 294] on select "unattainable sustainable objectionable treasonable" at bounding box center [670, 297] width 96 height 19
select select "sustainable"
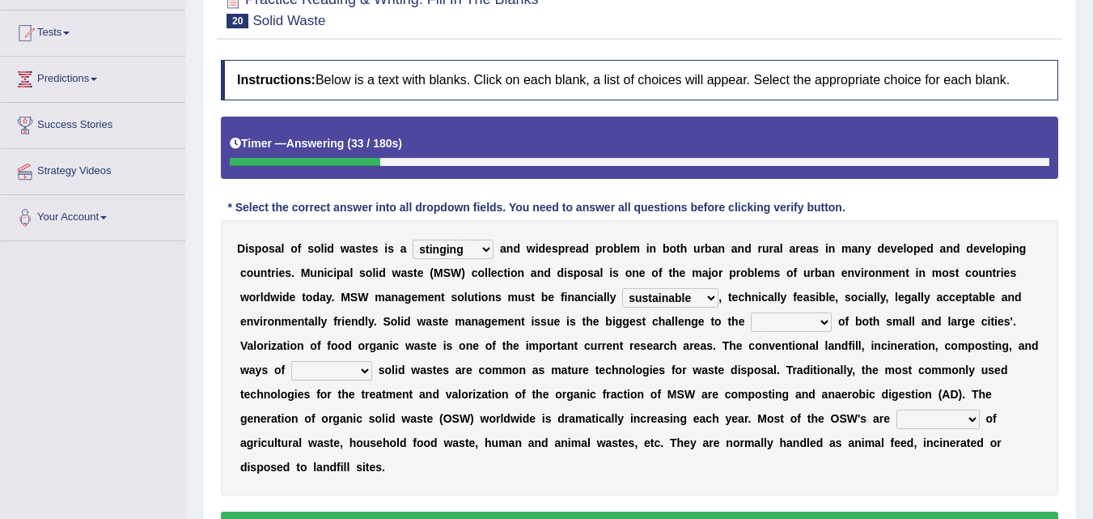
click at [622, 288] on select "unattainable sustainable objectionable treasonable" at bounding box center [670, 297] width 96 height 19
click at [775, 317] on select "plants culture authorities history" at bounding box center [791, 321] width 81 height 19
select select "authorities"
click at [751, 312] on select "plants culture authorities history" at bounding box center [791, 321] width 81 height 19
click at [799, 324] on select "plants culture authorities history" at bounding box center [791, 321] width 81 height 19
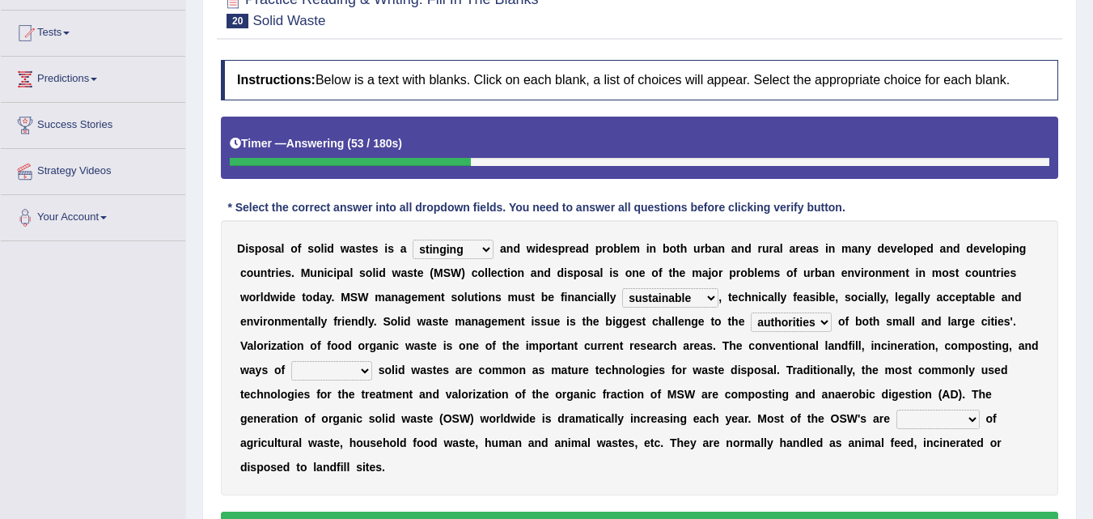
click at [799, 324] on select "plants culture authorities history" at bounding box center [791, 321] width 81 height 19
click at [340, 368] on select "reserving preserving deserving handling" at bounding box center [331, 370] width 81 height 19
select select "handling"
click at [291, 361] on select "reserving preserving deserving handling" at bounding box center [331, 370] width 81 height 19
click at [927, 422] on select "composed disposed composing disposing" at bounding box center [938, 418] width 83 height 19
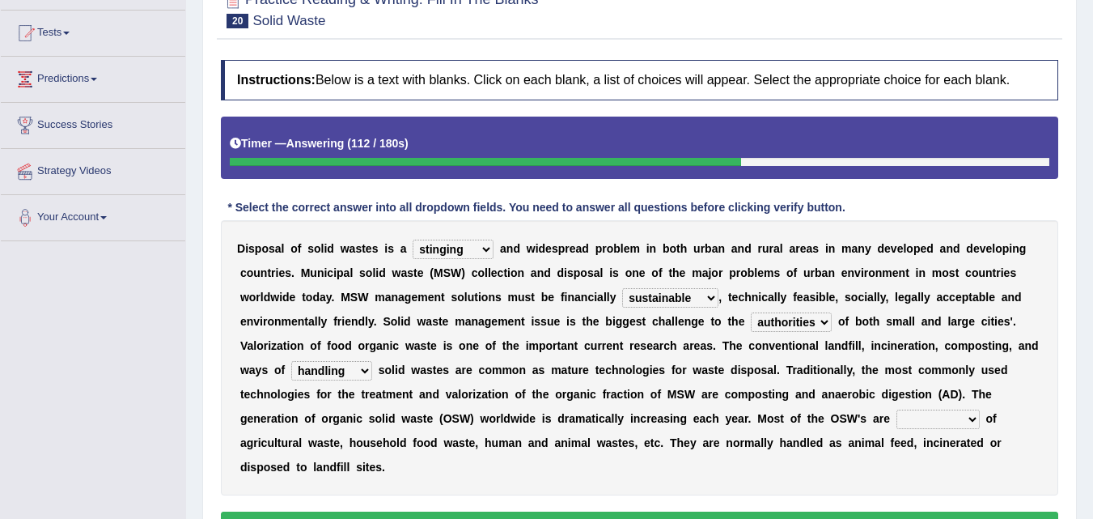
click at [897, 409] on select "composed disposed composing disposing" at bounding box center [938, 418] width 83 height 19
click at [945, 414] on select "composed disposed composing disposing" at bounding box center [938, 418] width 83 height 19
select select "composing"
click at [897, 409] on select "composed disposed composing disposing" at bounding box center [938, 418] width 83 height 19
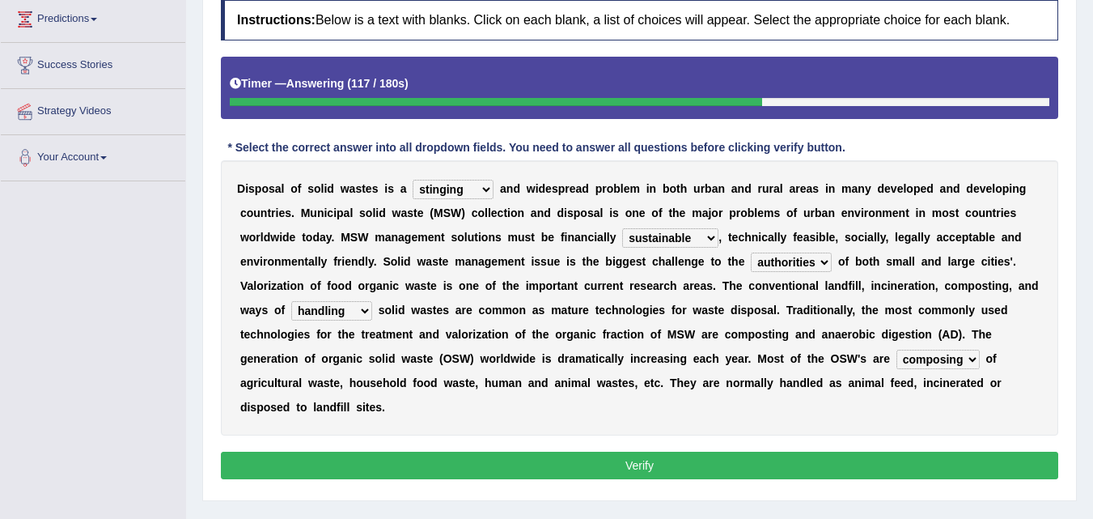
scroll to position [324, 0]
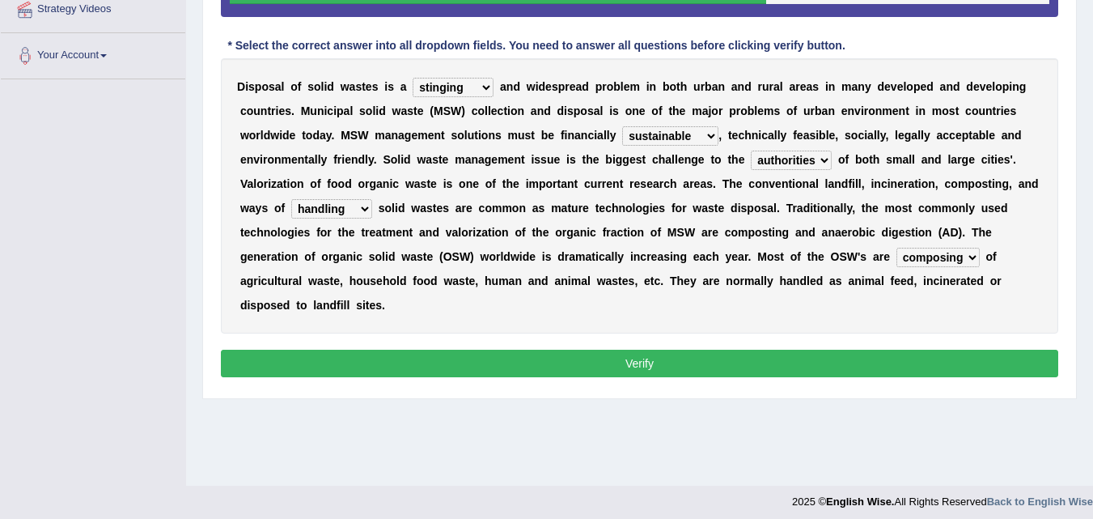
click at [598, 364] on button "Verify" at bounding box center [639, 364] width 837 height 28
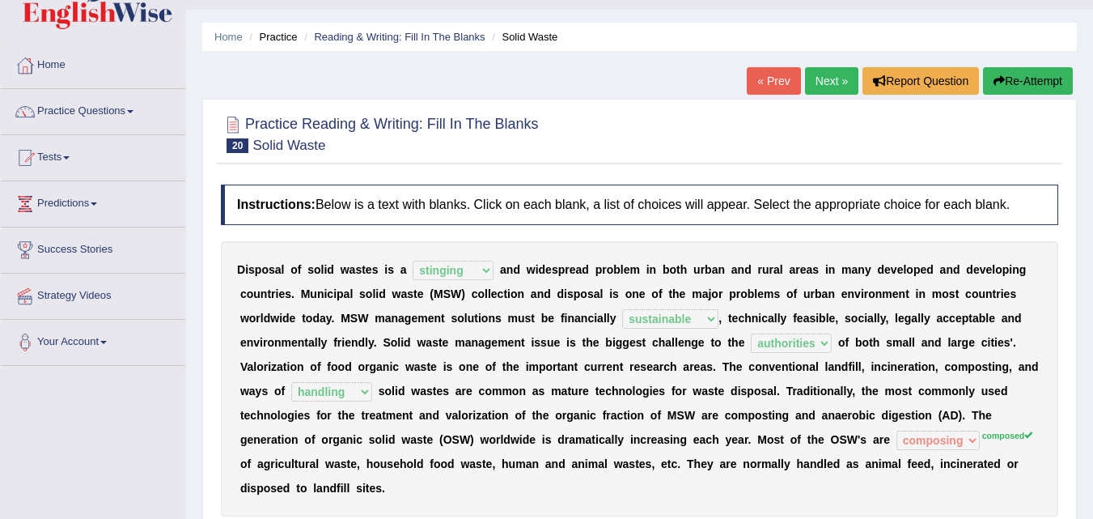
scroll to position [0, 0]
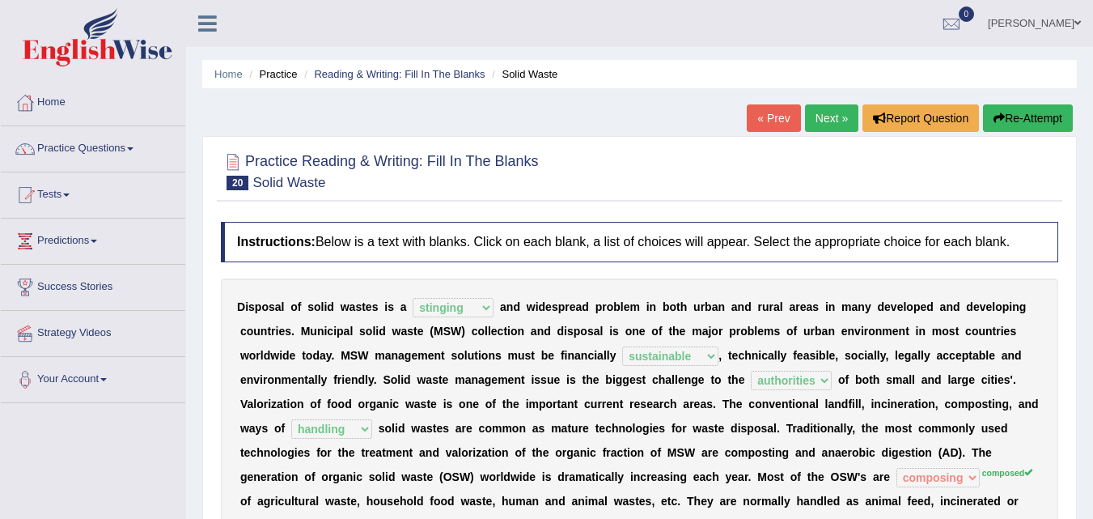
click at [826, 116] on link "Next »" at bounding box center [831, 118] width 53 height 28
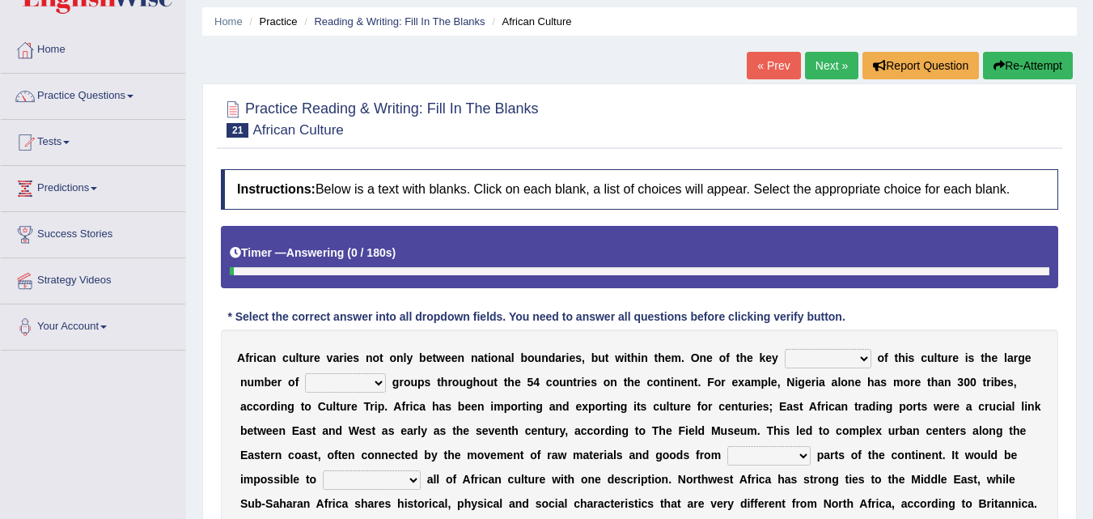
scroll to position [81, 0]
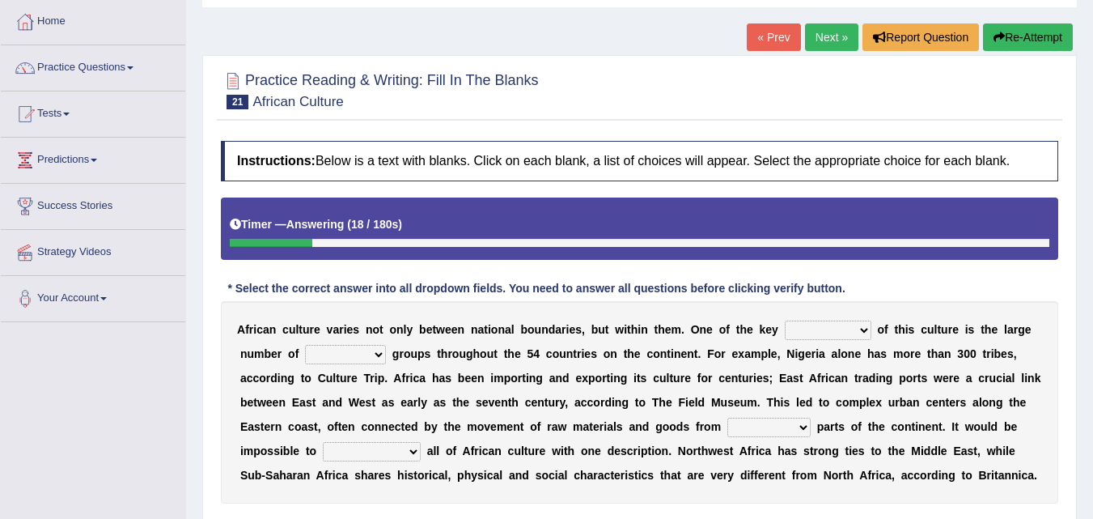
click at [820, 329] on select "conjectures features issues doubts" at bounding box center [828, 329] width 87 height 19
select select "features"
click at [785, 320] on select "conjectures features issues doubts" at bounding box center [828, 329] width 87 height 19
click at [352, 358] on select "ethic ethnic eugenic epic" at bounding box center [345, 354] width 81 height 19
select select "ethnic"
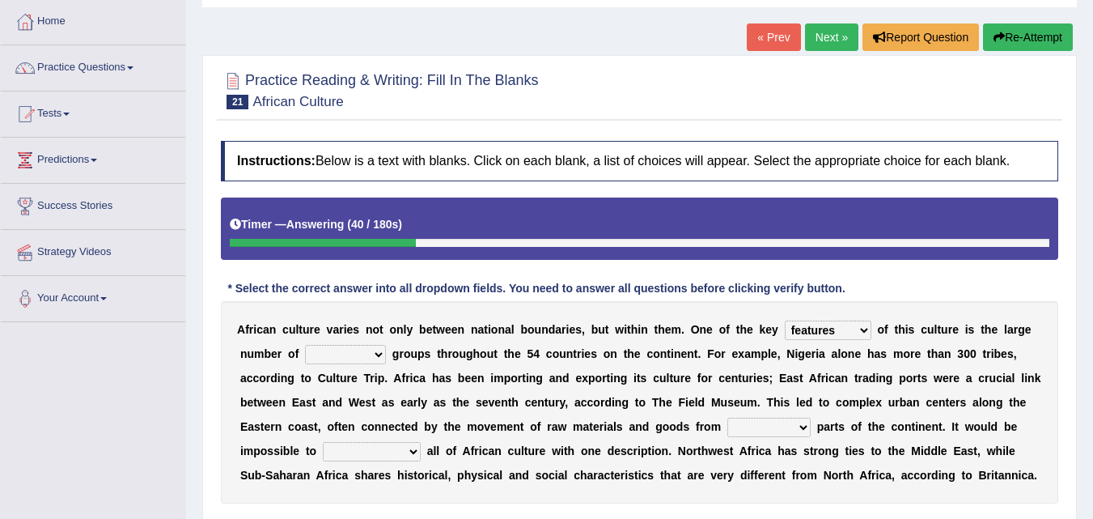
click at [305, 345] on select "ethic ethnic eugenic epic" at bounding box center [345, 354] width 81 height 19
click at [837, 329] on select "conjectures features issues doubts" at bounding box center [828, 329] width 87 height 19
click at [785, 320] on select "conjectures features issues doubts" at bounding box center [828, 329] width 87 height 19
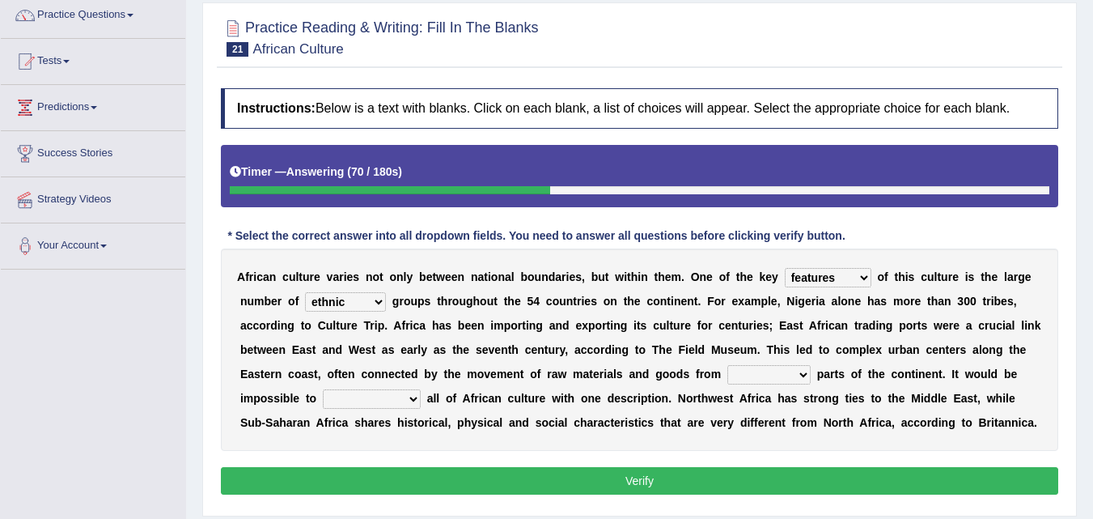
scroll to position [162, 0]
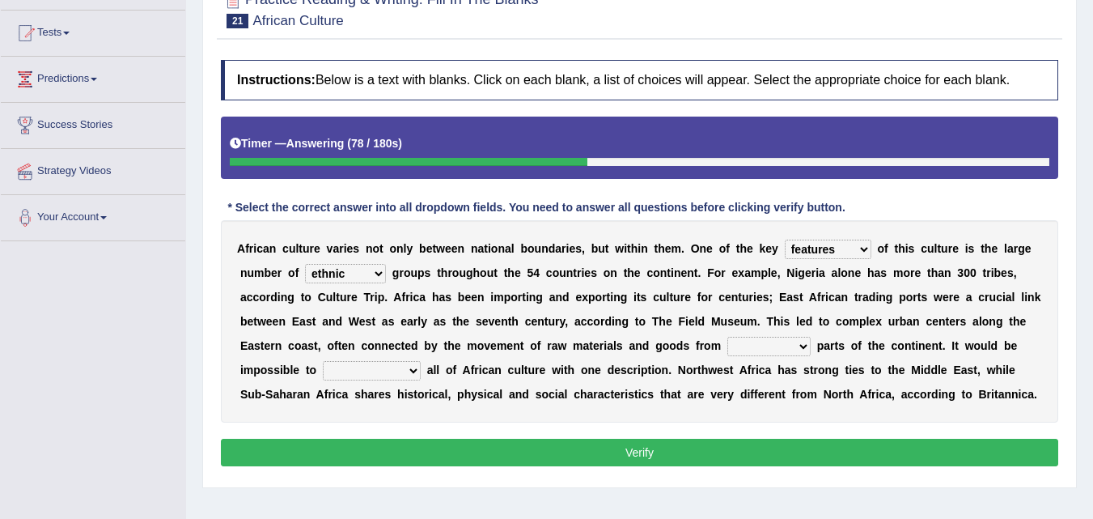
click at [775, 348] on select "forelocked interlocked unlocked landlocked" at bounding box center [768, 346] width 83 height 19
click at [727, 337] on select "forelocked interlocked unlocked landlocked" at bounding box center [768, 346] width 83 height 19
click at [788, 350] on select "forelocked interlocked unlocked landlocked" at bounding box center [768, 346] width 83 height 19
click at [788, 348] on select "forelocked interlocked unlocked landlocked" at bounding box center [768, 346] width 83 height 19
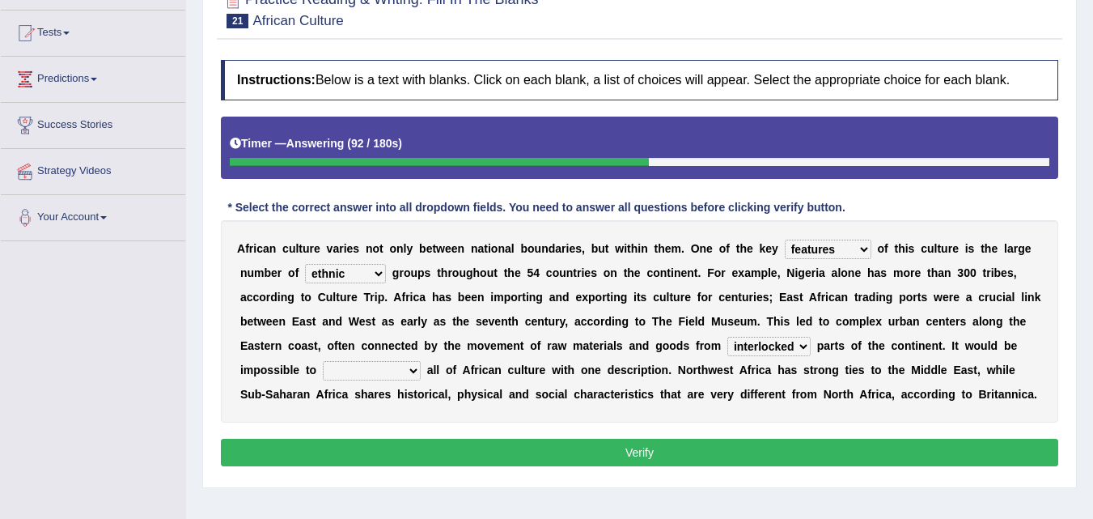
select select "landlocked"
click at [727, 337] on select "forelocked interlocked unlocked landlocked" at bounding box center [768, 346] width 83 height 19
click at [358, 375] on select "characterize conceptualize symbolize synthesize" at bounding box center [372, 370] width 98 height 19
select select "synthesize"
click at [323, 361] on select "characterize conceptualize symbolize synthesize" at bounding box center [372, 370] width 98 height 19
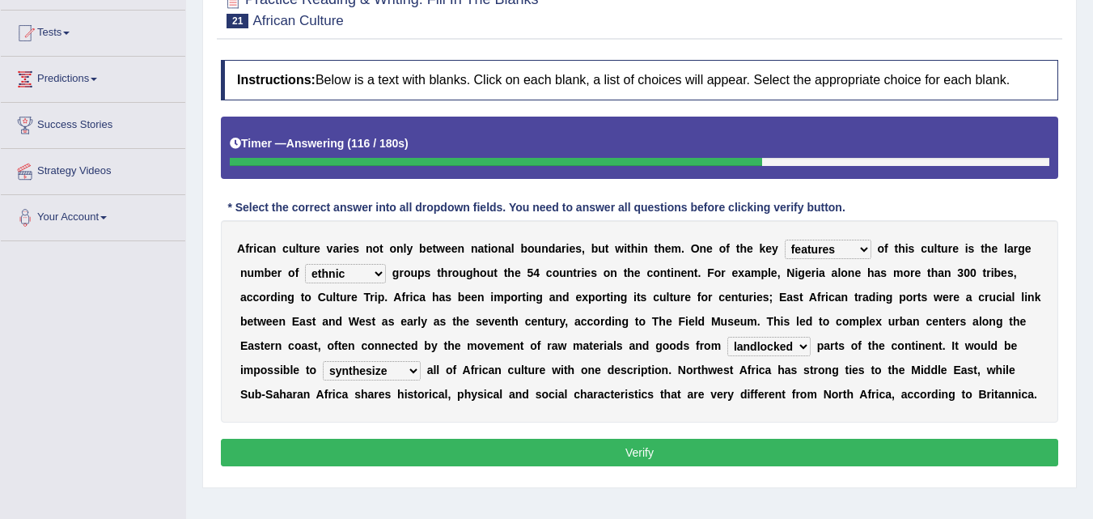
click at [381, 371] on select "characterize conceptualize symbolize synthesize" at bounding box center [372, 370] width 98 height 19
click at [724, 454] on button "Verify" at bounding box center [639, 453] width 837 height 28
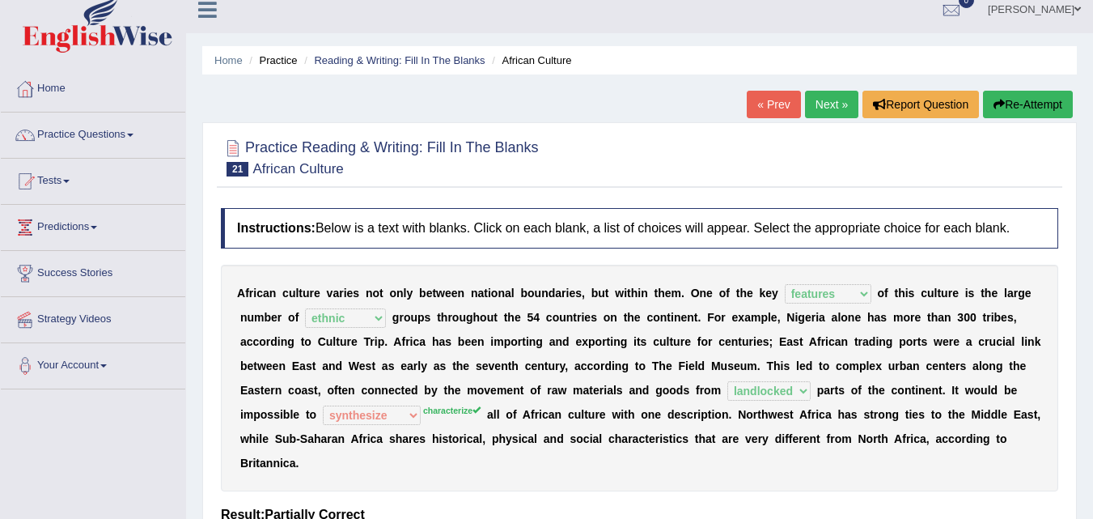
scroll to position [0, 0]
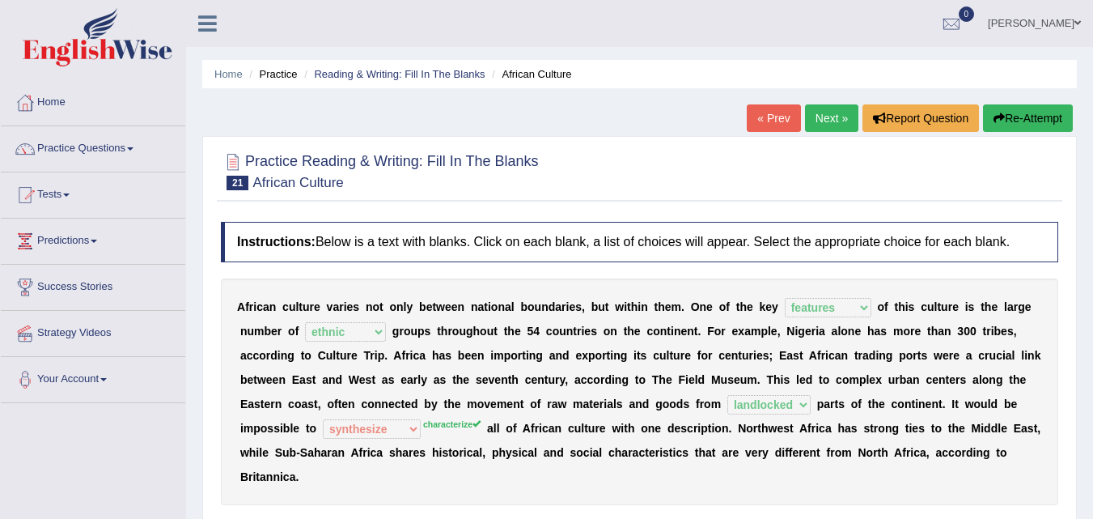
click at [826, 116] on link "Next »" at bounding box center [831, 118] width 53 height 28
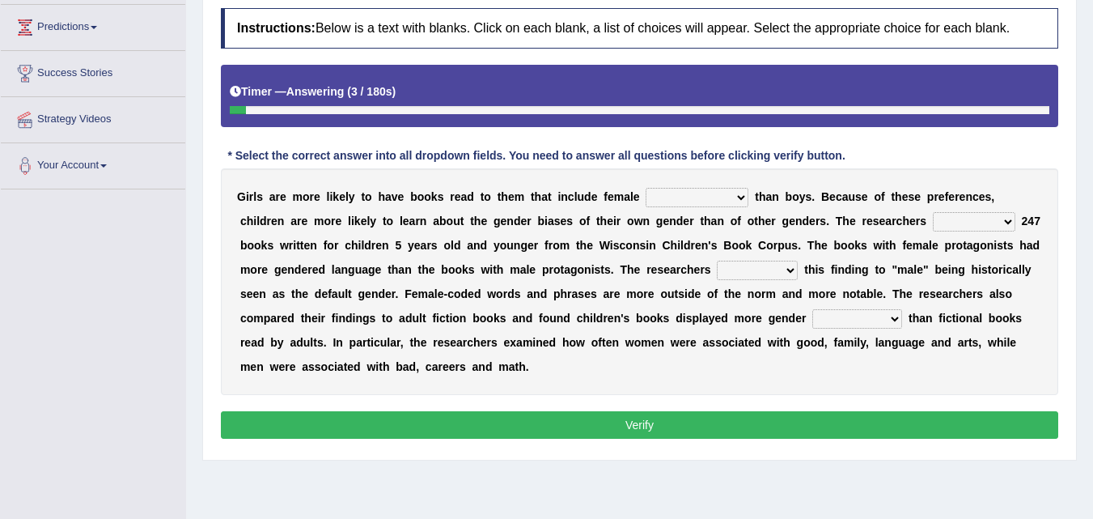
scroll to position [243, 0]
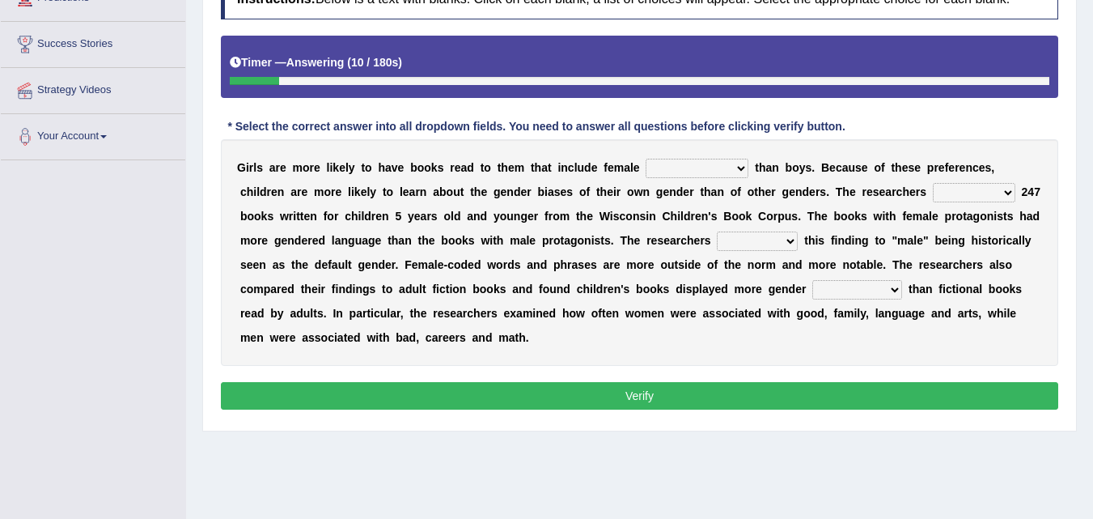
click at [676, 174] on select "protagonists cosmogonists agonists expressionists" at bounding box center [697, 168] width 103 height 19
select select "protagonists"
click at [646, 159] on select "protagonists cosmogonists agonists expressionists" at bounding box center [697, 168] width 103 height 19
click at [963, 193] on select "hydrolyzed paralyzed catalyzed analyzed" at bounding box center [974, 192] width 83 height 19
select select "analyzed"
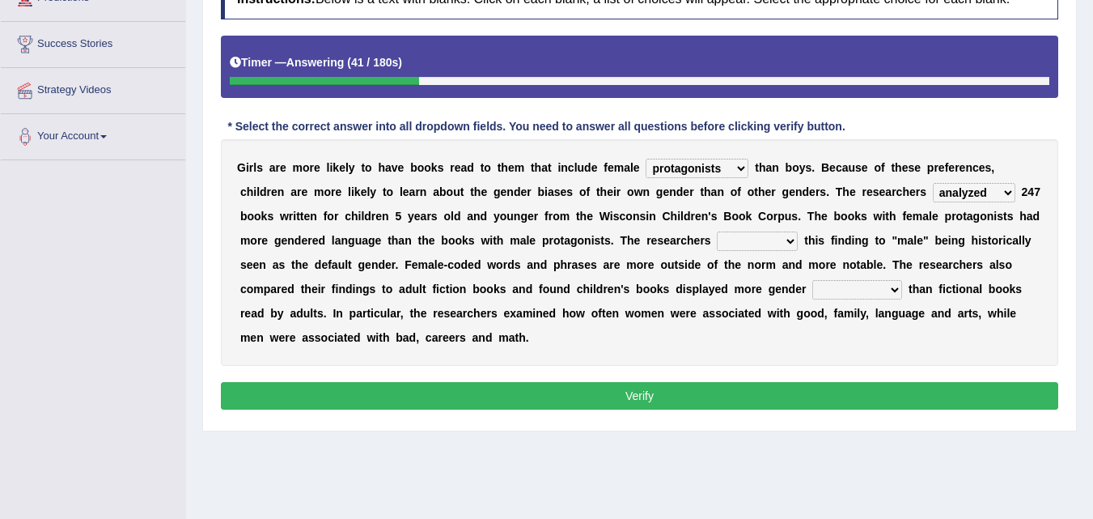
click at [933, 183] on select "hydrolyzed paralyzed catalyzed analyzed" at bounding box center [974, 192] width 83 height 19
click at [755, 242] on select "contribute tribute distribute attribute" at bounding box center [757, 240] width 81 height 19
select select "attribute"
click at [717, 231] on select "contribute tribute distribute attribute" at bounding box center [757, 240] width 81 height 19
click at [846, 292] on select "stereotypes teletypes prototypes electrotypes" at bounding box center [857, 289] width 90 height 19
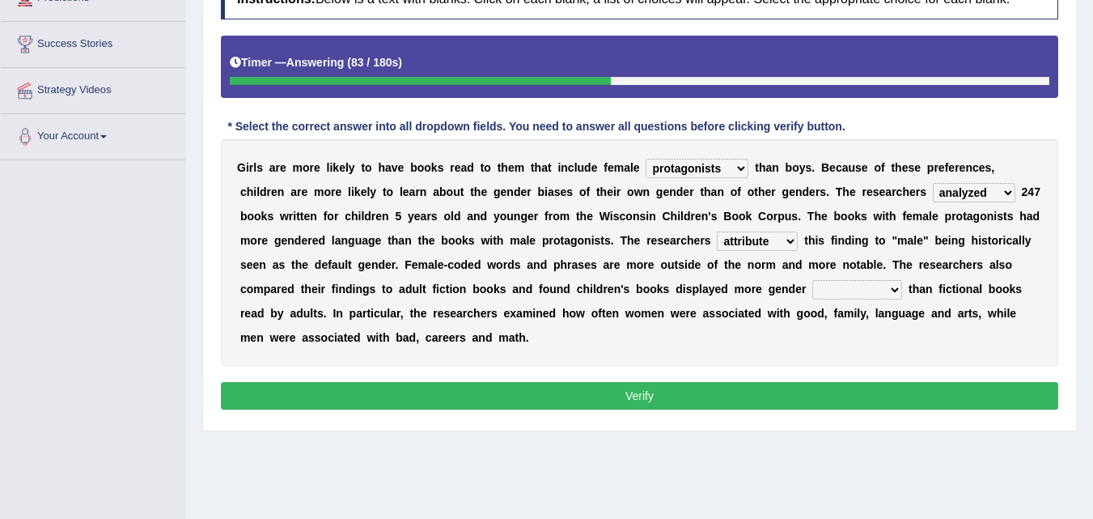
select select "stereotypes"
click at [812, 280] on select "stereotypes teletypes prototypes electrotypes" at bounding box center [857, 289] width 90 height 19
click at [631, 396] on button "Verify" at bounding box center [639, 396] width 837 height 28
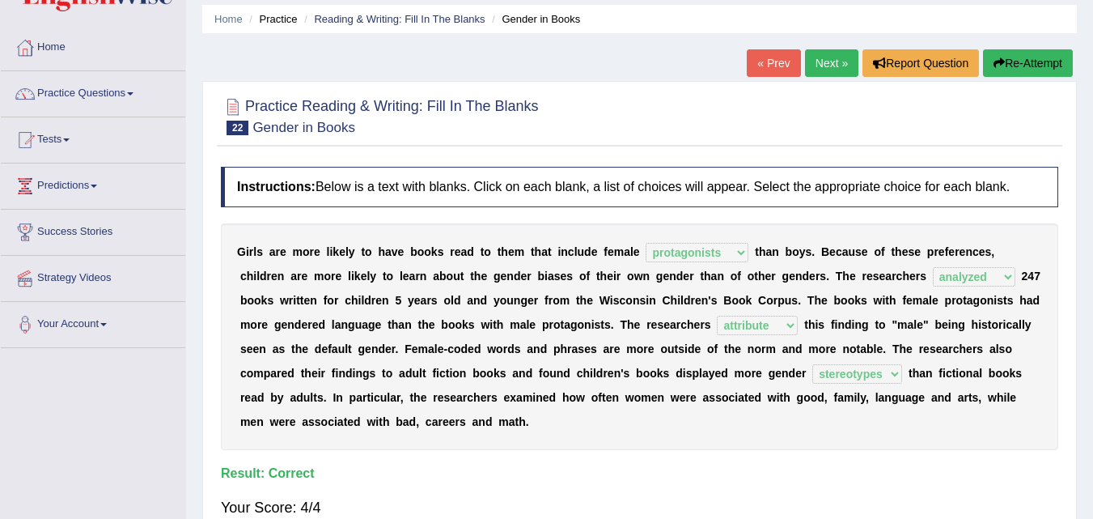
scroll to position [0, 0]
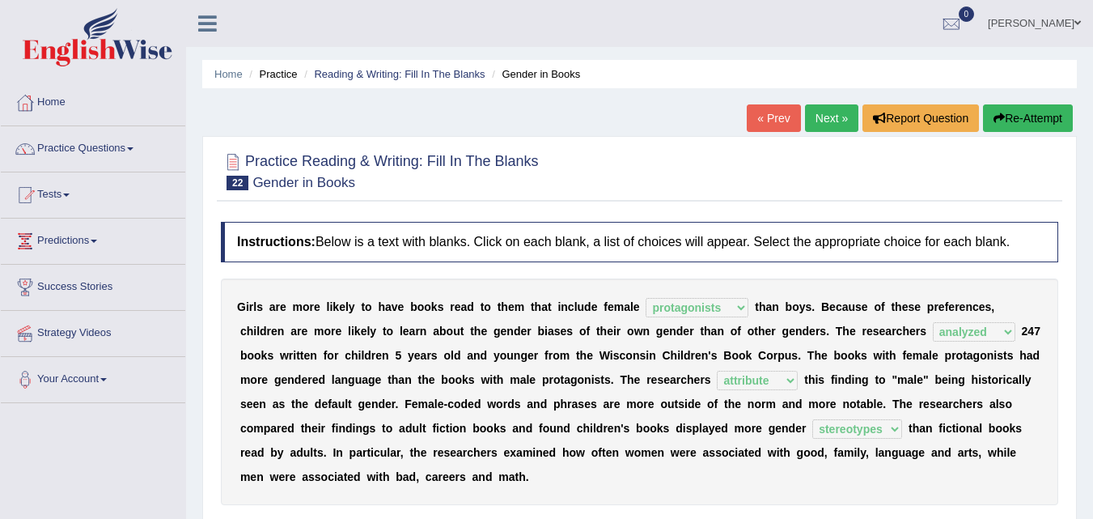
click at [821, 116] on link "Next »" at bounding box center [831, 118] width 53 height 28
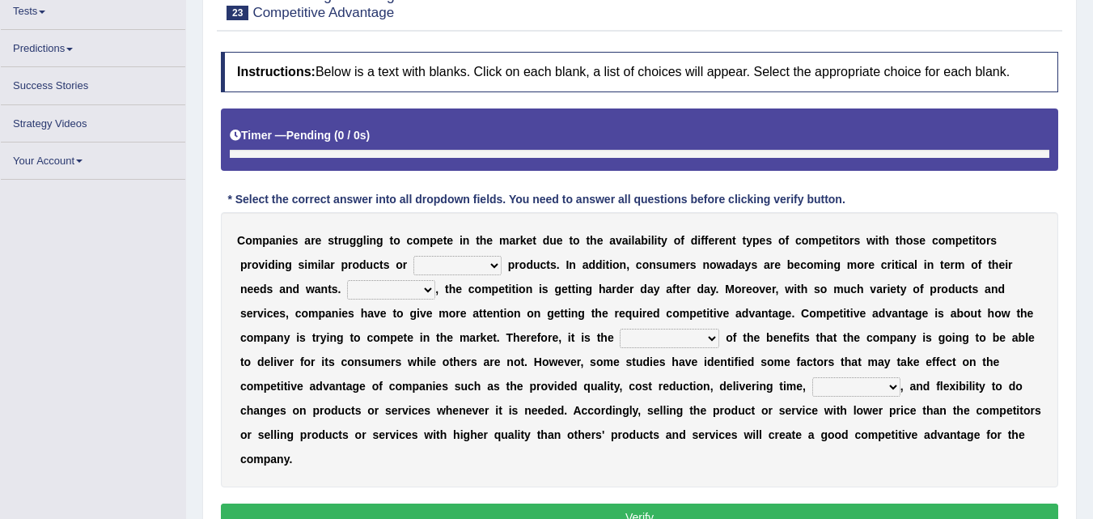
scroll to position [183, 0]
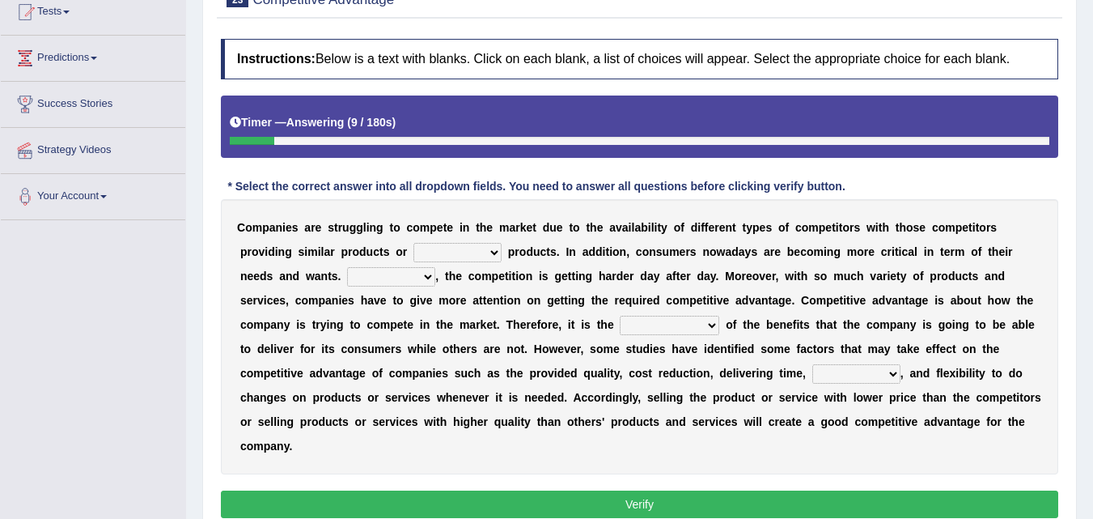
click at [440, 256] on select "constitution restitution substitution institution" at bounding box center [457, 252] width 88 height 19
select select "substitution"
click at [413, 243] on select "constitution restitution substitution institution" at bounding box center [457, 252] width 88 height 19
click at [393, 274] on select "However Instead Additionally Therefore" at bounding box center [391, 276] width 88 height 19
click at [347, 267] on select "However Instead Additionally Therefore" at bounding box center [391, 276] width 88 height 19
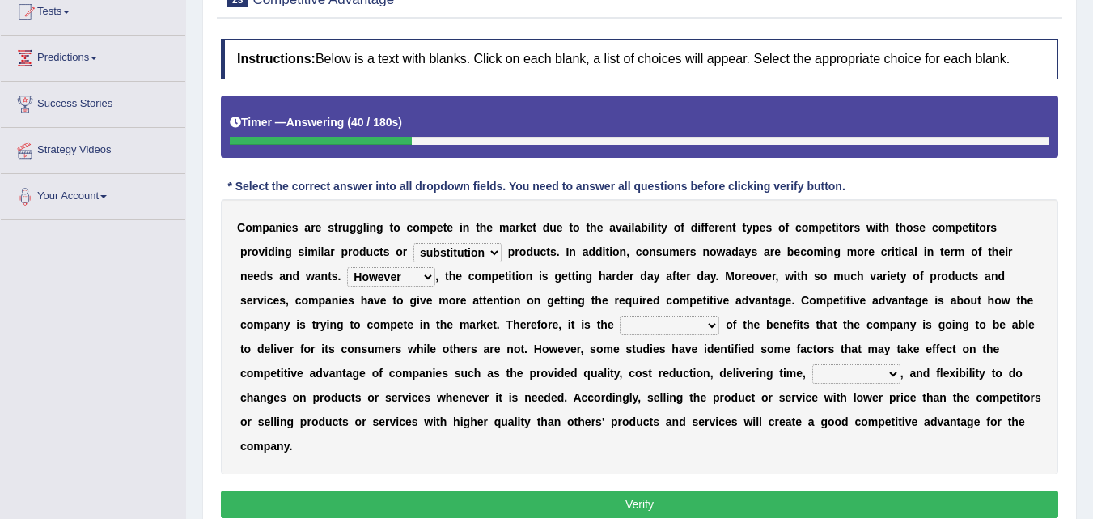
click at [401, 278] on select "However Instead Additionally Therefore" at bounding box center [391, 276] width 88 height 19
select select "Therefore"
click at [347, 267] on select "However Instead Additionally Therefore" at bounding box center [391, 276] width 88 height 19
click at [423, 278] on select "However Instead Additionally Therefore" at bounding box center [391, 276] width 88 height 19
click at [420, 278] on select "However Instead Additionally Therefore" at bounding box center [391, 276] width 88 height 19
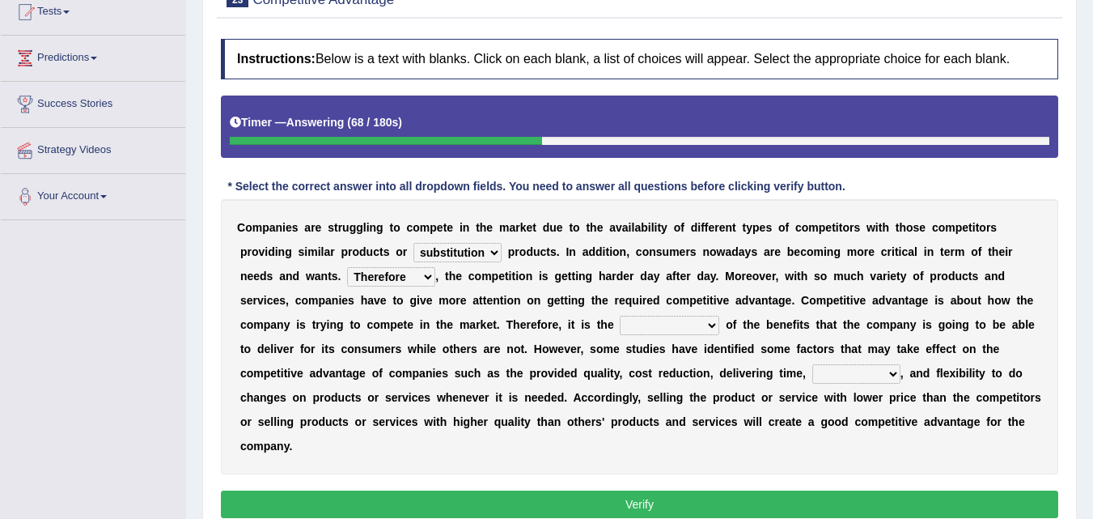
click at [659, 321] on select "dissemination ordination determination incarnation" at bounding box center [670, 325] width 100 height 19
select select "determination"
click at [620, 316] on select "dissemination ordination determination incarnation" at bounding box center [670, 325] width 100 height 19
click at [848, 376] on select "captivation aggregation deprivation innovation" at bounding box center [856, 373] width 88 height 19
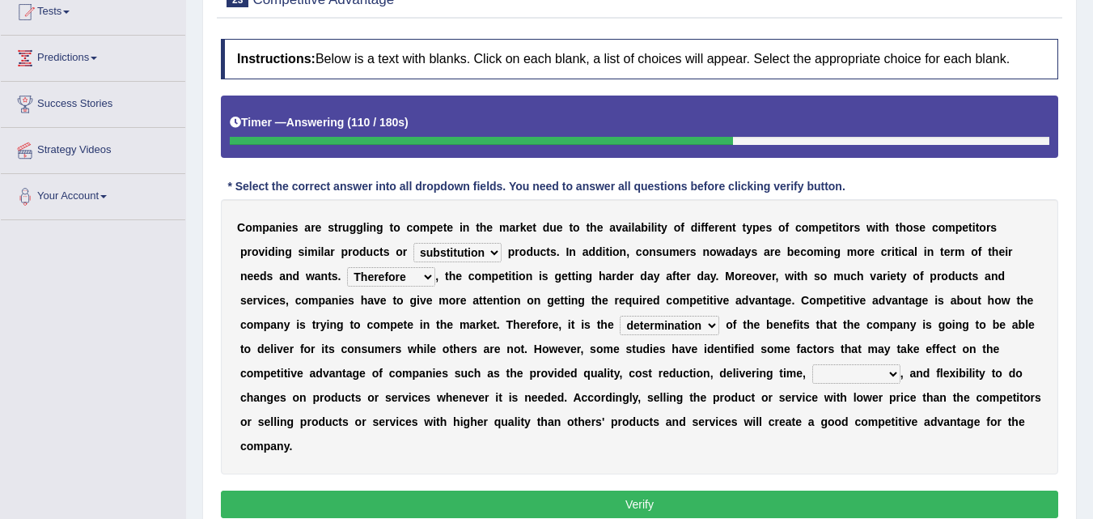
select select "innovation"
click at [812, 364] on select "captivation aggregation deprivation innovation" at bounding box center [856, 373] width 88 height 19
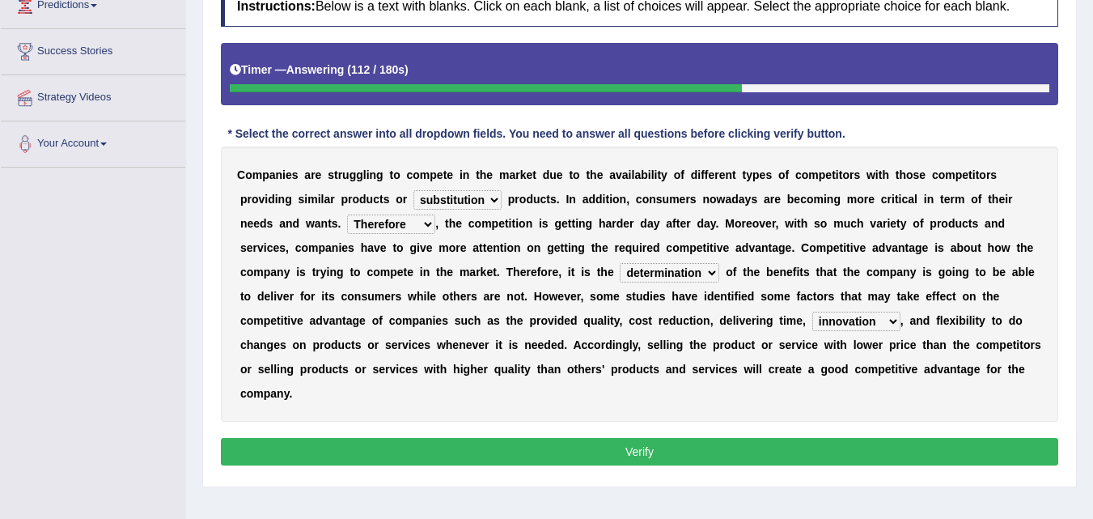
scroll to position [264, 0]
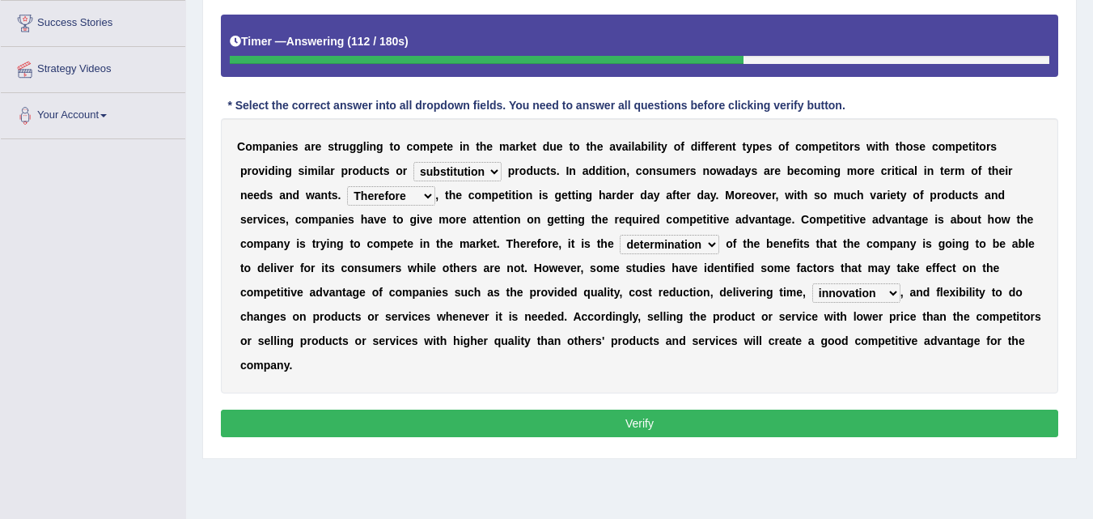
click at [499, 433] on button "Verify" at bounding box center [639, 423] width 837 height 28
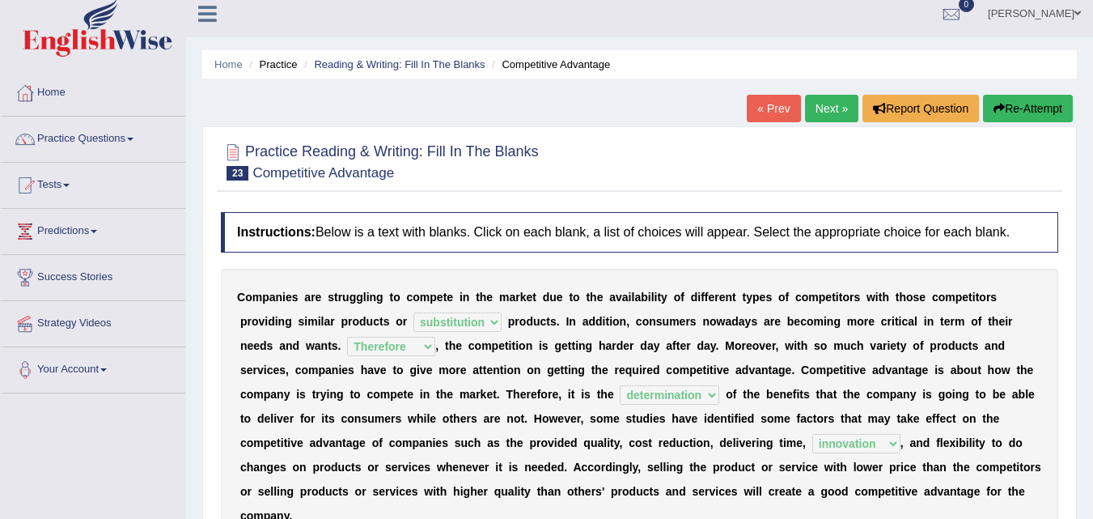
scroll to position [0, 0]
